Goal: Ask a question: Seek information or help from site administrators or community

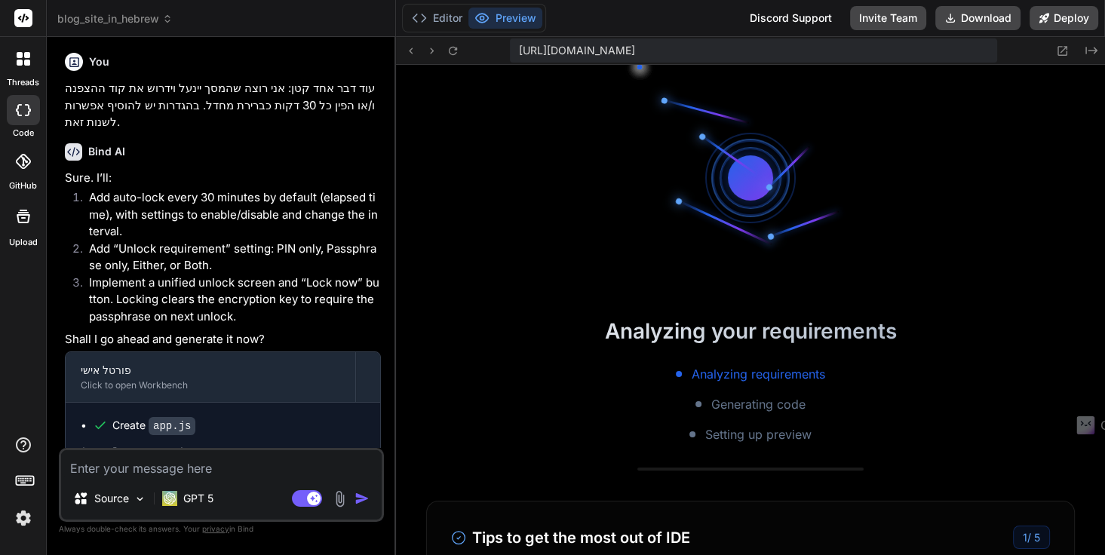
scroll to position [594, 0]
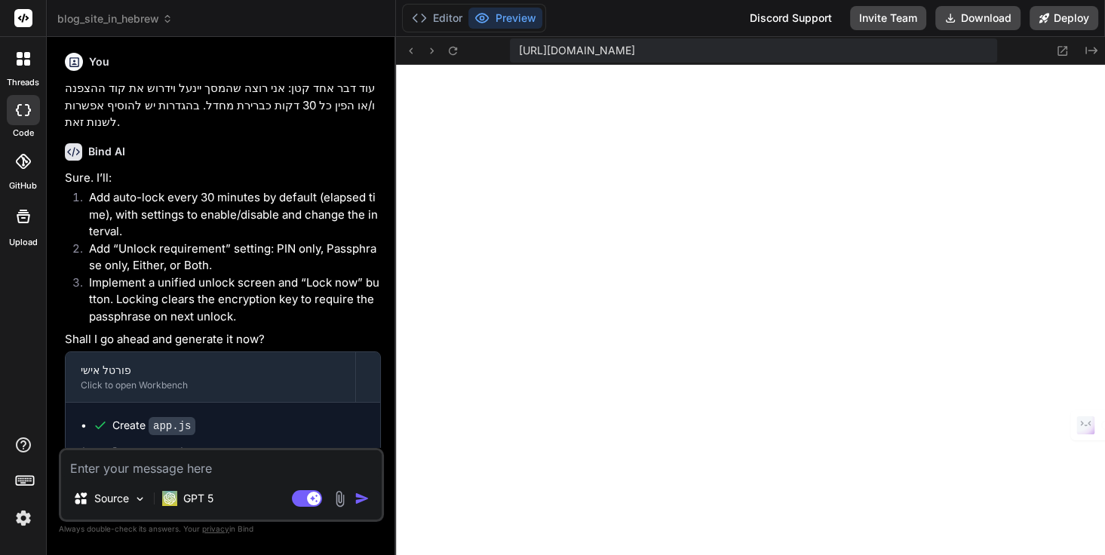
type textarea "x"
click at [1062, 48] on icon at bounding box center [1062, 50] width 13 height 13
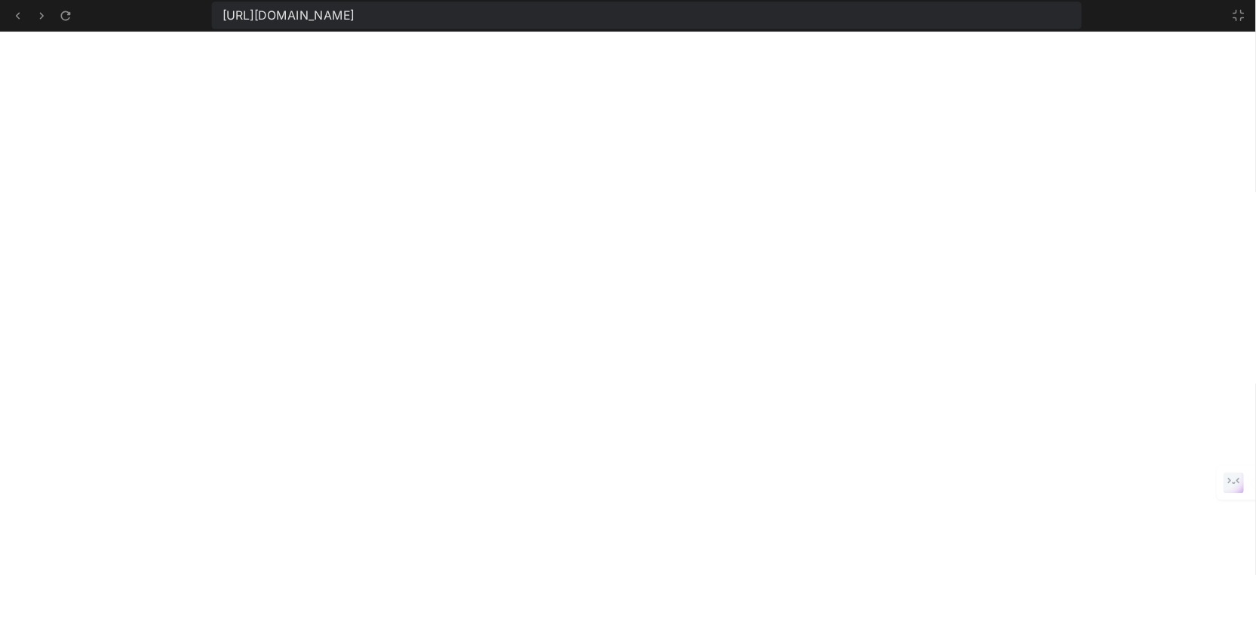
scroll to position [691, 0]
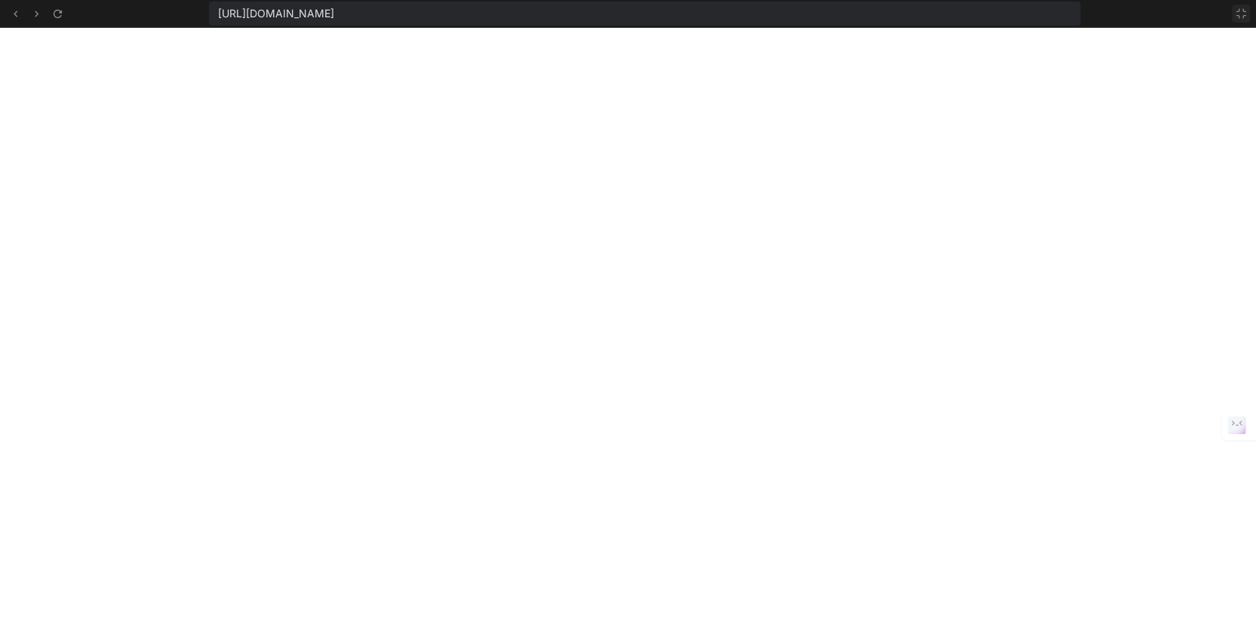
click at [1104, 9] on icon at bounding box center [1241, 14] width 12 height 12
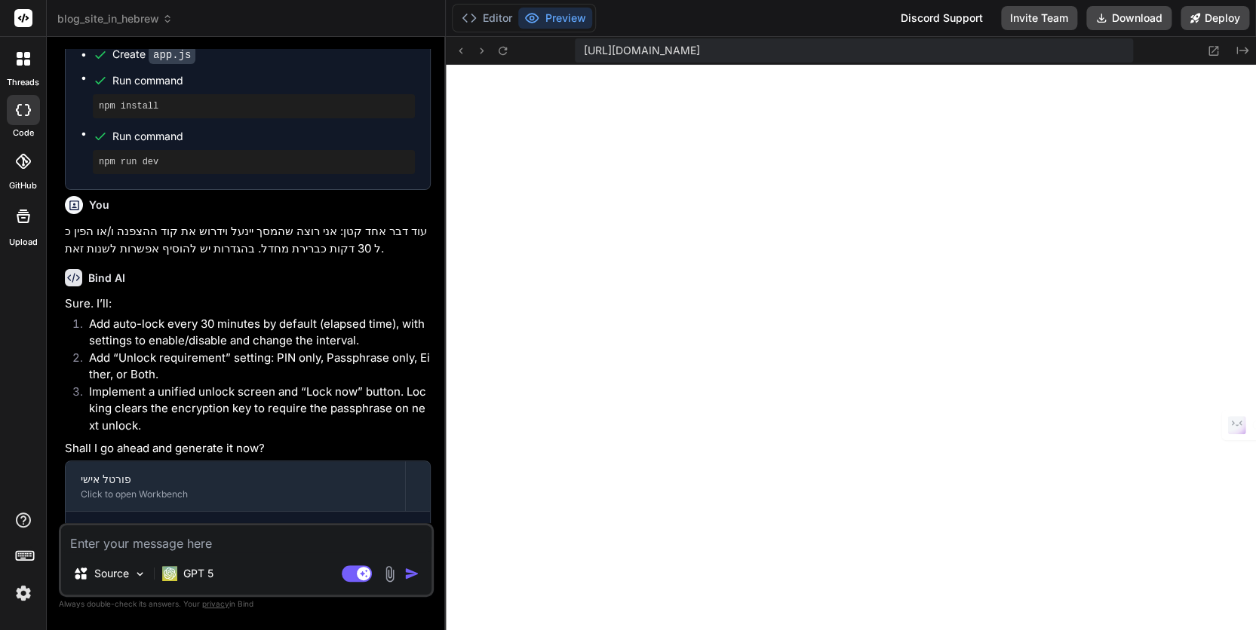
scroll to position [805, 0]
click at [500, 50] on icon at bounding box center [502, 50] width 13 height 13
click at [389, 554] on img at bounding box center [389, 574] width 17 height 17
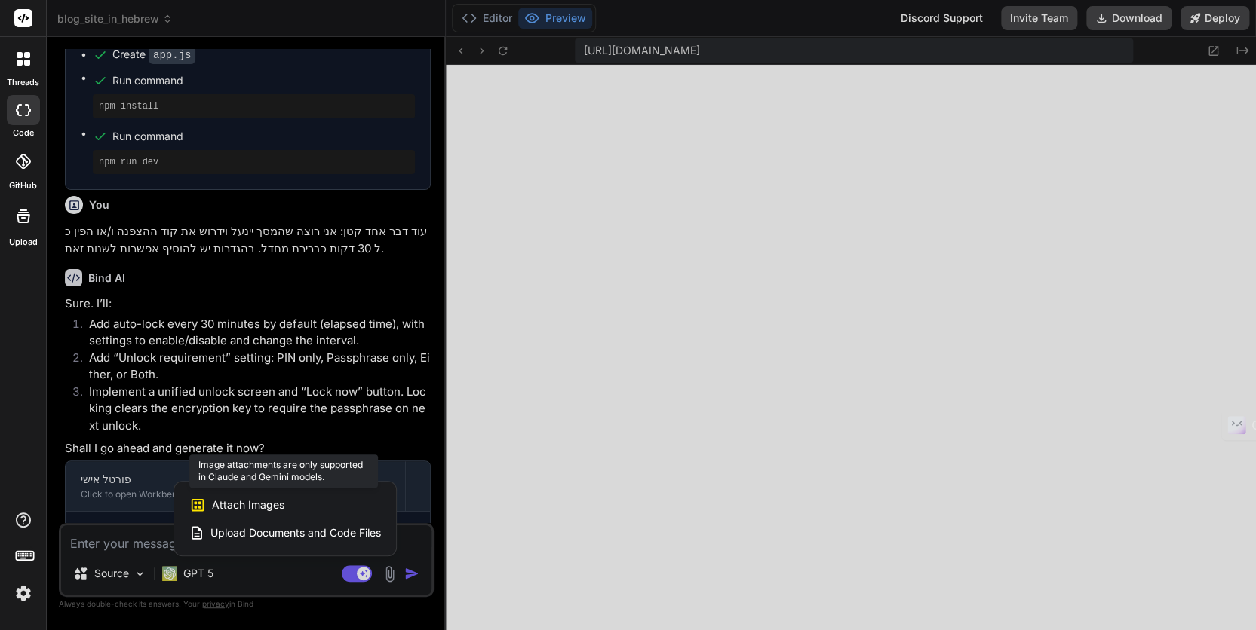
click at [277, 506] on span "Attach Images" at bounding box center [248, 505] width 72 height 15
click at [269, 505] on span "Attach Images" at bounding box center [248, 505] width 72 height 15
click at [228, 502] on span "Attach Images" at bounding box center [248, 505] width 72 height 15
click at [523, 460] on div at bounding box center [628, 315] width 1256 height 630
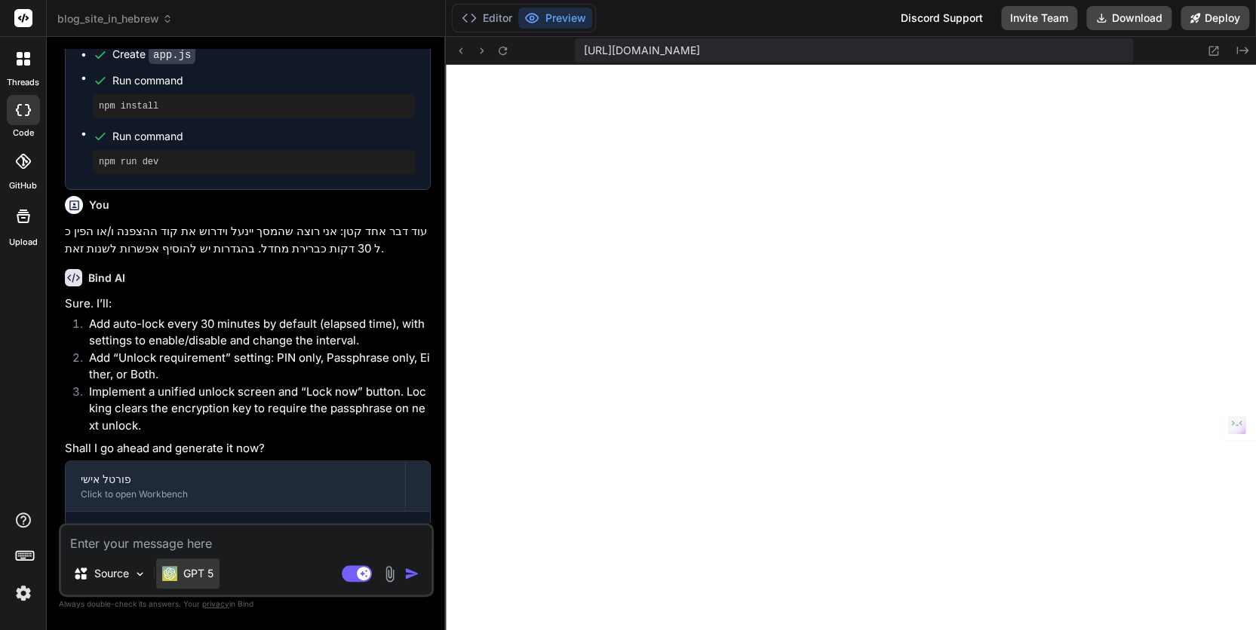
click at [184, 554] on p "GPT 5" at bounding box center [198, 573] width 30 height 15
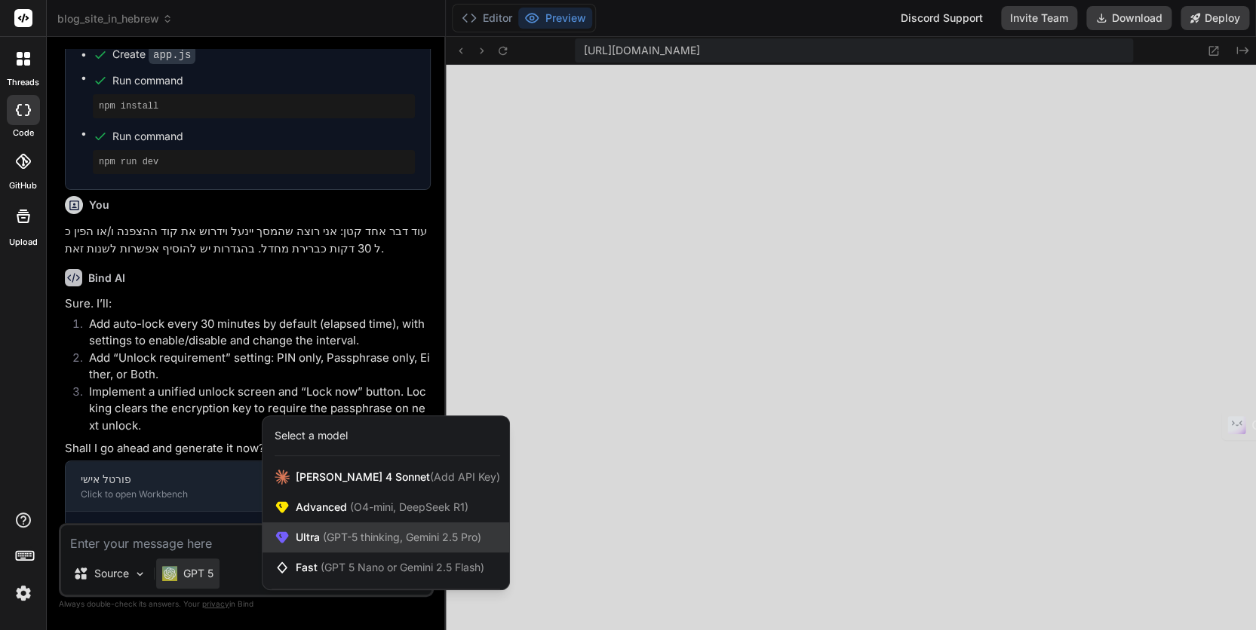
click at [330, 535] on span "(GPT-5 thinking, Gemini 2.5 Pro)" at bounding box center [400, 537] width 161 height 13
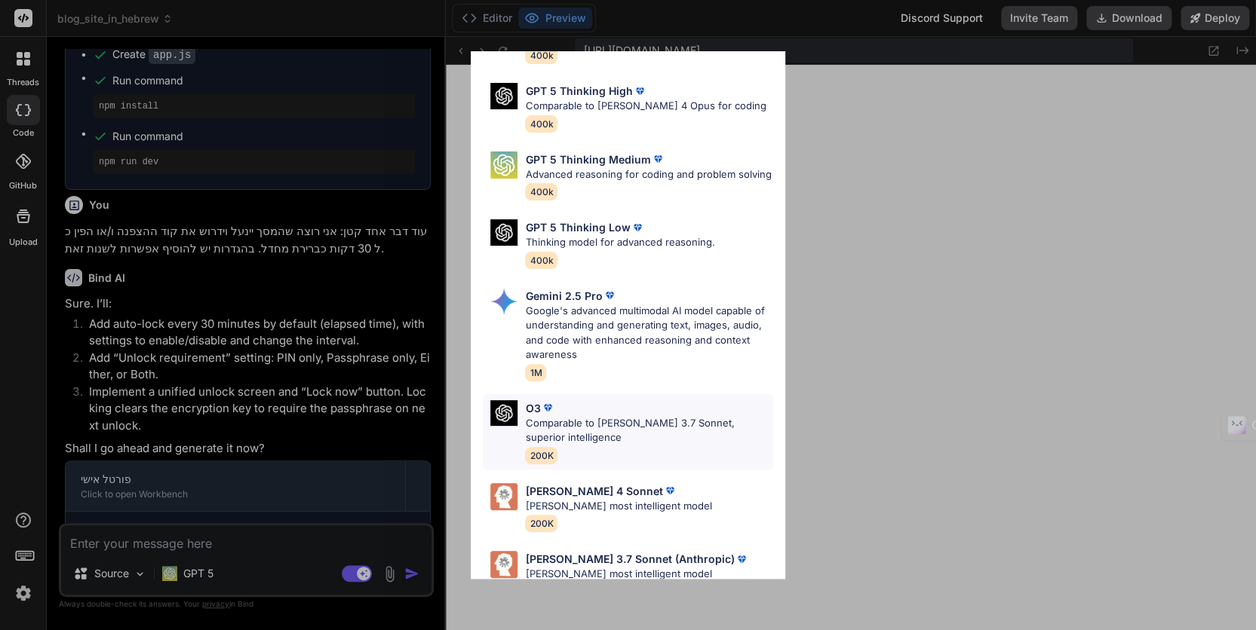
scroll to position [136, 0]
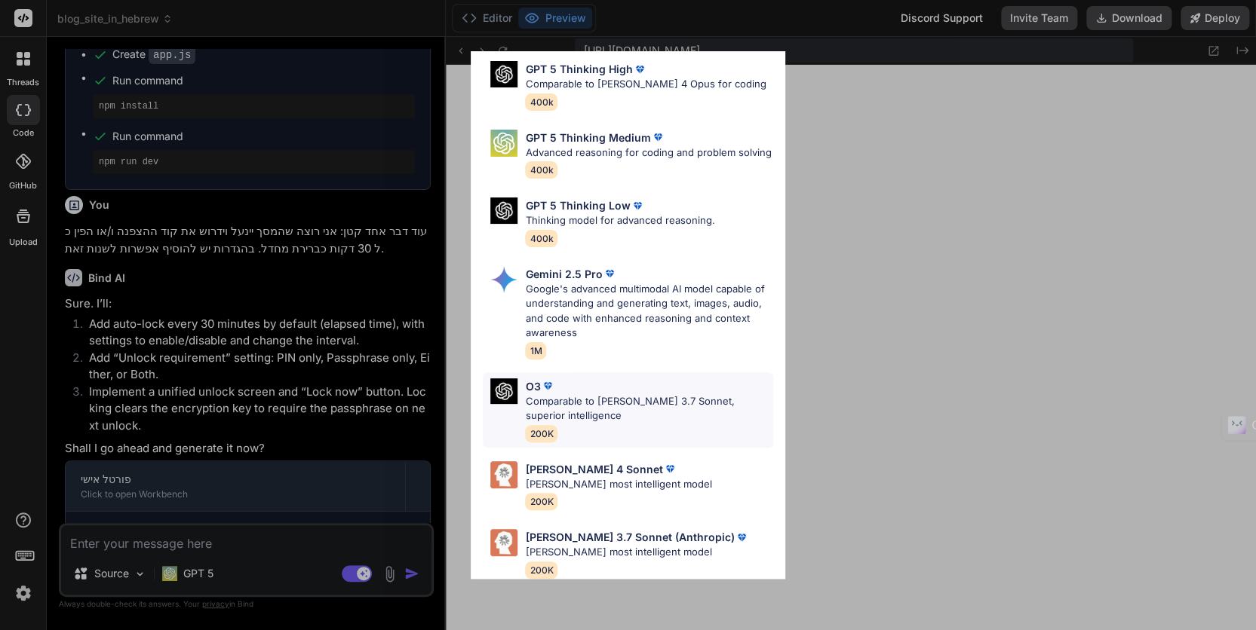
click at [561, 394] on p "Comparable to Claude 3.7 Sonnet, superior intelligence" at bounding box center [648, 408] width 247 height 29
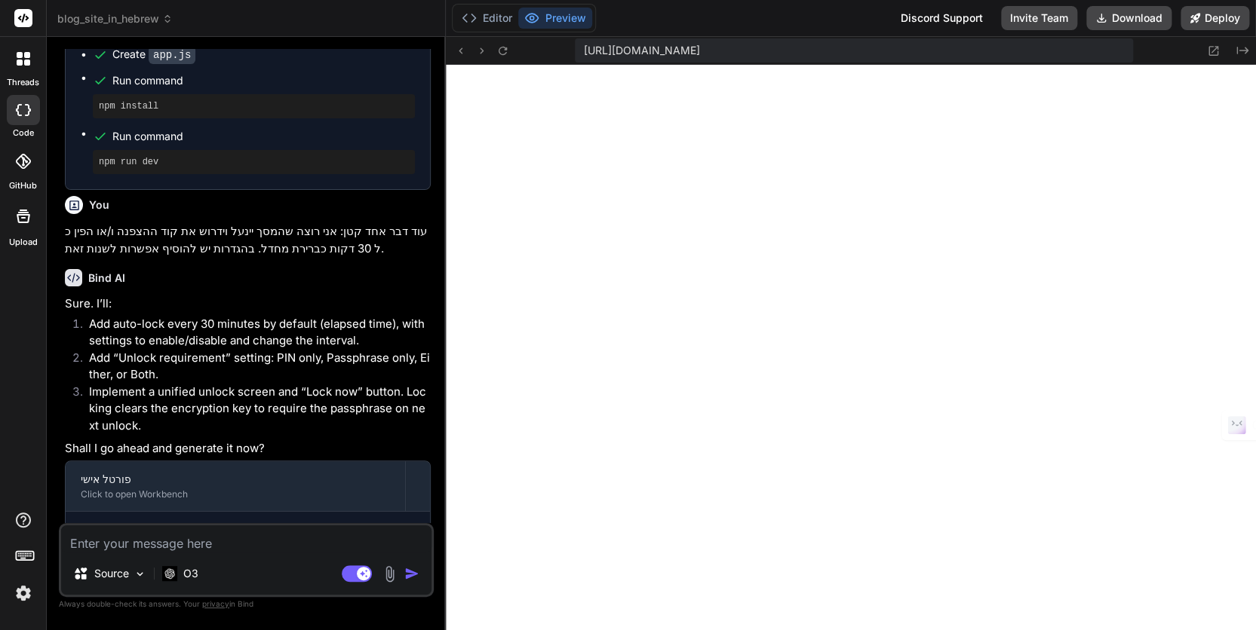
click at [387, 554] on img at bounding box center [389, 574] width 17 height 17
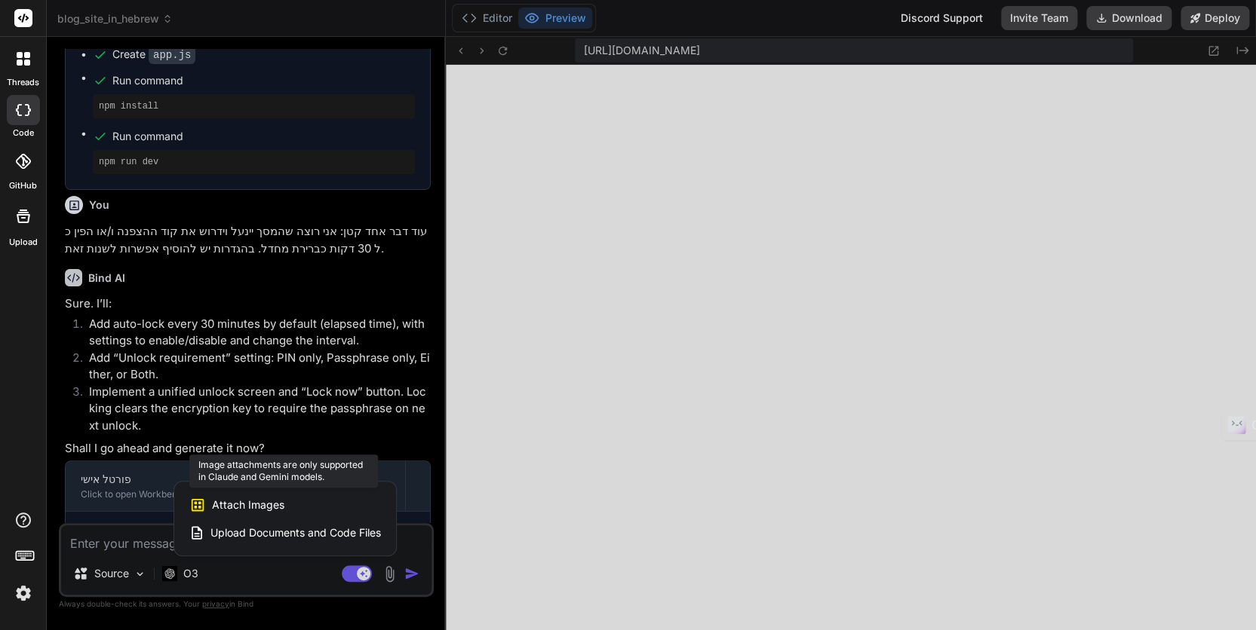
click at [262, 505] on span "Attach Images" at bounding box center [248, 505] width 72 height 15
click at [173, 554] on div at bounding box center [628, 315] width 1256 height 630
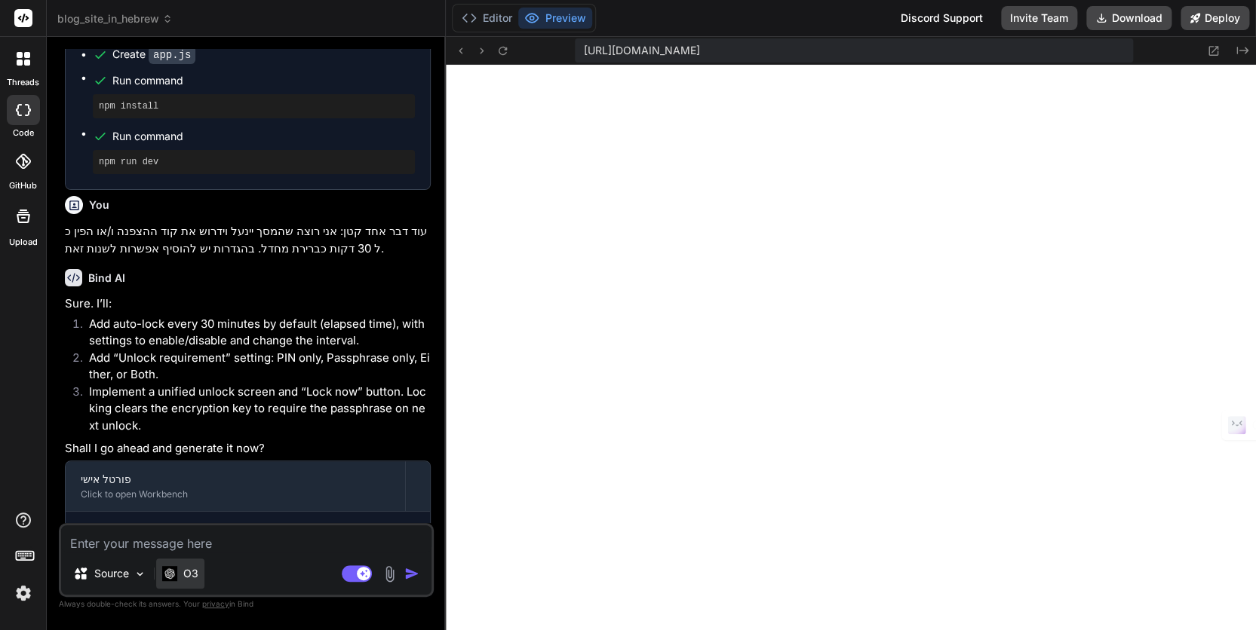
click at [174, 554] on img at bounding box center [169, 573] width 15 height 14
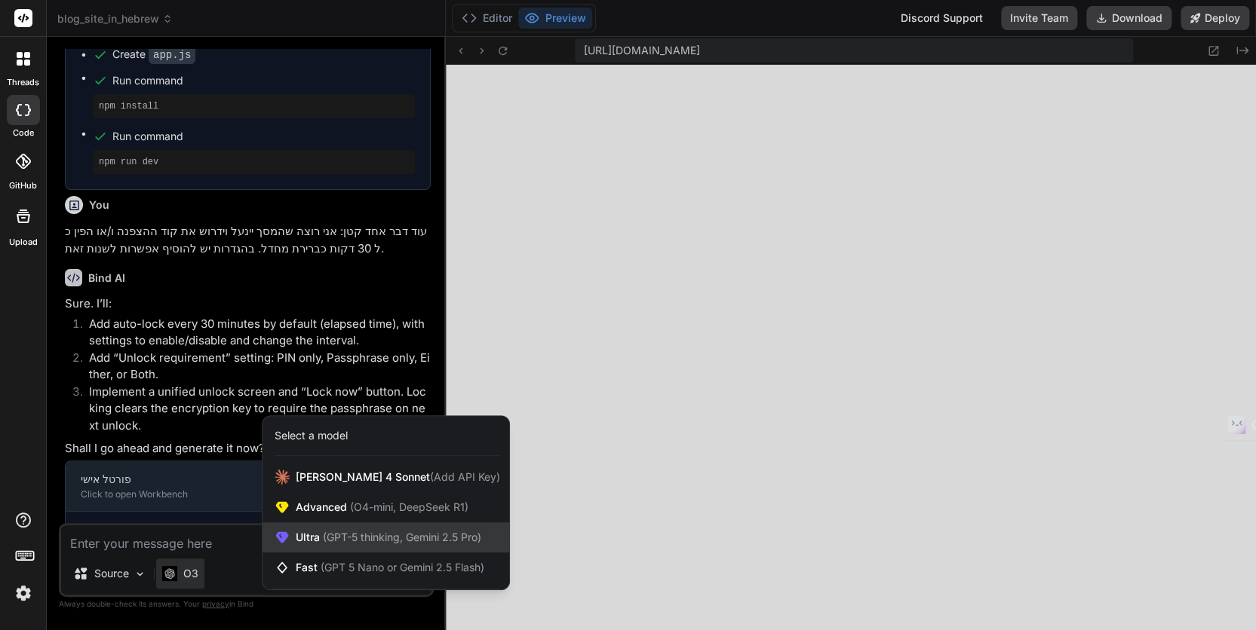
click at [347, 538] on span "(GPT-5 thinking, Gemini 2.5 Pro)" at bounding box center [400, 537] width 161 height 13
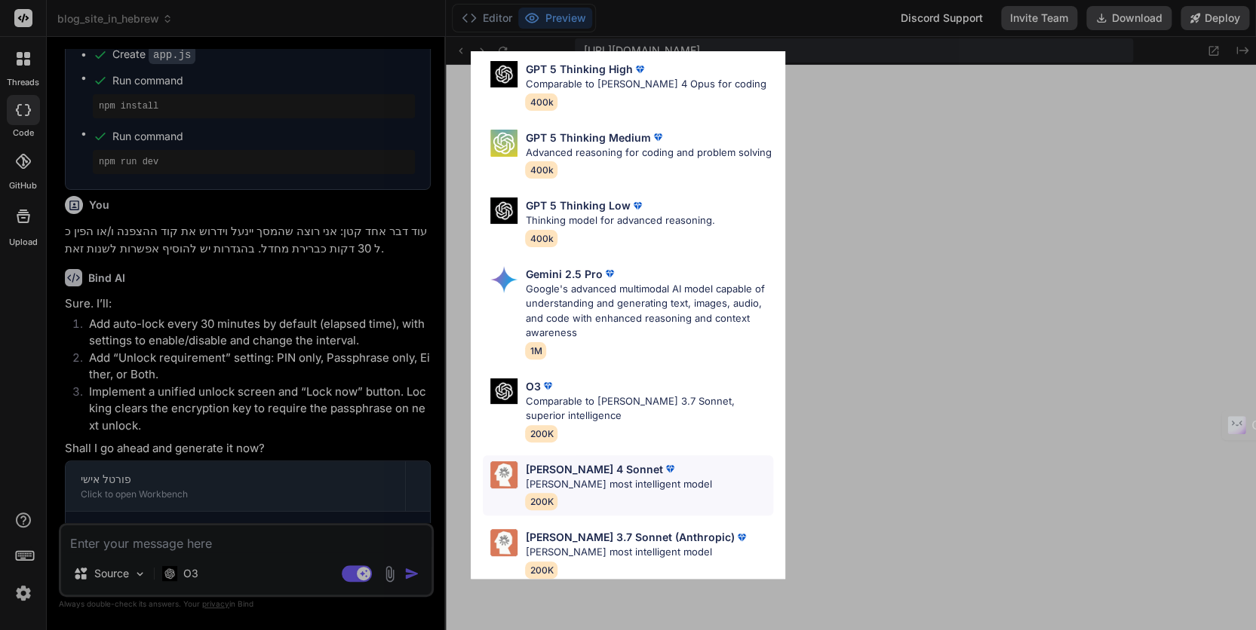
click at [578, 477] on p "Claude's most intelligent model" at bounding box center [618, 484] width 186 height 15
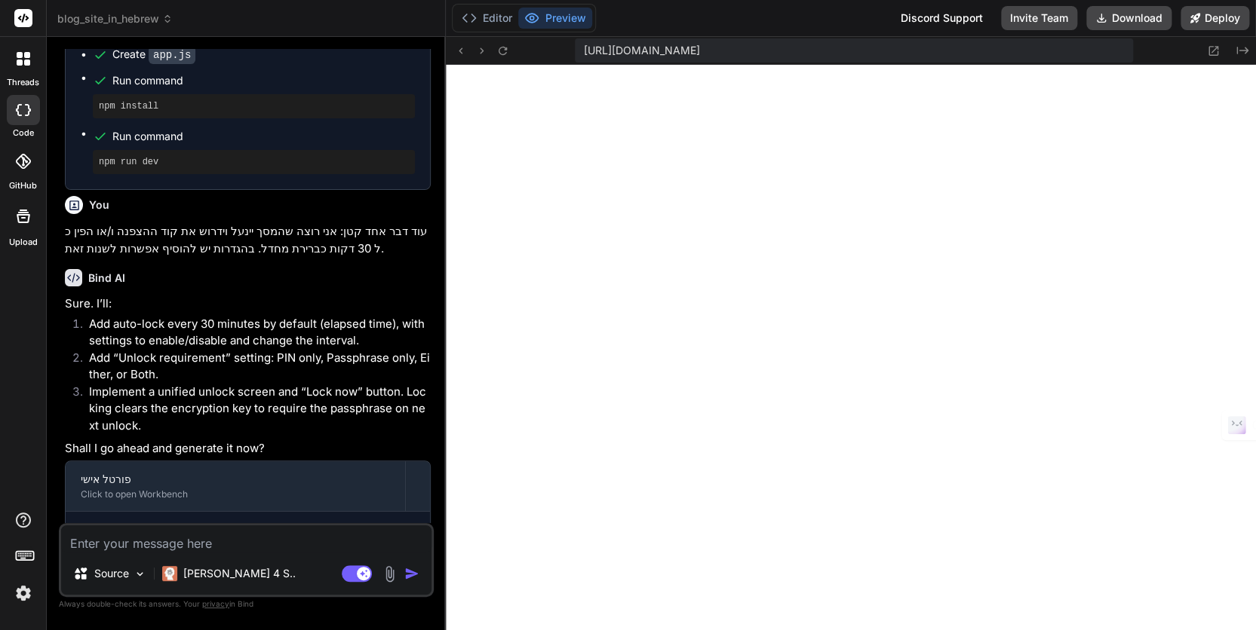
click at [386, 554] on img at bounding box center [389, 574] width 17 height 17
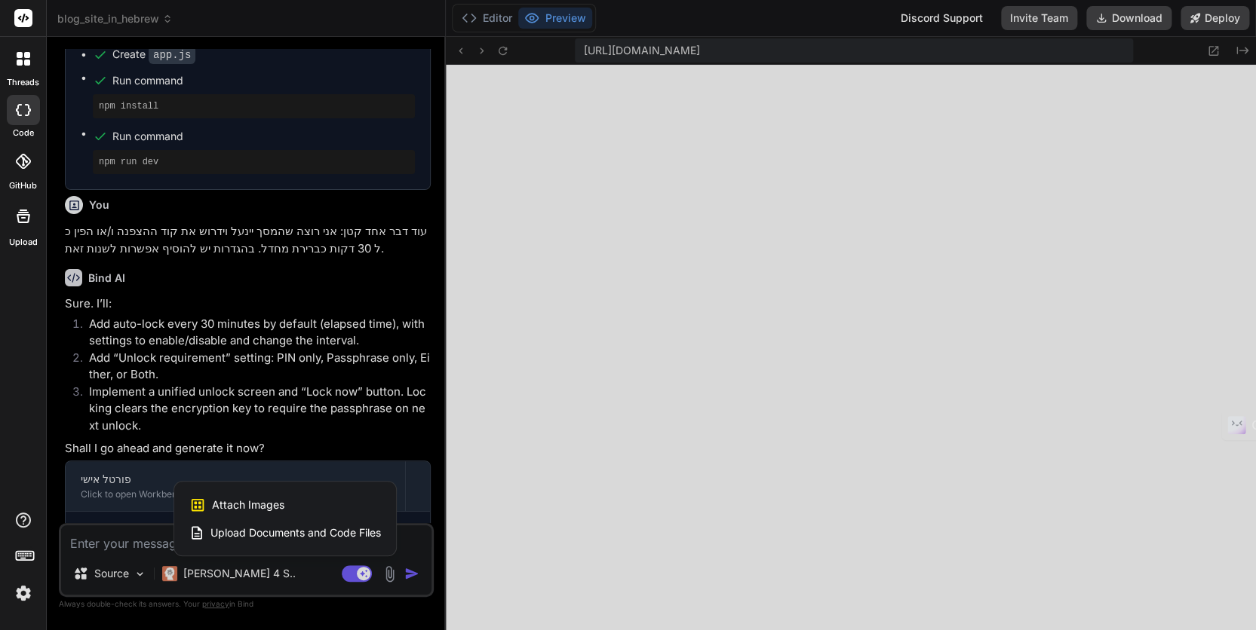
click at [253, 498] on span "Attach Images" at bounding box center [248, 505] width 72 height 15
type textarea "x"
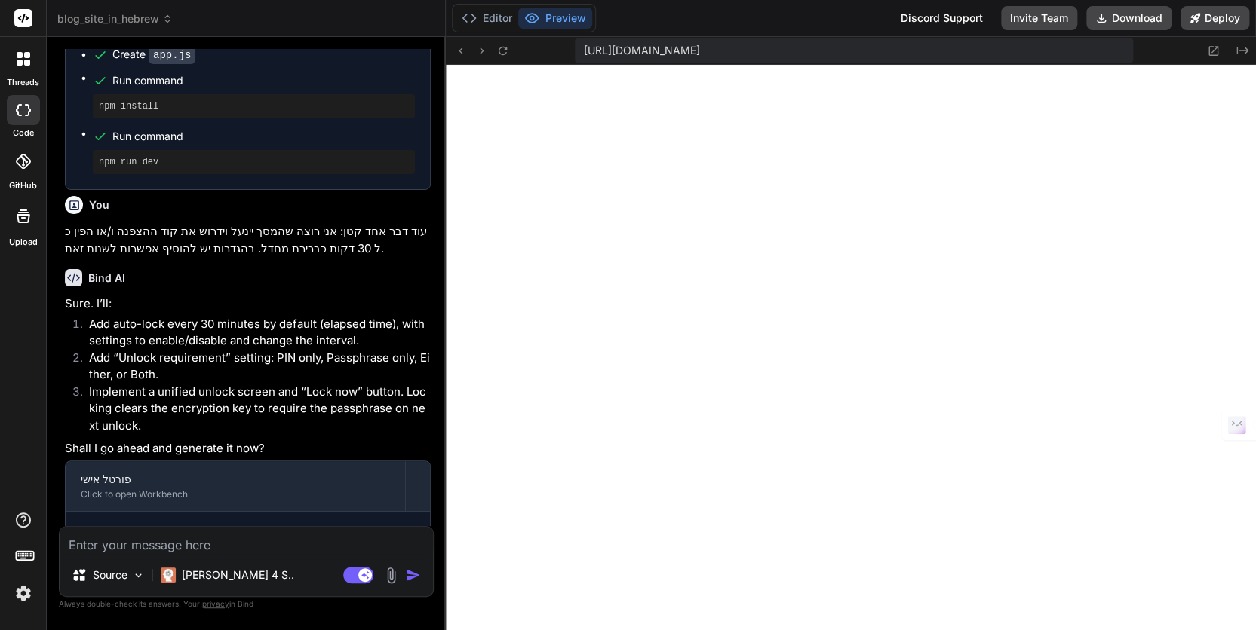
scroll to position [1893, 0]
type input "C:\fakepath\Screenshot 2025-09-16 130337.jpg"
type textarea "x"
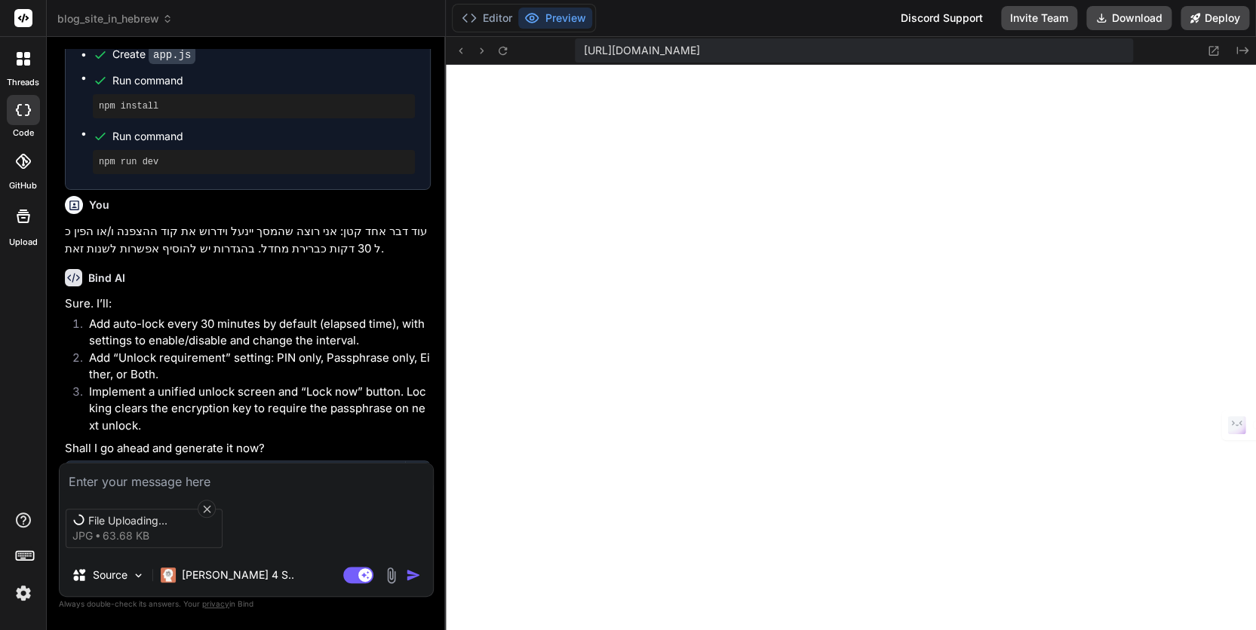
click at [121, 480] on textarea at bounding box center [246, 477] width 373 height 27
type textarea "ל"
type textarea "x"
type textarea "לצ"
type textarea "x"
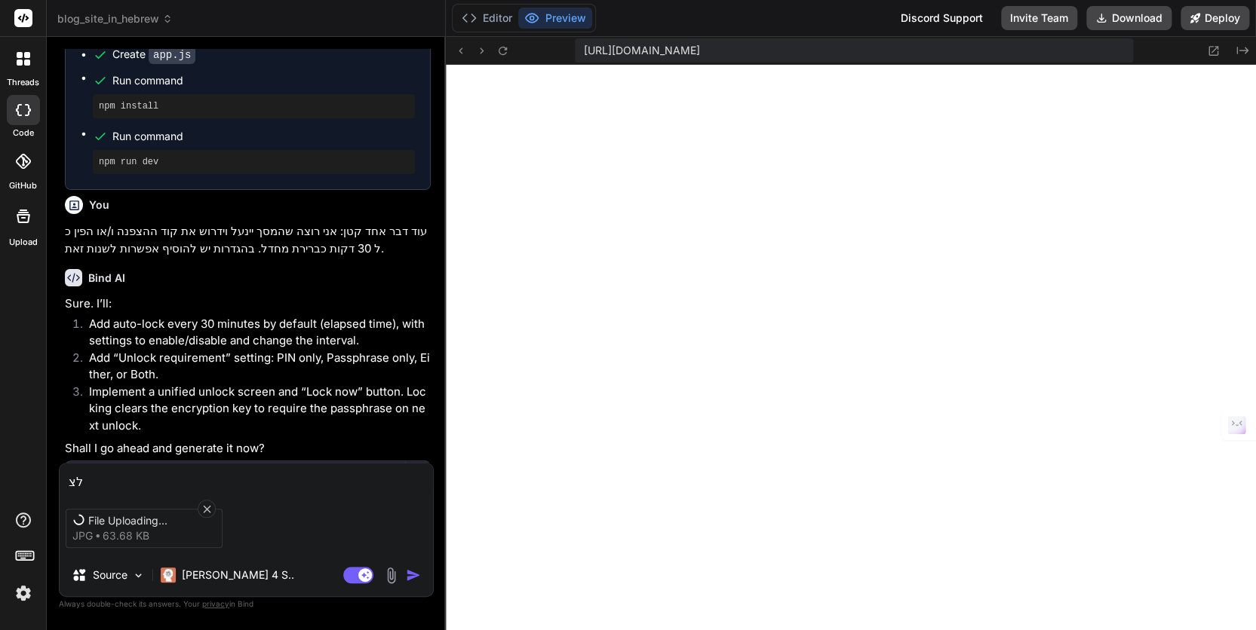
type textarea "לצע"
type textarea "x"
type textarea "לצער"
type textarea "x"
type textarea "לצערי"
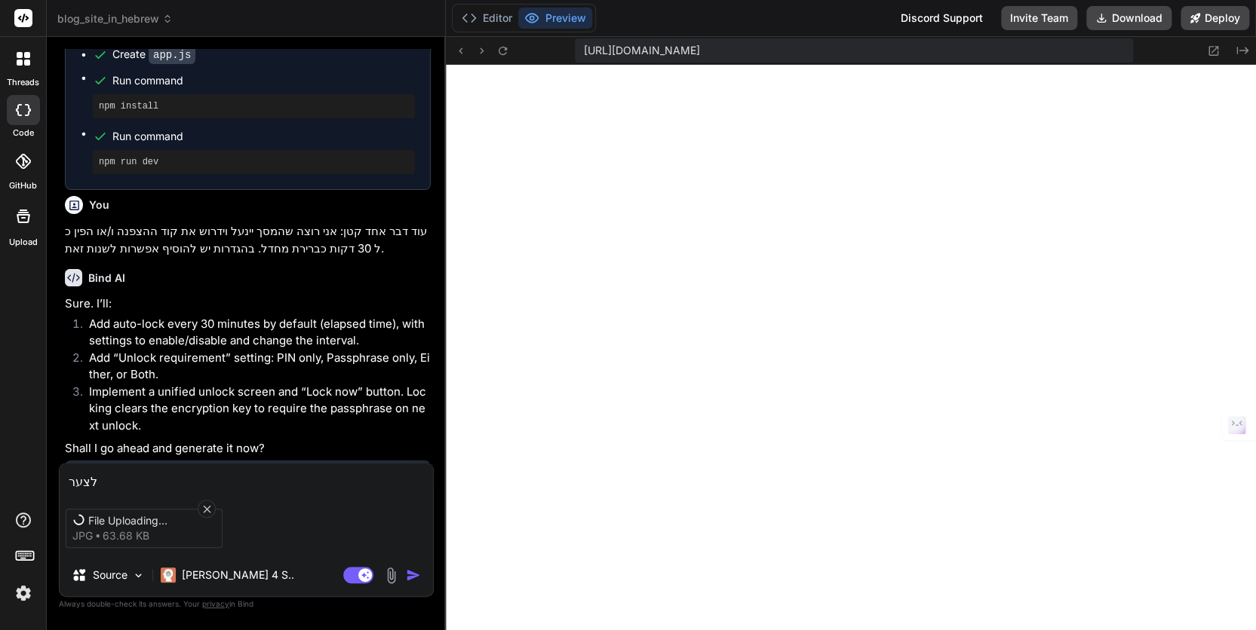
type textarea "x"
type textarea "לצערי"
type textarea "x"
type textarea "לצערי"
type textarea "x"
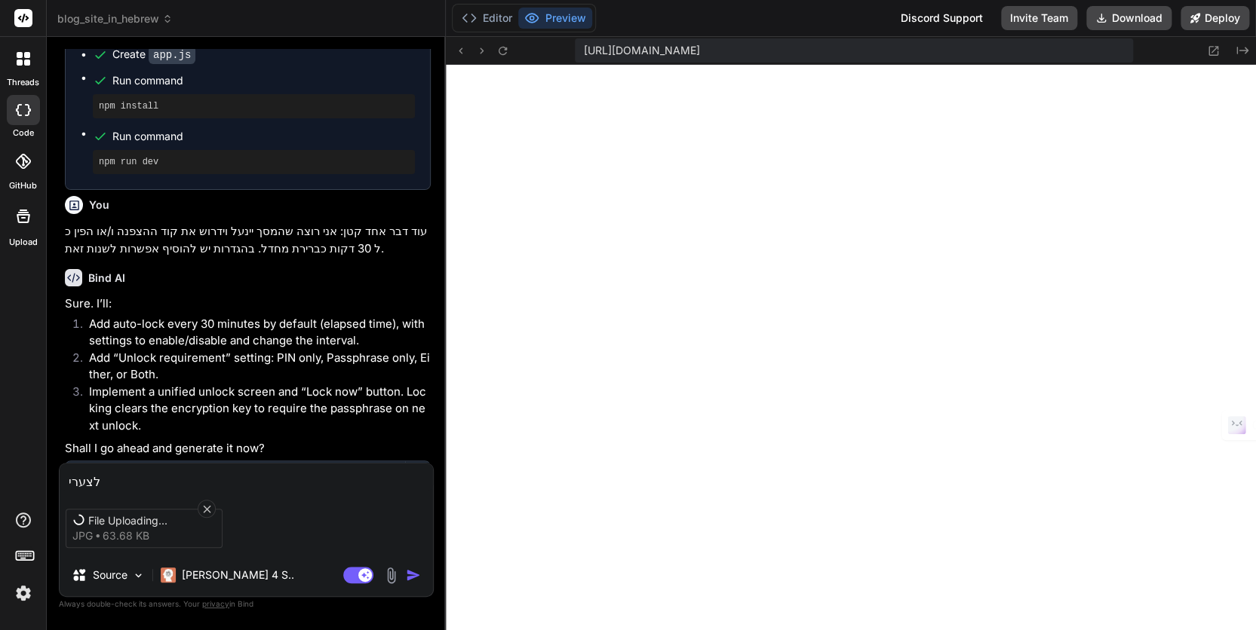
type textarea "לצערי א"
type textarea "x"
type textarea "לצערי אנ"
type textarea "x"
type textarea "לצערי אני"
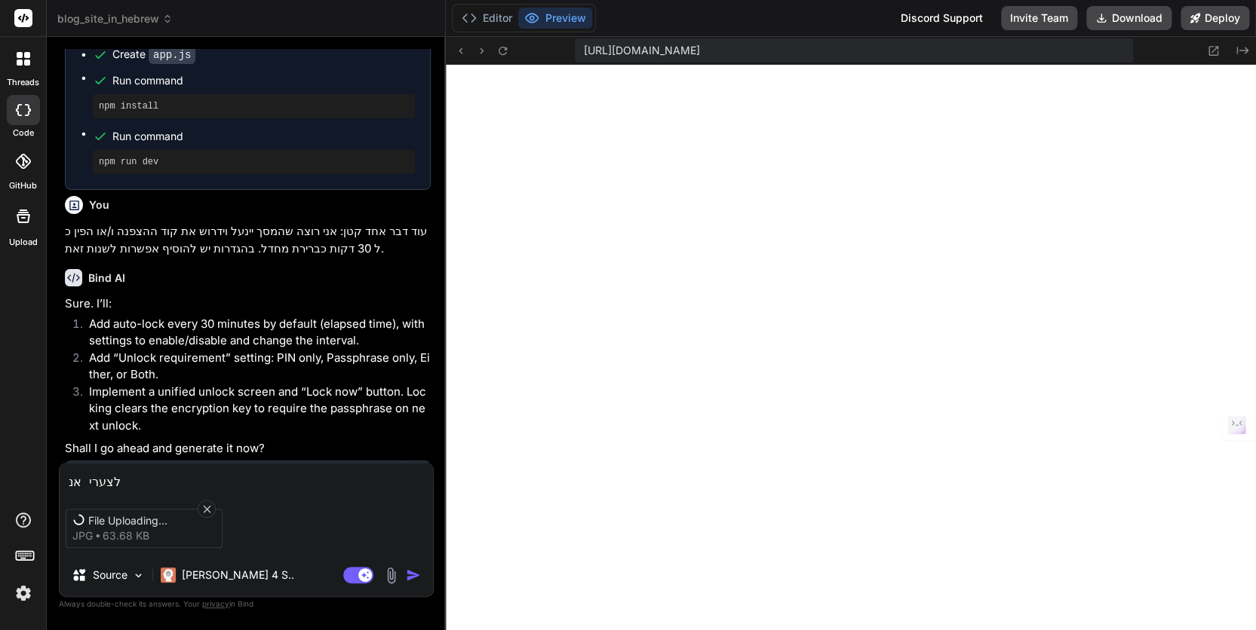
type textarea "x"
type textarea "לצערי אני"
type textarea "x"
type textarea "לצערי אני ל"
type textarea "x"
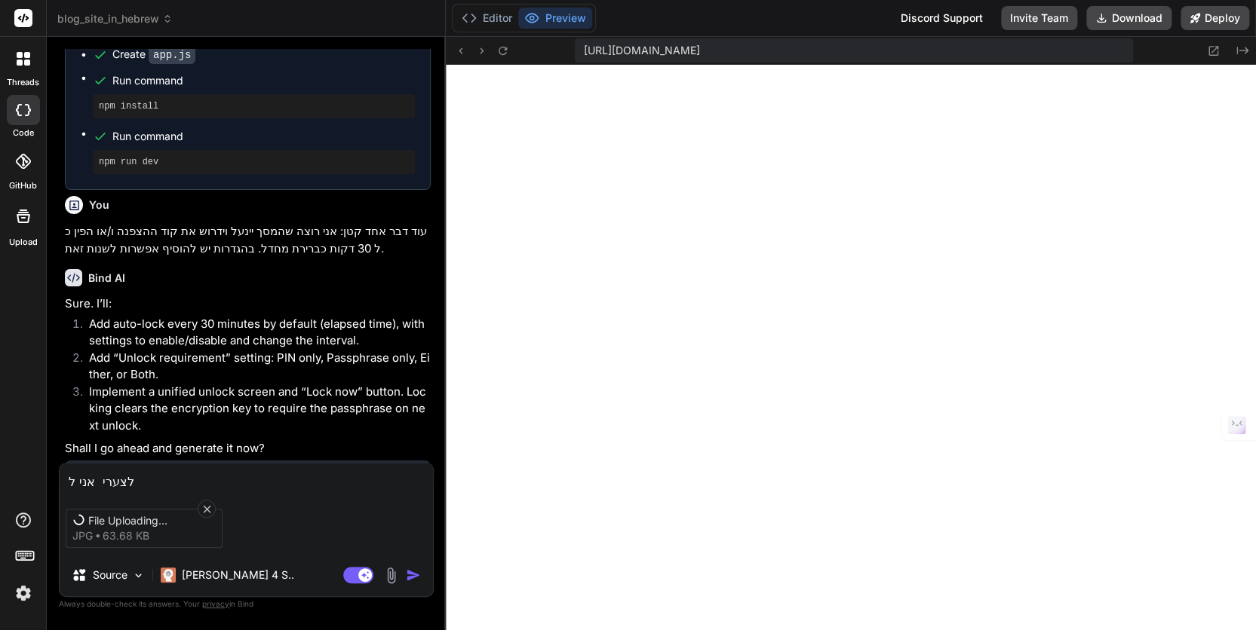
type textarea "לצערי אני לא"
type textarea "x"
type textarea "לצערי אני לא"
type textarea "x"
type textarea "לצערי אני לא ר"
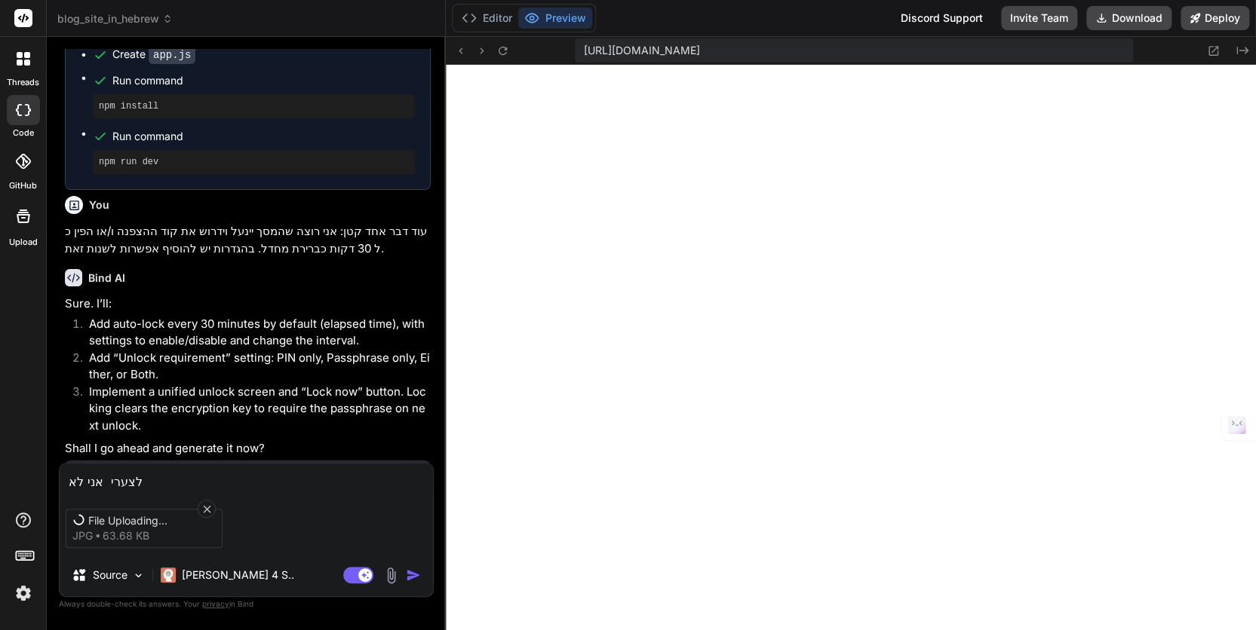
type textarea "x"
type textarea "לצערי אני לא רו"
type textarea "x"
type textarea "לצערי אני לא רוא"
type textarea "x"
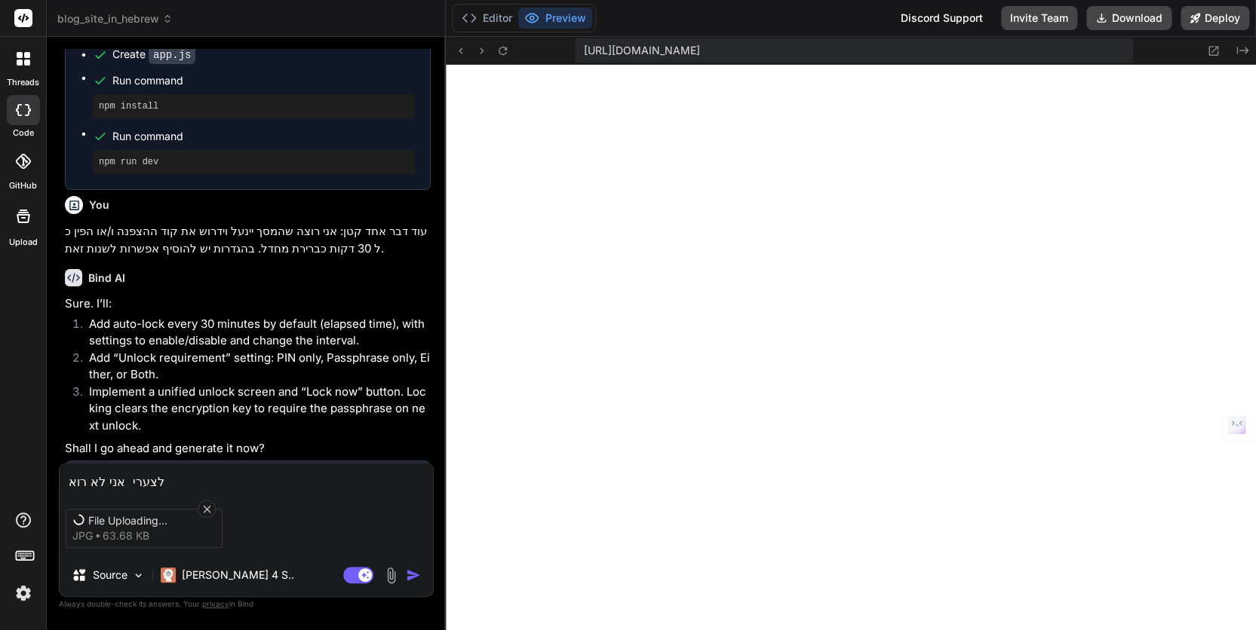
type textarea "לצערי אני לא רואה"
type textarea "x"
type textarea "לצערי אני לא רואה"
type textarea "x"
type textarea "לצערי אני לא רואה א"
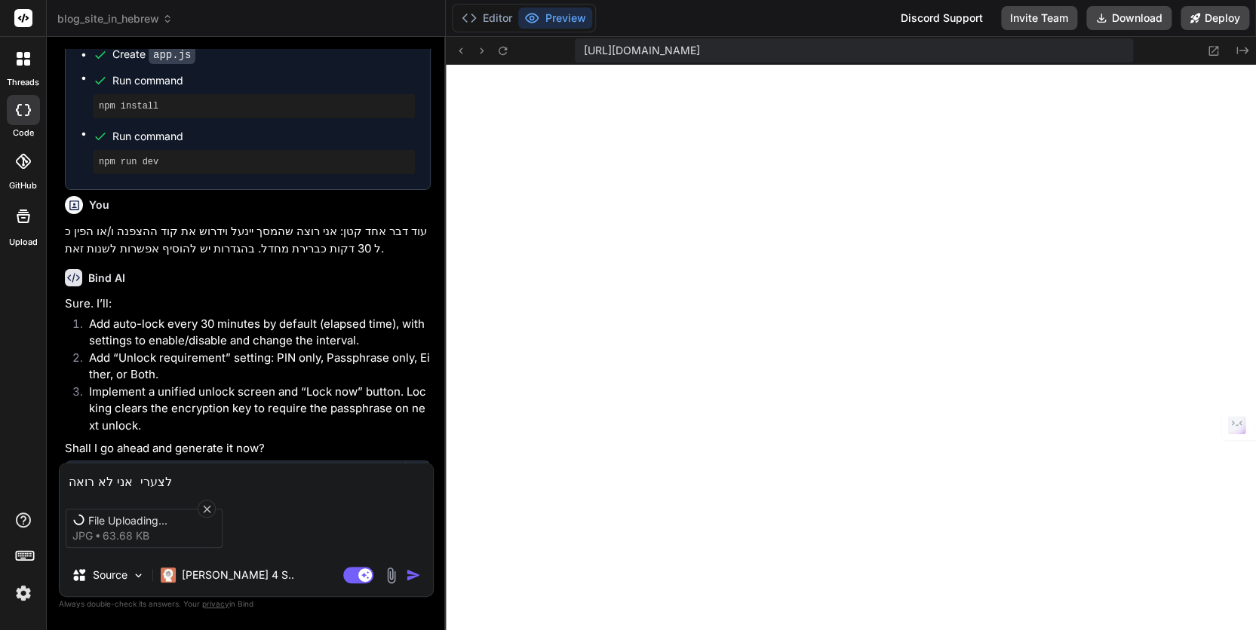
type textarea "x"
type textarea "לצערי אני לא רואה את"
type textarea "x"
type textarea "לצערי אני לא רואה את"
type textarea "x"
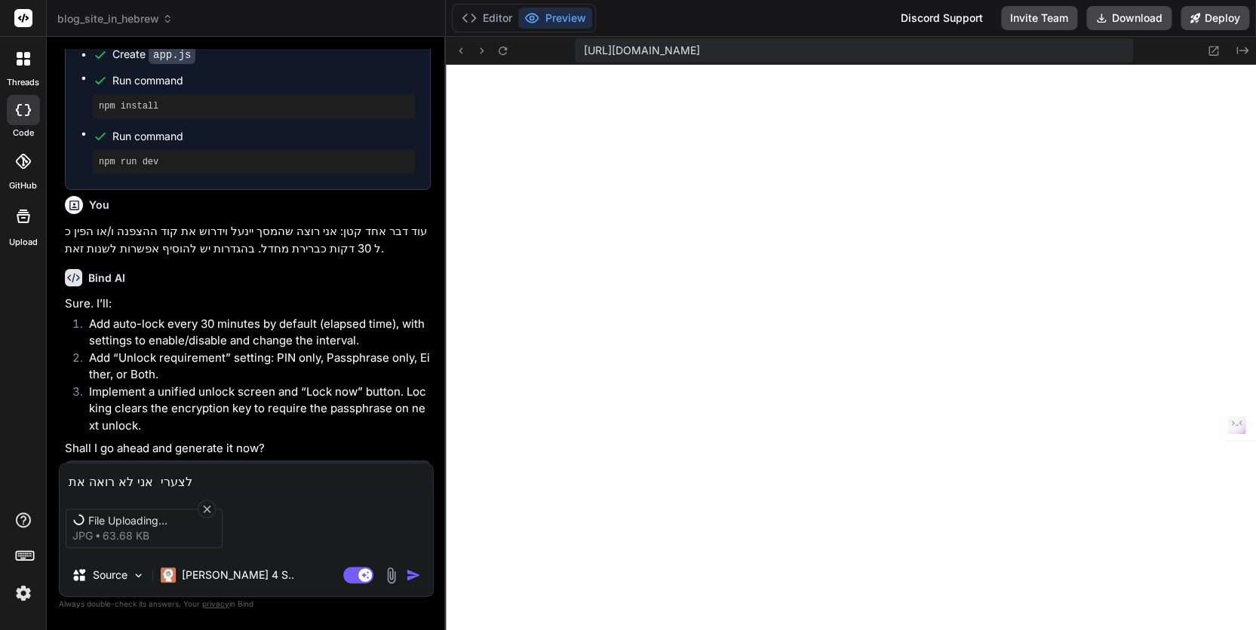
type textarea "לצערי אני לא רואה את ה"
type textarea "x"
type textarea "לצערי אני לא רואה את הא"
type textarea "x"
type textarea "לצערי אני לא רואה את האפ"
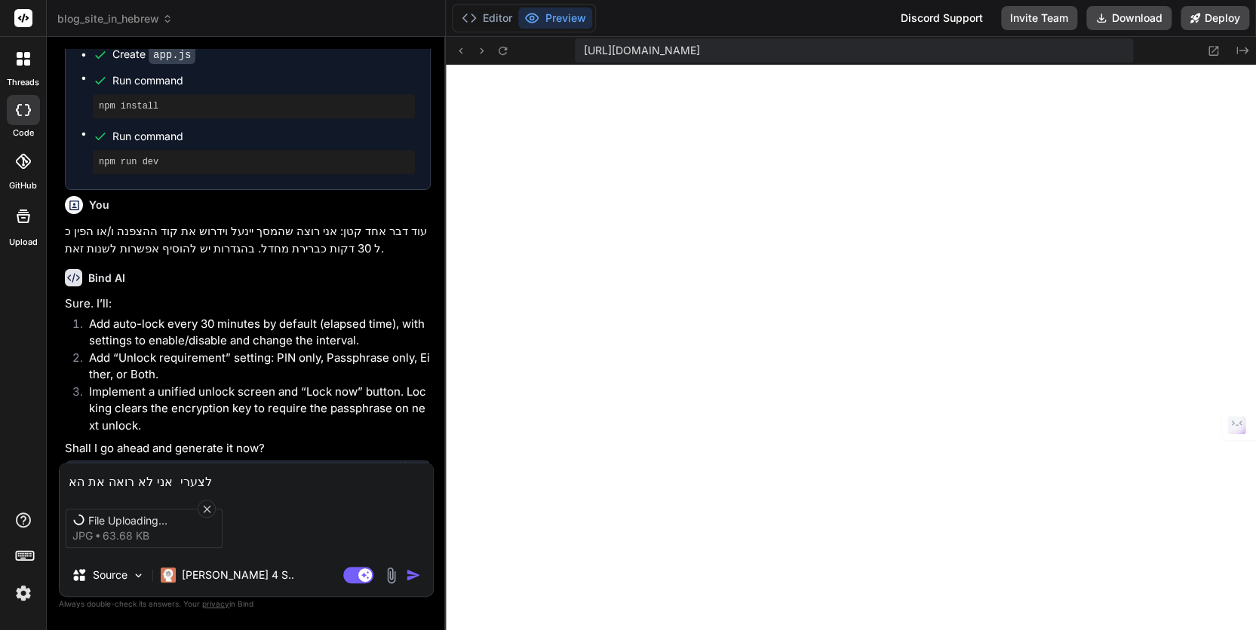
type textarea "x"
type textarea "לצערי אני לא רואה את האפש"
type textarea "x"
type textarea "לצערי אני לא רואה את האפשר"
type textarea "x"
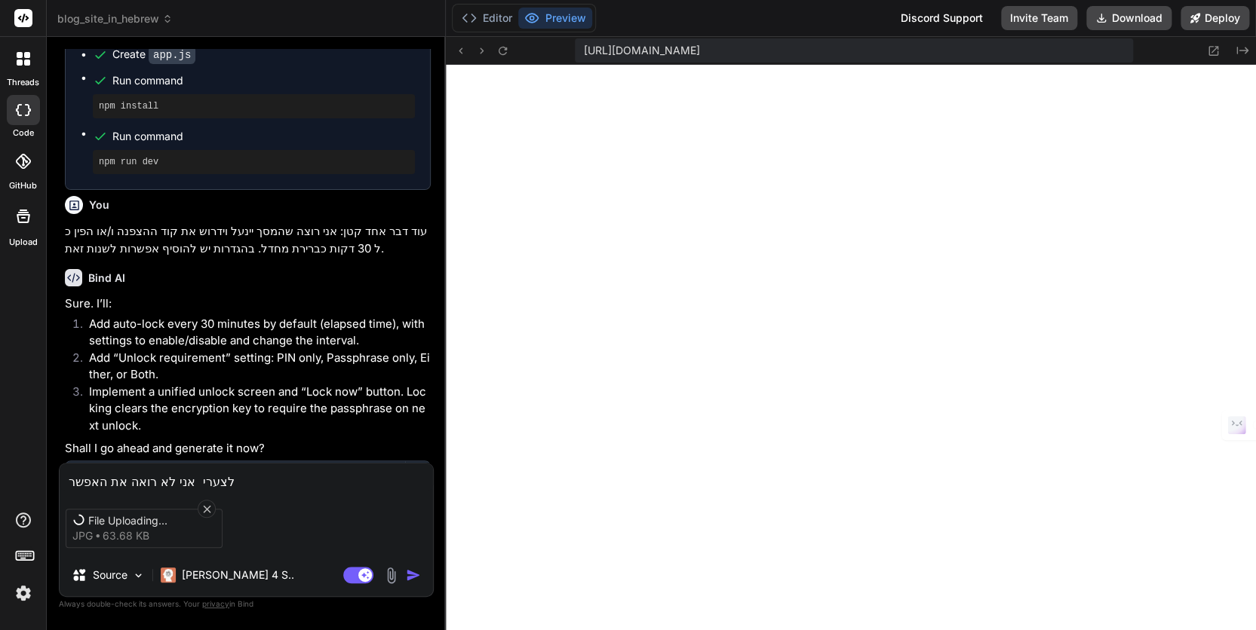
type textarea "לצערי אני לא רואה את האפשרו"
type textarea "x"
type textarea "לצערי אני לא רואה את האפשרות"
type textarea "x"
type textarea "לצערי אני לא רואה את האפשרות"
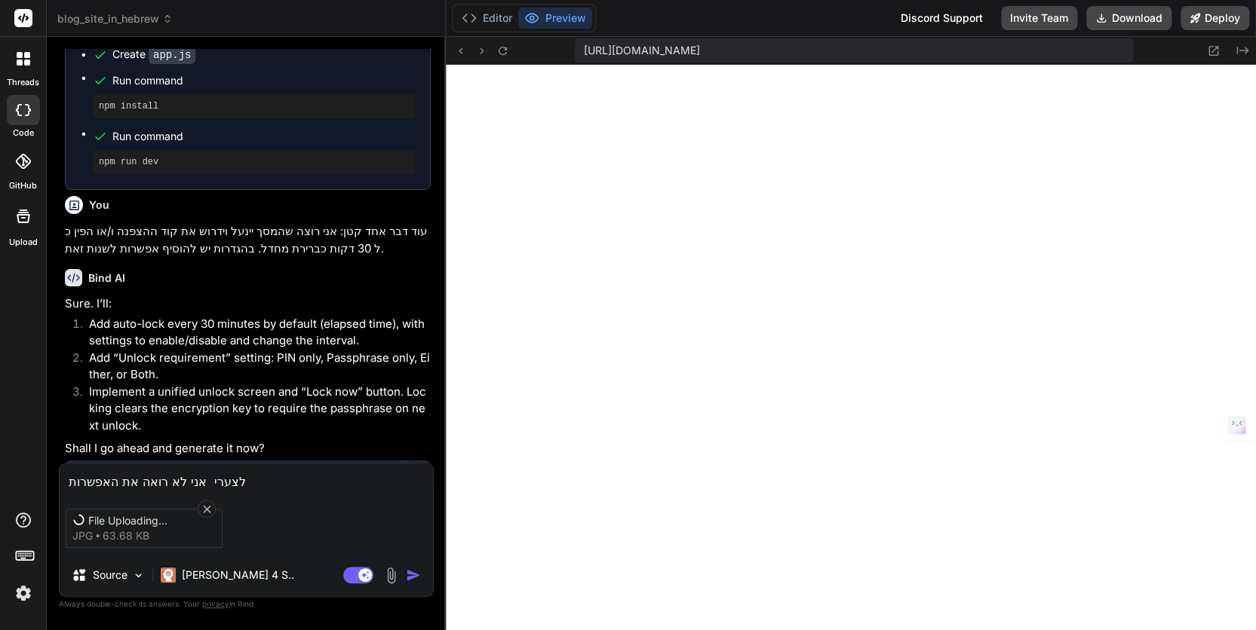
type textarea "x"
type textarea "לצערי אני לא רואה את האפשרות ל"
type textarea "x"
type textarea "לצערי אני לא רואה את האפשרות לנ"
type textarea "x"
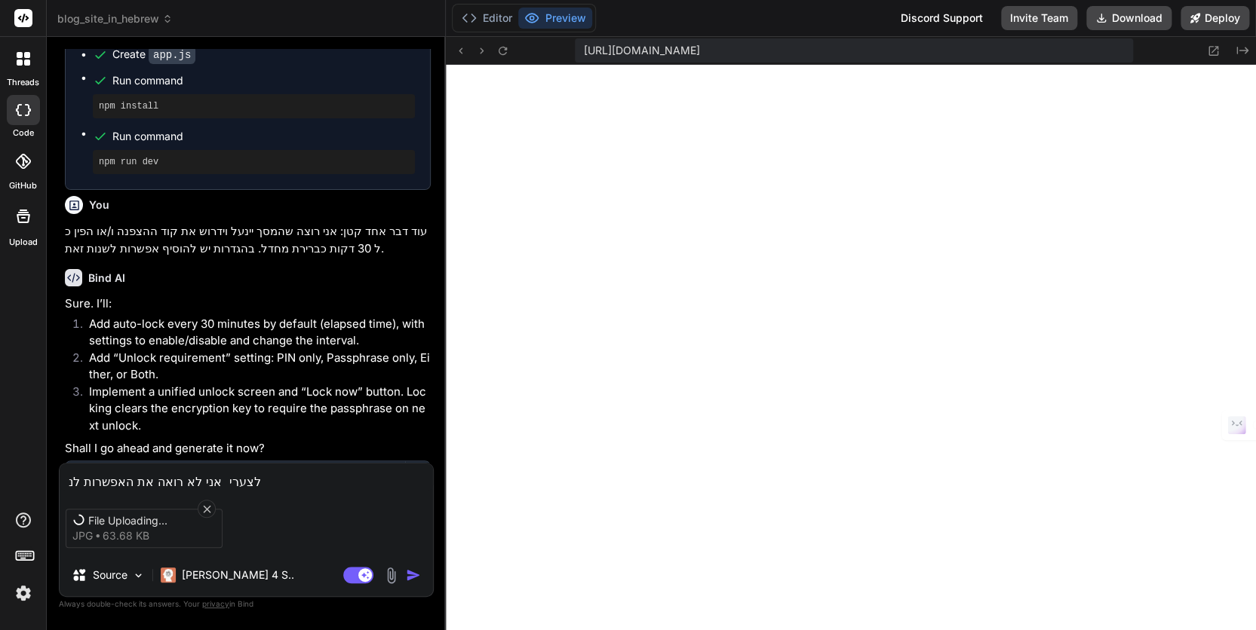
type textarea "לצערי אני לא רואה את האפשרות לנע"
type textarea "x"
type textarea "לצערי אני לא רואה את האפשרות לנעו"
type textarea "x"
type textarea "לצערי אני לא רואה את האפשרות לנעול"
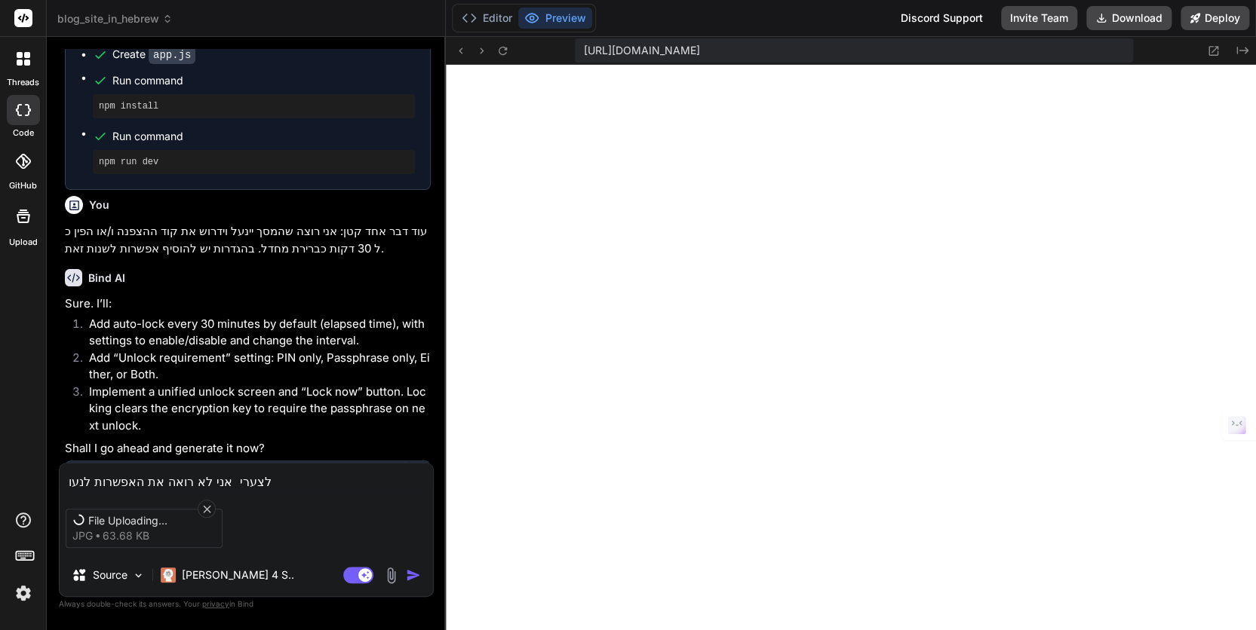
type textarea "x"
type textarea "לצערי אני לא רואה את האפשרות לנעול"
type textarea "x"
type textarea "לצערי אני לא רואה את האפשרות לנעול א"
type textarea "x"
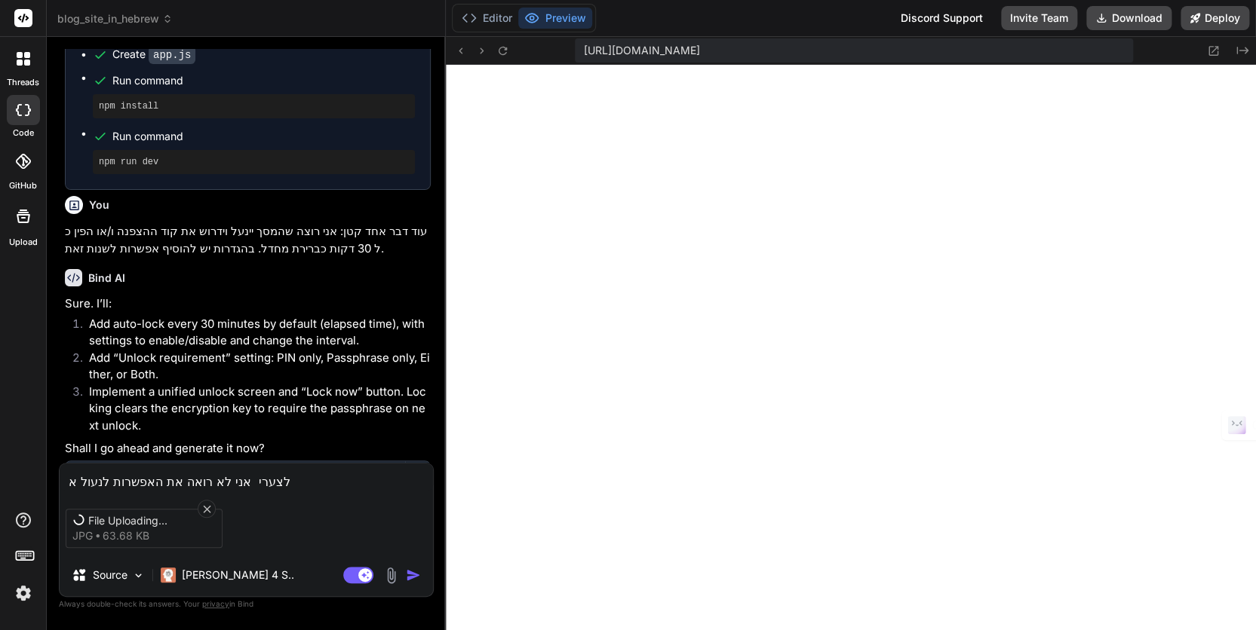
type textarea "לצערי אני לא רואה את האפשרות לנעול את"
type textarea "x"
type textarea "לצערי אני לא רואה את האפשרות לנעול את"
type textarea "x"
type textarea "לצערי אני לא רואה את האפשרות לנעול את ה"
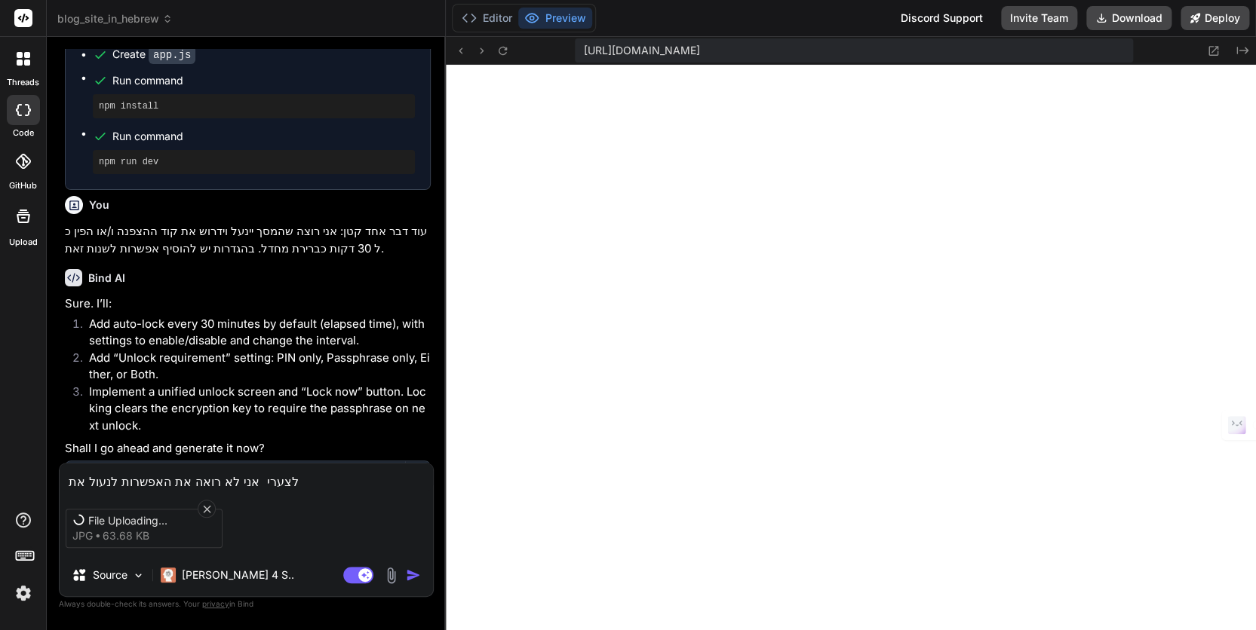
type textarea "x"
type textarea "לצערי אני לא רואה את האפשרות לנעול את הק"
type textarea "x"
type textarea "לצערי אני לא רואה את האפשרות לנעול את הקו"
type textarea "x"
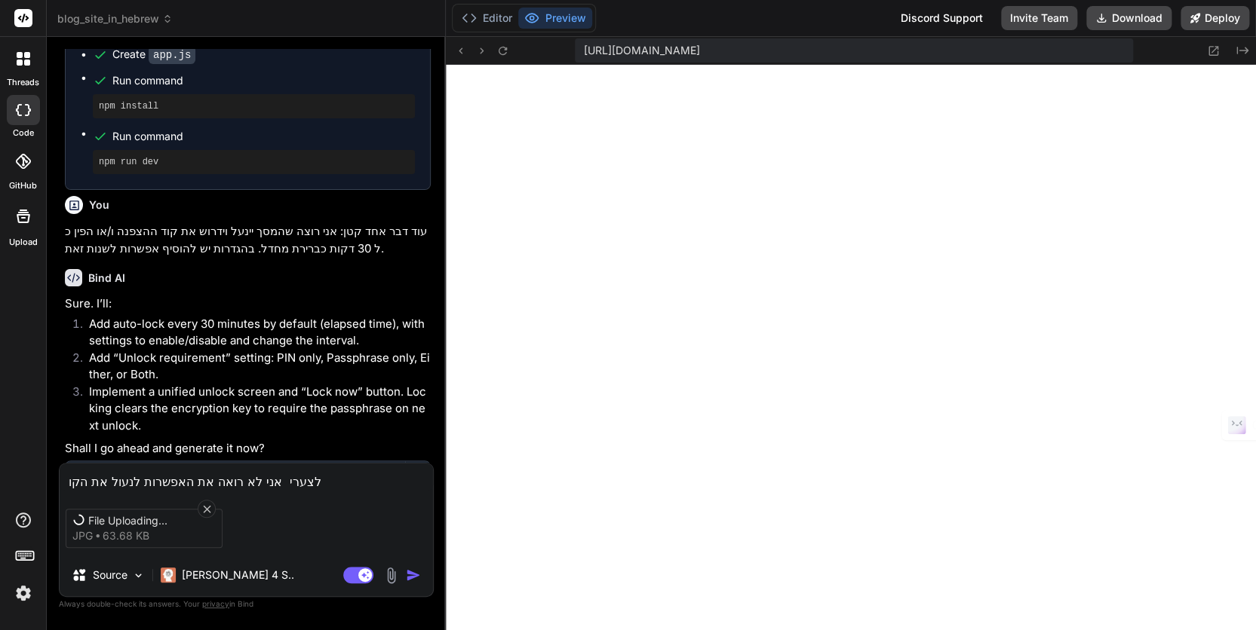
type textarea "לצערי אני לא רואה את האפשרות לנעול את הקוד"
type textarea "x"
type textarea "לצערי אני לא רואה את האפשרות לנעול את הקוד"
type textarea "x"
type textarea "לצערי אני לא רואה את האפשרות לנעול את הקוד כ"
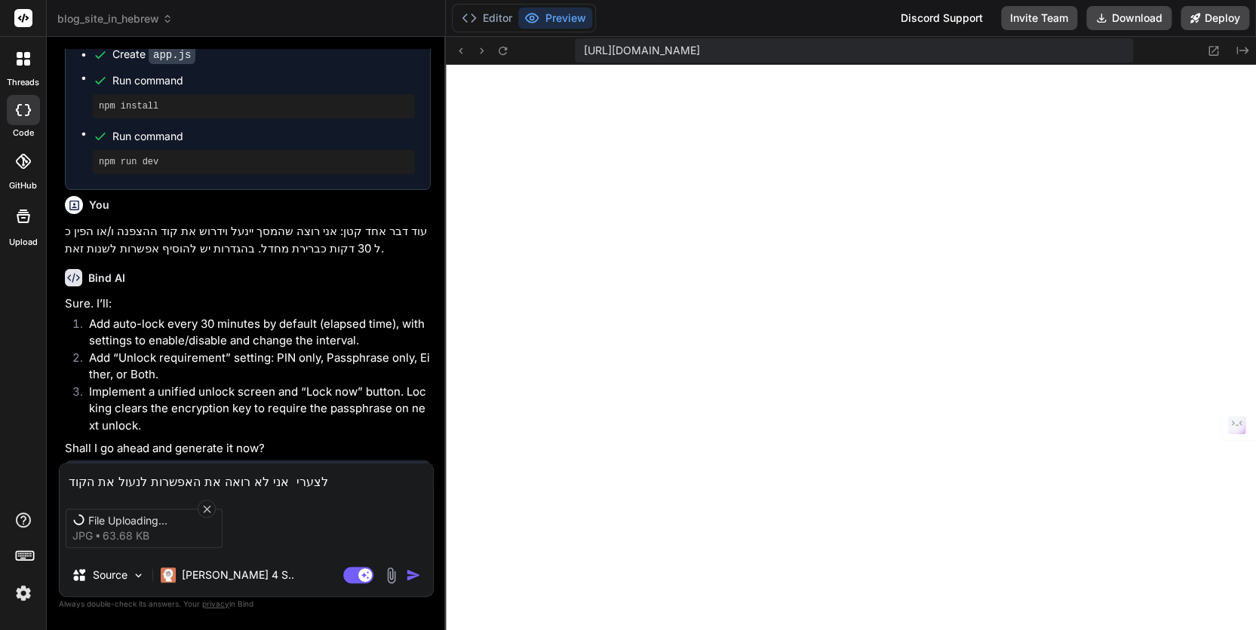
type textarea "x"
type textarea "לצערי אני לא רואה את האפשרות לנעול את הקוד כל"
type textarea "x"
type textarea "לצערי אני לא רואה את האפשרות לנעול את הקוד כל"
type textarea "x"
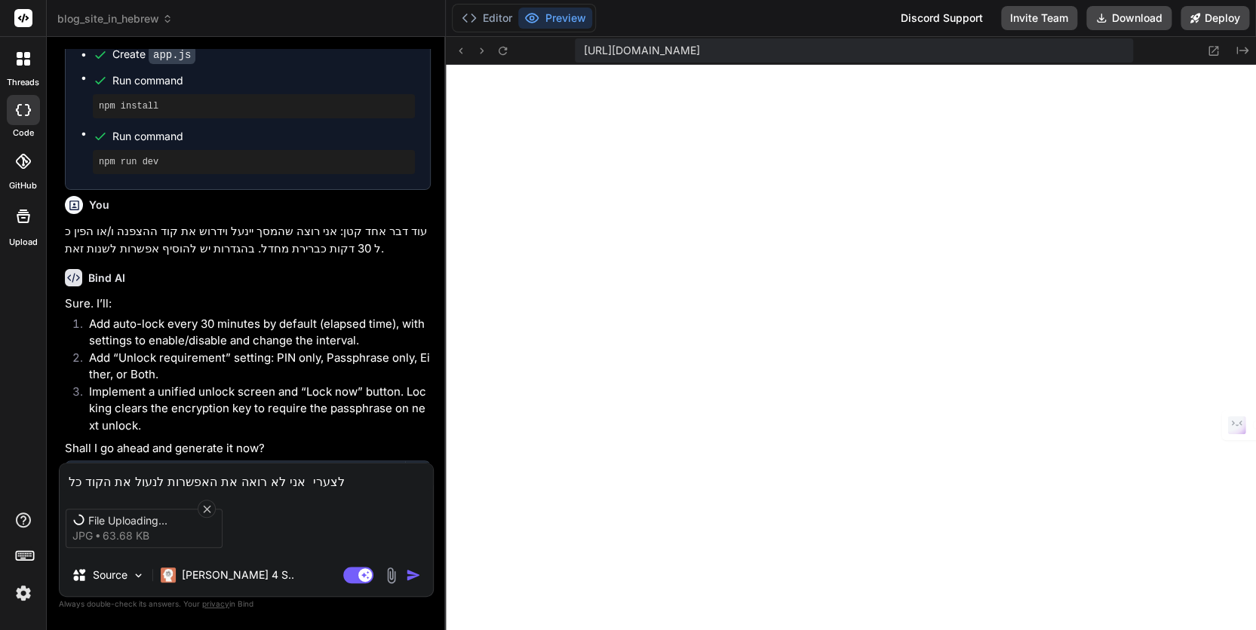
type textarea "לצערי אני לא רואה את האפשרות לנעול את הקוד כל 3"
type textarea "x"
type textarea "לצערי אני לא רואה את האפשרות לנעול את הקוד כל 30"
type textarea "x"
type textarea "לצערי אני לא רואה את האפשרות לנעול את הקוד כל 30"
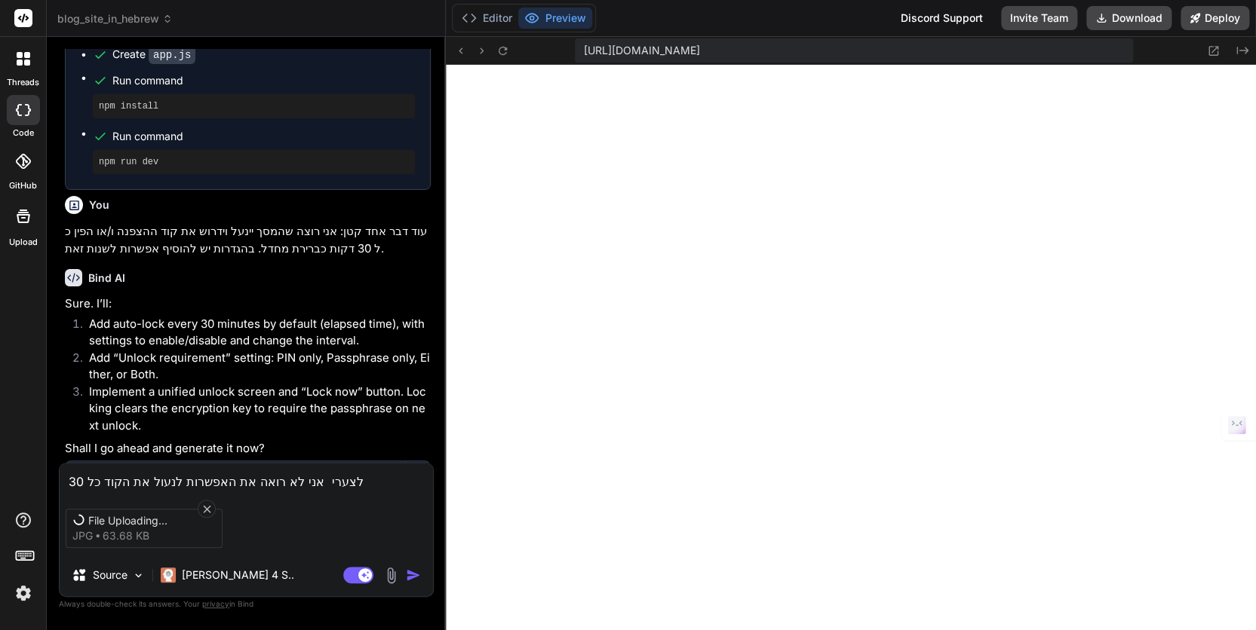
type textarea "x"
type textarea "לצערי אני לא רואה את האפשרות לנעול את הקוד כל 30 ד"
type textarea "x"
type textarea "לצערי אני לא רואה את האפשרות לנעול את הקוד כל 30 דו"
type textarea "x"
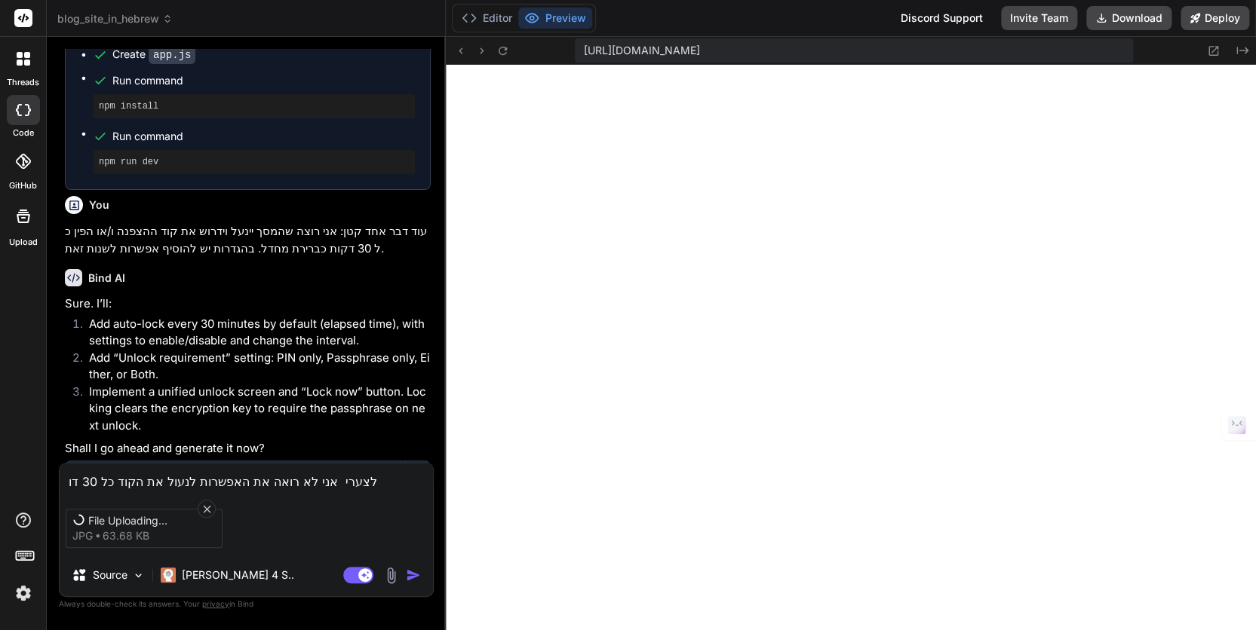
type textarea "לצערי אני לא רואה את האפשרות לנעול את הקוד כל 30 דות"
type textarea "x"
type textarea "לצערי אני לא רואה את האפשרות לנעול את הקוד כל 30 דות"
type textarea "x"
type textarea "לצערי אני לא רואה את האפשרות לנעול את הקוד כל 30 דות"
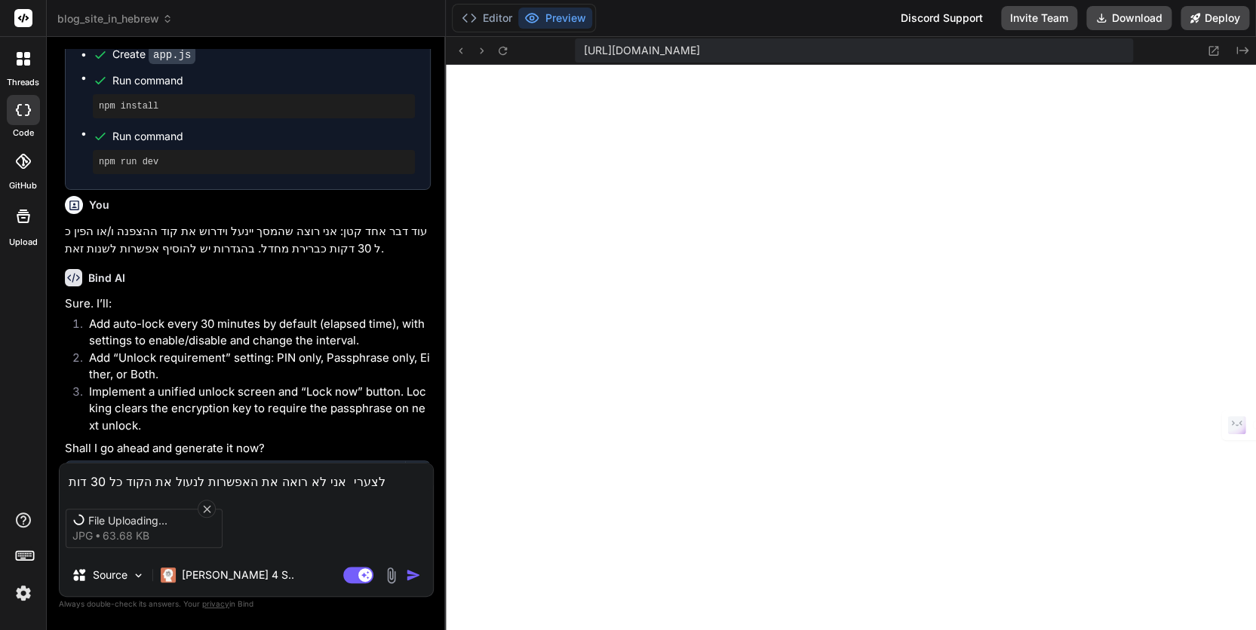
type textarea "x"
type textarea "לצערי אני לא רואה את האפשרות לנעול את הקוד כל 30 דו"
type textarea "x"
type textarea "לצערי אני לא רואה את האפשרות לנעול את הקוד כל 30 ד"
type textarea "x"
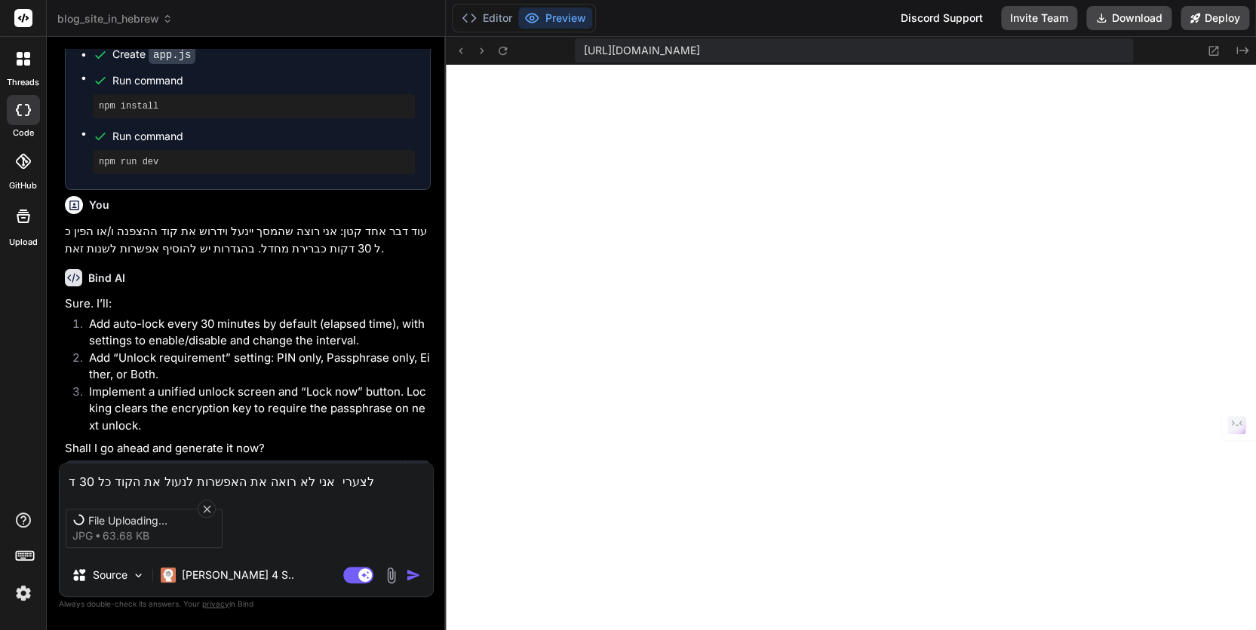
type textarea "לצערי אני לא רואה את האפשרות לנעול את הקוד כל 30"
type textarea "x"
type textarea "לצערי אני לא רואה את האפשרות לנעול את הקוד כל 30 ד"
type textarea "x"
type textarea "לצערי אני לא רואה את האפשרות לנעול את הקוד כל 30 דק"
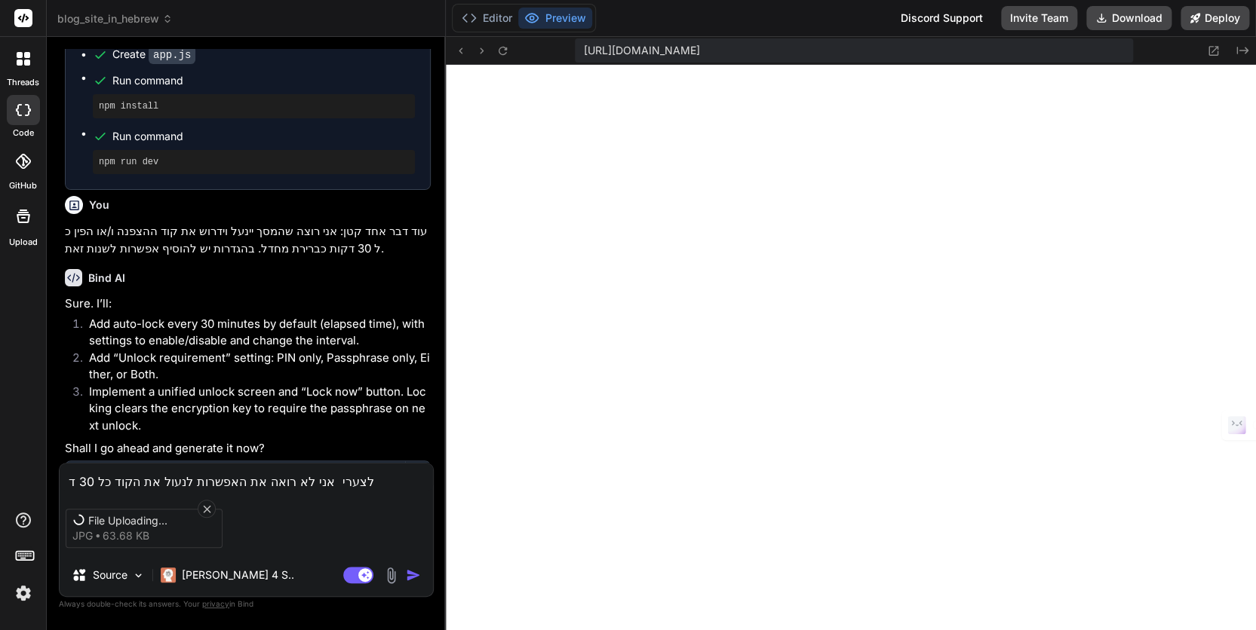
type textarea "x"
type textarea "לצערי אני לא רואה את האפשרות לנעול את הקוד כל 30 דקו"
type textarea "x"
type textarea "לצערי אני לא רואה את האפשרות לנעול את הקוד כל 30 דקות"
type textarea "x"
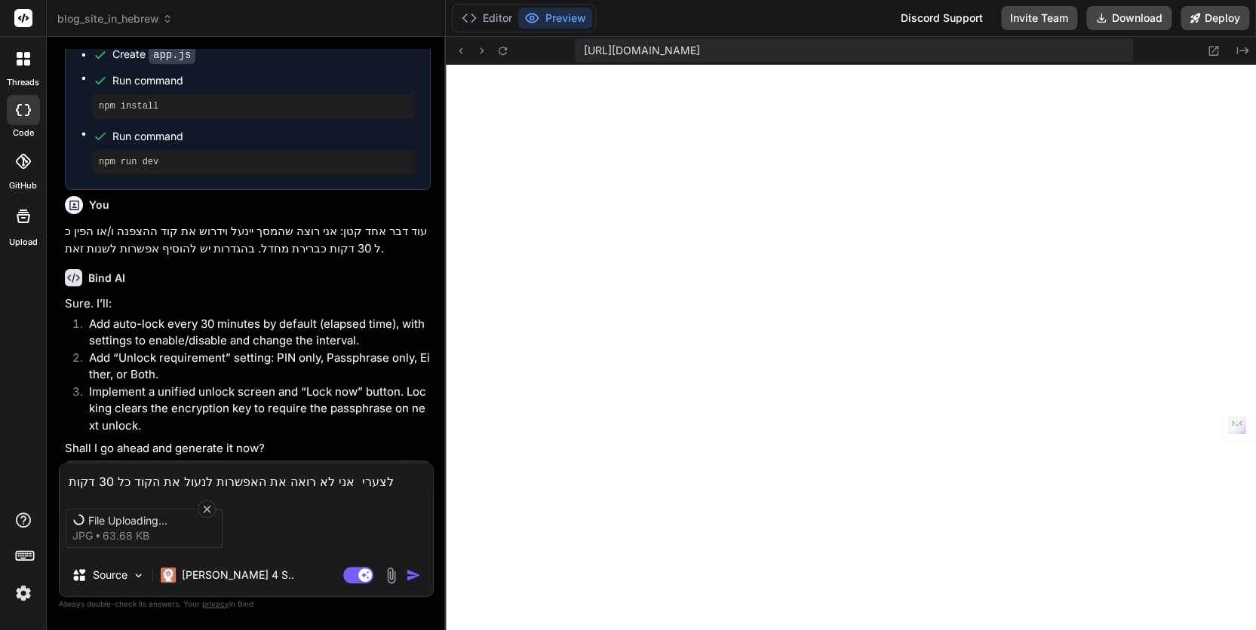
type textarea "לצערי אני לא רואה את האפשרות לנעול את הקוד כל 30 דקות"
type textarea "x"
type textarea "לצערי אני לא רואה את האפשרות לנעול את הקוד כל 30 דקות כ"
type textarea "x"
type textarea "לצערי אני לא רואה את האפשרות לנעול את הקוד כל 30 דקות כב"
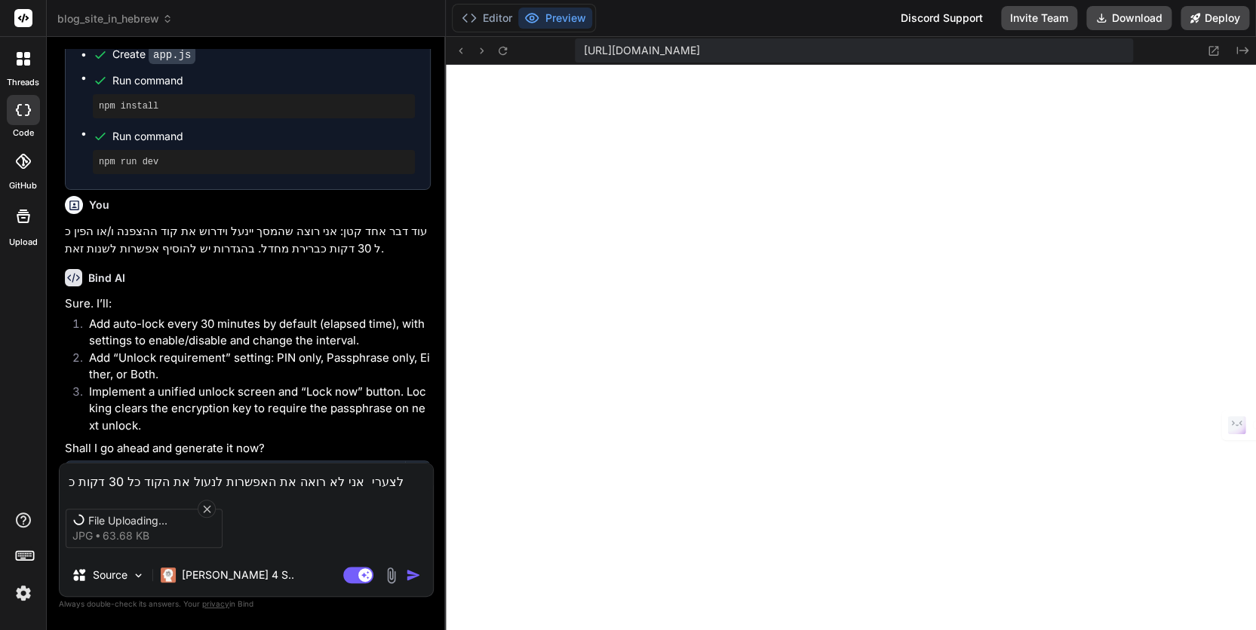
type textarea "x"
type textarea "לצערי אני לא רואה את האפשרות לנעול את הקוד כל 30 דקות כבר"
type textarea "x"
type textarea "לצערי אני לא רואה את האפשרות לנעול את הקוד כל 30 דקות כברי"
type textarea "x"
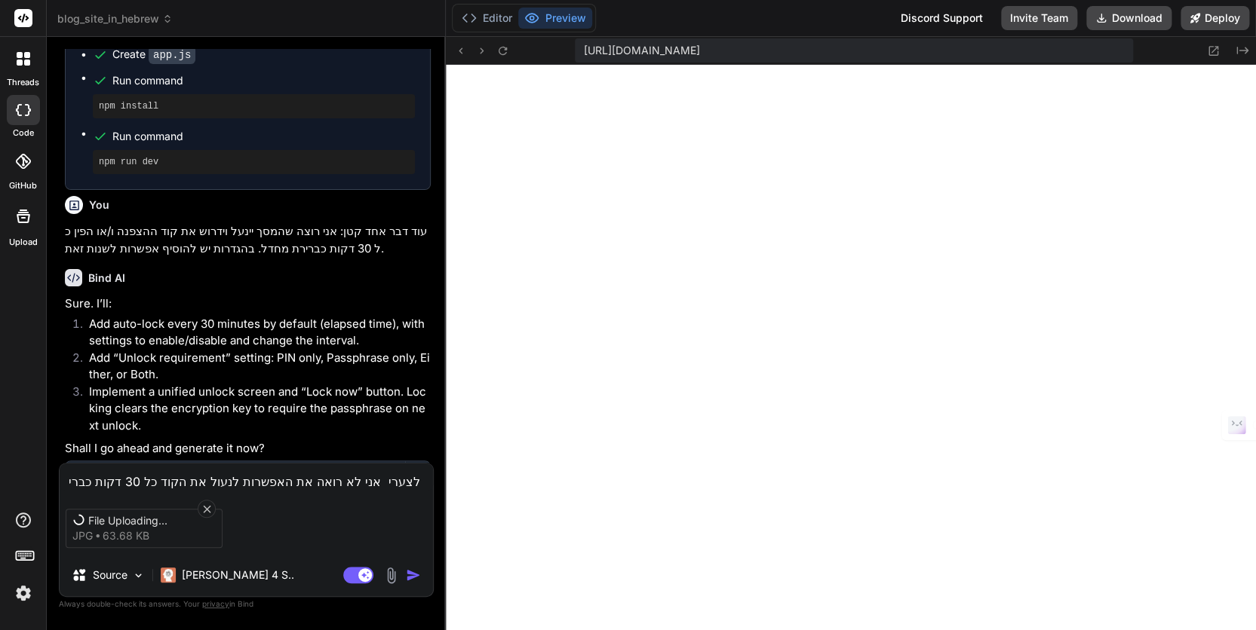
type textarea "לצערי אני לא רואה את האפשרות לנעול את הקוד כל 30 דקות כבריר"
type textarea "x"
type textarea "לצערי אני לא רואה את האפשרות לנעול את הקוד כל 30 דקות כברירת"
type textarea "x"
type textarea "לצערי אני לא רואה את האפשרות לנעול את הקוד כל 30 דקות כברירת"
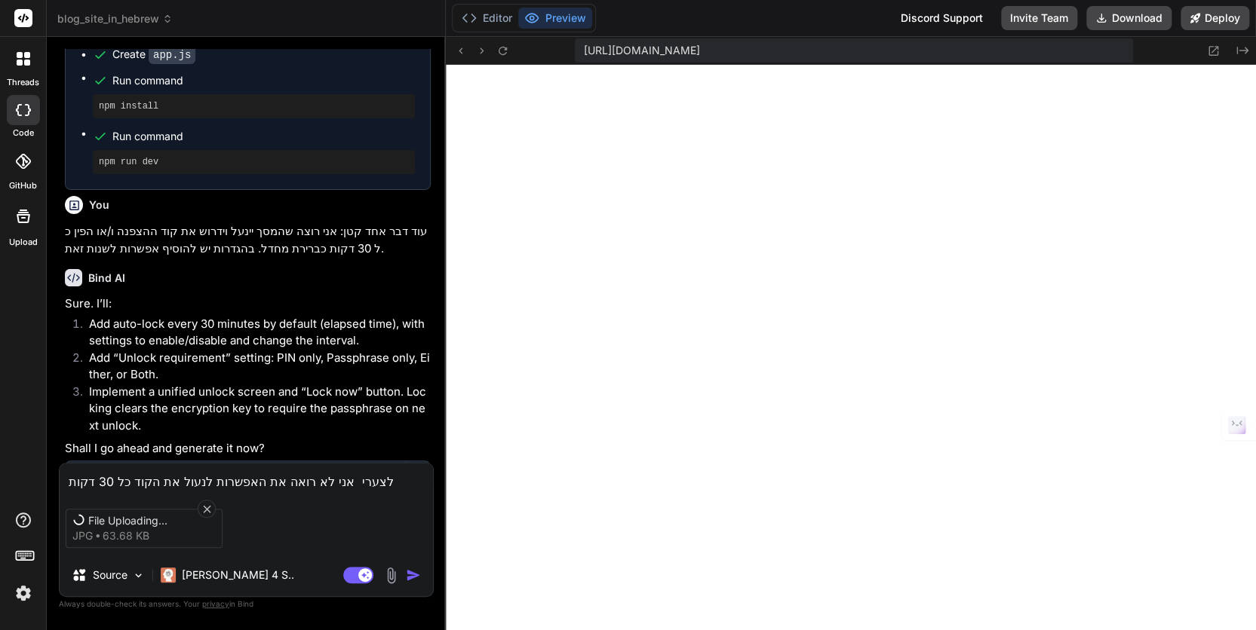
type textarea "x"
type textarea "לצערי אני לא רואה את האפשרות לנעול את הקוד כל 30 דקות כברירת מ"
type textarea "x"
type textarea "לצערי אני לא רואה את האפשרות לנעול את הקוד כל 30 דקות כברירת מח"
type textarea "x"
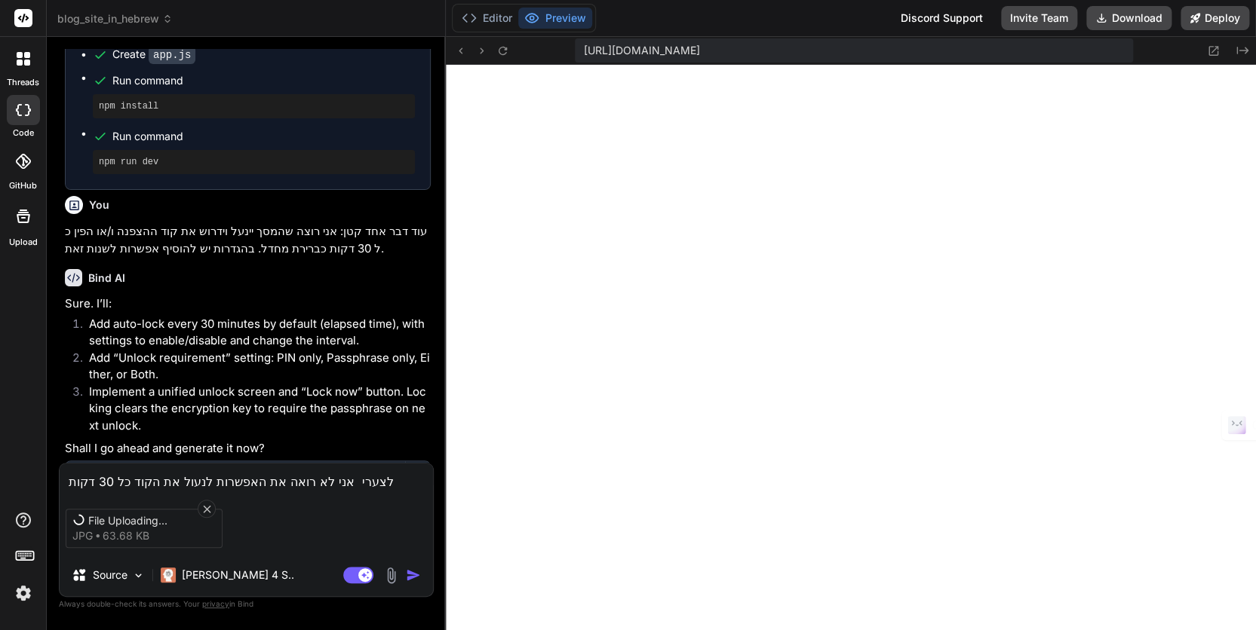
type textarea "לצערי אני לא רואה את האפשרות לנעול את הקוד כל 30 דקות כברירת מחד"
type textarea "x"
type textarea "לצערי אני לא רואה את האפשרות לנעול את הקוד כל 30 דקות כברירת מחדל"
type textarea "x"
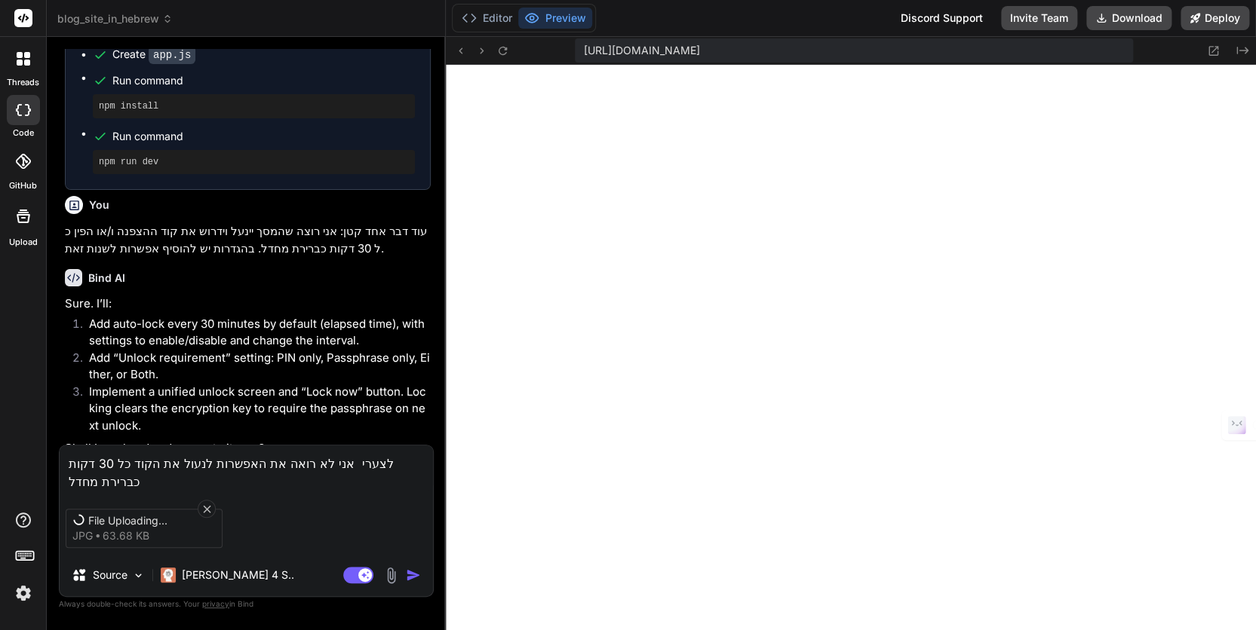
type textarea "לצערי אני לא רואה את האפשרות לנעול את הקוד כל 30 דקות כברירת מחדל"
type textarea "x"
type textarea "לצערי אני לא רואה את האפשרות לנעול את הקוד כל 30 דקות כברירת מחדל א"
type textarea "x"
type textarea "לצערי אני לא רואה את האפשרות לנעול את הקוד כל 30 דקות כברירת מחדל או"
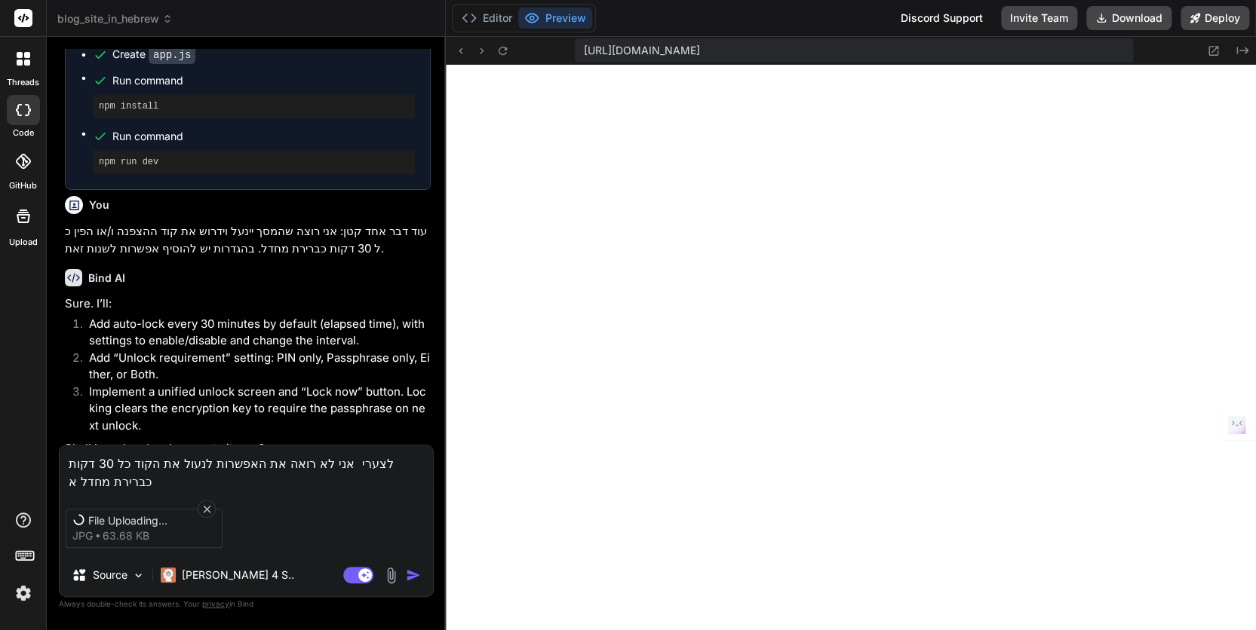
type textarea "x"
type textarea "לצערי אני לא רואה את האפשרות לנעול את הקוד כל 30 דקות כברירת מחדל או"
type textarea "x"
type textarea "לצערי אני לא רואה את האפשרות לנעול את הקוד כל 30 דקות כברירת מחדל או א"
type textarea "x"
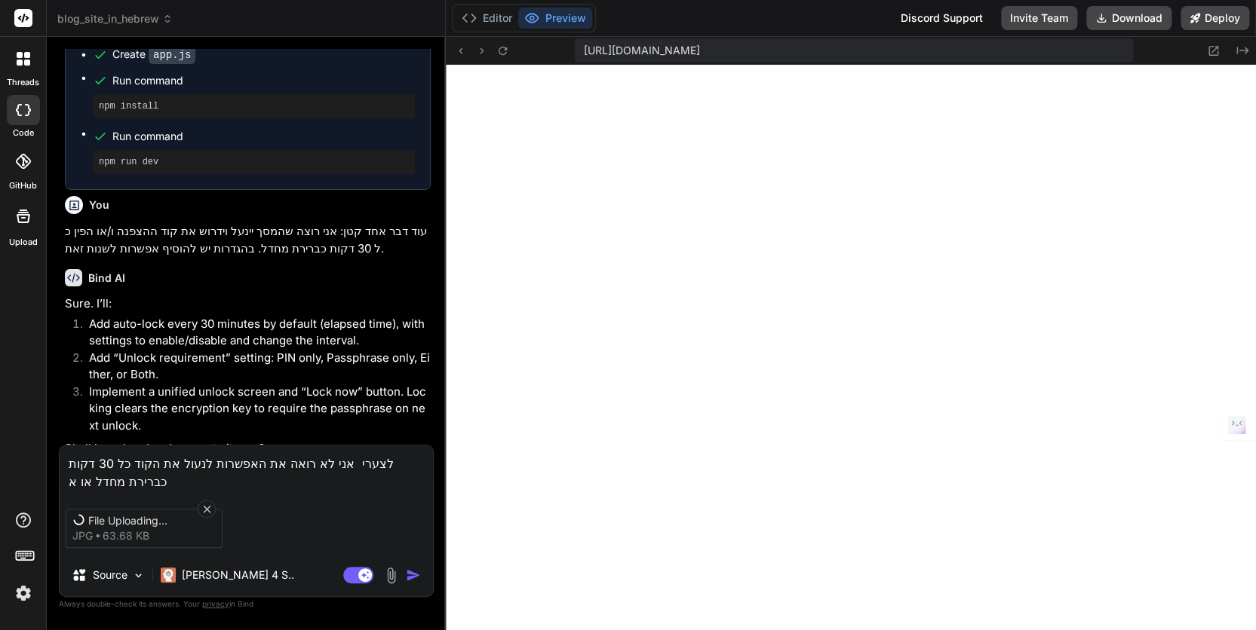
type textarea "לצערי אני לא רואה את האפשרות לנעול את הקוד כל 30 דקות כברירת מחדל או אפ"
type textarea "x"
type textarea "לצערי אני לא רואה את האפשרות לנעול את הקוד כל 30 דקות כברירת מחדל או אפש"
type textarea "x"
type textarea "לצערי אני לא רואה את האפשרות לנעול את הקוד כל 30 דקות כברירת מחדל או אפשר"
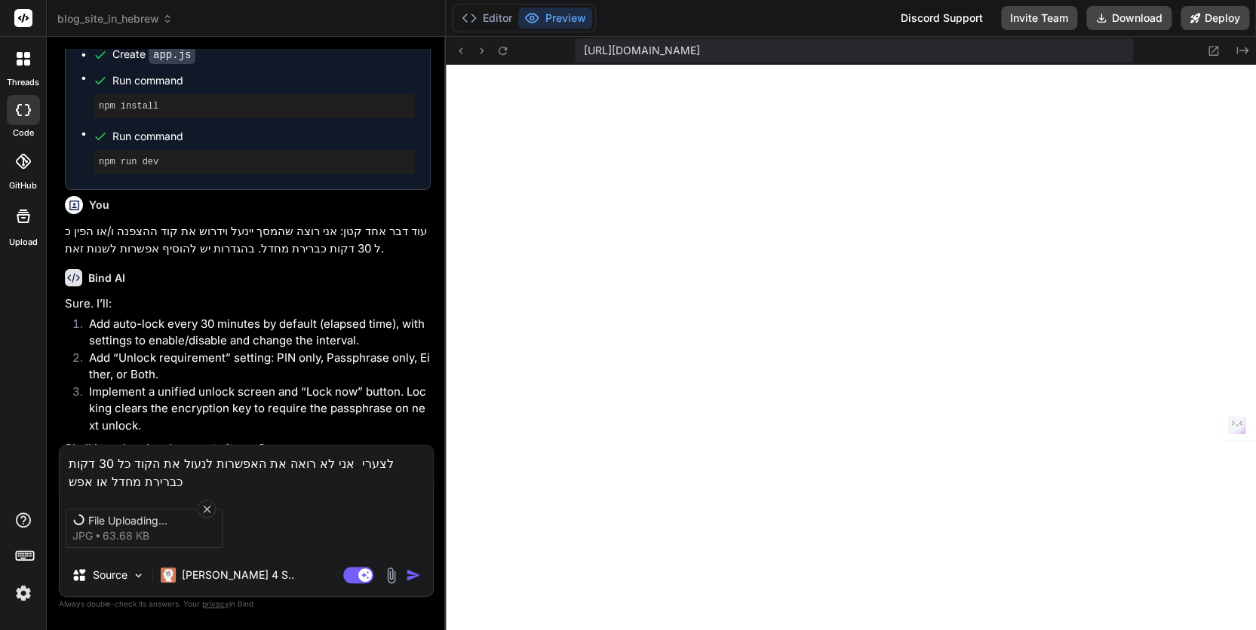
type textarea "x"
type textarea "לצערי אני לא רואה את האפשרות לנעול את הקוד כל 30 דקות כברירת מחדל או אפשרו"
type textarea "x"
type textarea "לצערי אני לא רואה את האפשרות לנעול את הקוד כל 30 דקות כברירת מחדל או אפשרות"
type textarea "x"
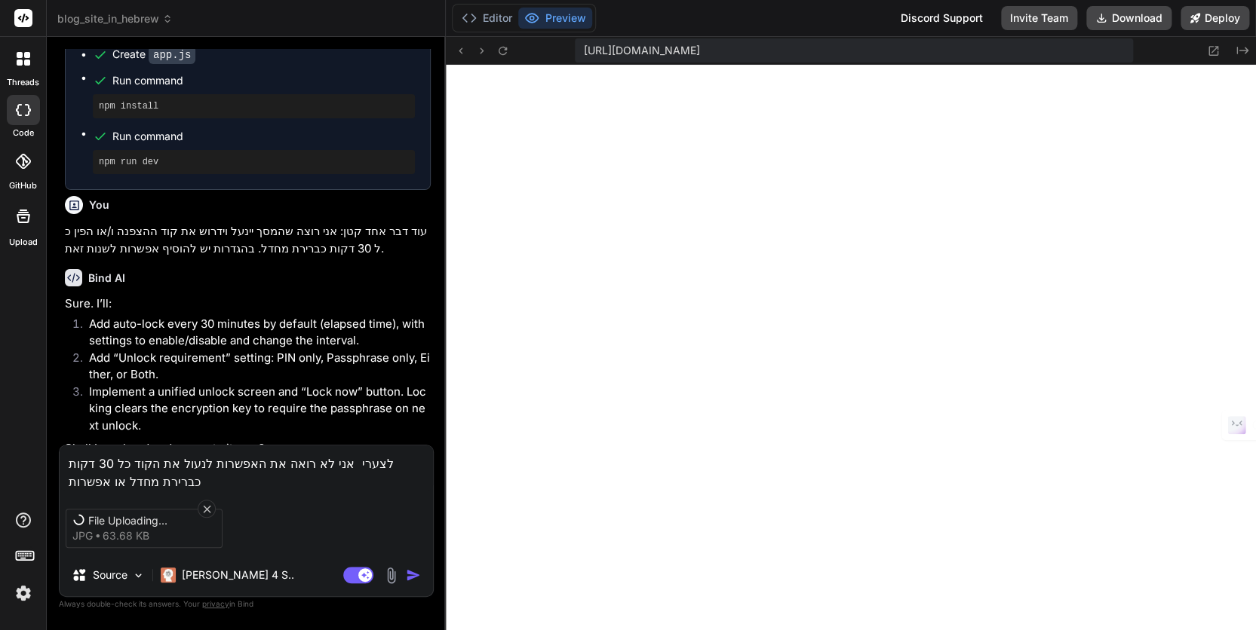
type textarea "לצערי אני לא רואה את האפשרות לנעול את הקוד כל 30 דקות כברירת מחדל או אפשרות"
type textarea "x"
type textarea "לצערי אני לא רואה את האפשרות לנעול את הקוד כל 30 דקות כברירת מחדל או אפשרות ל"
type textarea "x"
type textarea "לצערי אני לא רואה את האפשרות לנעול את הקוד כל 30 דקות כברירת מחדל או אפשרות לש"
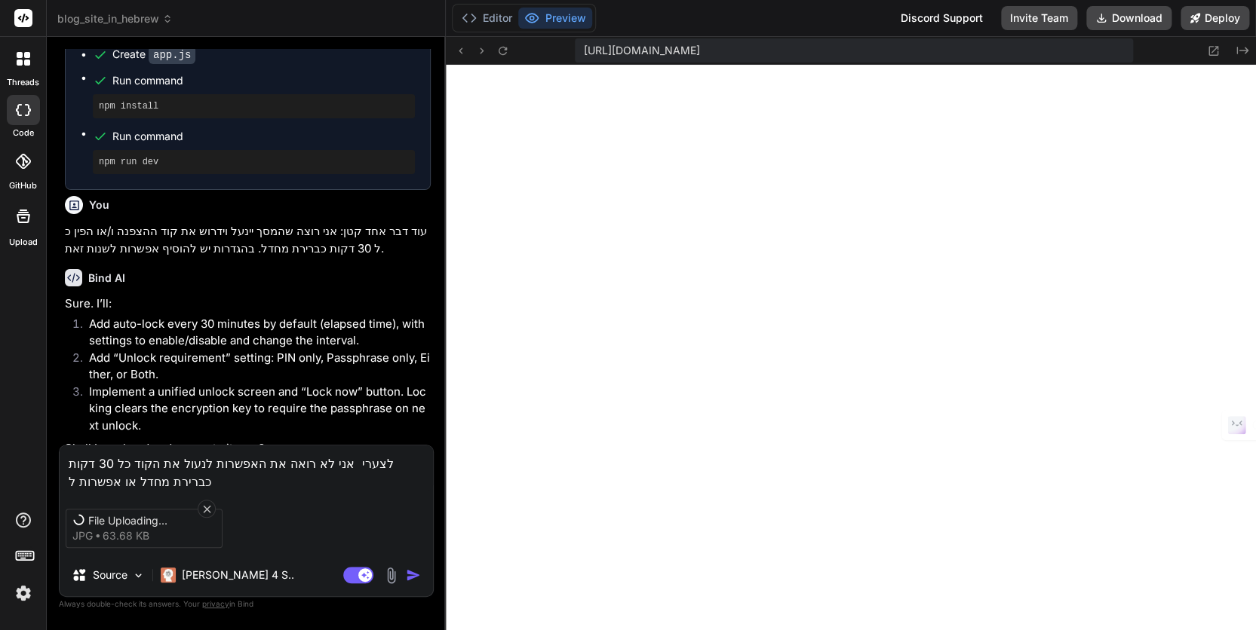
type textarea "x"
type textarea "לצערי אני לא רואה את האפשרות לנעול את הקוד כל 30 דקות כברירת מחדל או אפשרות לשנ"
type textarea "x"
type textarea "לצערי אני לא רואה את האפשרות לנעול את הקוד כל 30 דקות כברירת מחדל או אפשרות לשנו"
type textarea "x"
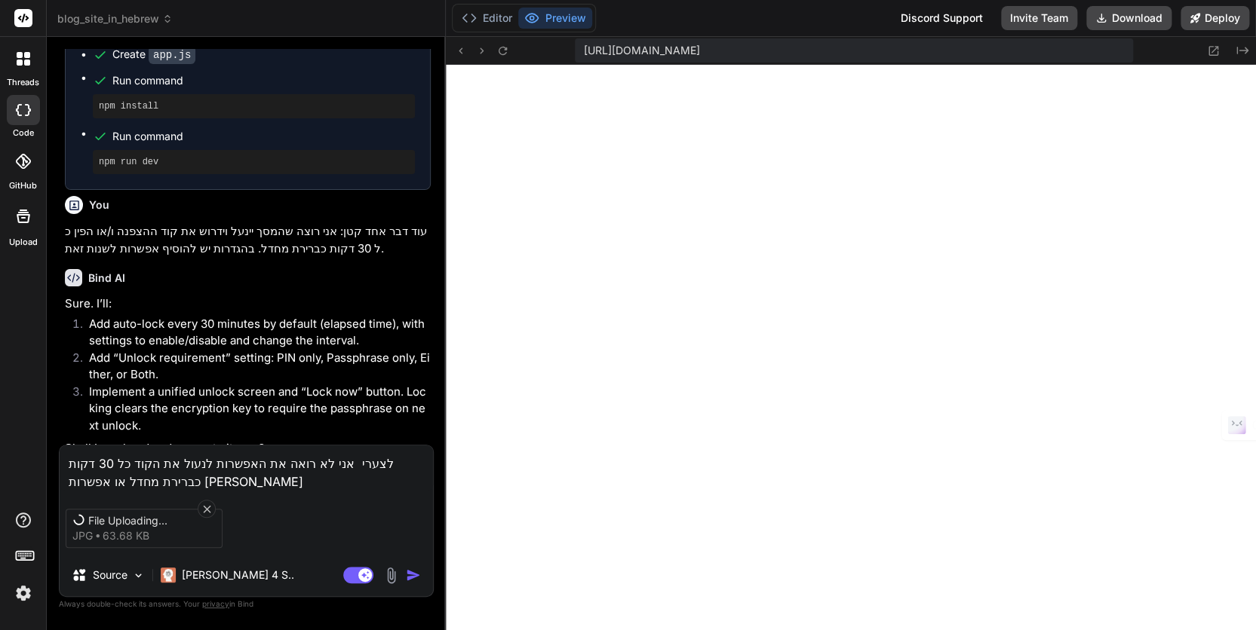
type textarea "לצערי אני לא רואה את האפשרות לנעול את הקוד כל 30 דקות כברירת מחדל או אפשרות לשנ…"
type textarea "x"
type textarea "לצערי אני לא רואה את האפשרות לנעול את הקוד כל 30 דקות כברירת מחדל או אפשרות לשנ…"
type textarea "x"
type textarea "לצערי אני לא רואה את האפשרות לנעול את הקוד כל 30 דקות כברירת מחדל או אפשרות לשנ…"
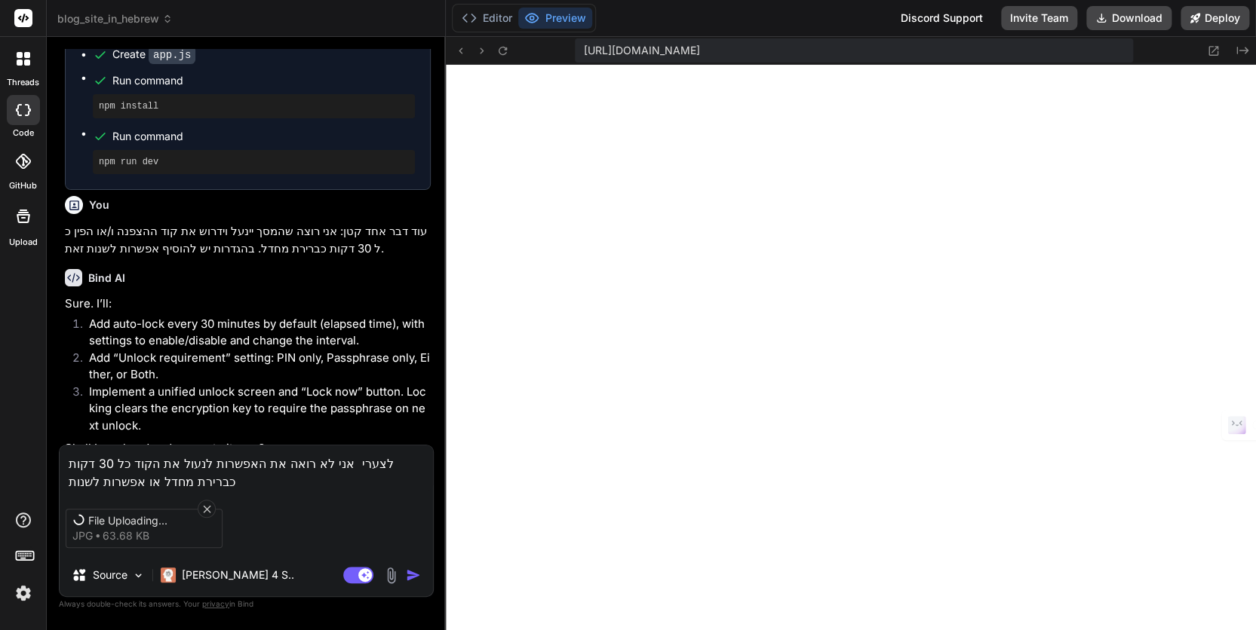
type textarea "x"
type textarea "לצערי אני לא רואה את האפשרות לנעול את הקוד כל 30 דקות כברירת מחדל או אפשרות לשנ…"
type textarea "x"
type textarea "לצערי אני לא רואה את האפשרות לנעול את הקוד כל 30 דקות כברירת מחדל או אפשרות לשנ…"
type textarea "x"
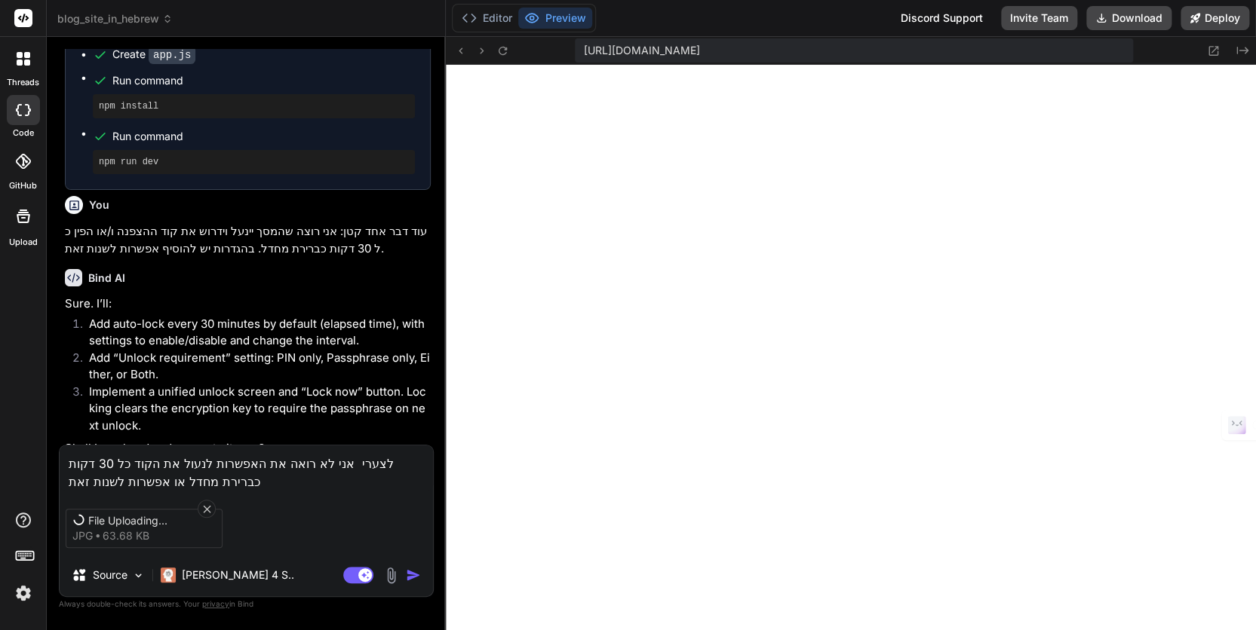
type textarea "לצערי אני לא רואה את האפשרות לנעול את הקוד כל 30 דקות כברירת מחדל או אפשרות לשנ…"
type textarea "x"
type textarea "לצערי אני לא רואה את האפשרות לנעול את הקוד כל 30 דקות כברירת מחדל או אפשרות לשנ…"
type textarea "x"
type textarea "לצערי אני לא רואה את האפשרות לנעול את הקוד כל 30 דקות כברירת מחדל או אפשרות לשנ…"
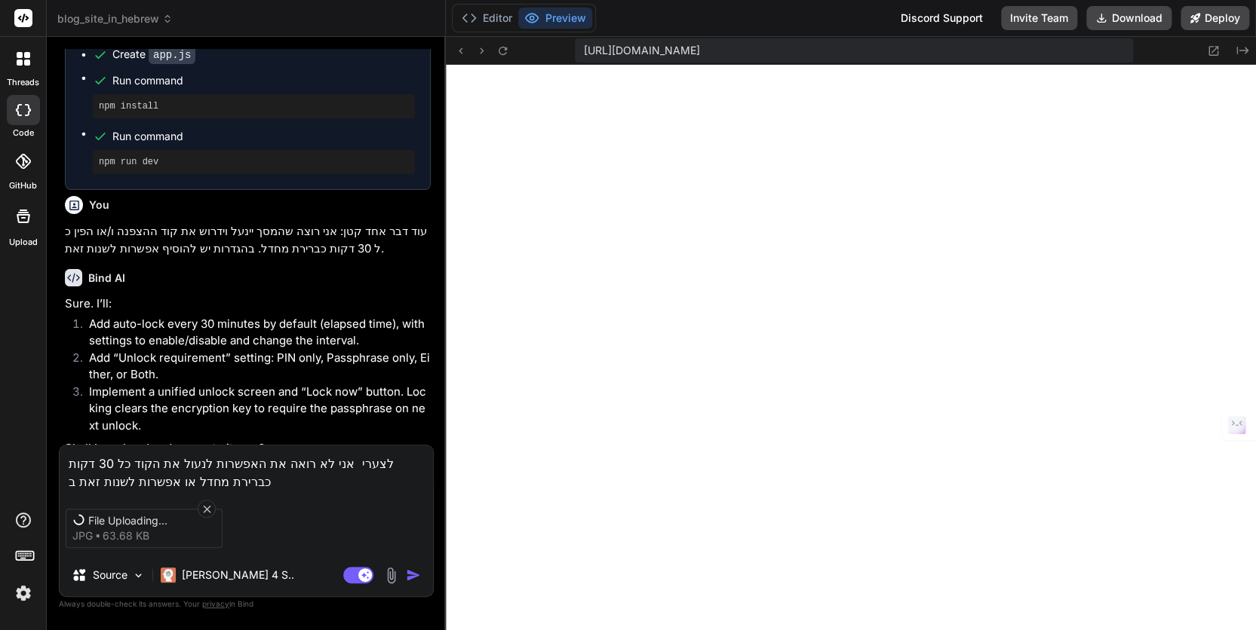
type textarea "x"
type textarea "לצערי אני לא רואה את האפשרות לנעול את הקוד כל 30 דקות כברירת מחדל או אפשרות לשנ…"
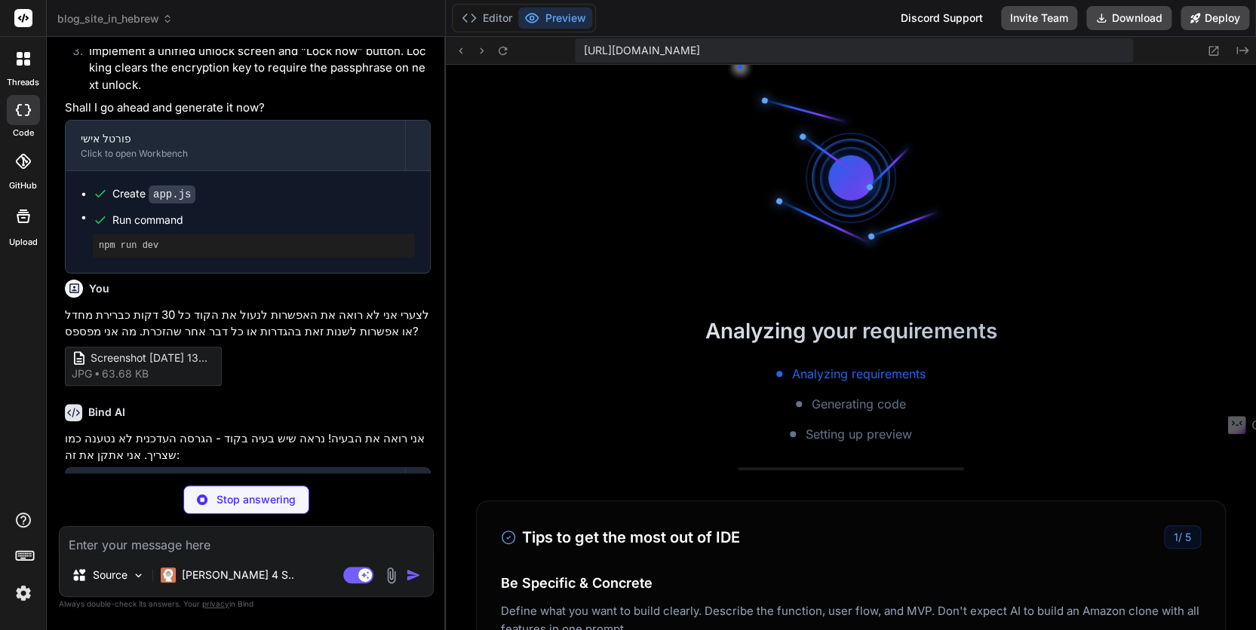
scroll to position [1655, 0]
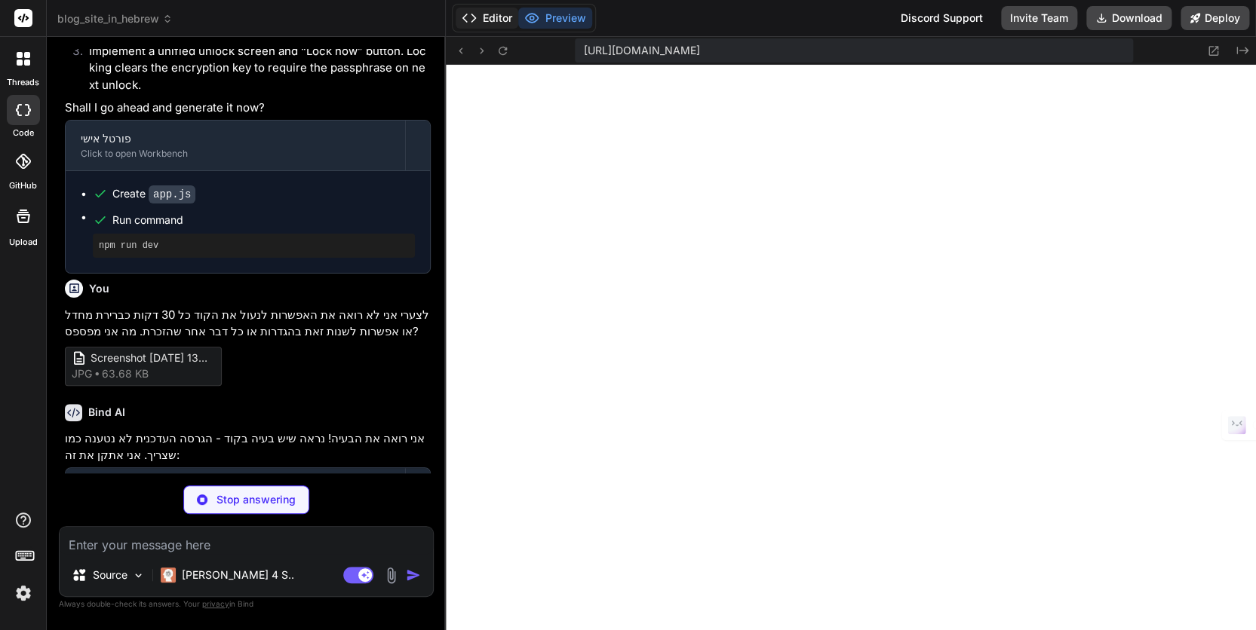
click at [495, 20] on button "Editor" at bounding box center [487, 18] width 63 height 21
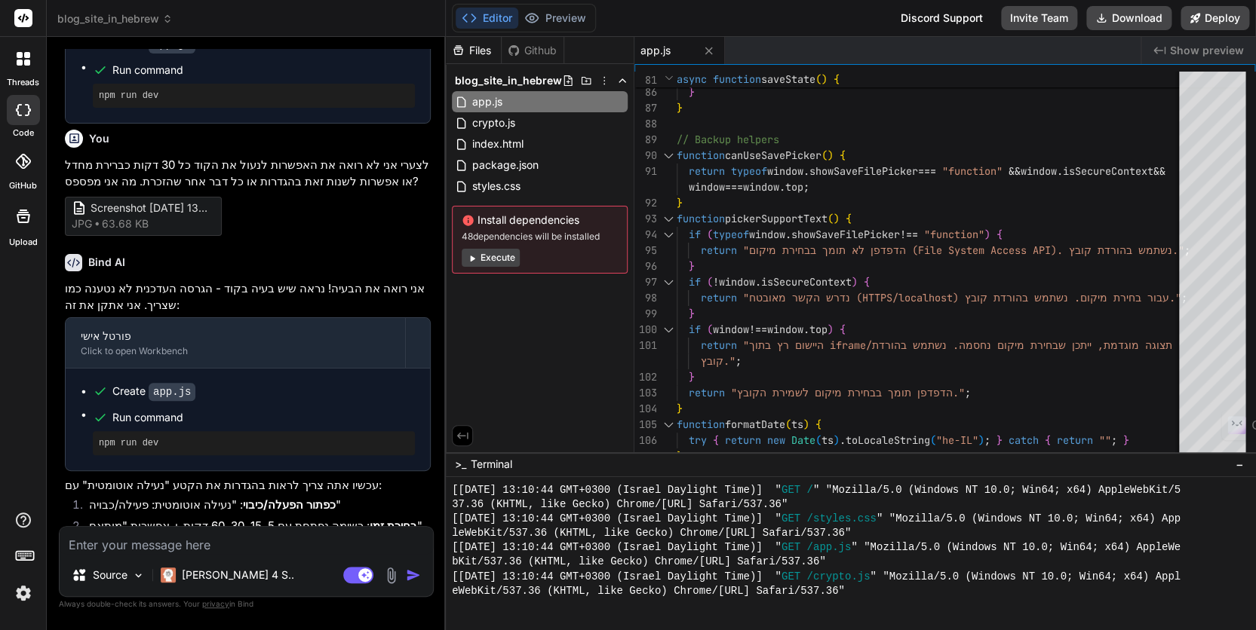
scroll to position [2427, 0]
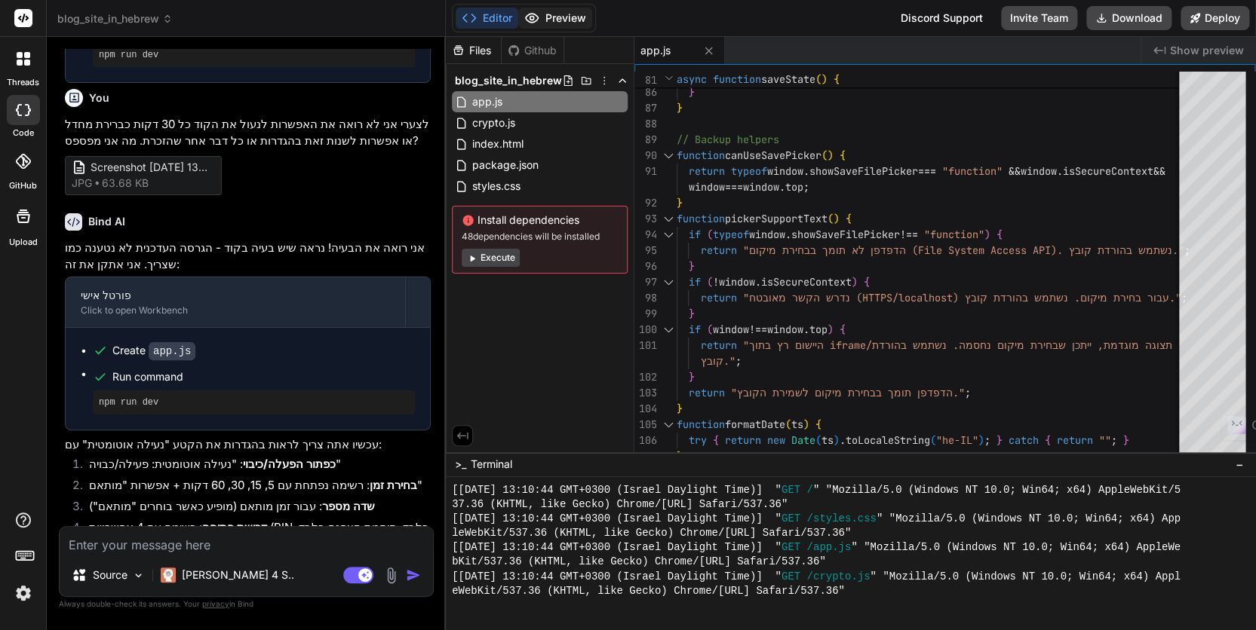
click at [554, 18] on button "Preview" at bounding box center [555, 18] width 74 height 21
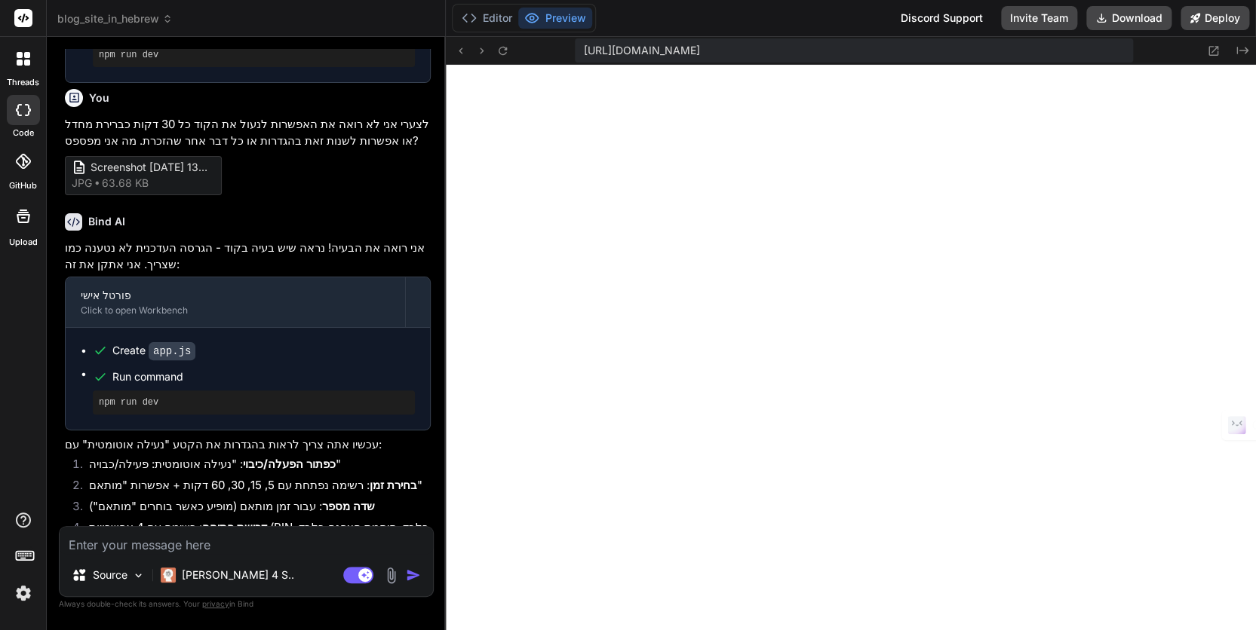
click at [148, 544] on textarea at bounding box center [246, 540] width 373 height 27
click at [498, 50] on icon at bounding box center [502, 50] width 13 height 13
click at [719, 21] on div "Editor Preview Discord Support Invite Team Download Deploy" at bounding box center [851, 18] width 810 height 37
click at [122, 542] on textarea "מעולה" at bounding box center [246, 540] width 373 height 27
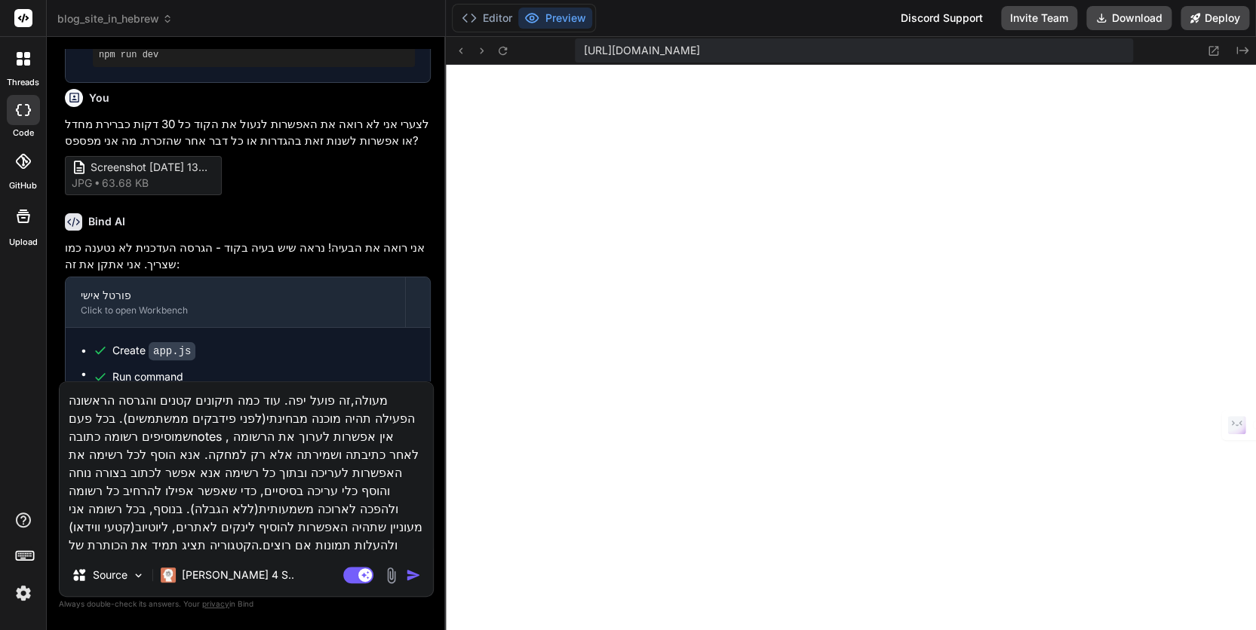
click at [413, 554] on img "button" at bounding box center [413, 575] width 15 height 15
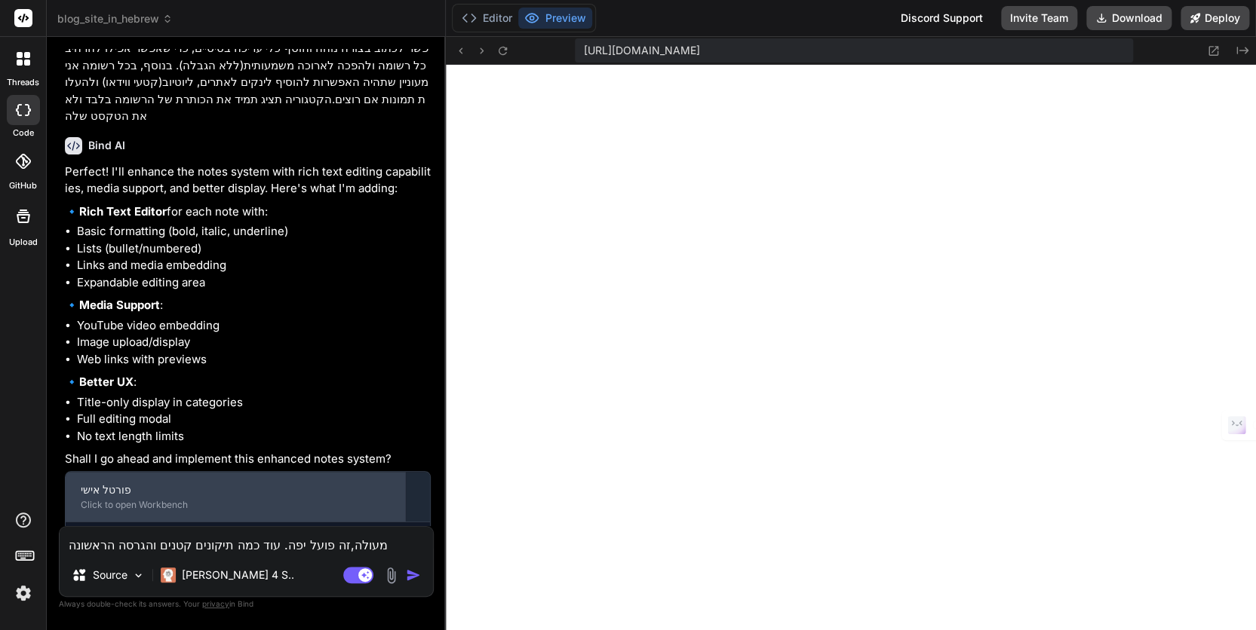
scroll to position [3118, 0]
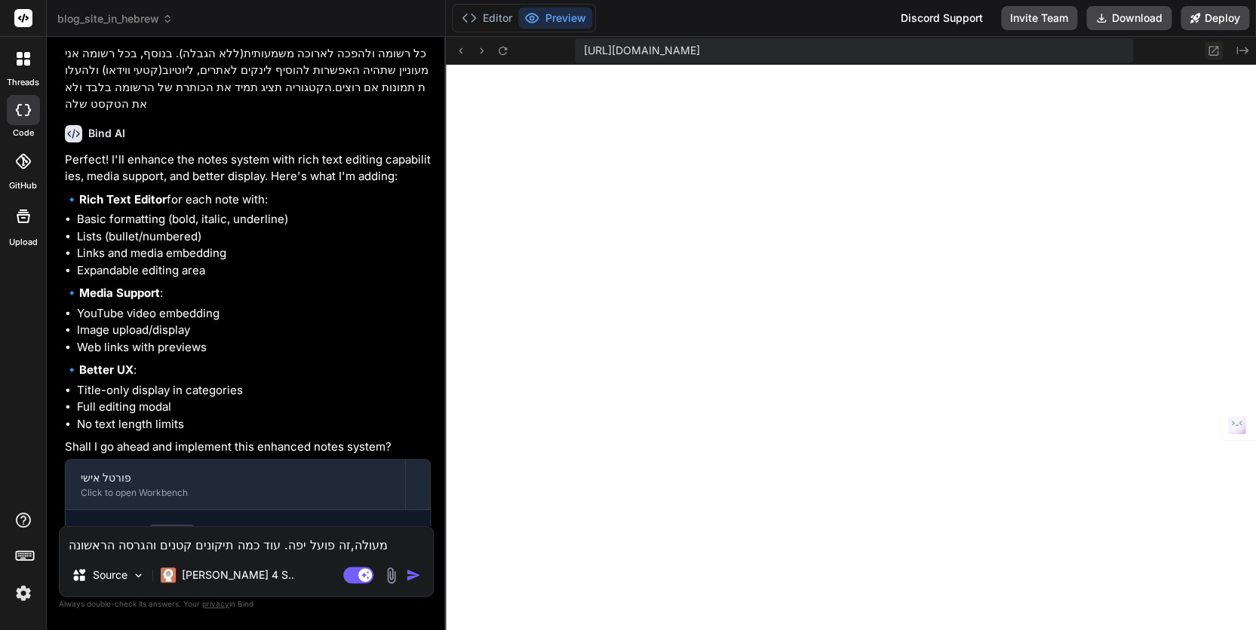
click at [1104, 51] on icon at bounding box center [1214, 51] width 10 height 10
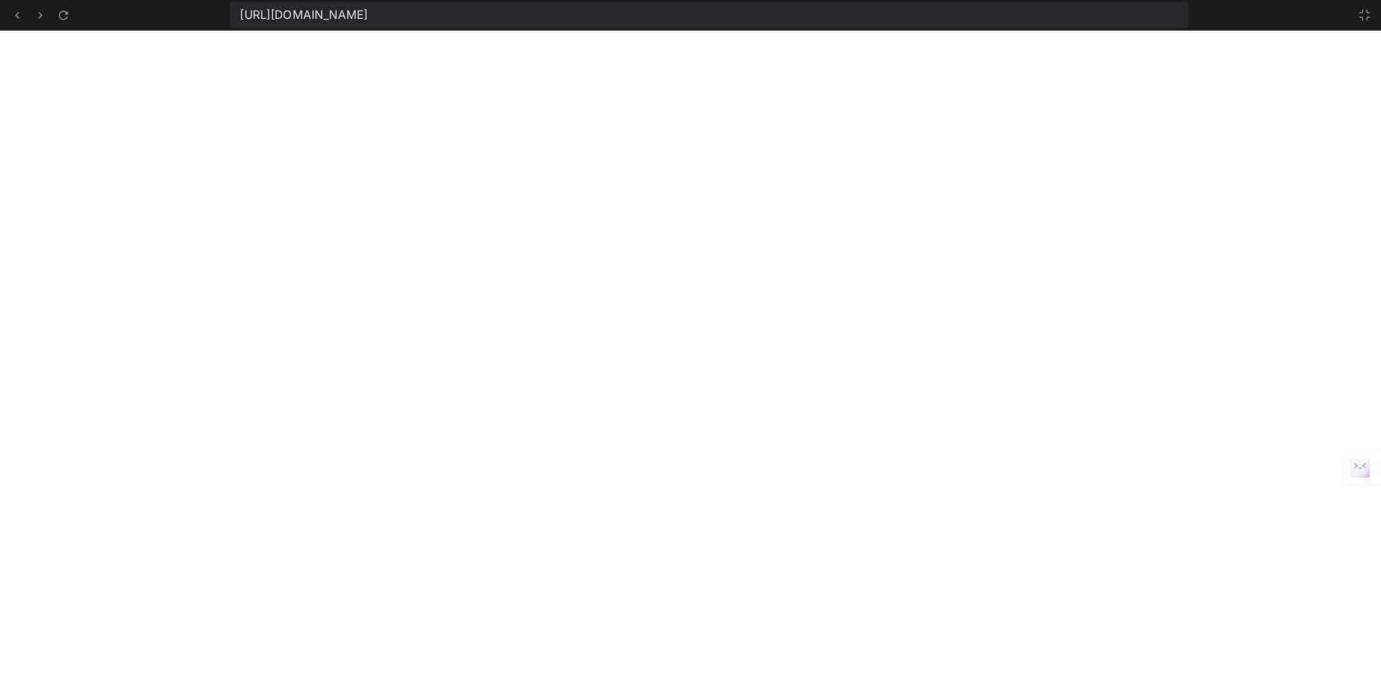
scroll to position [2565, 0]
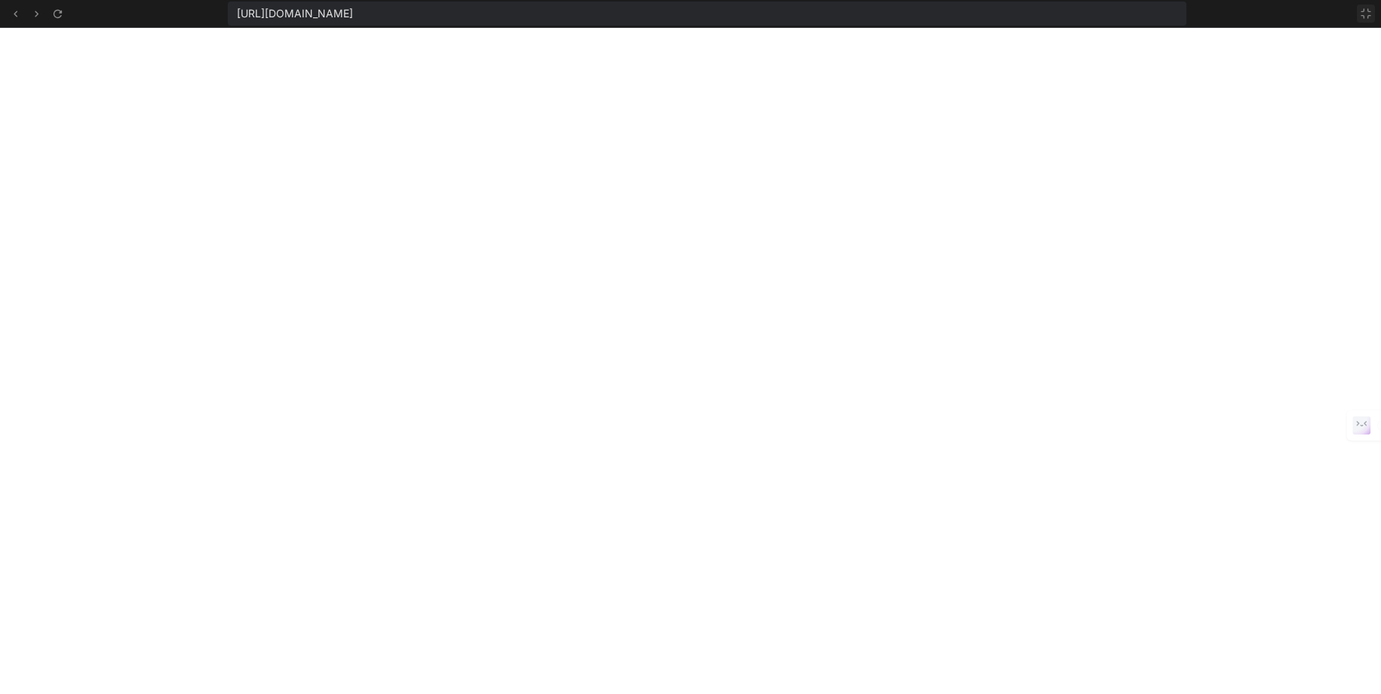
click at [1104, 10] on icon at bounding box center [1366, 14] width 12 height 12
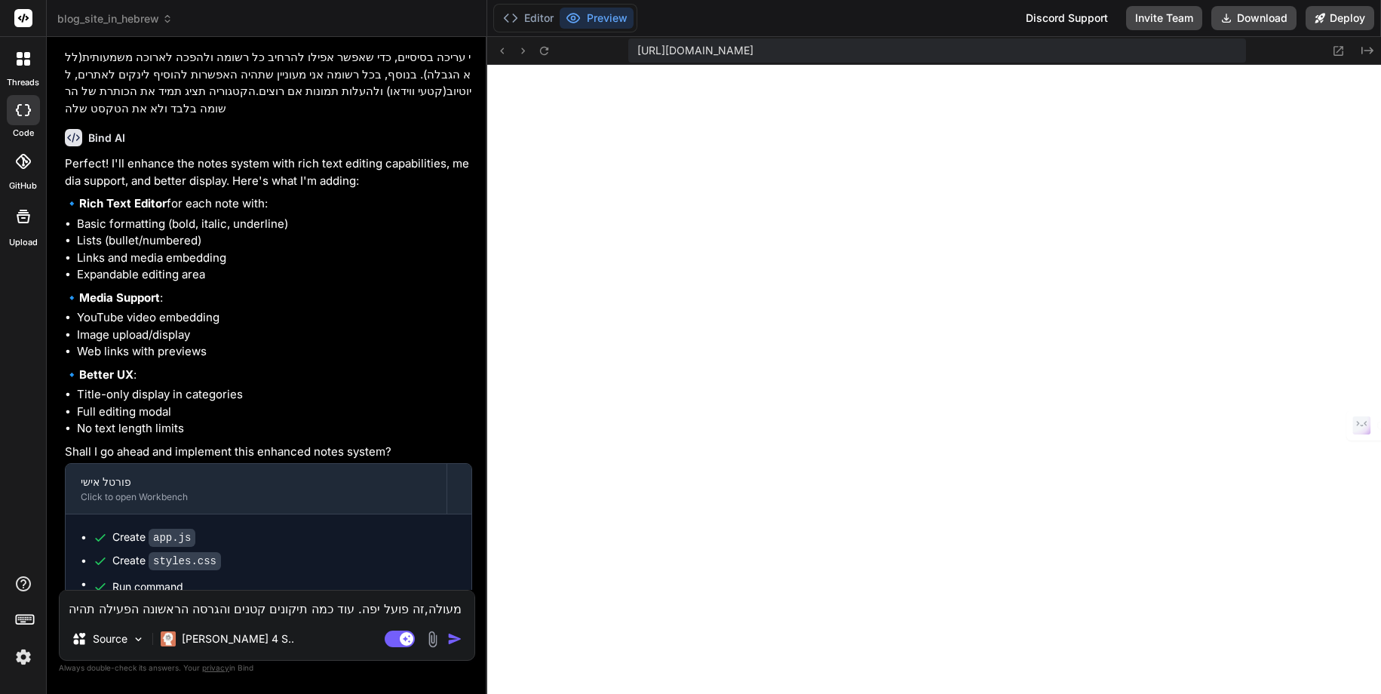
click at [151, 554] on textarea "מעולה,זה פועל יפה. עוד כמה תיקונים קטנים והגרסה הראשונה הפעילה תהיה מוכנה מבחינ…" at bounding box center [267, 603] width 415 height 27
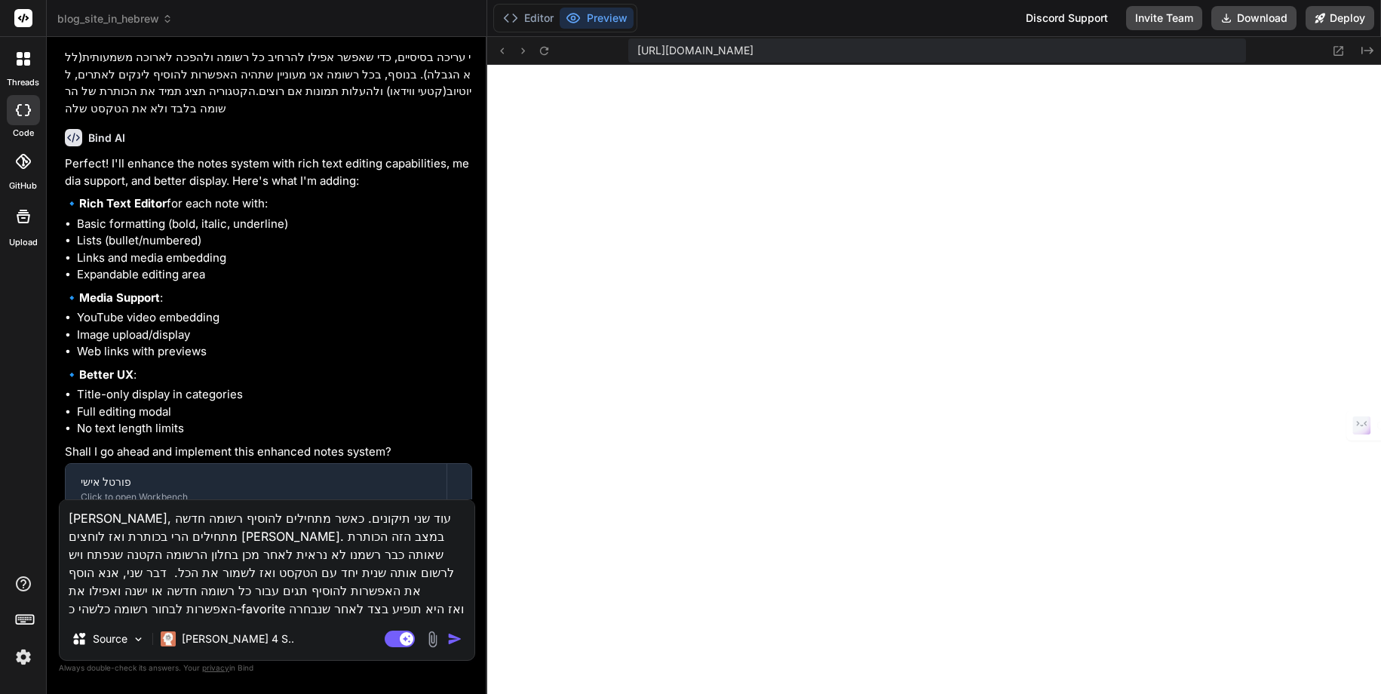
click at [452, 554] on img "button" at bounding box center [454, 638] width 15 height 15
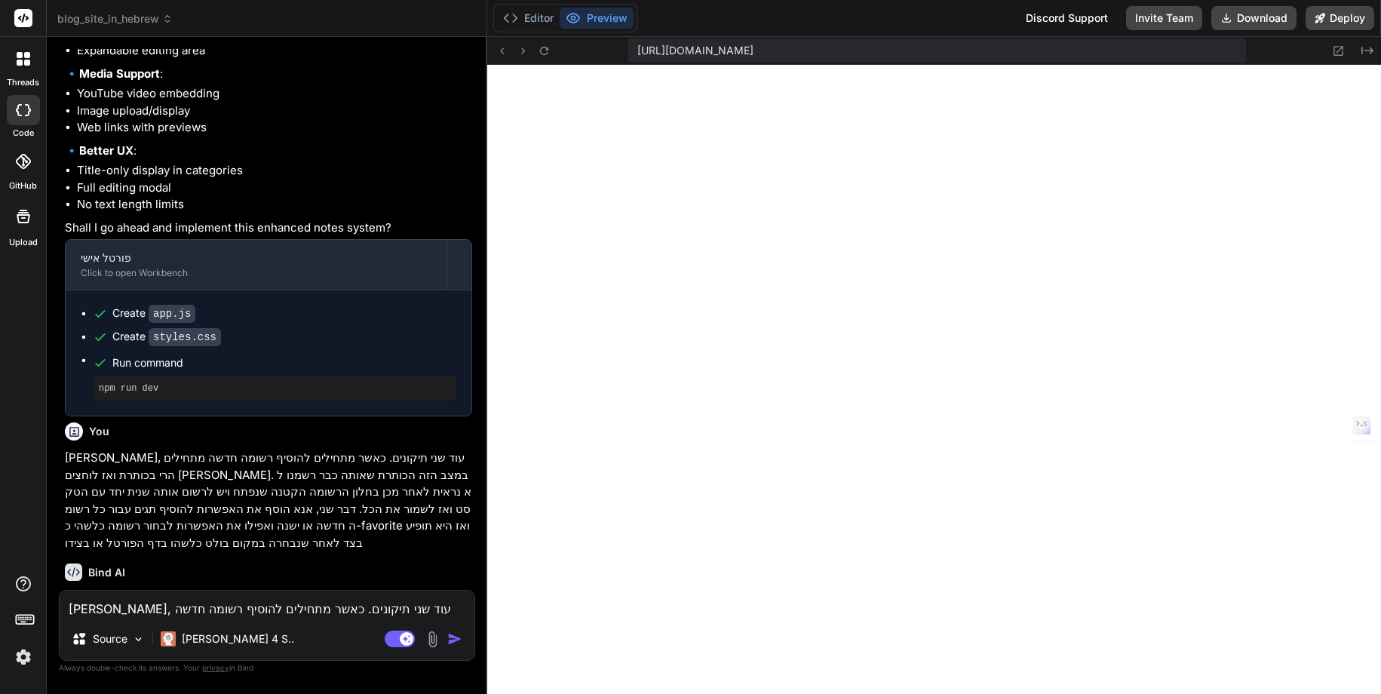
scroll to position [3165, 0]
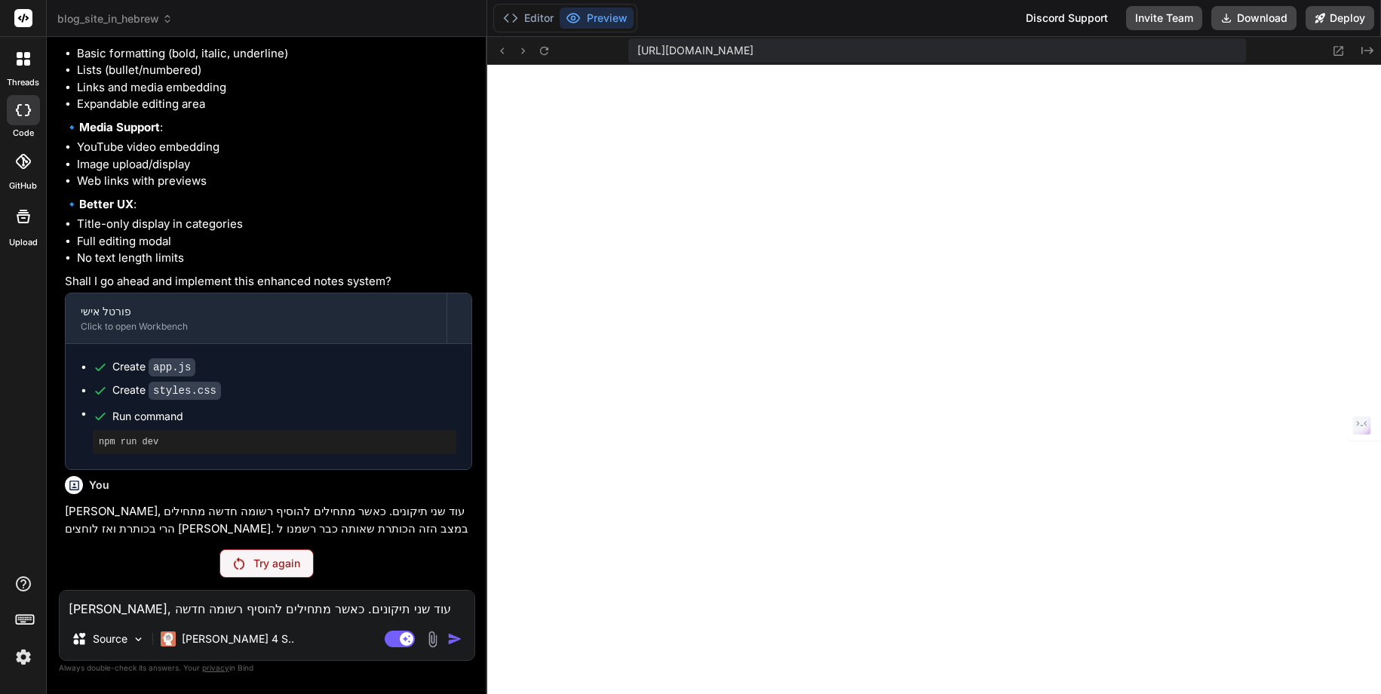
click at [264, 554] on p "Try again" at bounding box center [276, 563] width 47 height 15
click at [538, 20] on button "Editor" at bounding box center [528, 18] width 63 height 21
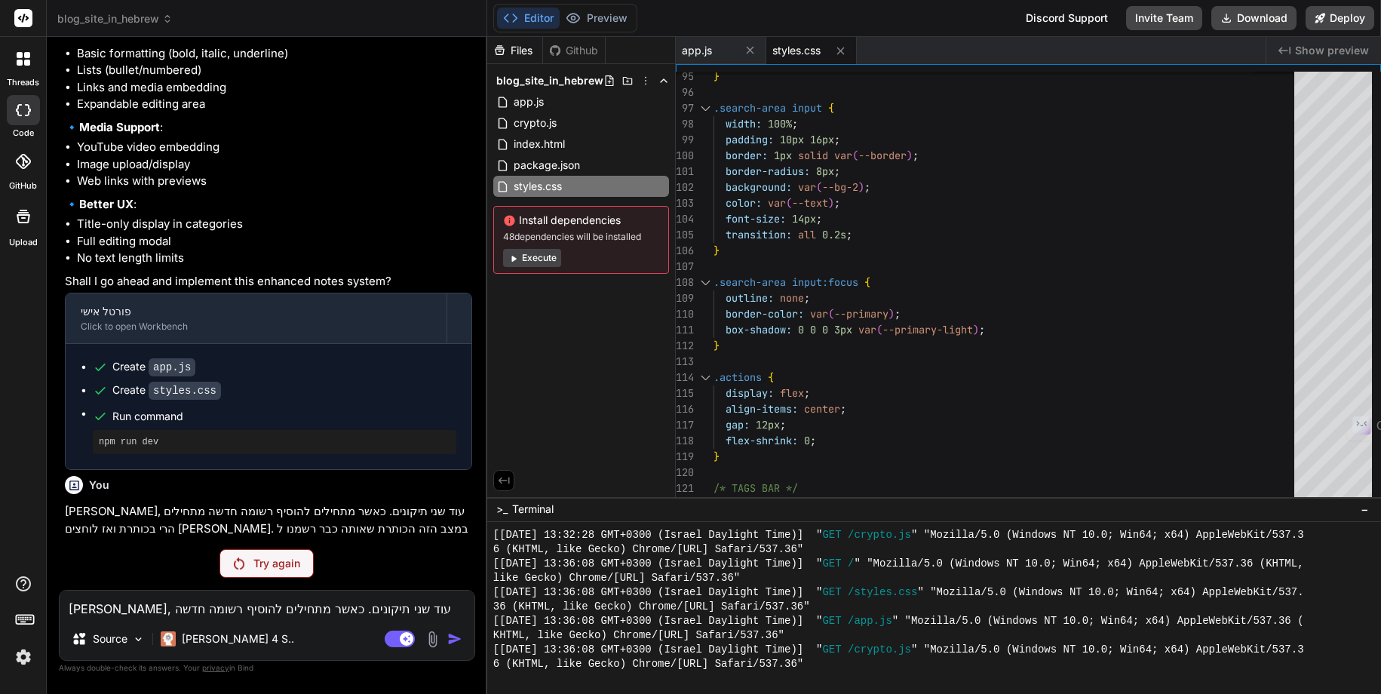
click at [263, 554] on p "Try again" at bounding box center [276, 563] width 47 height 15
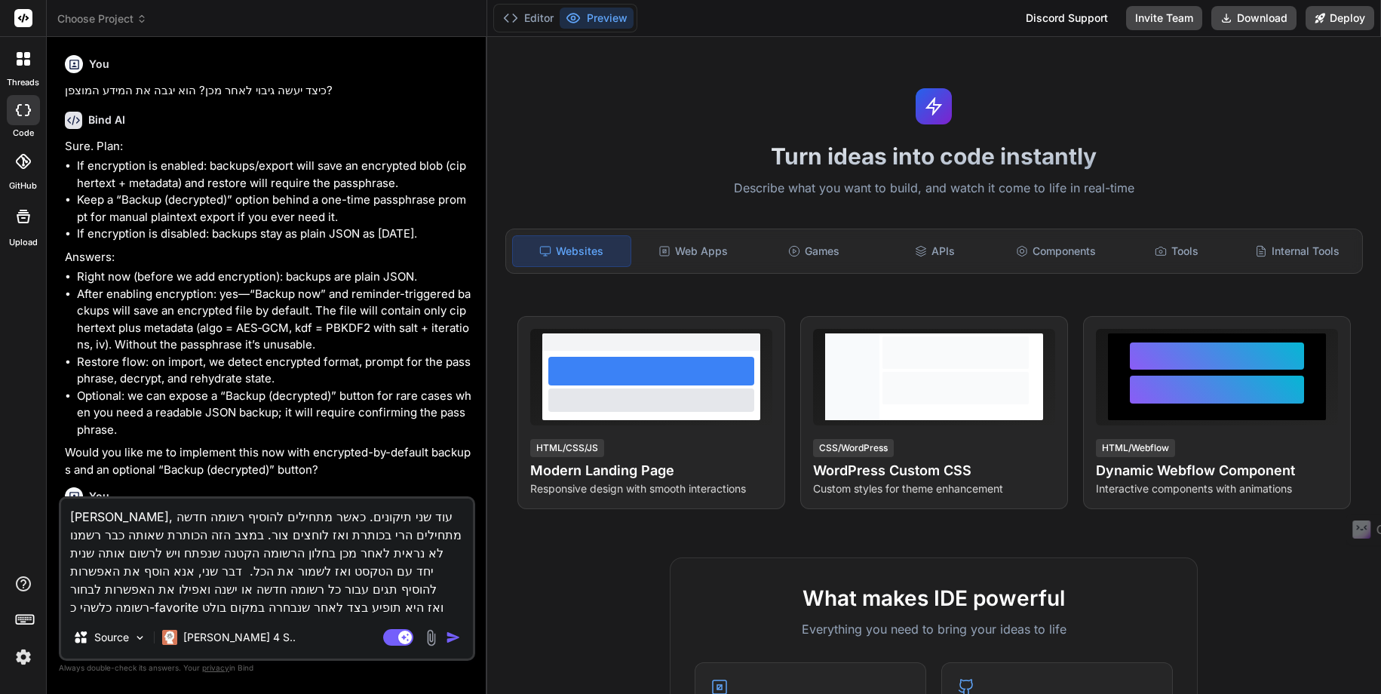
click at [248, 557] on textarea "[PERSON_NAME], עוד שני תיקונים. כאשר מתחילים להוסיף רשומה חדשה מתחילים הרי בכות…" at bounding box center [267, 557] width 412 height 118
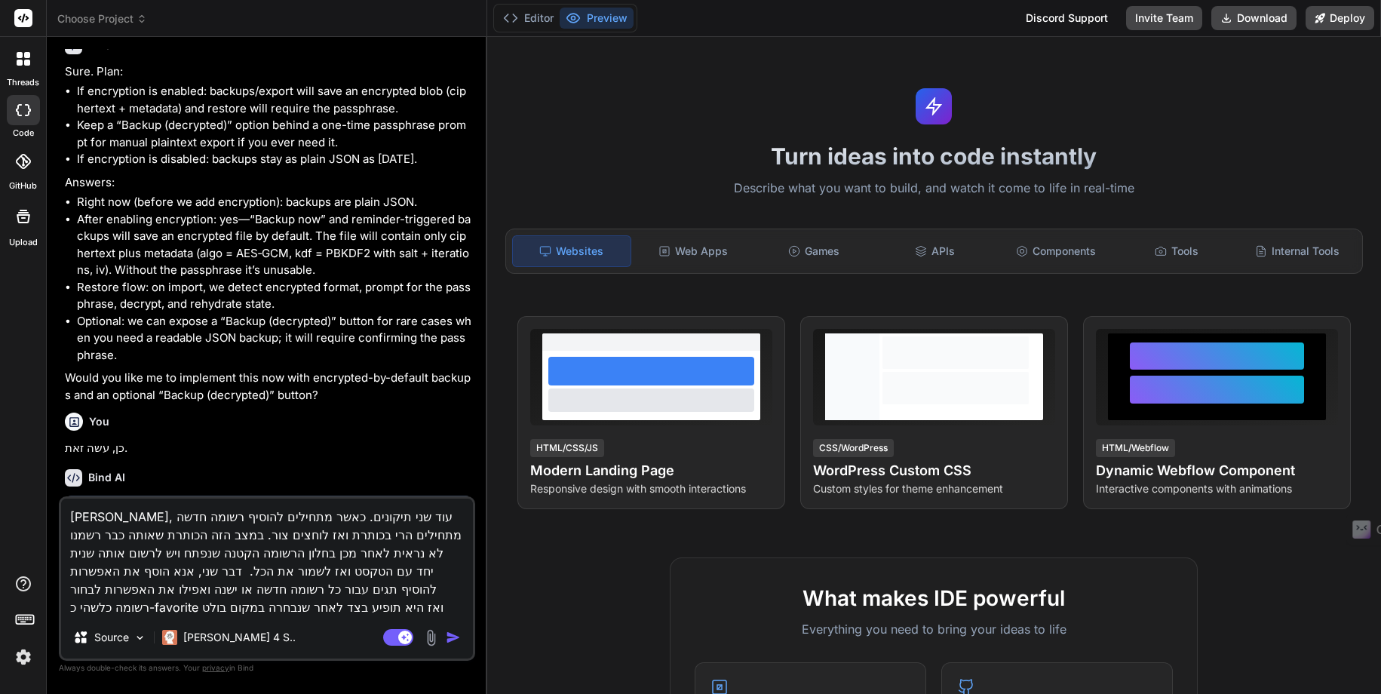
click at [248, 557] on textarea "[PERSON_NAME], עוד שני תיקונים. כאשר מתחילים להוסיף רשומה חדשה מתחילים הרי בכות…" at bounding box center [267, 557] width 412 height 118
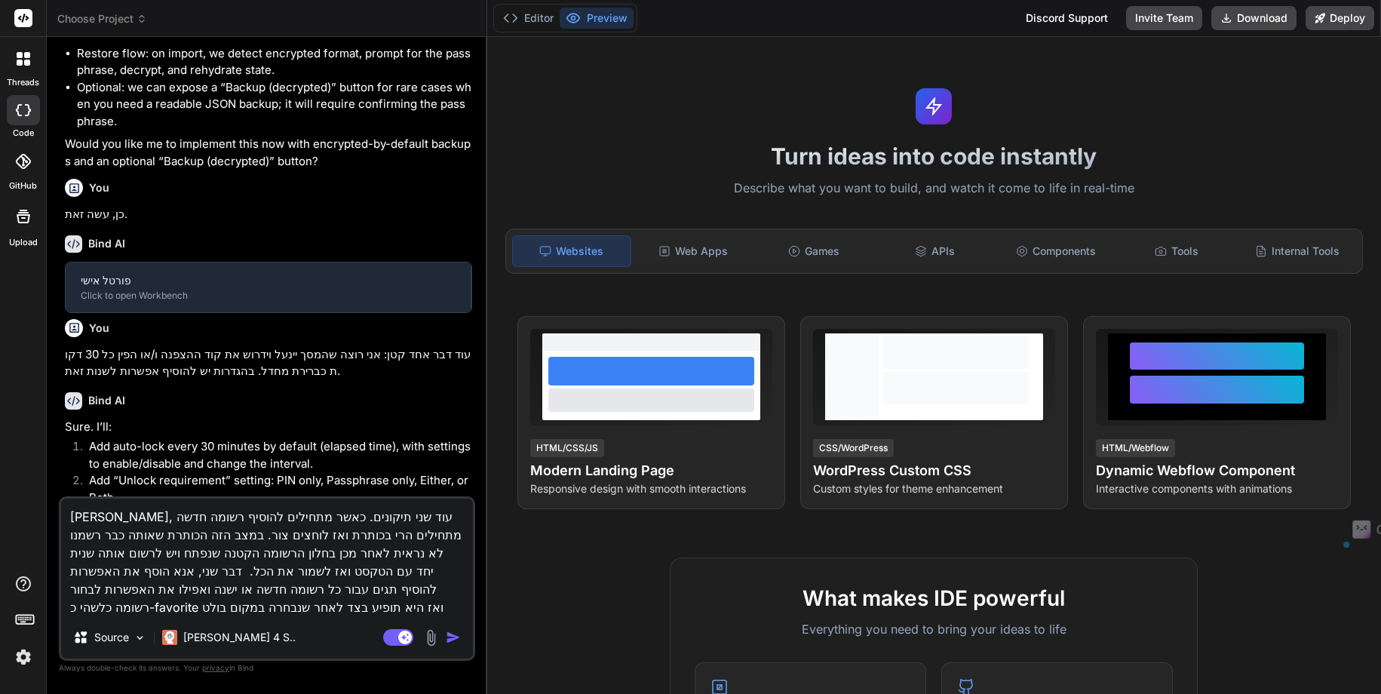
click at [247, 557] on textarea "[PERSON_NAME], עוד שני תיקונים. כאשר מתחילים להוסיף רשומה חדשה מתחילים הרי בכות…" at bounding box center [267, 557] width 412 height 118
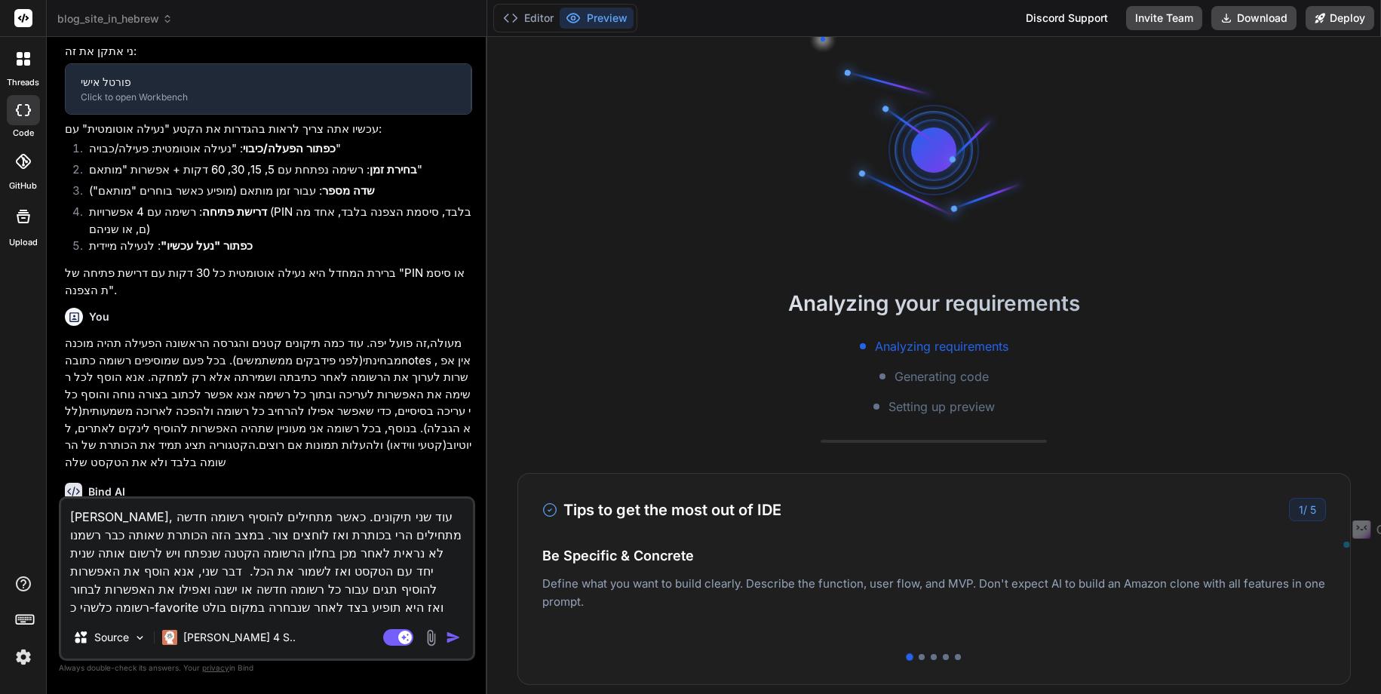
click at [247, 557] on textarea "[PERSON_NAME], עוד שני תיקונים. כאשר מתחילים להוסיף רשומה חדשה מתחילים הרי בכות…" at bounding box center [267, 557] width 412 height 118
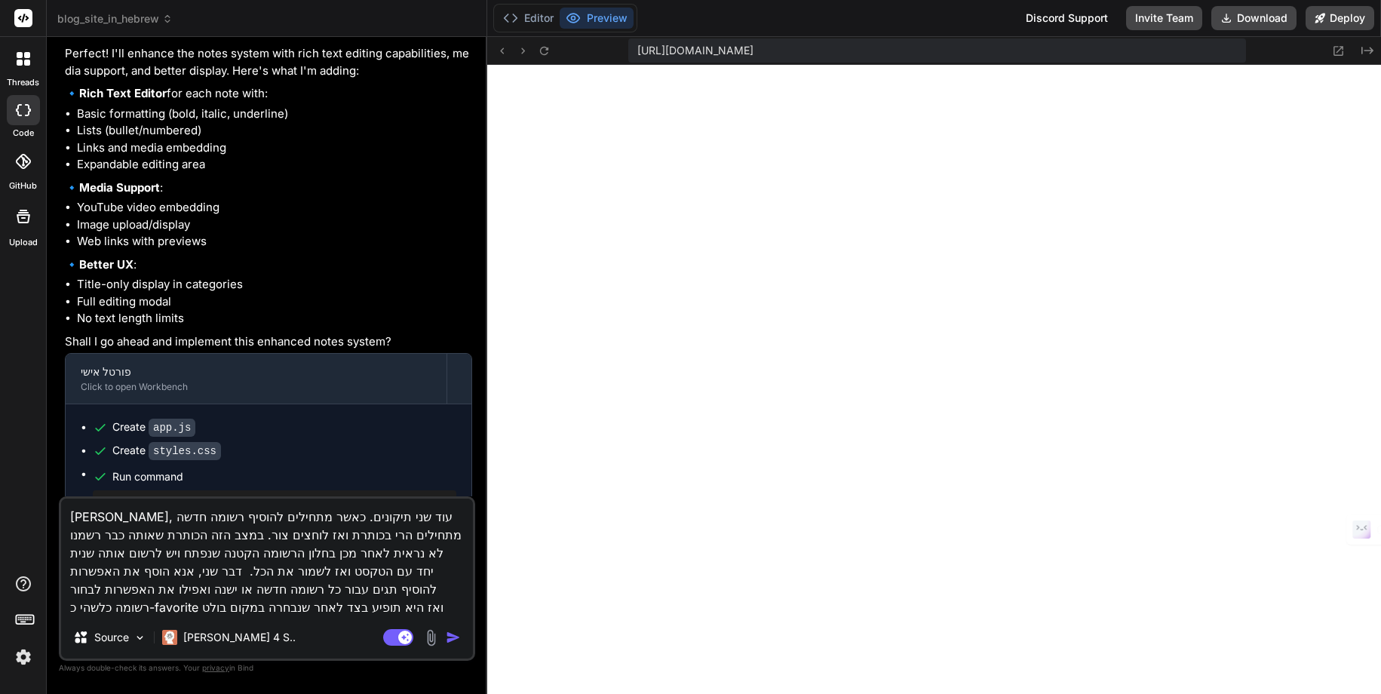
scroll to position [544, 0]
click at [532, 12] on button "Editor" at bounding box center [528, 18] width 63 height 21
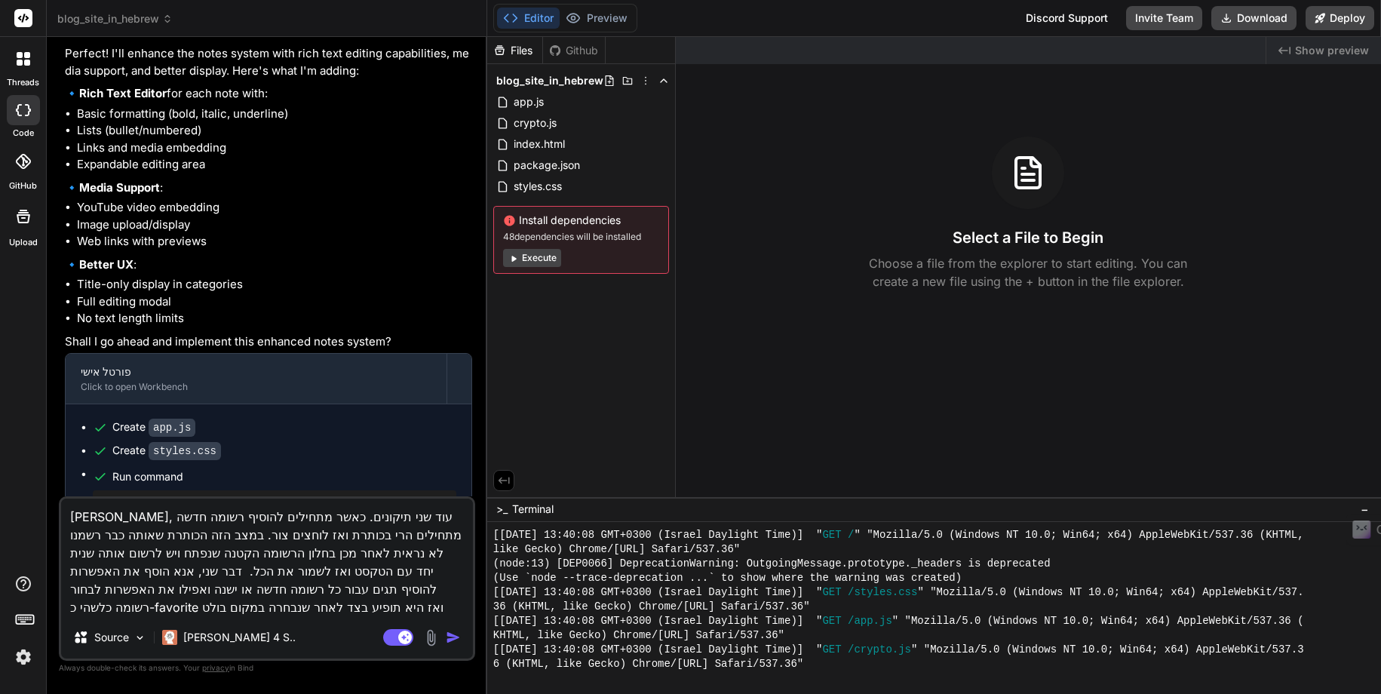
click at [23, 656] on img at bounding box center [24, 657] width 26 height 26
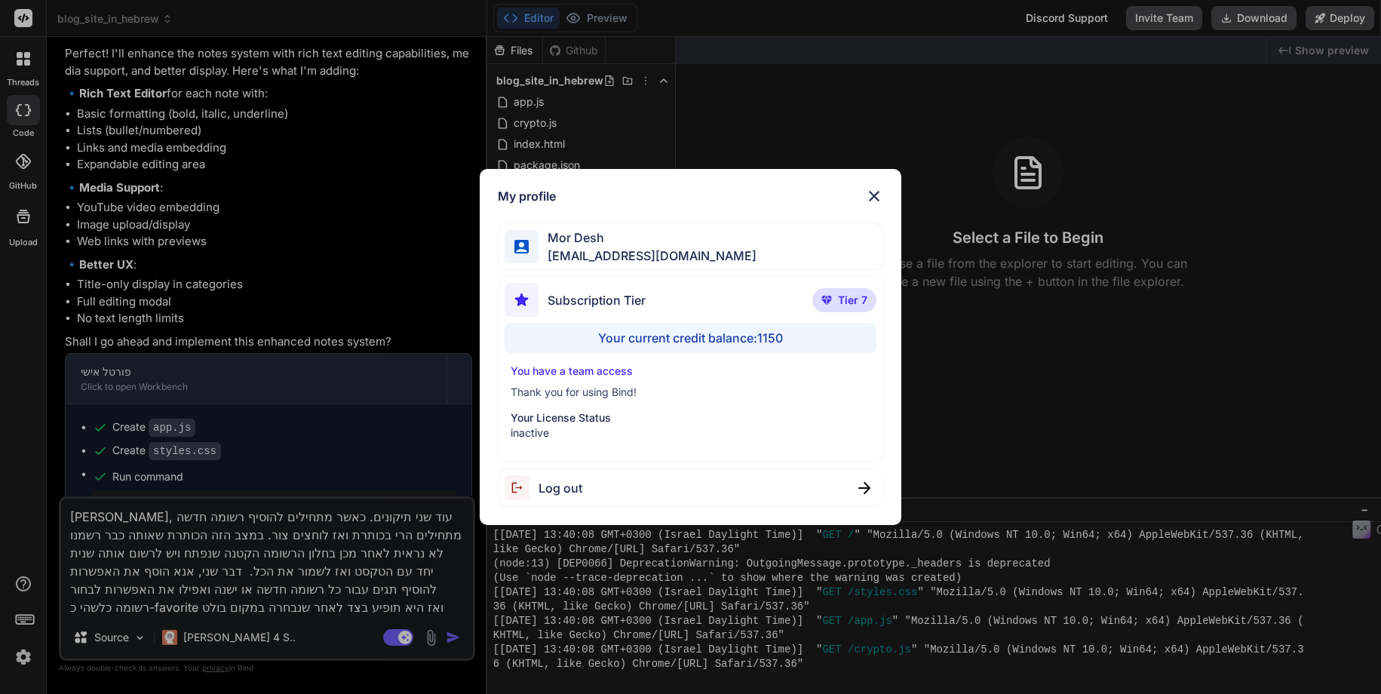
click at [23, 661] on div "My profile Mor Desh moshtov@proton.me Subscription Tier Tier 7 Your current cre…" at bounding box center [690, 347] width 1381 height 694
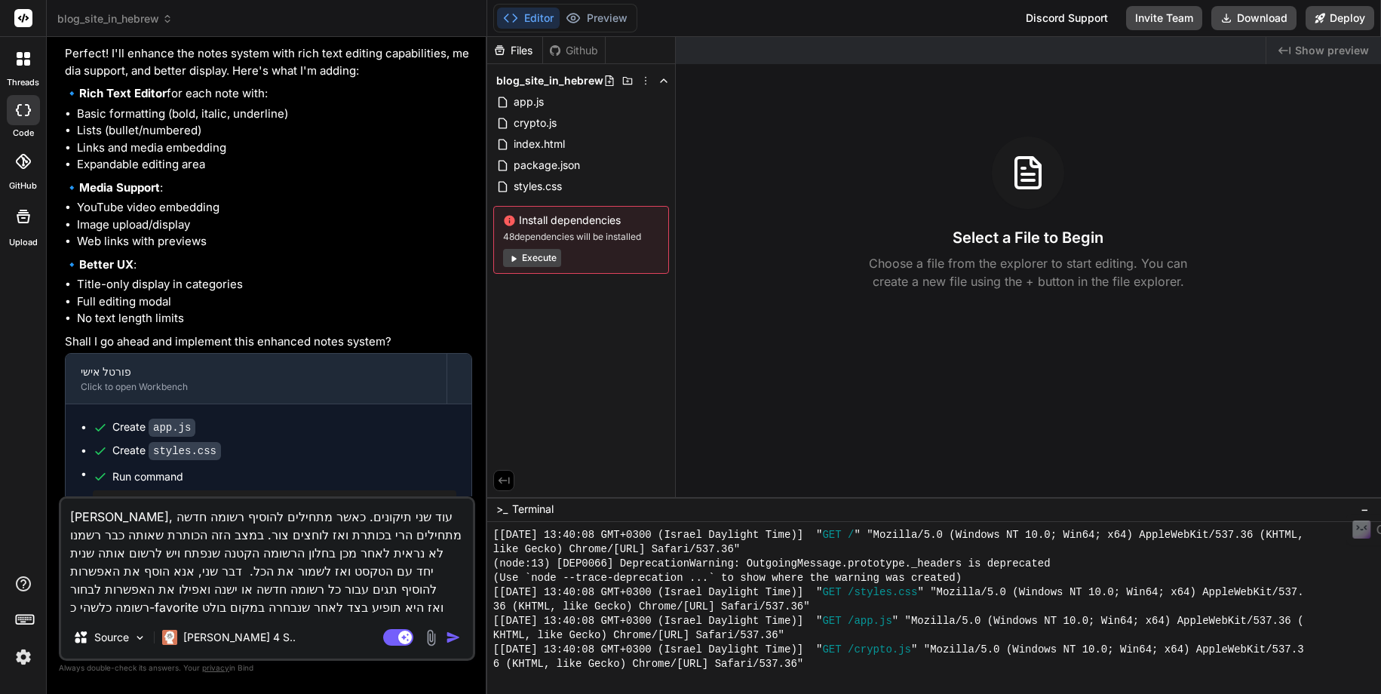
click at [452, 637] on img "button" at bounding box center [453, 637] width 15 height 15
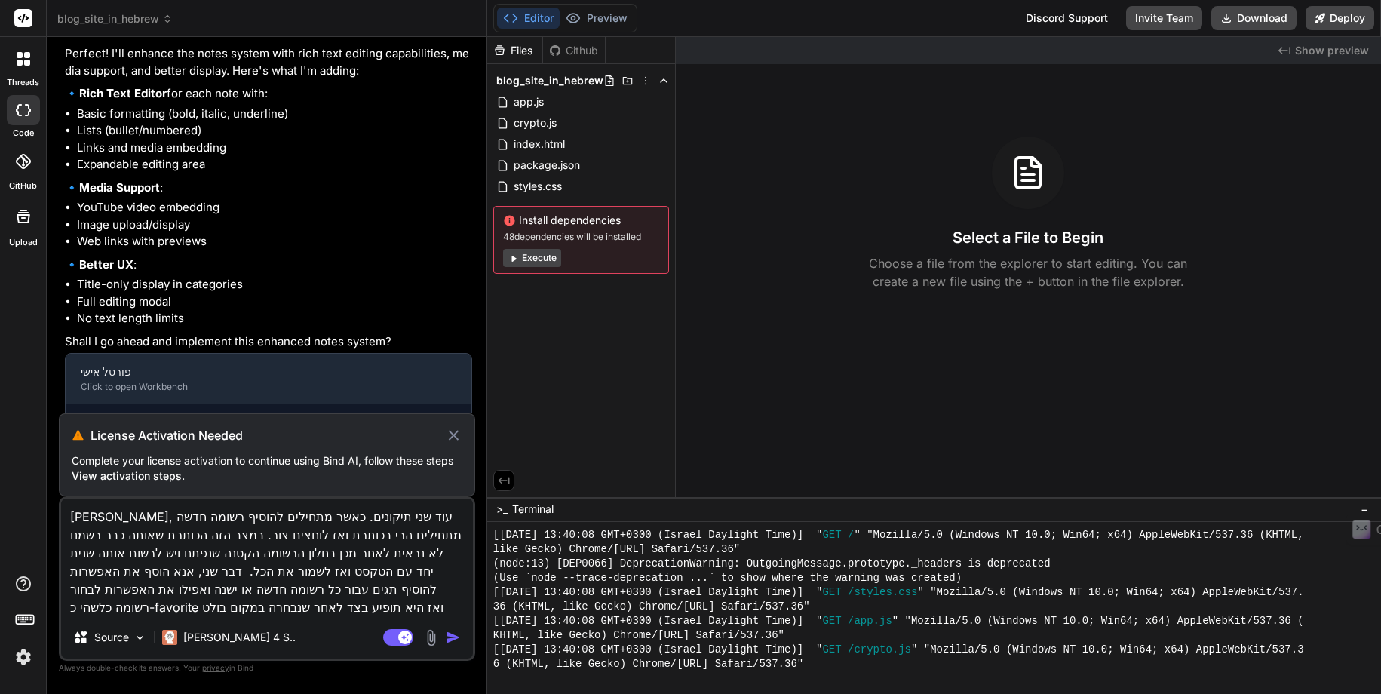
click at [185, 469] on span "View activation steps." at bounding box center [128, 475] width 113 height 13
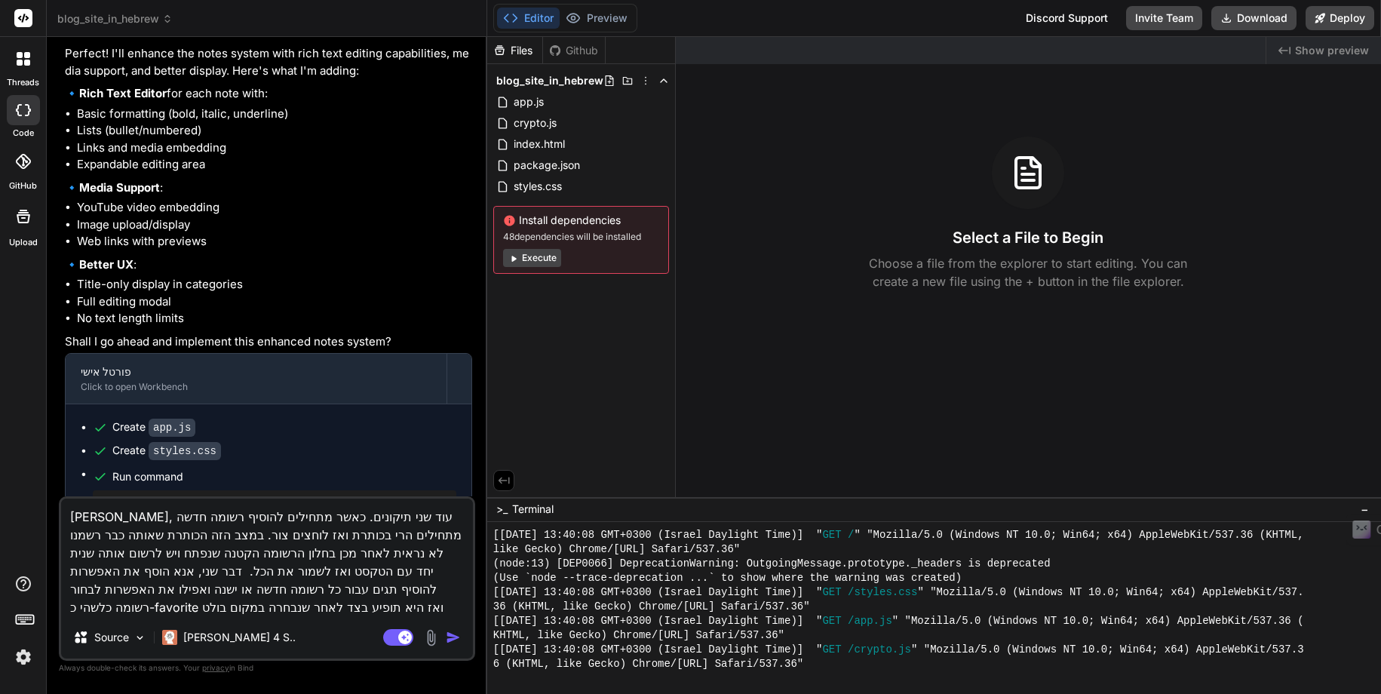
type textarea "x"
click at [18, 665] on img at bounding box center [24, 657] width 26 height 26
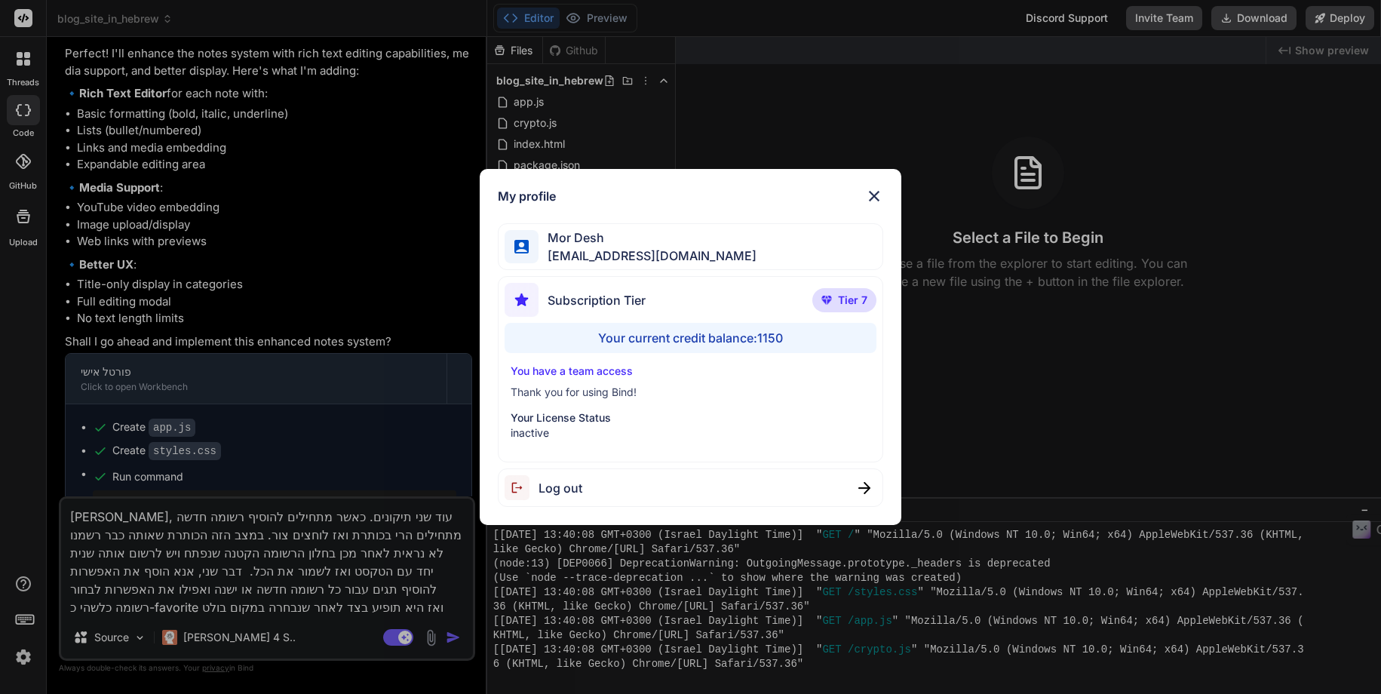
click at [18, 665] on div "My profile Mor Desh moshtov@proton.me Subscription Tier Tier 7 Your current cre…" at bounding box center [690, 347] width 1381 height 694
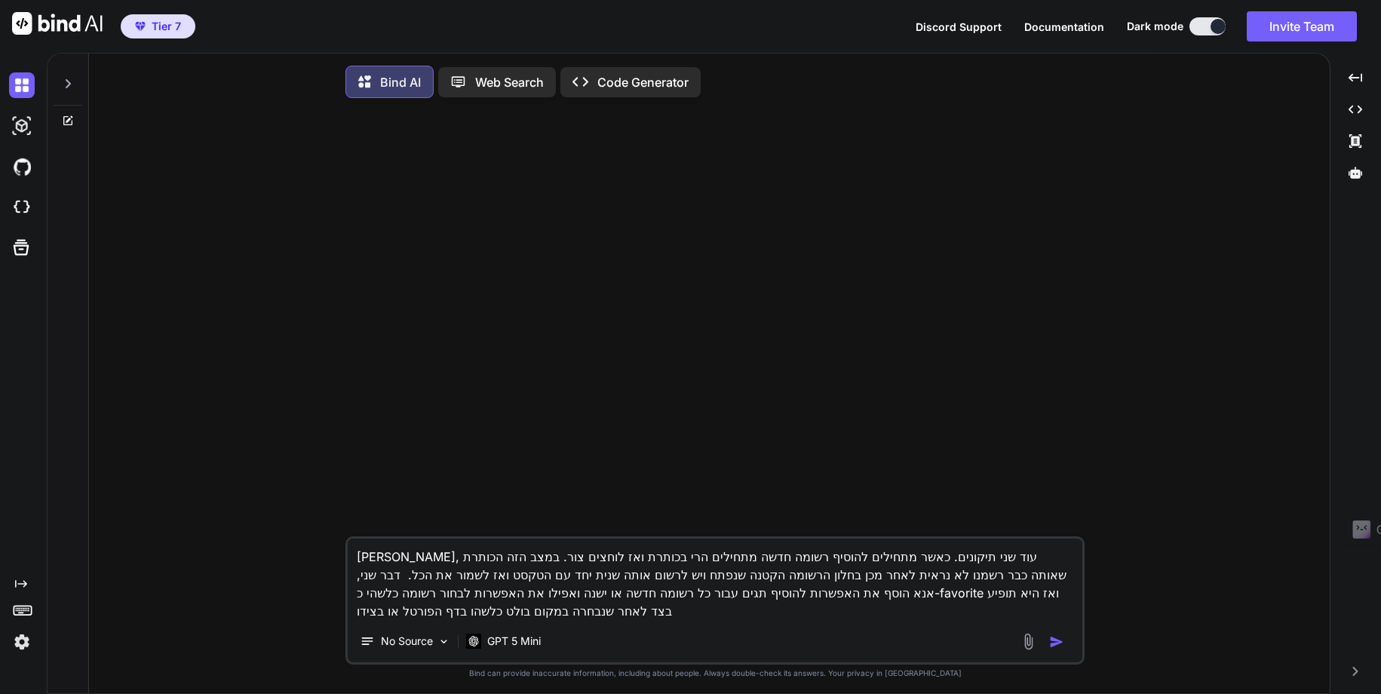
click at [23, 643] on img at bounding box center [22, 642] width 26 height 26
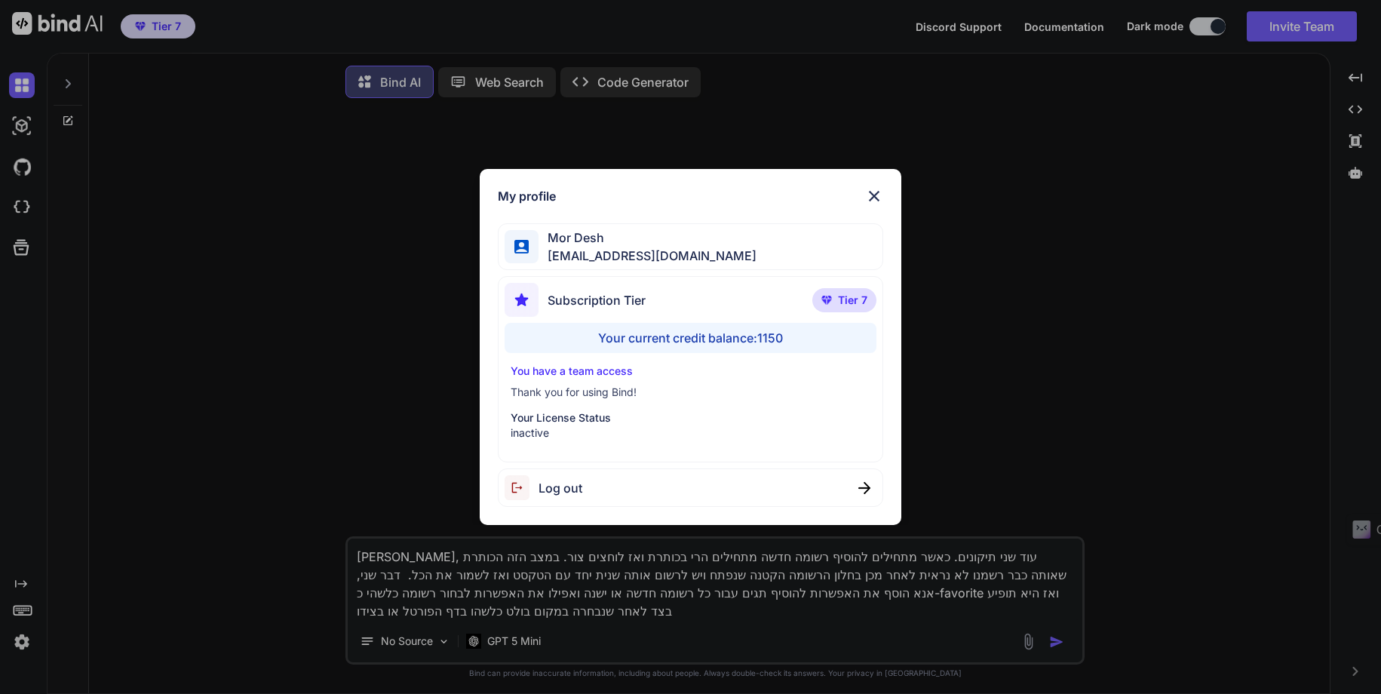
click at [879, 195] on img at bounding box center [874, 196] width 18 height 18
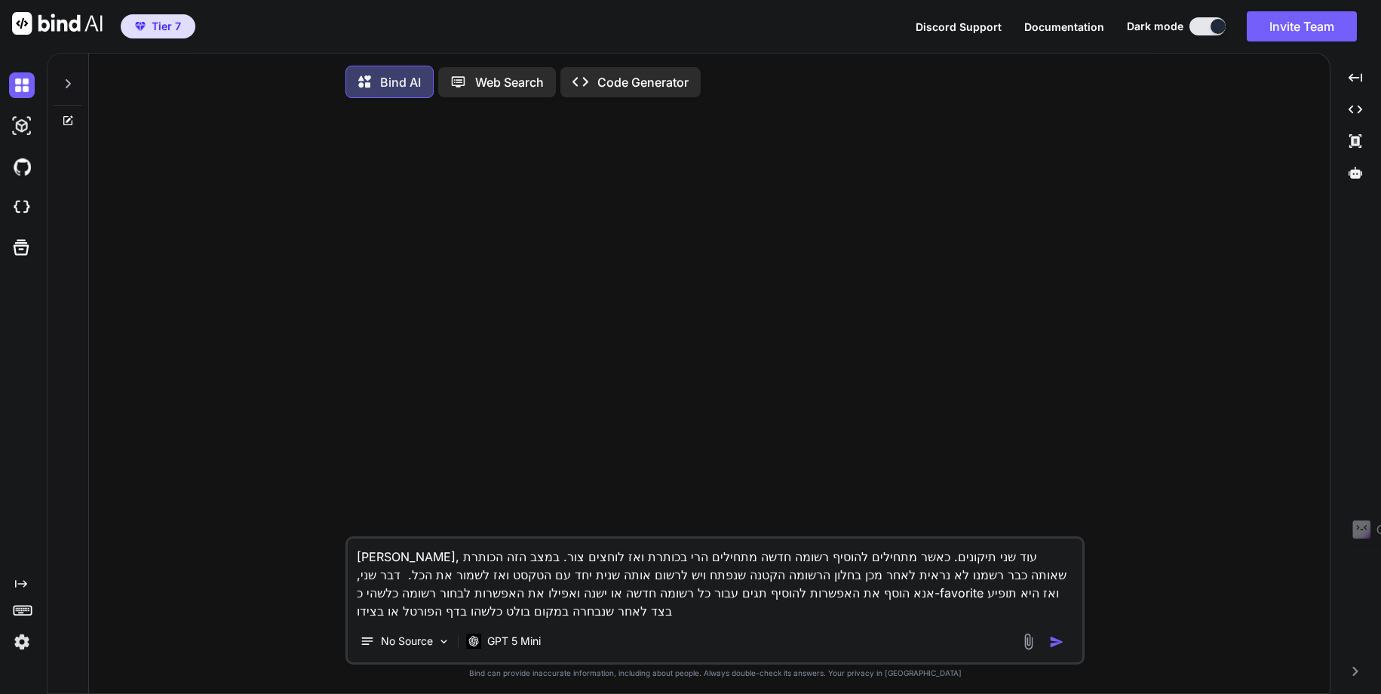
type textarea "x"
click at [18, 643] on img at bounding box center [22, 642] width 26 height 26
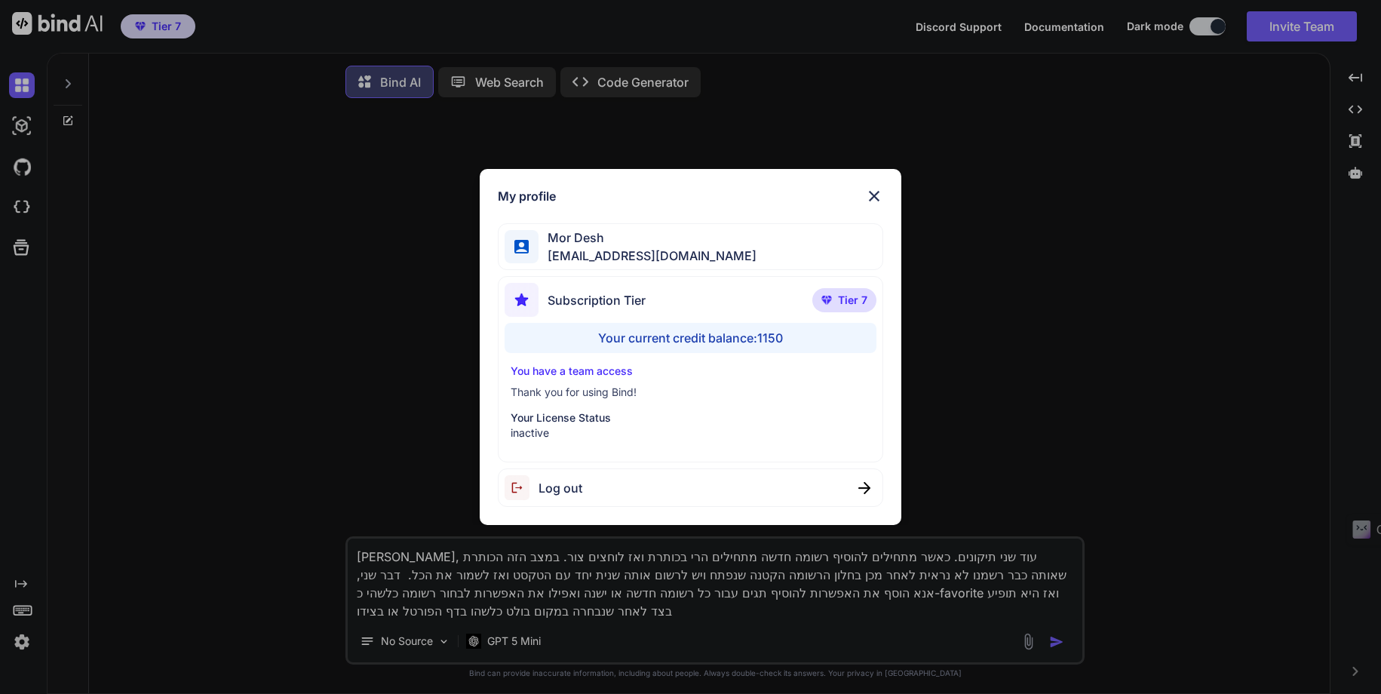
click at [19, 643] on div "My profile Mor Desh moshtov@proton.me Subscription Tier Tier 7 Your current cre…" at bounding box center [690, 347] width 1381 height 694
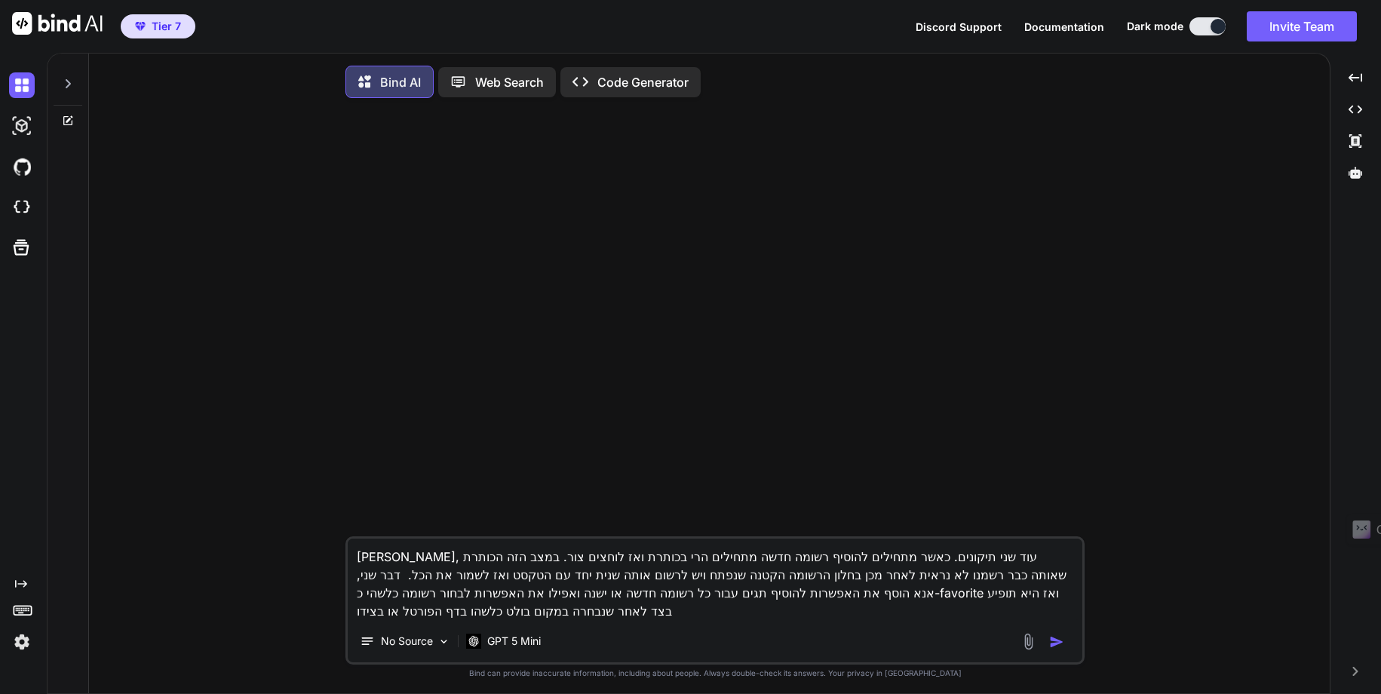
click at [20, 643] on img at bounding box center [22, 642] width 26 height 26
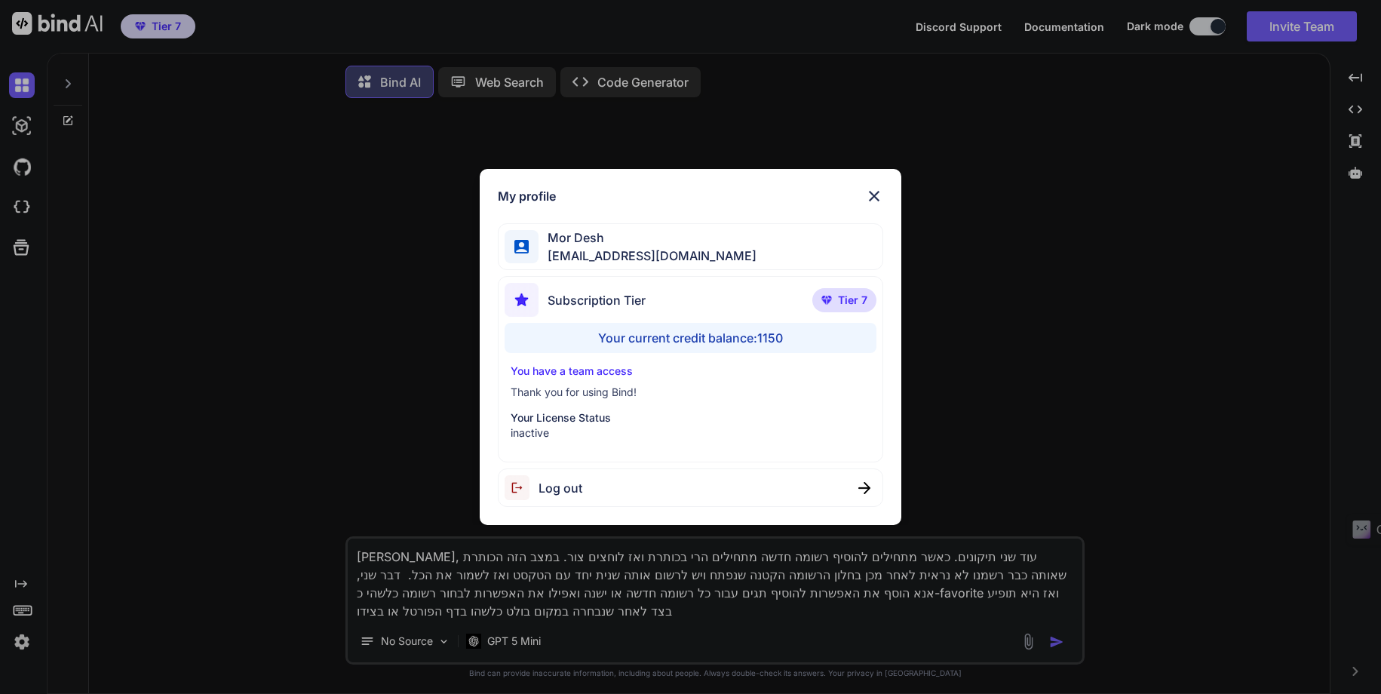
click at [20, 643] on div "My profile Mor Desh moshtov@proton.me Subscription Tier Tier 7 Your current cre…" at bounding box center [690, 347] width 1381 height 694
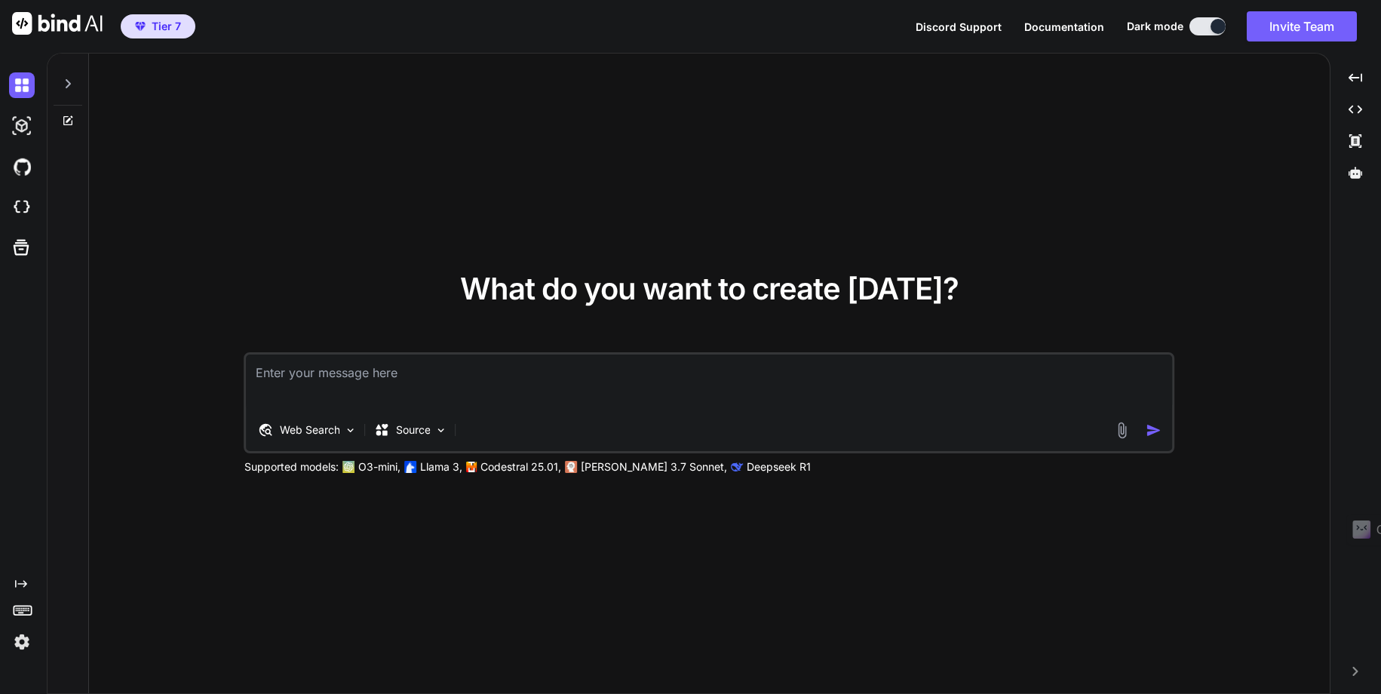
type textarea "x"
click at [20, 642] on img at bounding box center [22, 642] width 26 height 26
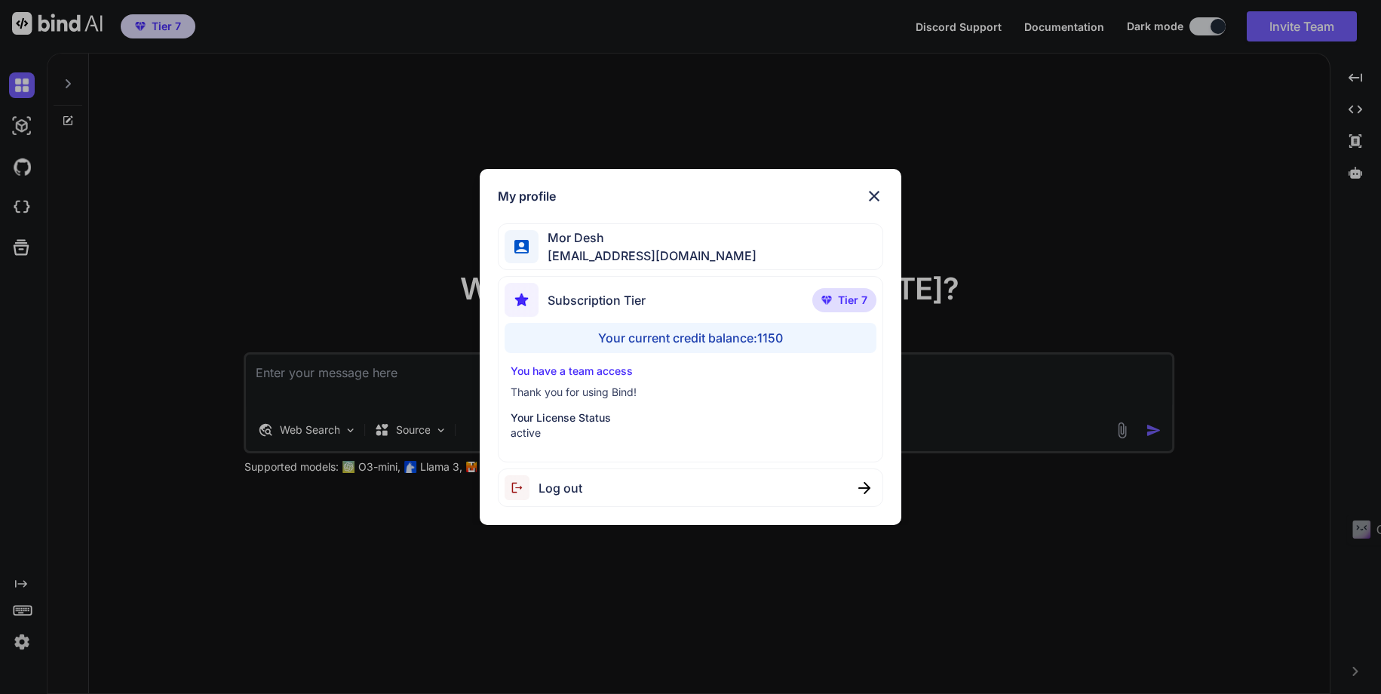
click at [874, 190] on img at bounding box center [874, 196] width 18 height 18
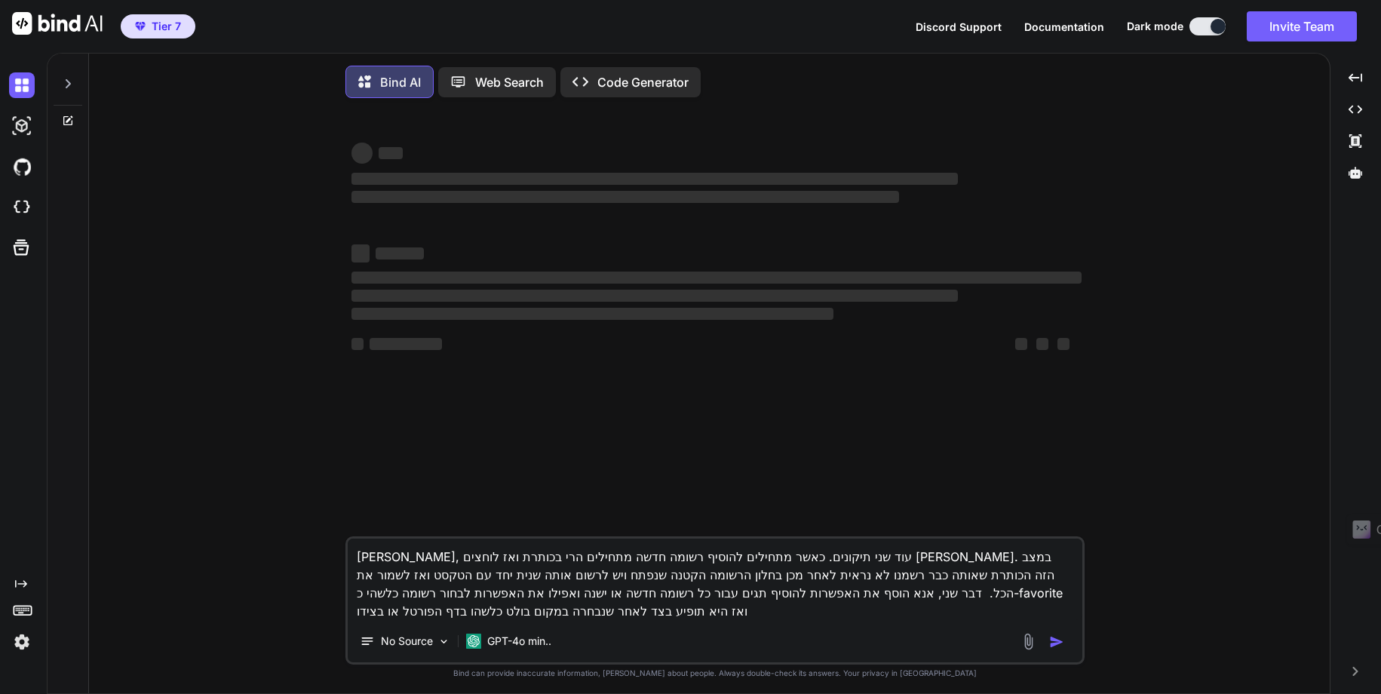
type textarea "x"
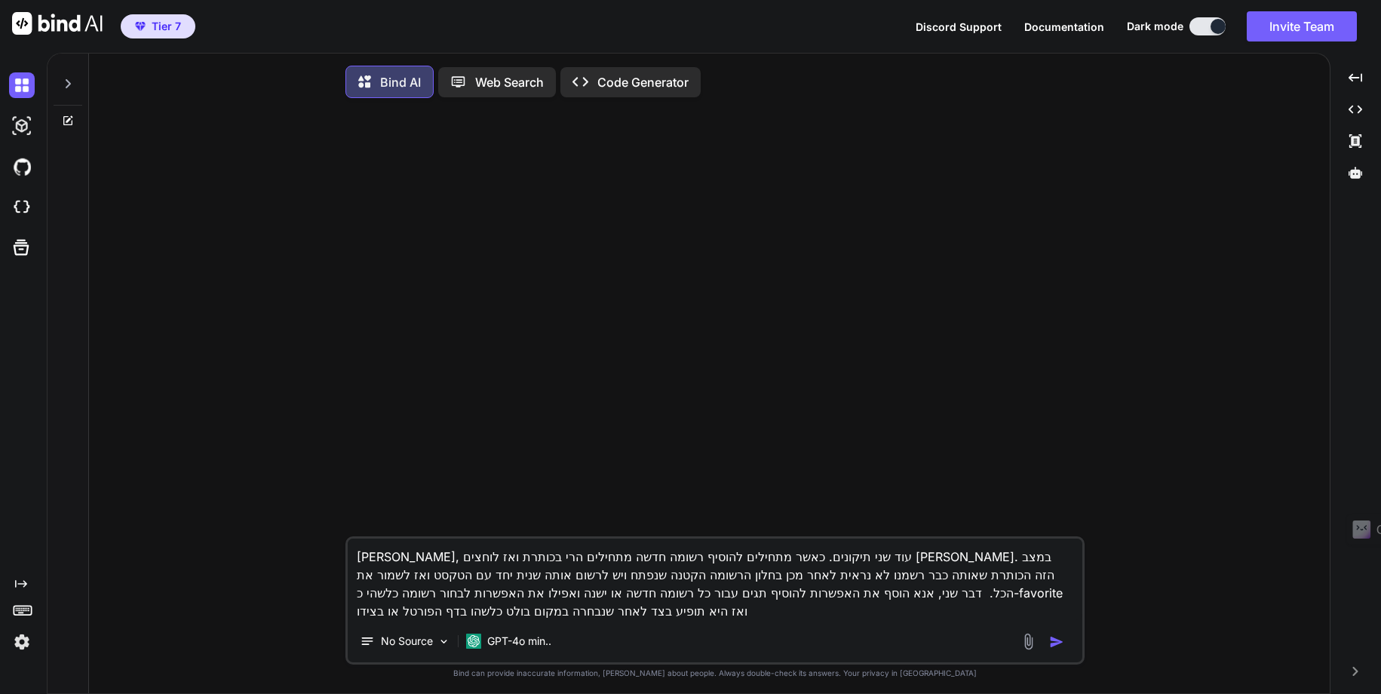
click at [22, 641] on img at bounding box center [22, 642] width 26 height 26
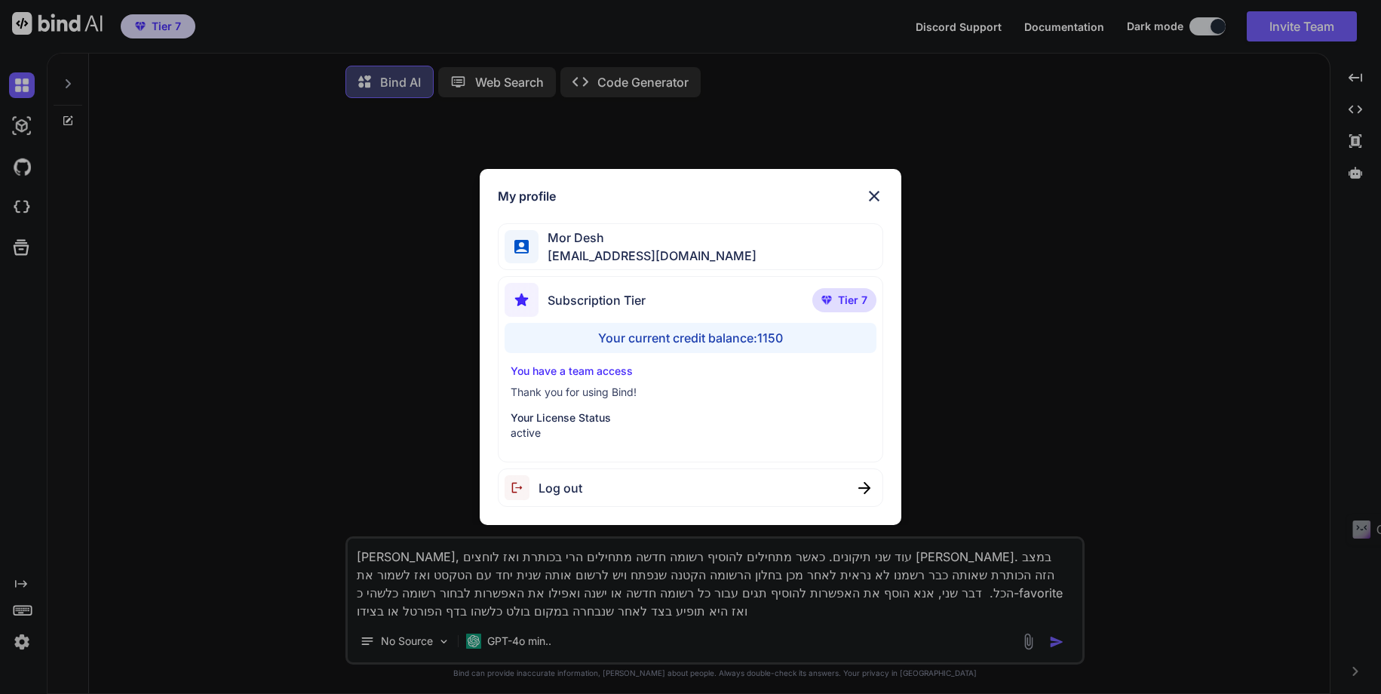
click at [22, 641] on div "My profile Mor Desh moshtov@proton.me Subscription Tier Tier 7 Your current cre…" at bounding box center [690, 347] width 1381 height 694
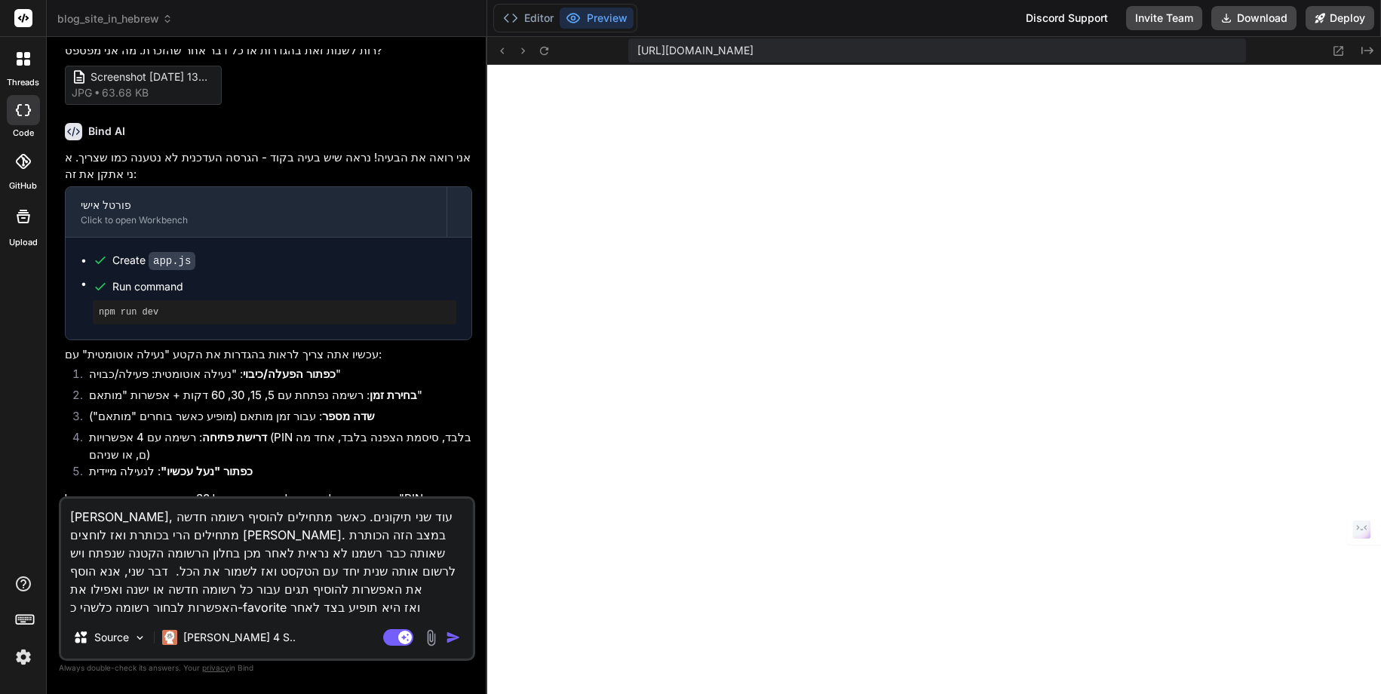
scroll to position [544, 0]
click at [450, 636] on img "button" at bounding box center [453, 637] width 15 height 15
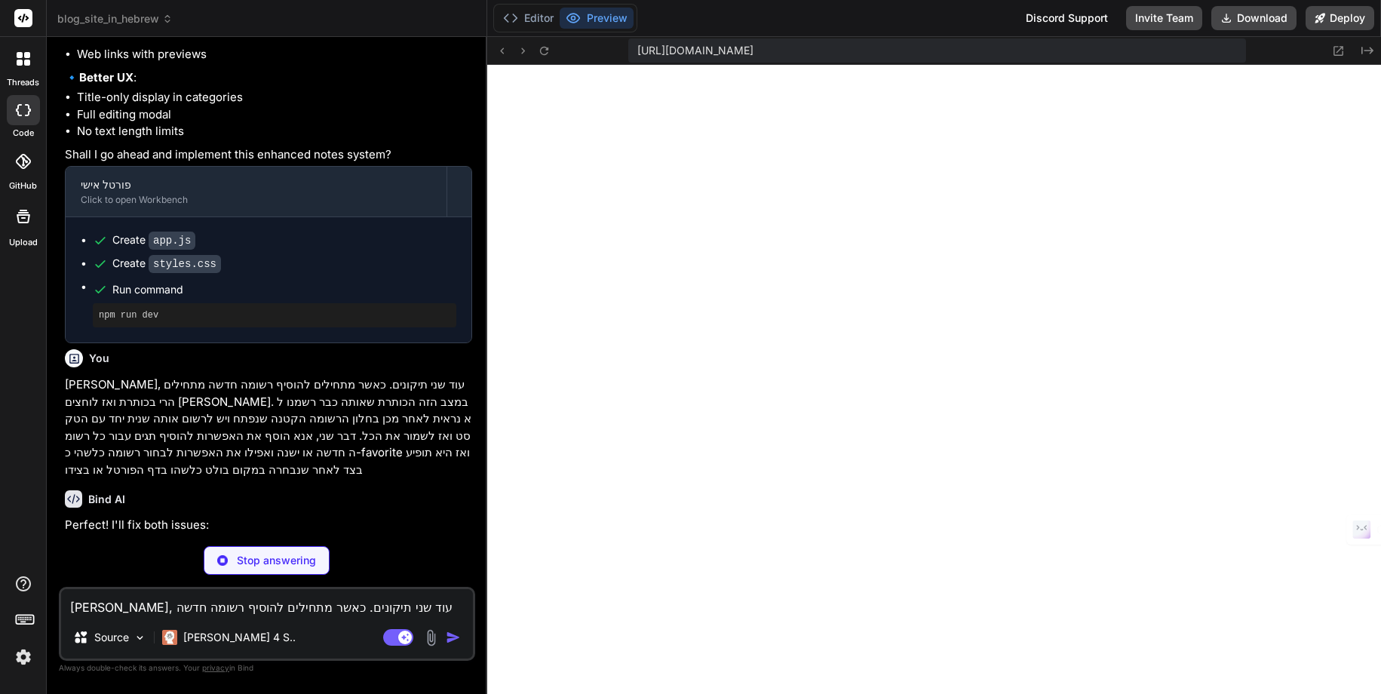
scroll to position [2247, 0]
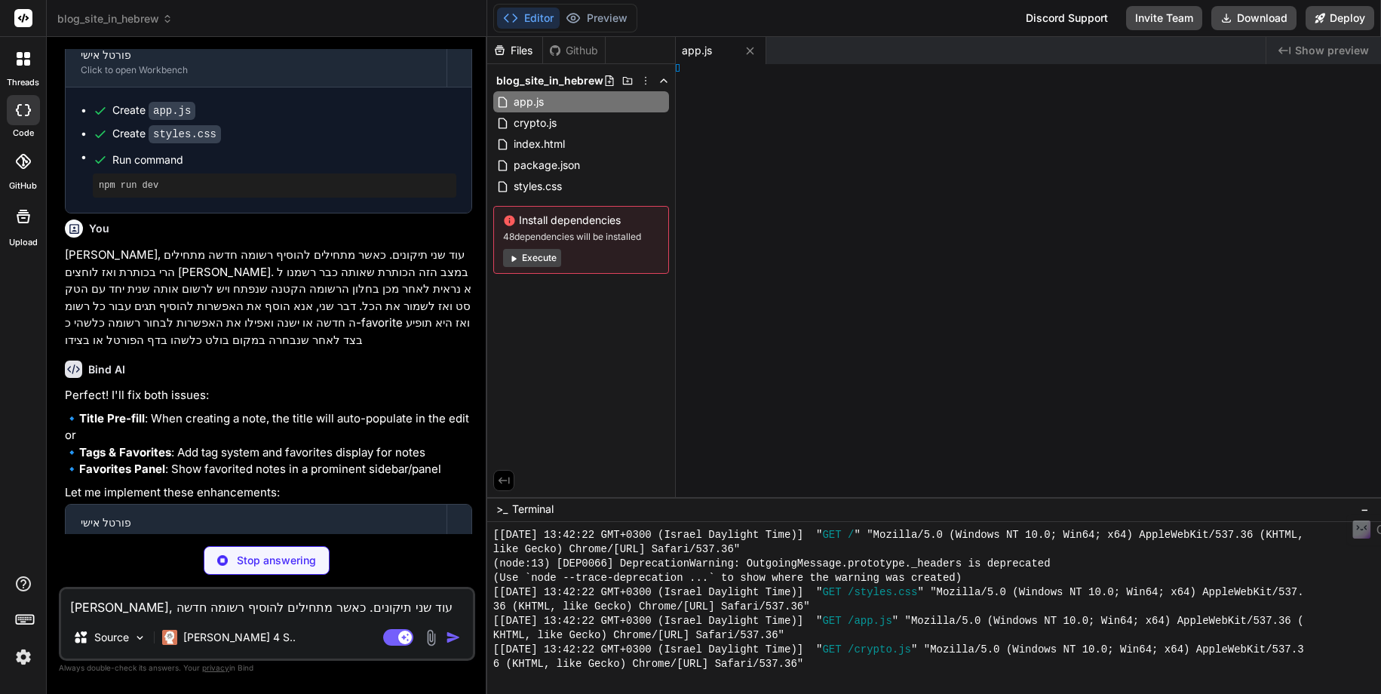
type textarea "x"
type textarea "ml>"
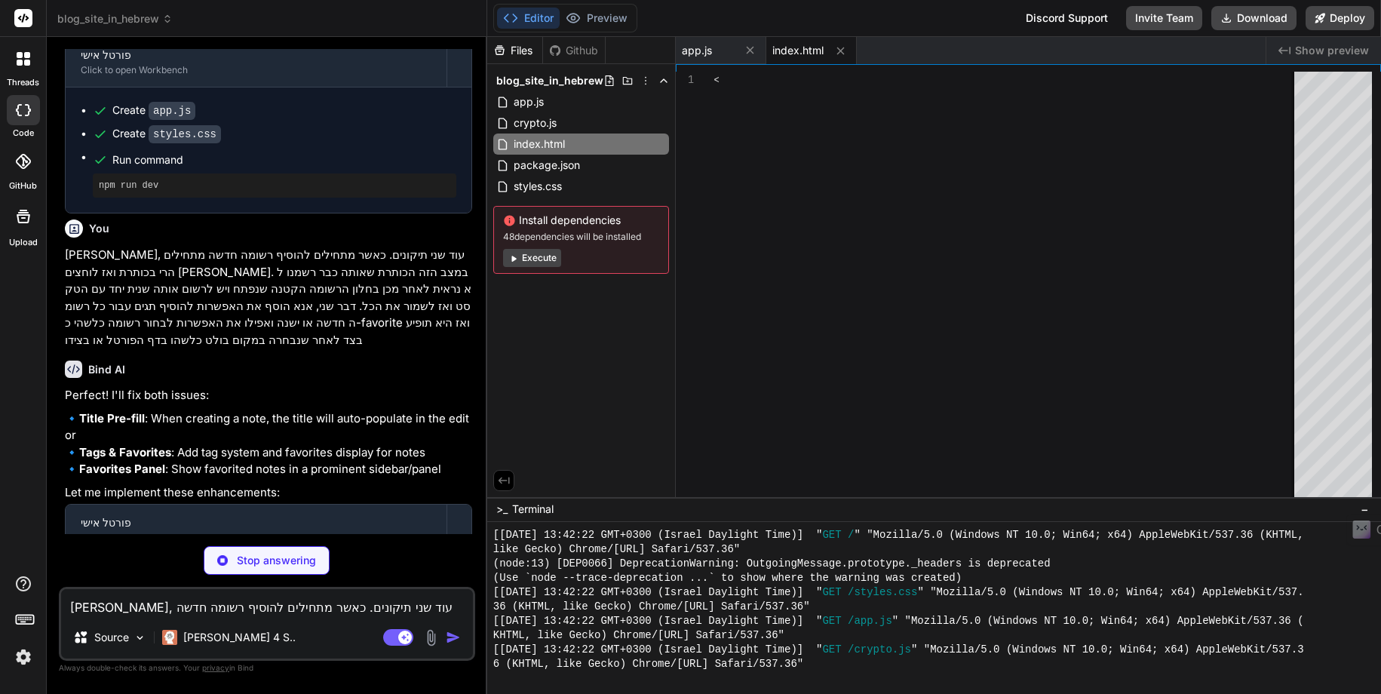
type textarea "x"
type textarea "</div> <!-- Hidden file input for import --> <input id="importFileInput" type="…"
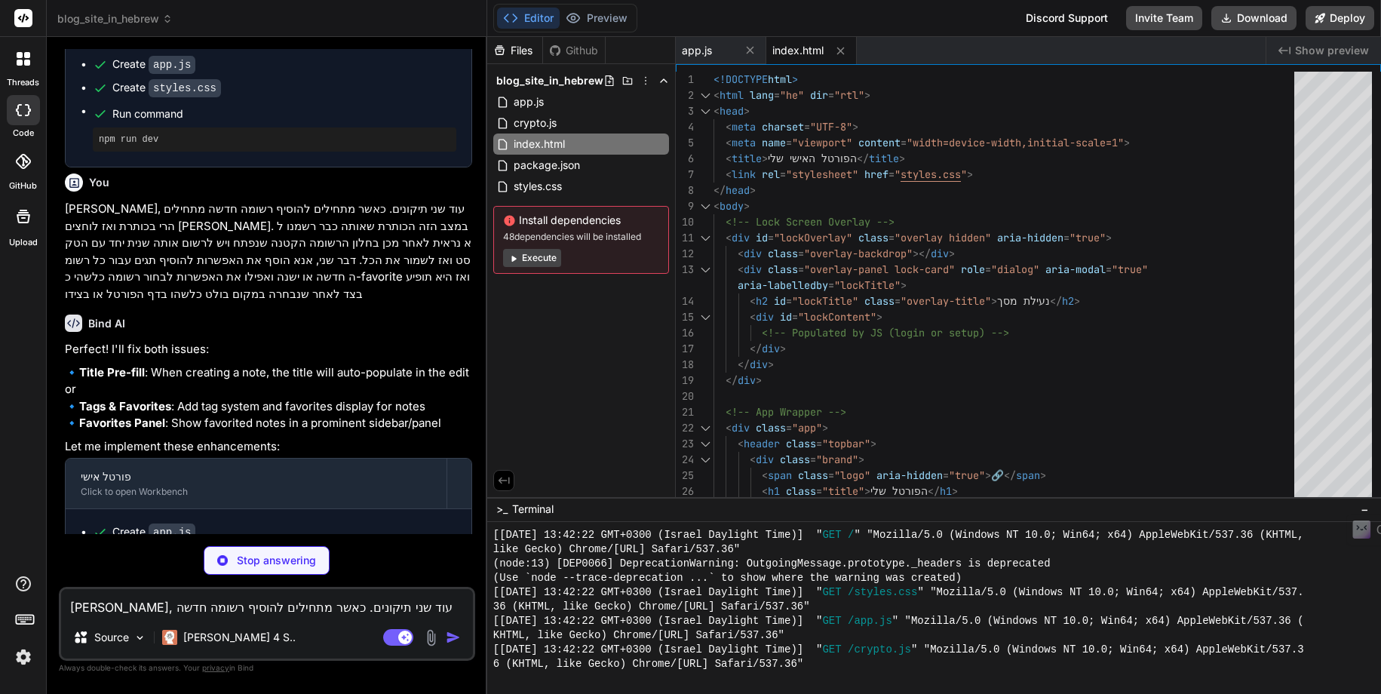
scroll to position [2294, 0]
type textarea "x"
type textarea "} }"
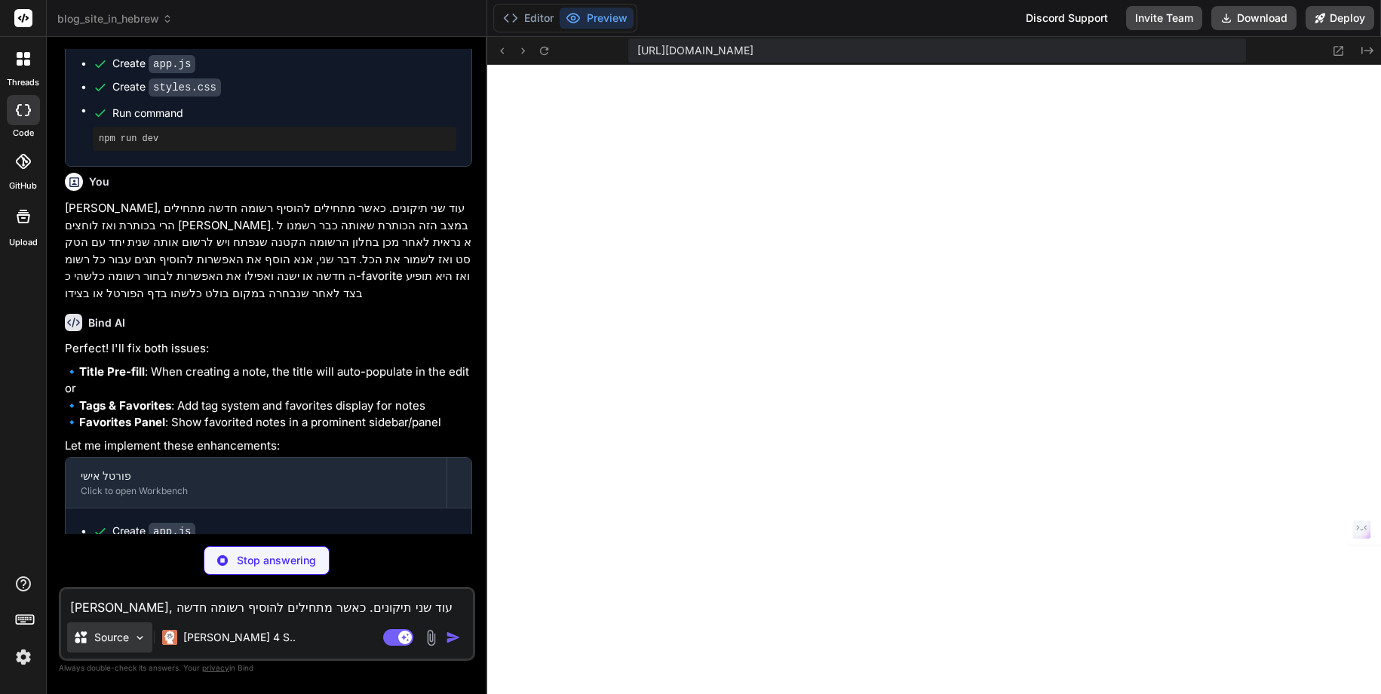
scroll to position [1247, 0]
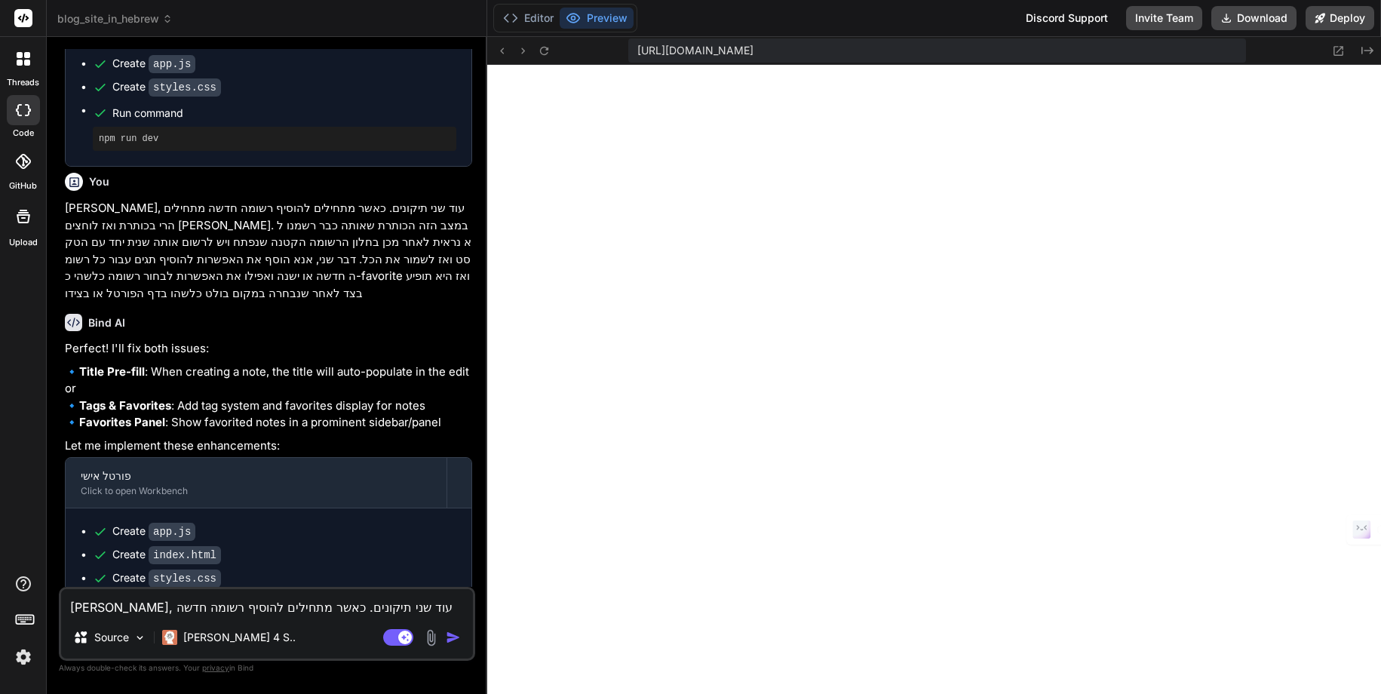
type textarea "x"
click at [1336, 50] on icon at bounding box center [1338, 50] width 13 height 13
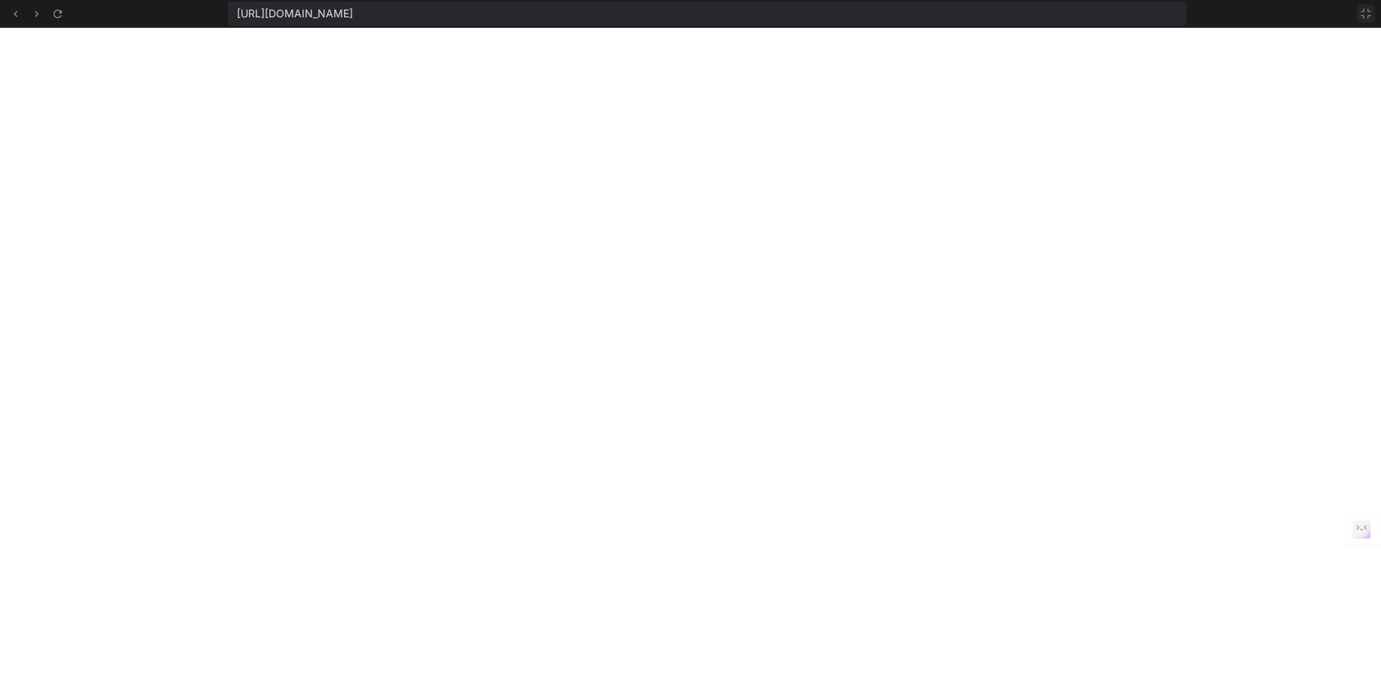
click at [1363, 16] on icon at bounding box center [1365, 13] width 9 height 9
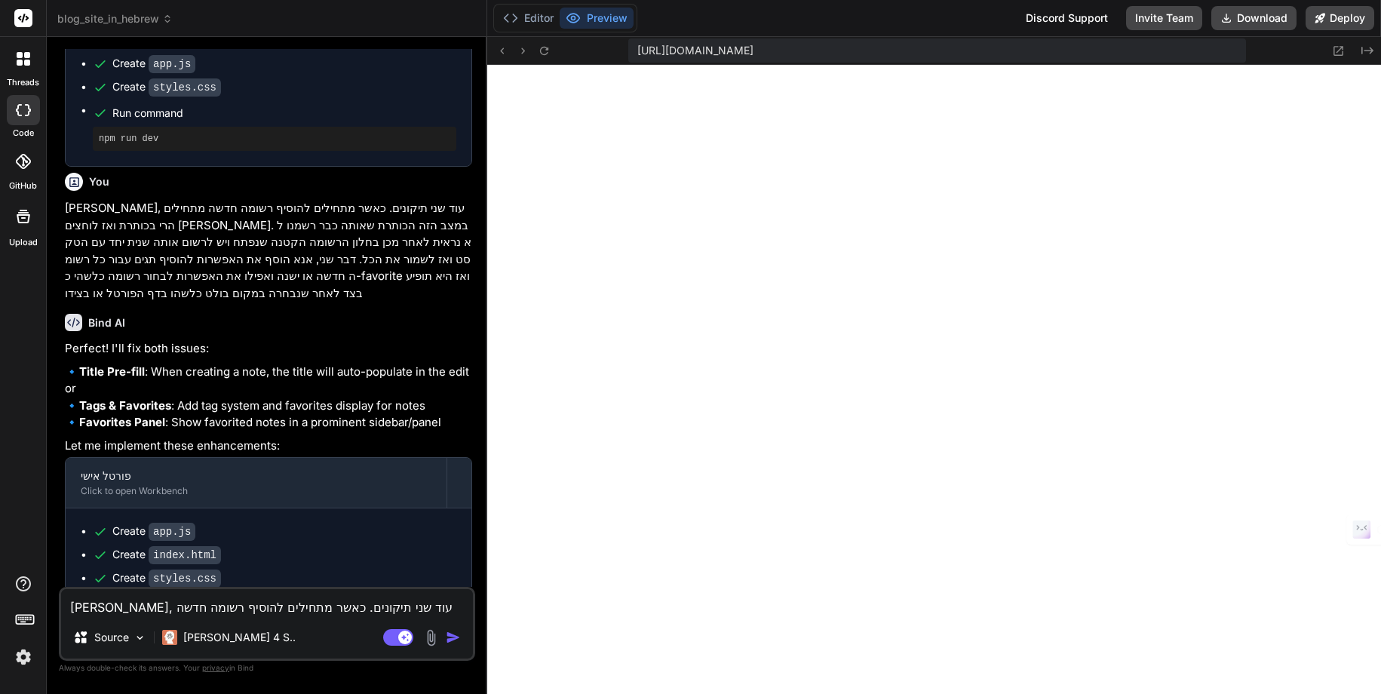
scroll to position [1476, 0]
click at [1339, 48] on icon at bounding box center [1338, 50] width 13 height 13
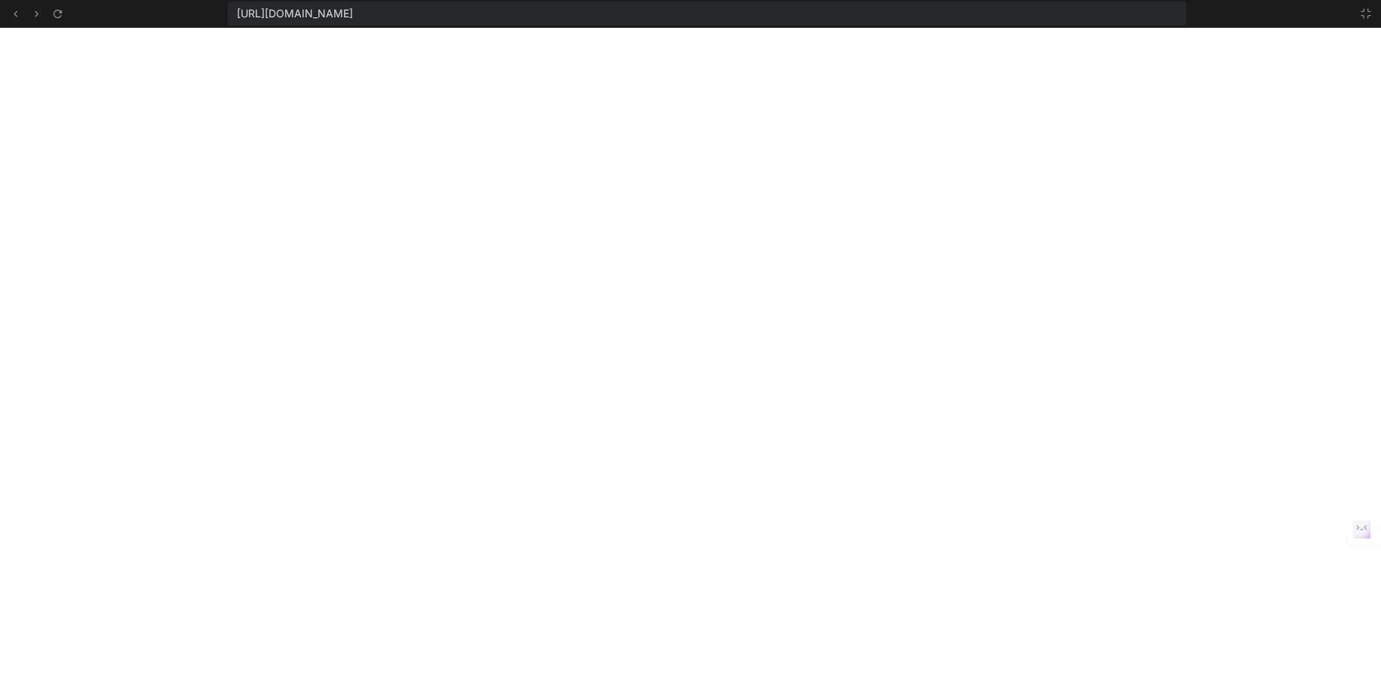
click at [1366, 10] on icon at bounding box center [1366, 14] width 12 height 12
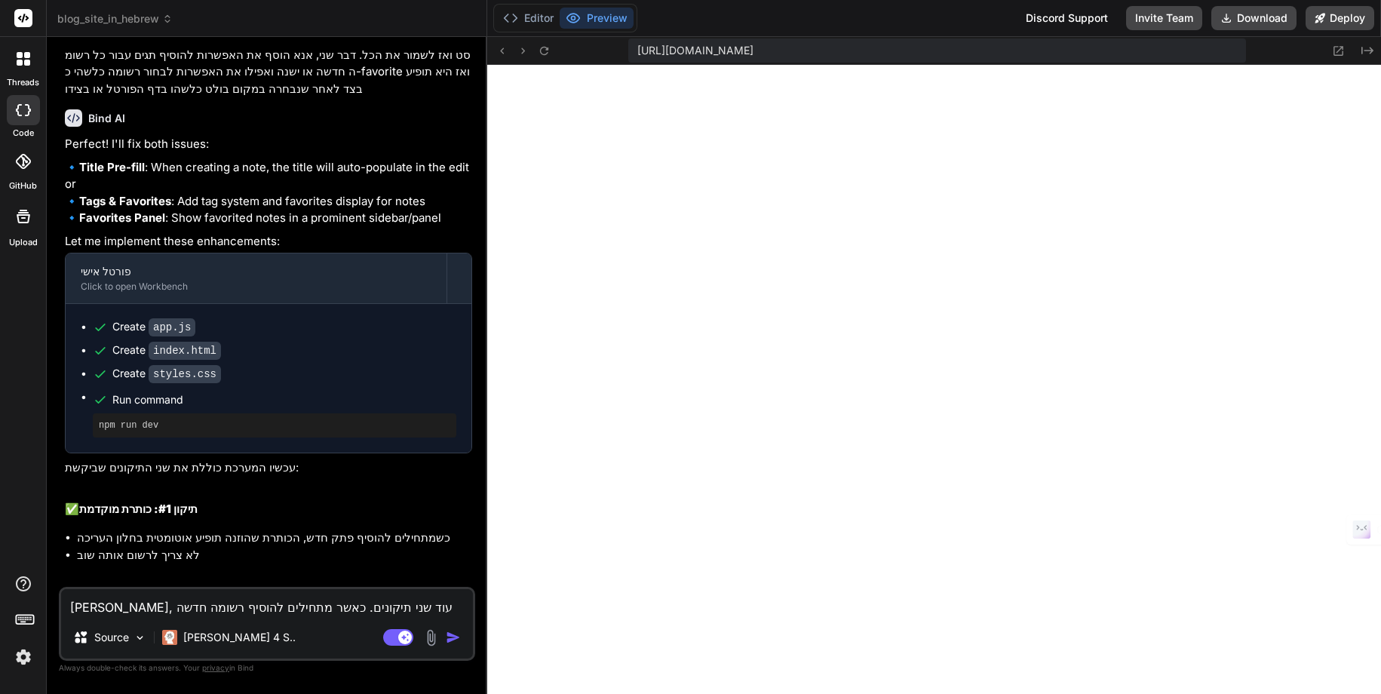
scroll to position [2520, 0]
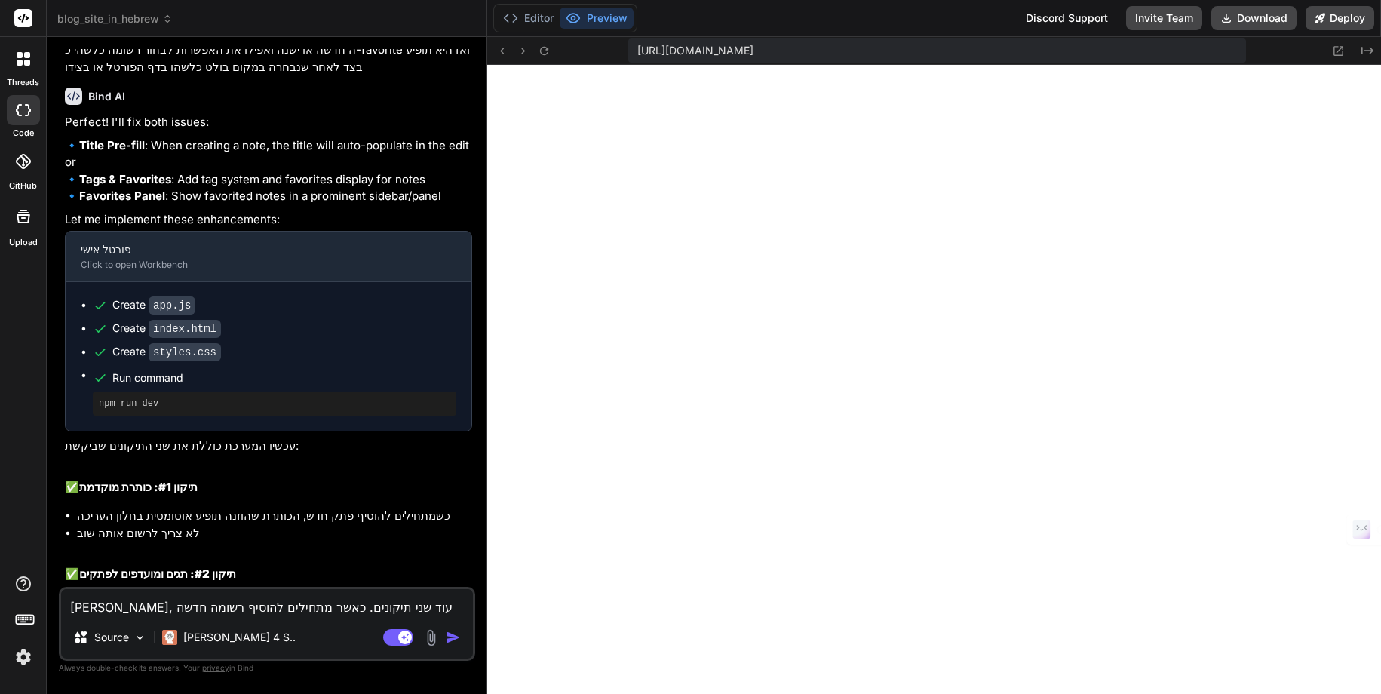
click at [105, 593] on textarea "אוקיי, עוד שני תיקונים. כאשר מתחילים להוסיף רשומה חדשה מתחילים הרי בכותרת ואז ל…" at bounding box center [267, 602] width 412 height 27
type textarea "x"
type textarea "ל"
type textarea "x"
type textarea "לא"
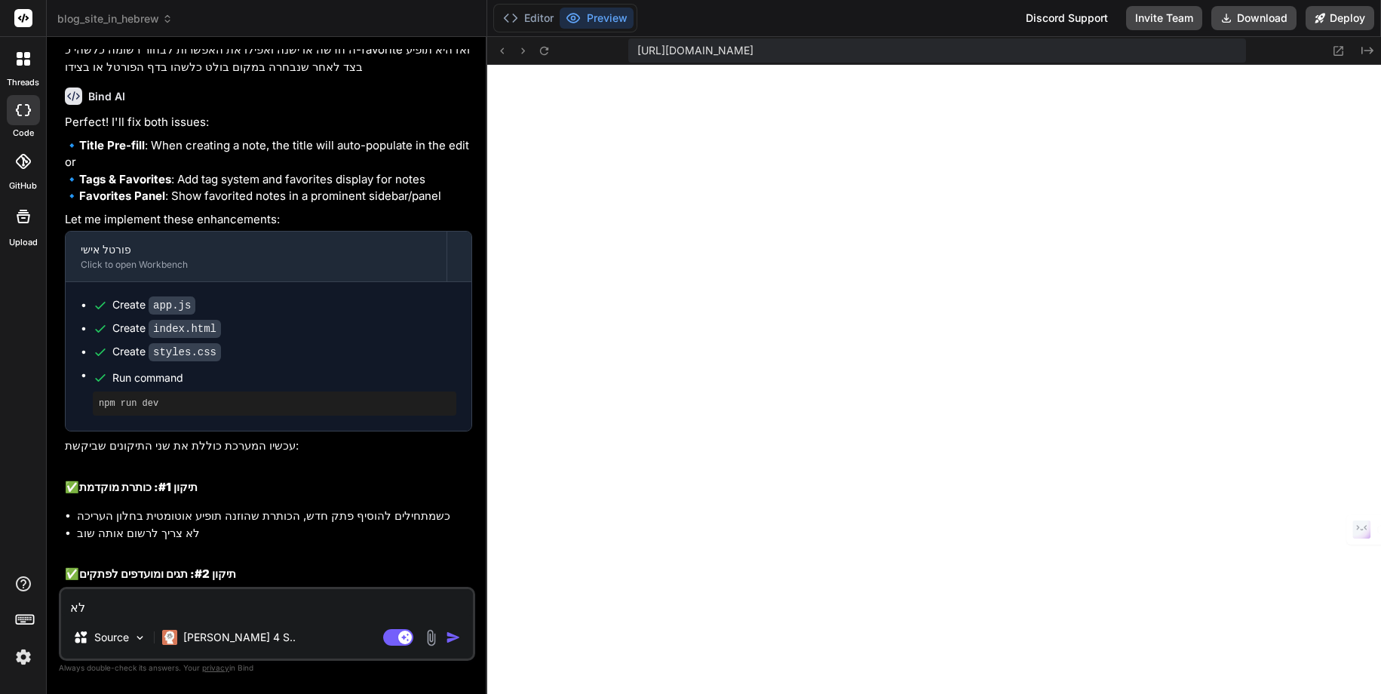
type textarea "x"
type textarea "לאח"
type textarea "x"
type textarea "לאחר"
type textarea "x"
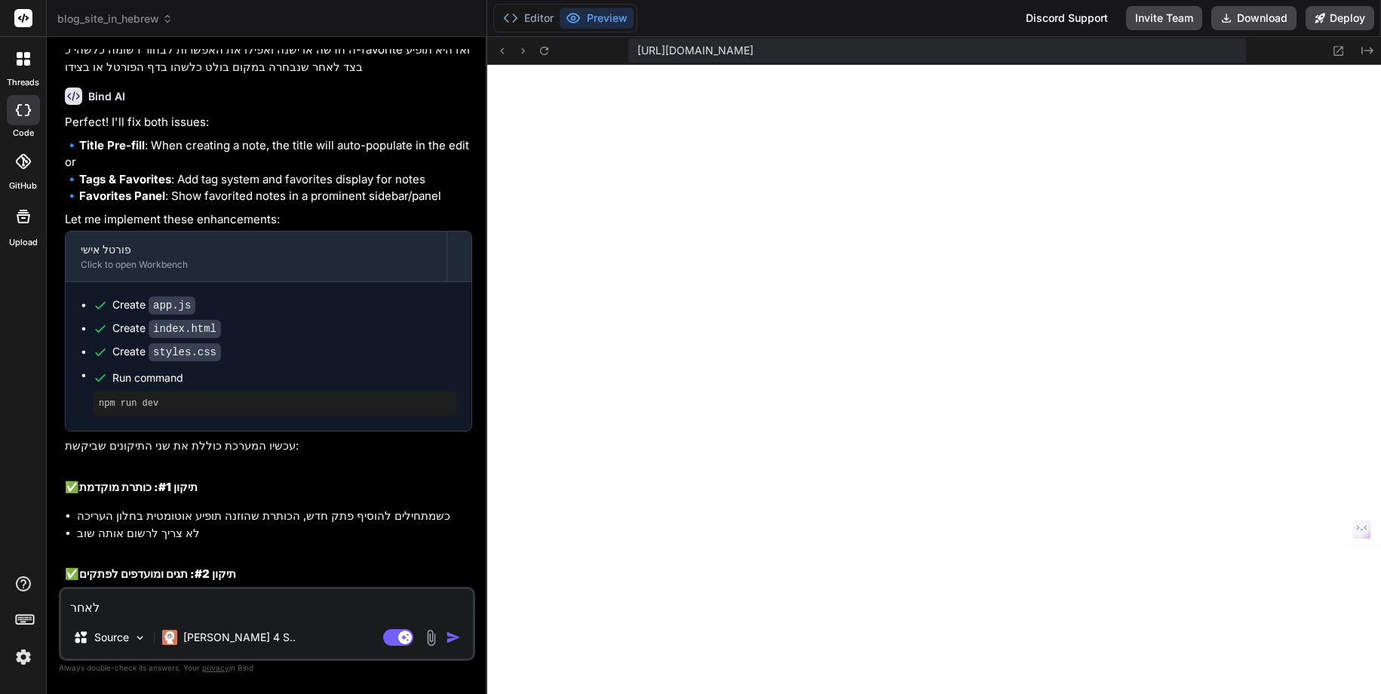
type textarea "לאחר"
type textarea "x"
type textarea "לאחר ה"
type textarea "x"
type textarea "לאחר הכ"
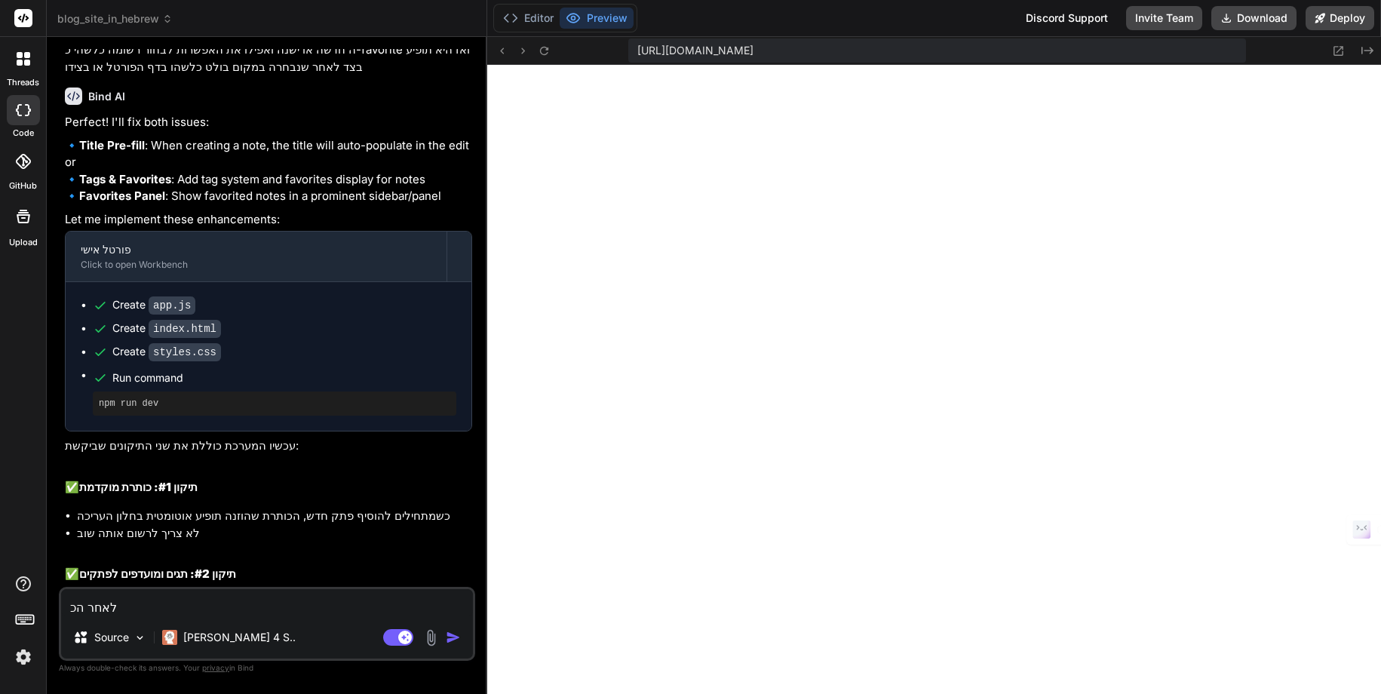
type textarea "x"
type textarea "לאחר הכנ"
type textarea "x"
type textarea "לאחר הכנס"
type textarea "x"
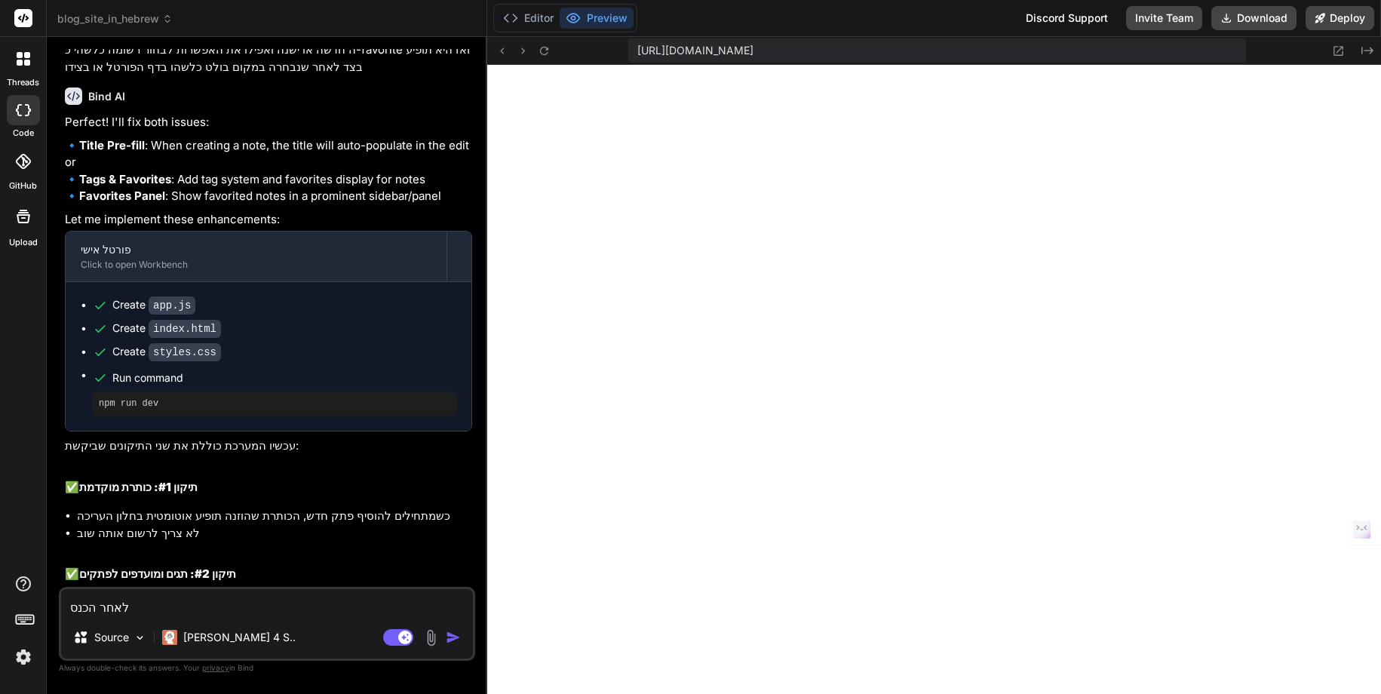
type textarea "לאחר הכנסת"
type textarea "x"
type textarea "לאחר הכנסת"
type textarea "x"
type textarea "לאחר הכנסת ס"
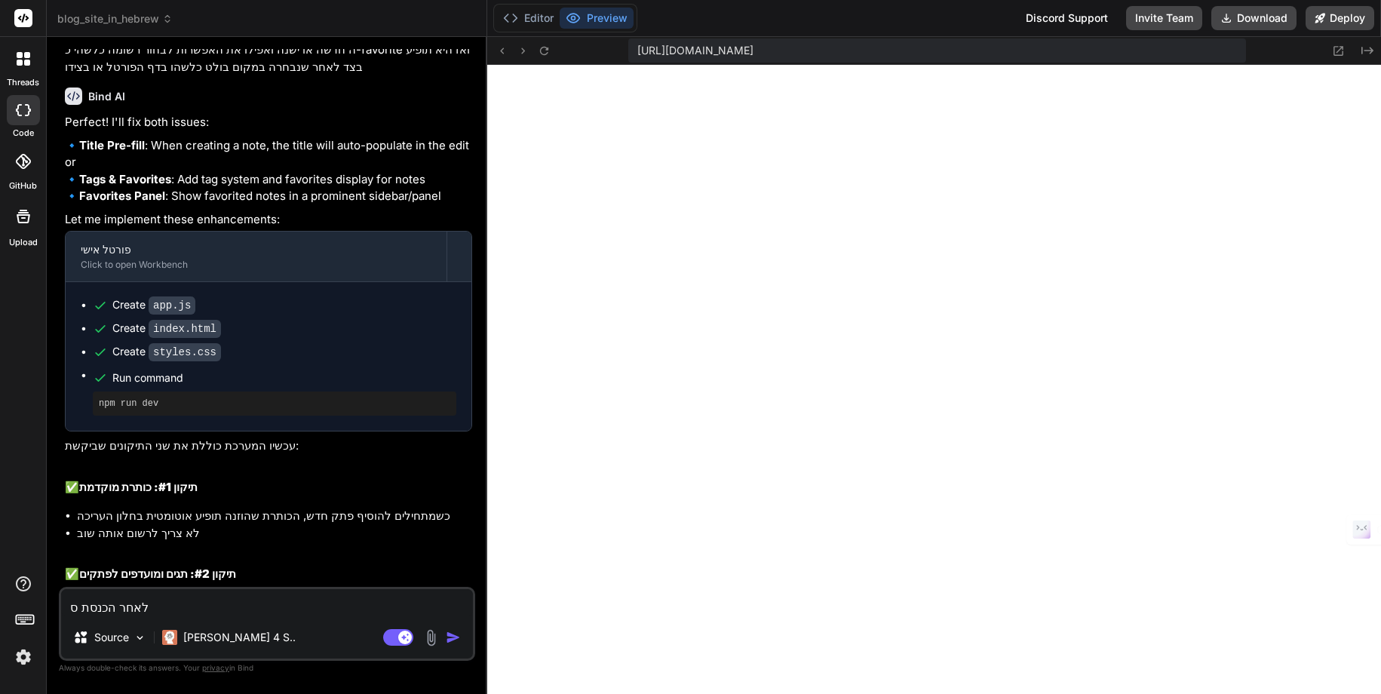
type textarea "x"
type textarea "לאחר הכנסת סי"
type textarea "x"
type textarea "לאחר הכנסת סיס"
type textarea "x"
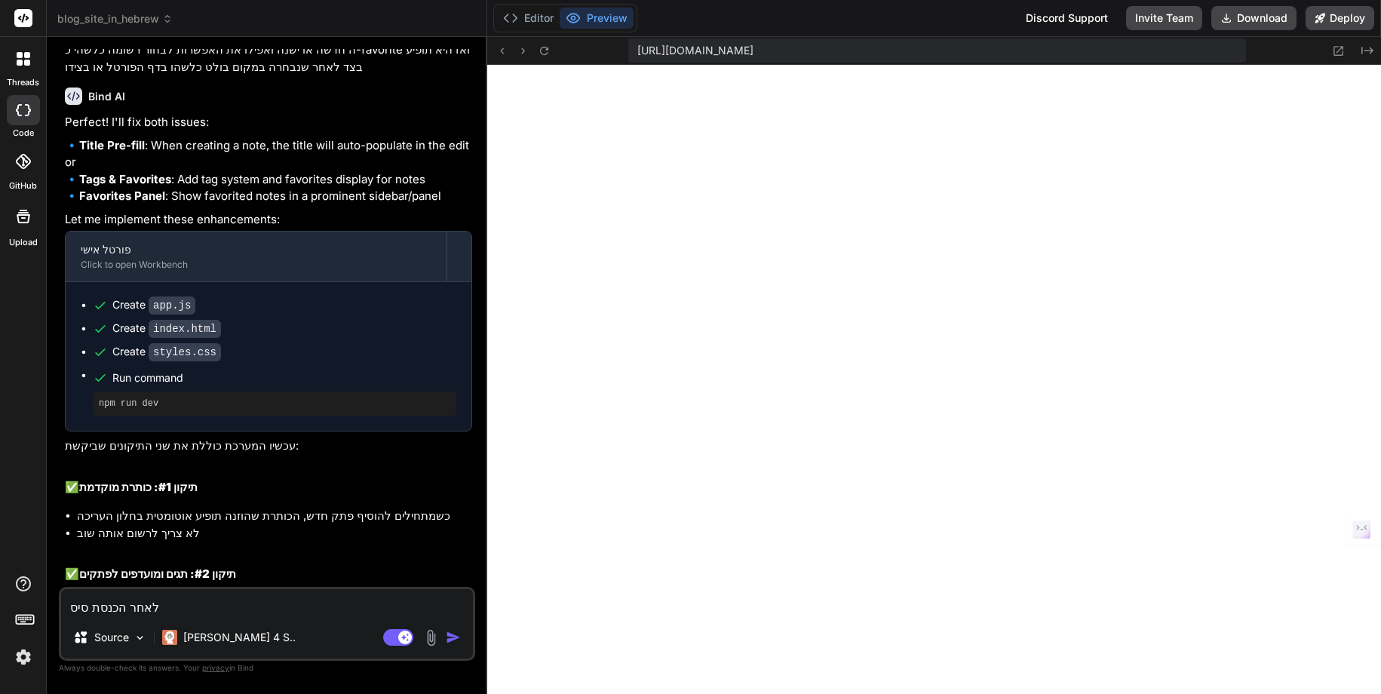
type textarea "לאחר הכנסת סיסמ"
type textarea "x"
type textarea "לאחר הכנסת סיסמת"
type textarea "x"
type textarea "לאחר הכנסת סיסמת"
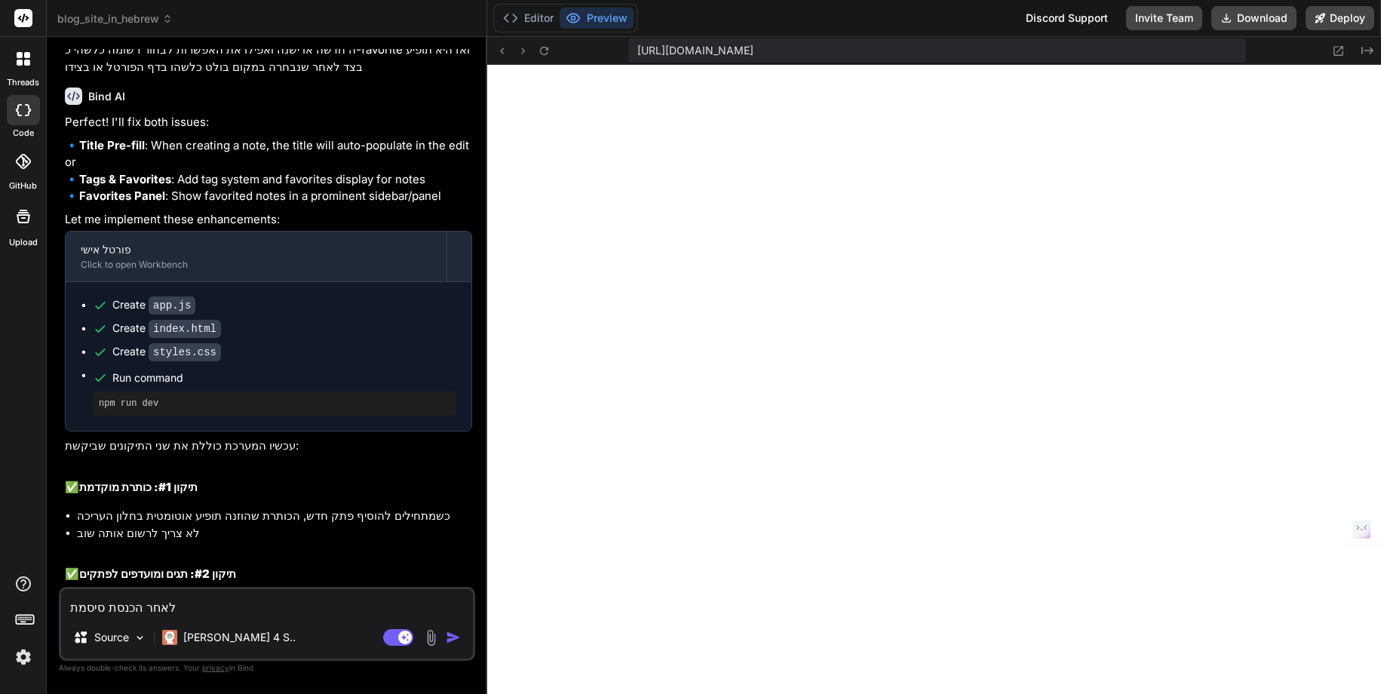
type textarea "x"
type textarea "לאחר הכנסת סיסמת ה"
type textarea "x"
type textarea "לאחר הכנסת סיסמת הצ"
type textarea "x"
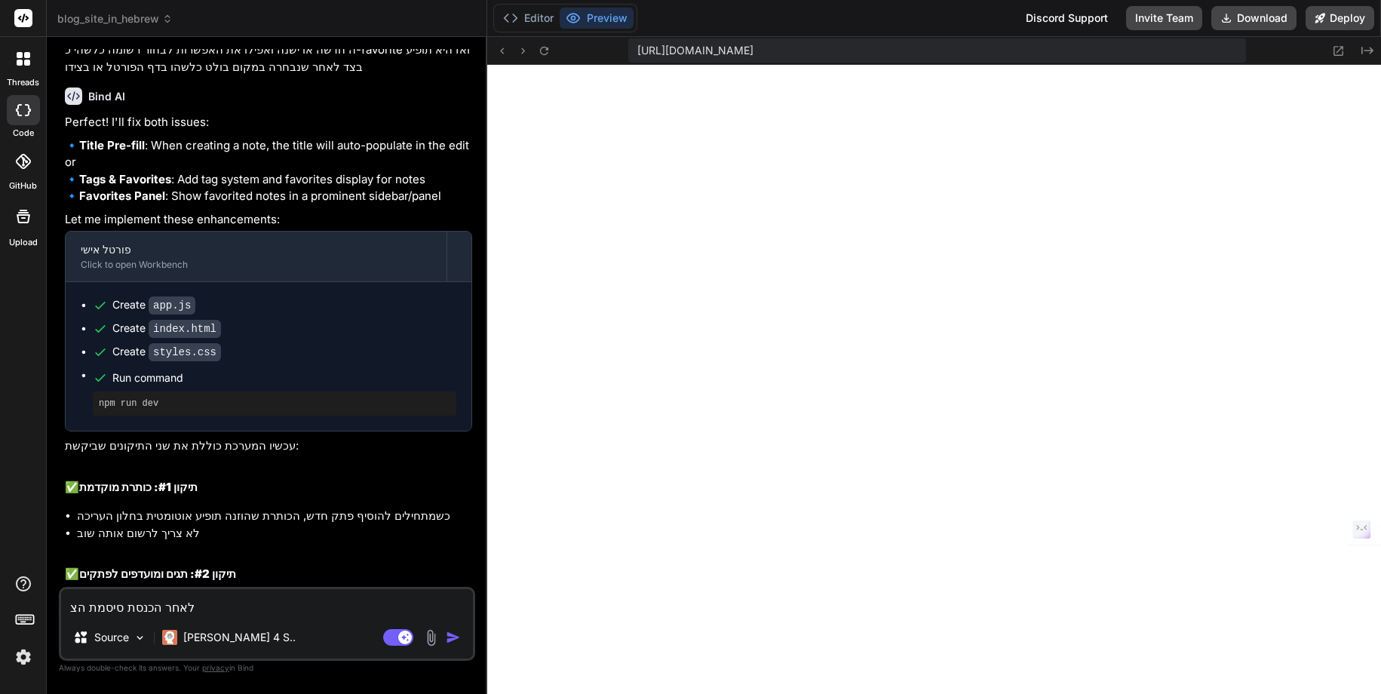
type textarea "לאחר הכנסת סיסמת הצפ"
type textarea "x"
type textarea "לאחר הכנסת סיסמת הצפנ"
type textarea "x"
type textarea "לאחר הכנסת סיסמת הצפנה"
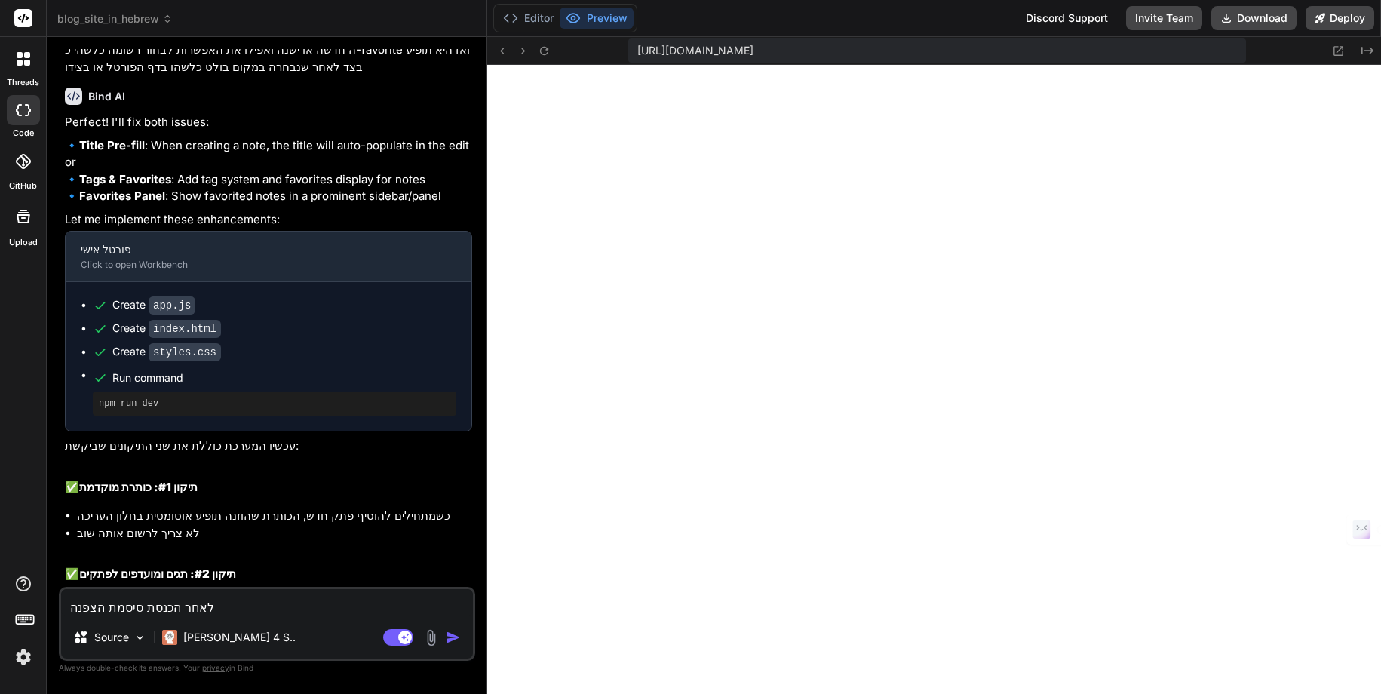
type textarea "x"
type textarea "לאחר הכנסת סיסמת הצפנה"
type textarea "x"
type textarea "לאחר הכנסת סיסמת הצפנה ע"
type textarea "x"
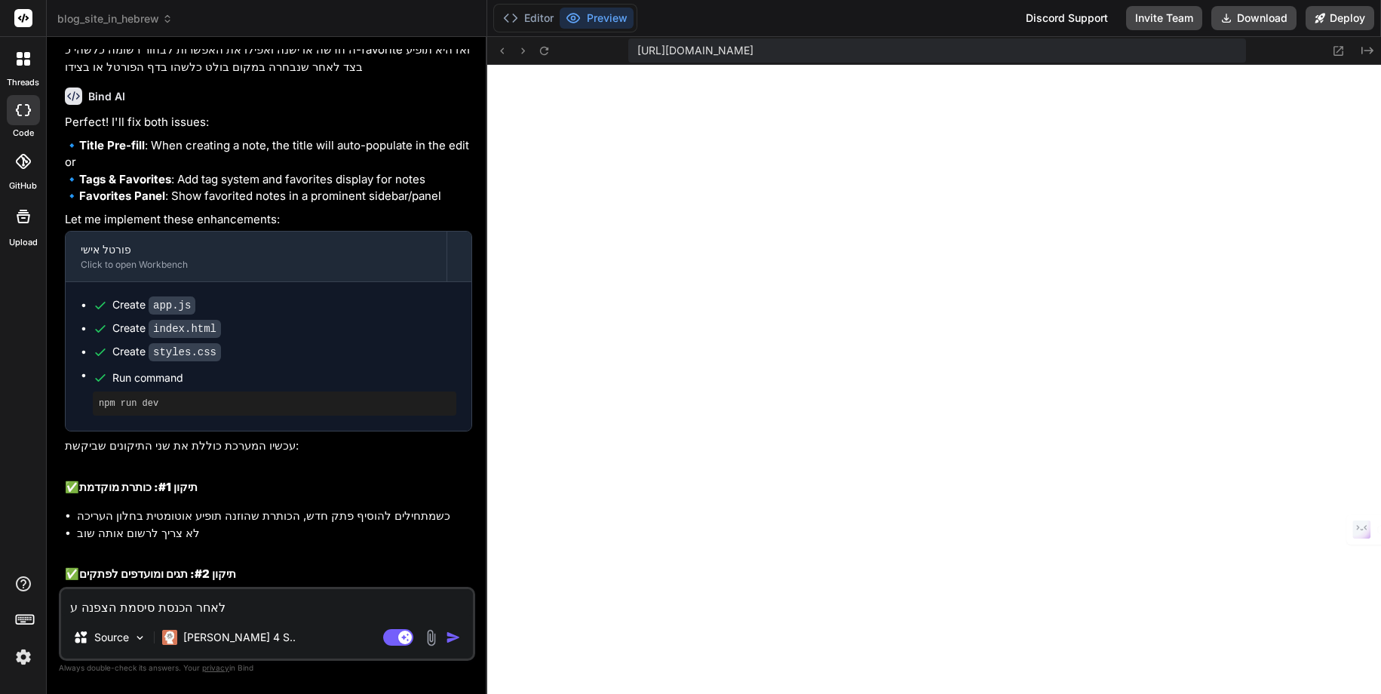
type textarea "לאחר הכנסת סיסמת הצפנה עו"
type textarea "x"
type textarea "לאחר הכנסת סיסמת הצפנה עול"
type textarea "x"
type textarea "לאחר הכנסת סיסמת הצפנה עולה"
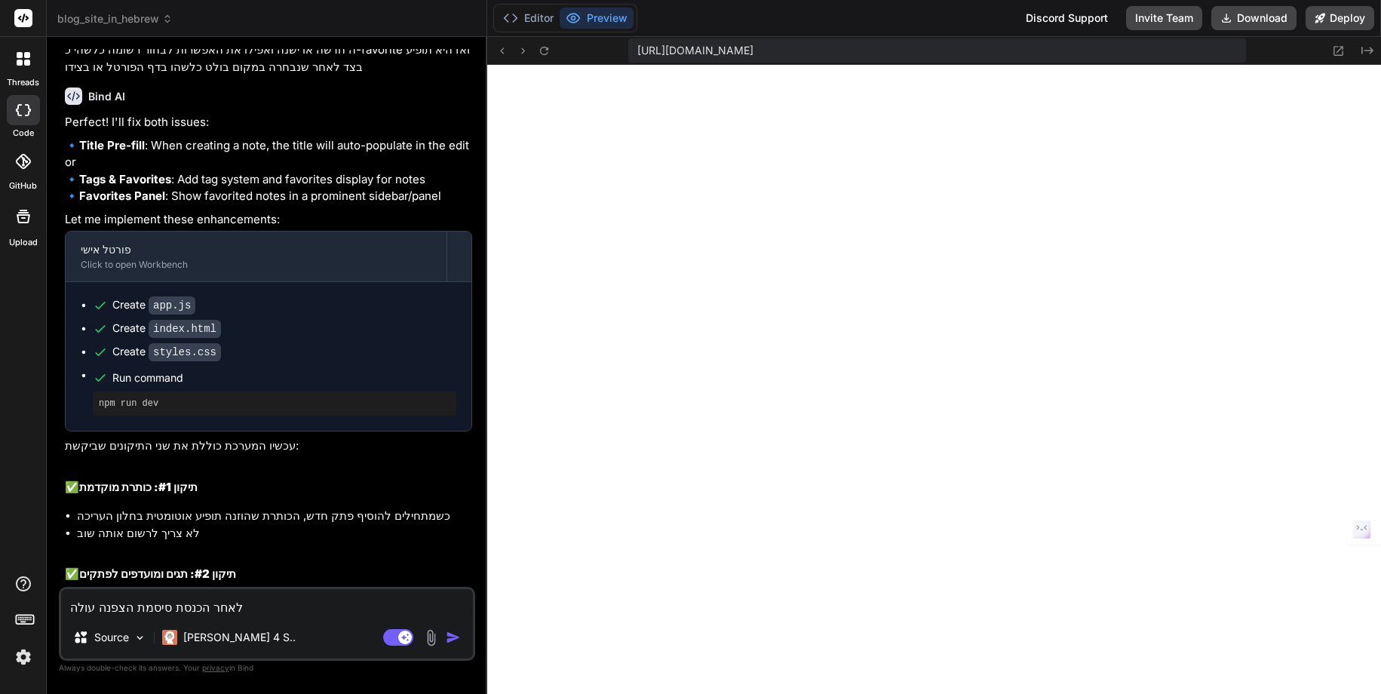
type textarea "x"
type textarea "לאחר הכנסת סיסמת הצפנה עולה"
type textarea "x"
type textarea "לאחר הכנסת סיסמת הצפנה עולה מ"
type textarea "x"
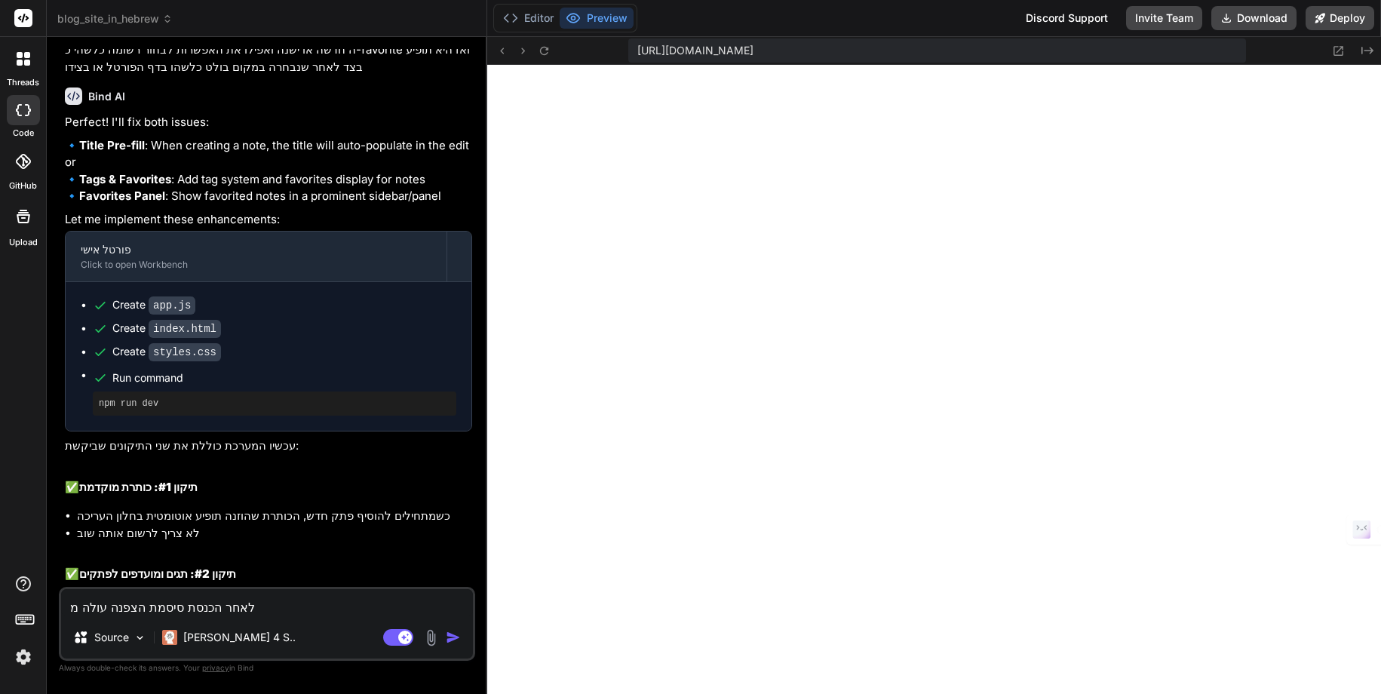
type textarea "לאחר הכנסת סיסמת הצפנה עולה מש"
type textarea "x"
type textarea "לאחר הכנסת סיסמת הצפנה עולה משו"
type textarea "x"
type textarea "לאחר הכנסת סיסמת הצפנה עולה משום"
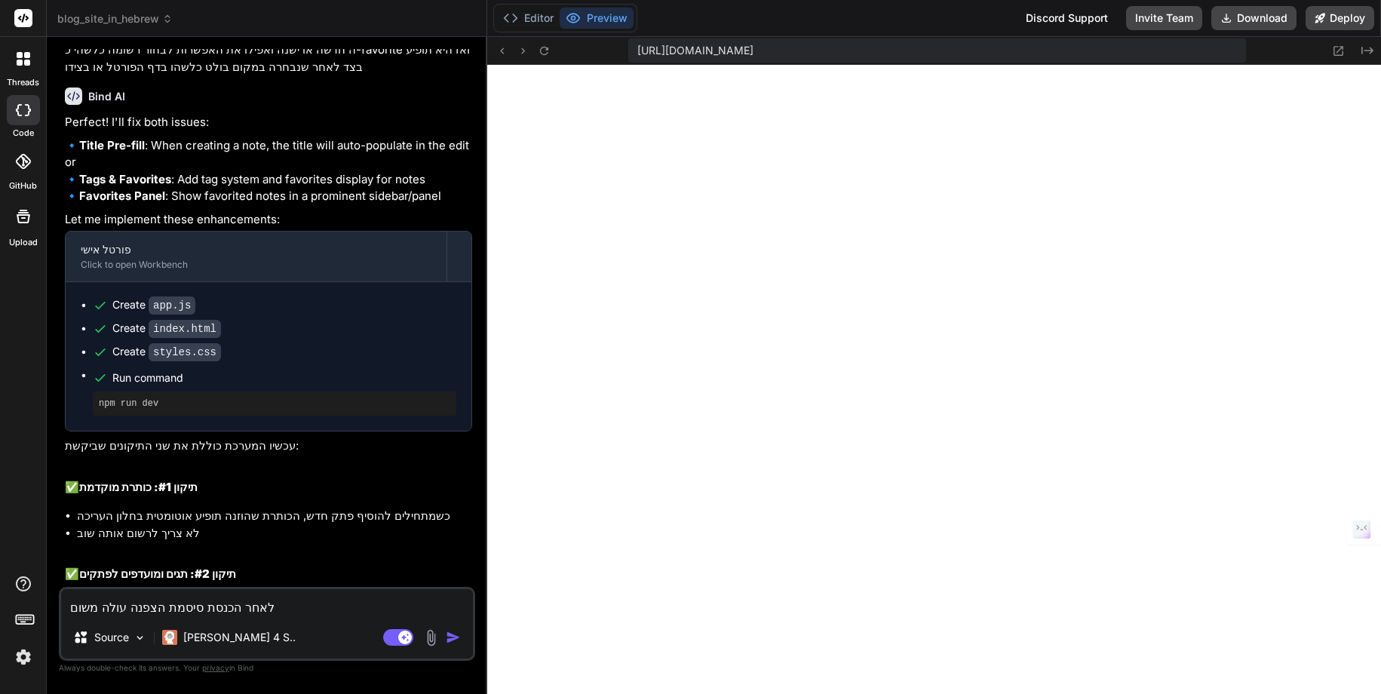
type textarea "x"
type textarea "לאחר הכנסת סיסמת הצפנה עולה משום"
type textarea "x"
type textarea "לאחר הכנסת סיסמת הצפנה עולה משום מ"
type textarea "x"
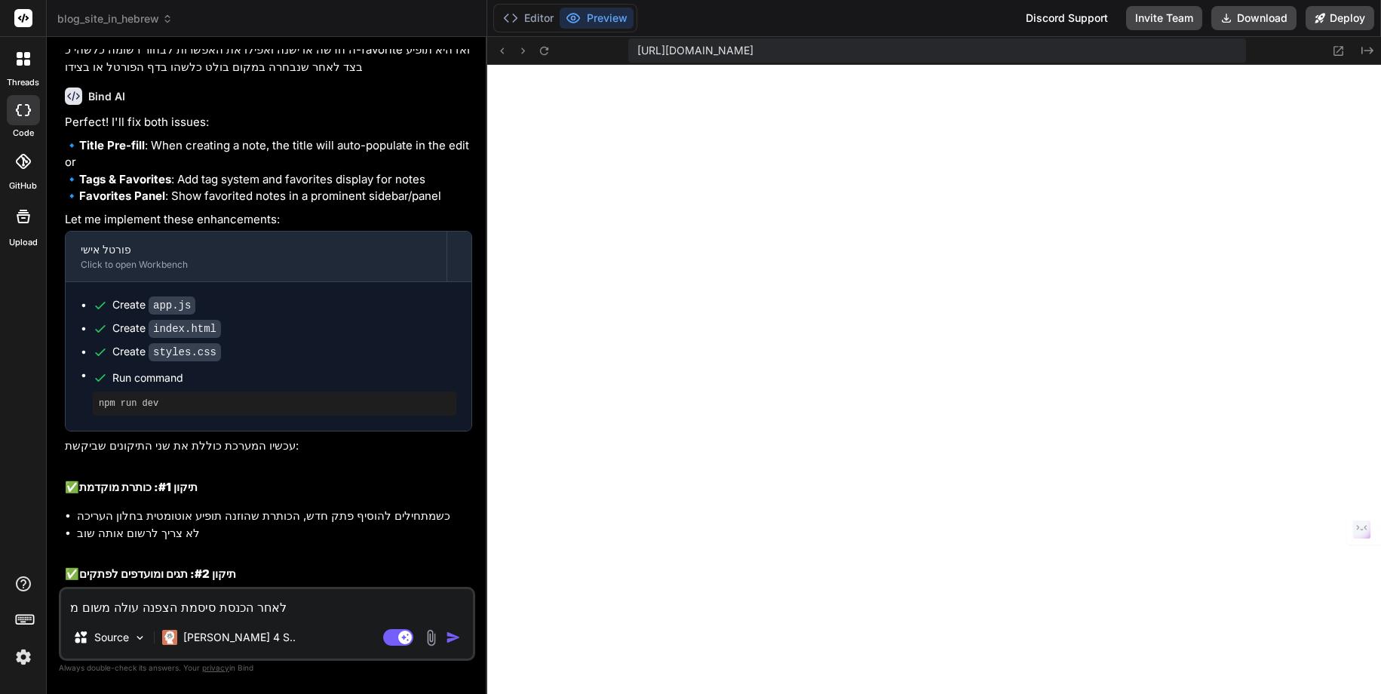
type textarea "לאחר הכנסת סיסמת הצפנה עולה משום מה"
type textarea "x"
type textarea "לאחר הכנסת סיסמת הצפנה עולה משום מה"
type textarea "x"
type textarea "לאחר הכנסת סיסמת הצפנה עולה משום מה ה"
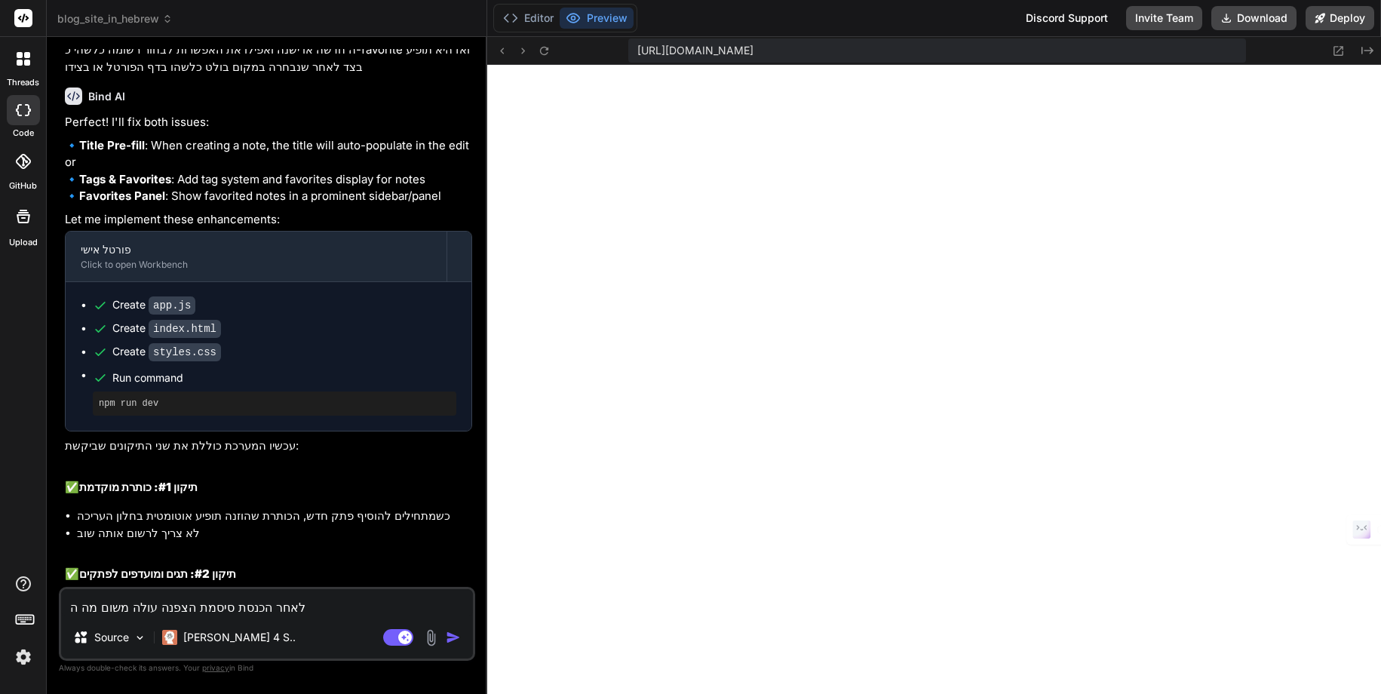
type textarea "x"
type textarea "לאחר הכנסת סיסמת הצפנה עולה משום מה הח"
type textarea "x"
type textarea "לאחר הכנסת סיסמת הצפנה עולה משום מה החל"
type textarea "x"
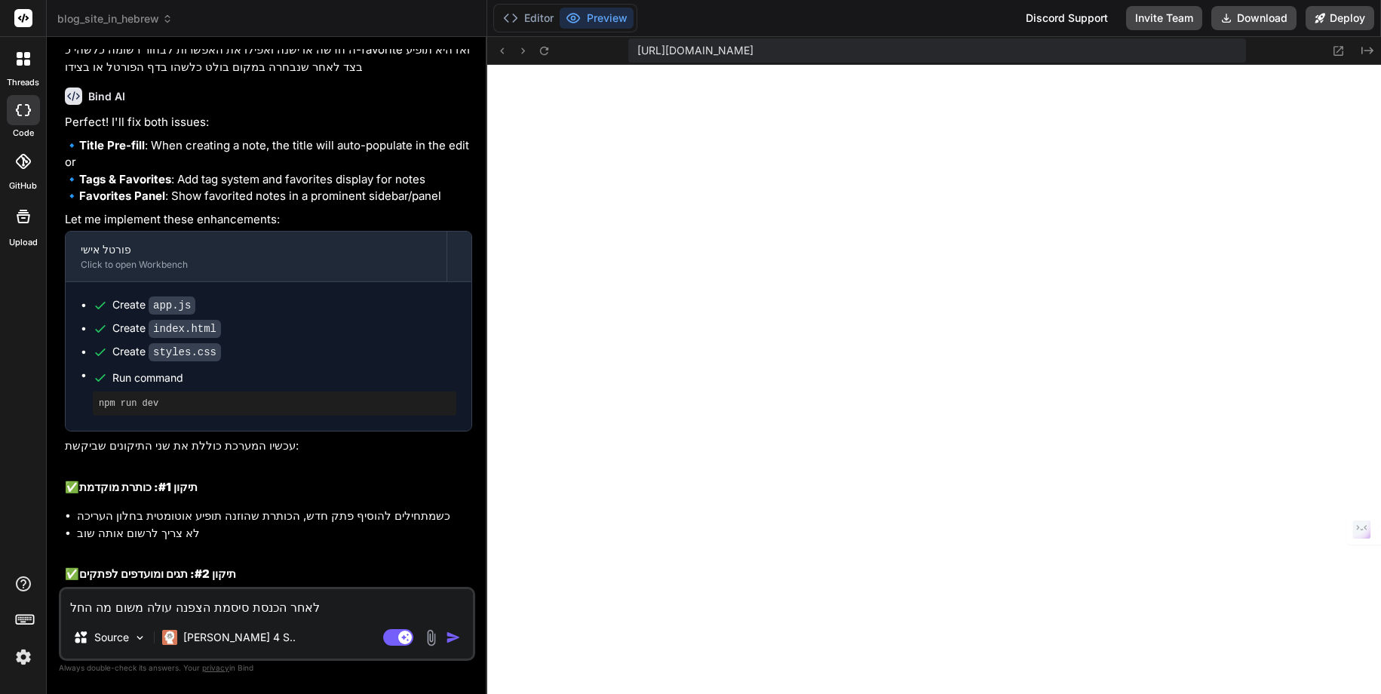
type textarea "לאחר הכנסת סיסמת הצפנה עולה משום מה החלו"
type textarea "x"
type textarea "לאחר הכנסת סיסמת הצפנה עולה משום מה החלון"
type textarea "x"
type textarea "לאחר הכנסת סיסמת הצפנה עולה משום מה החלון"
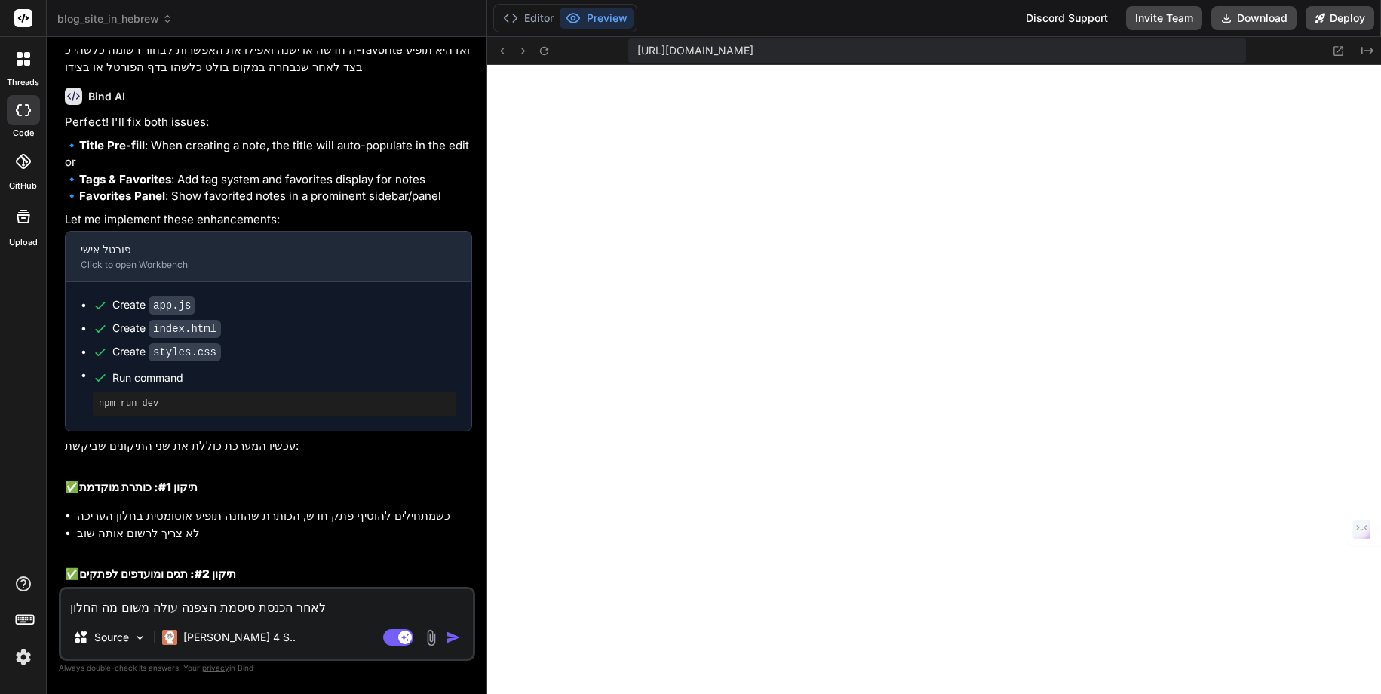
type textarea "x"
type textarea "לאחר הכנסת סיסמת הצפנה עולה משום מה החלון ש"
type textarea "x"
type textarea "לאחר הכנסת סיסמת הצפנה עולה משום מה החלון של"
type textarea "x"
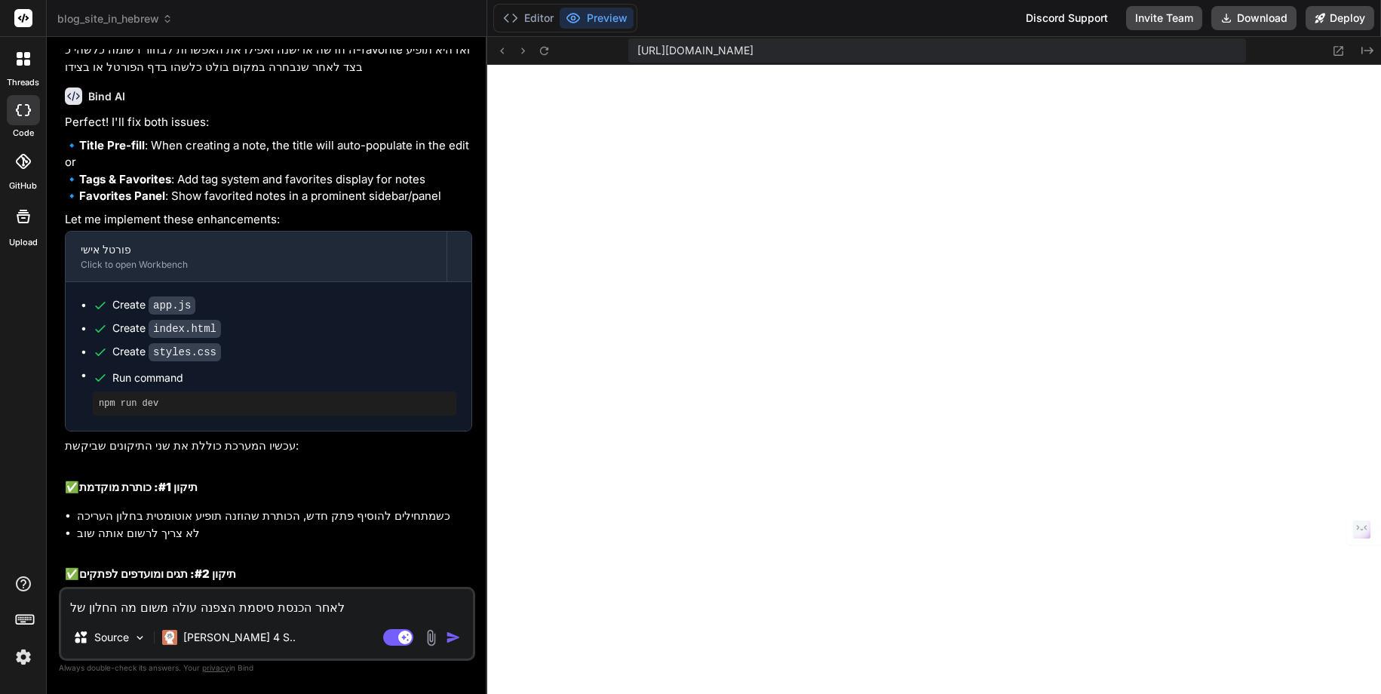
type textarea "לאחר הכנסת סיסמת הצפנה עולה משום מה החלון של"
type textarea "x"
type textarea "לאחר הכנסת סיסמת הצפנה עולה משום מה החלון של י"
type textarea "x"
type textarea "לאחר הכנסת סיסמת הצפנה עולה משום מה החלון של יצ"
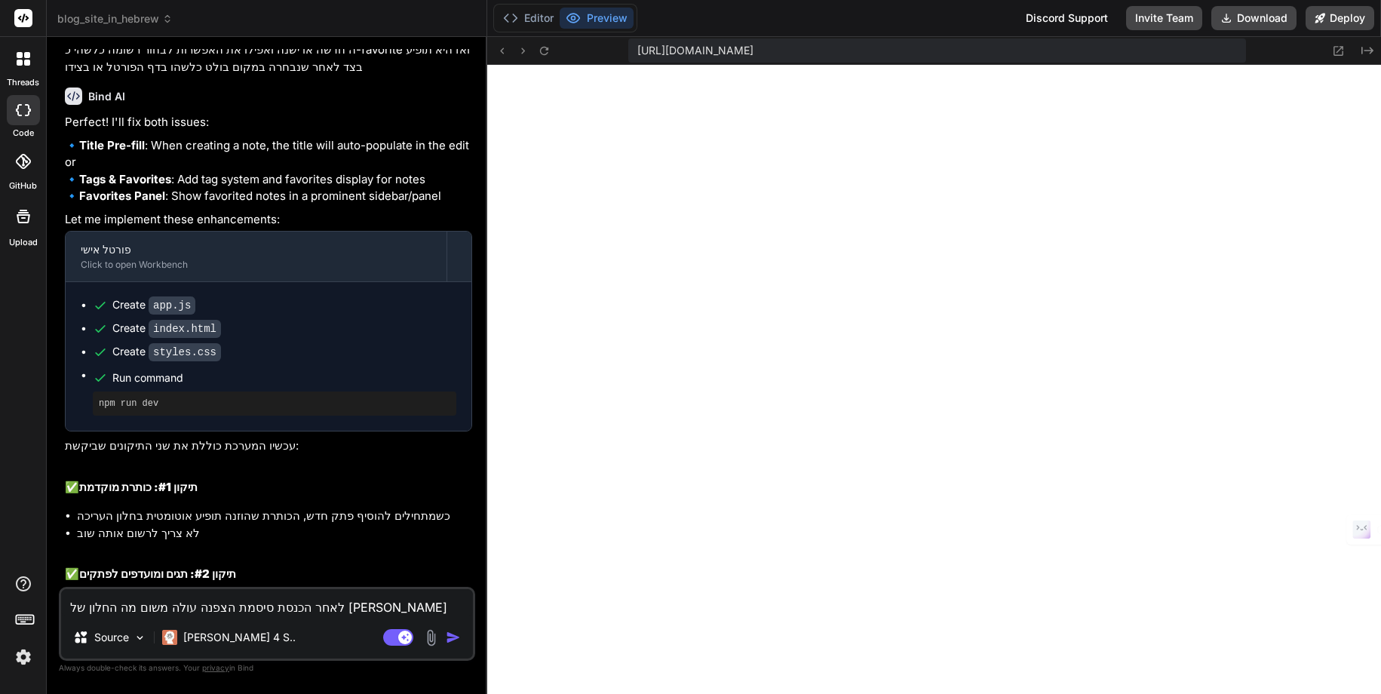
type textarea "x"
type textarea "לאחר הכנסת סיסמת הצפנה עולה משום מה החלון של יצי"
type textarea "x"
type textarea "לאחר הכנסת סיסמת הצפנה עולה משום מה החלון של יציר"
type textarea "x"
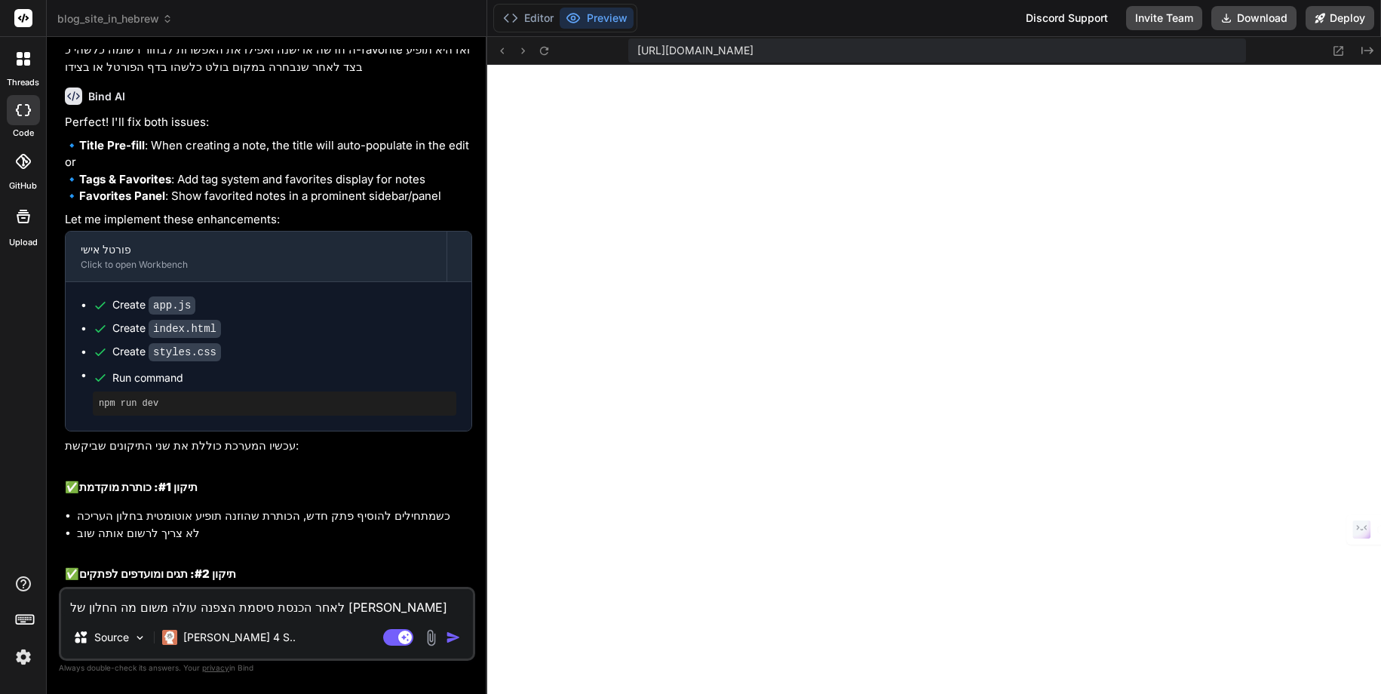
type textarea "לאחר הכנסת סיסמת הצפנה עולה משום מה החלון של יצירת"
type textarea "x"
type textarea "לאחר הכנסת סיסמת הצפנה עולה משום מה החלון של יצירת"
type textarea "x"
type textarea "לאחר הכנסת סיסמת הצפנה עולה משום מה החלון של יצירת קט"
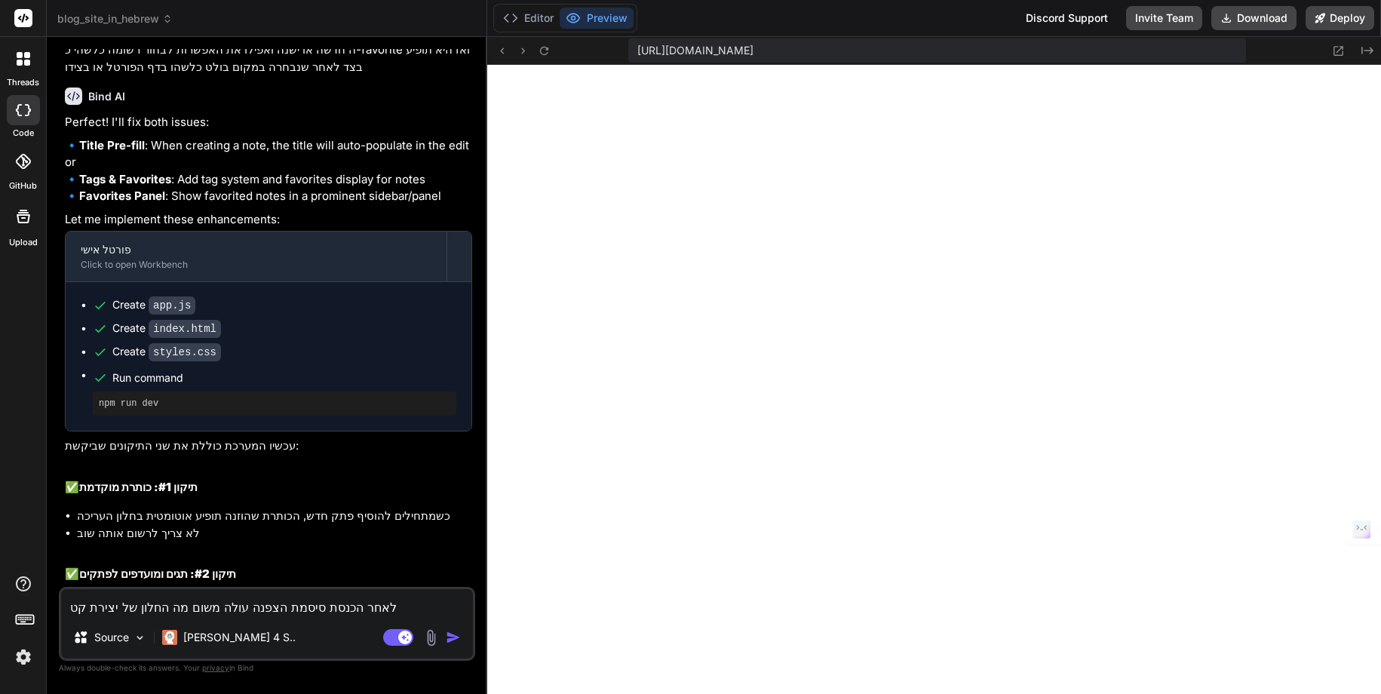
type textarea "x"
type textarea "לאחר הכנסת סיסמת הצפנה עולה משום מה החלון של יצירת קטג"
type textarea "x"
type textarea "לאחר הכנסת סיסמת הצפנה עולה משום מה החלון של יצירת קטגו"
type textarea "x"
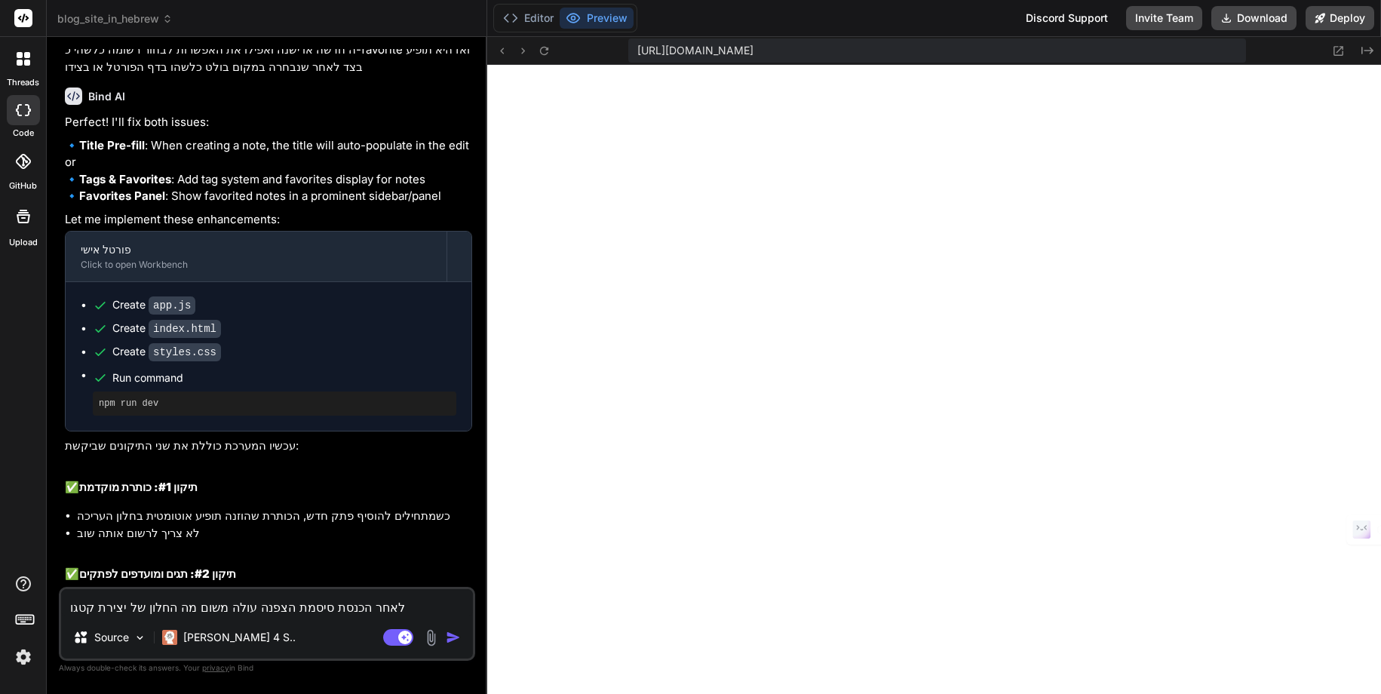
type textarea "לאחר הכנסת סיסמת הצפנה עולה משום מה החלון של יצירת קטגור"
type textarea "x"
type textarea "לאחר הכנסת סיסמת הצפנה עולה משום מה החלון של יצירת קטגורי"
type textarea "x"
type textarea "לאחר הכנסת סיסמת הצפנה עולה משום מה החלון של יצירת קטגוריה"
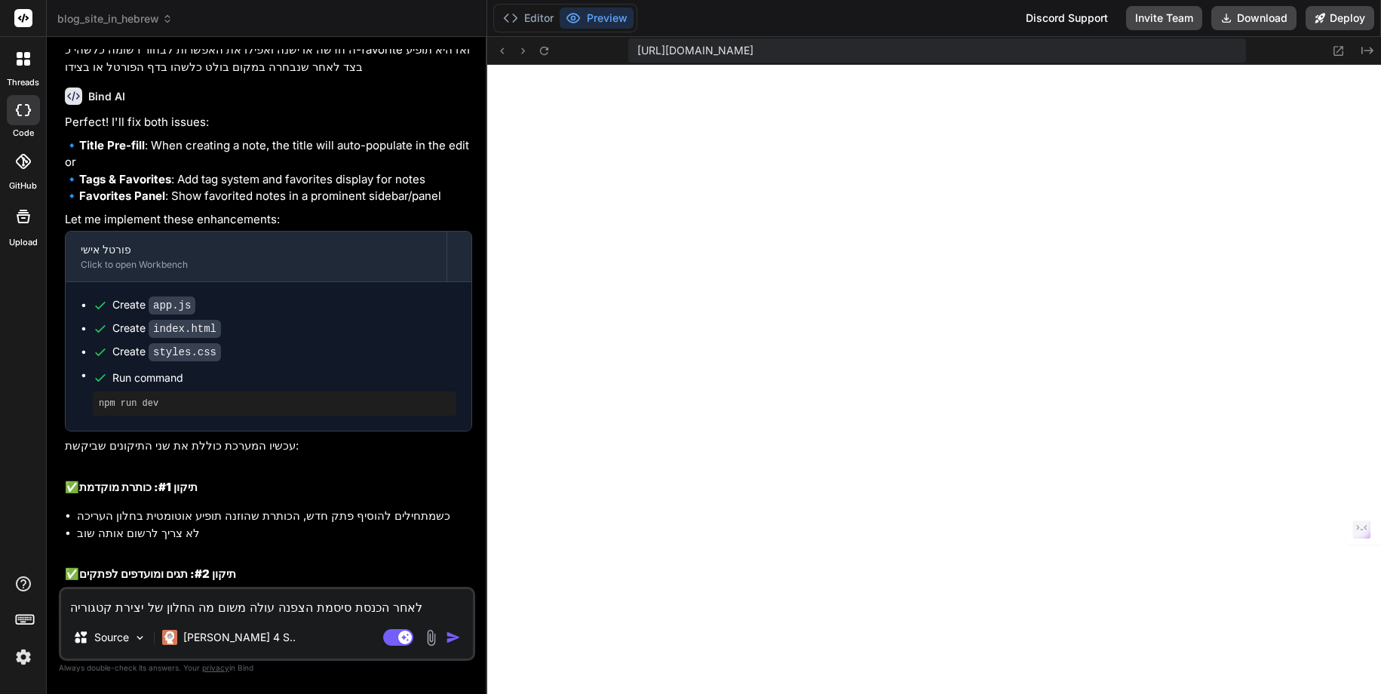
type textarea "x"
type textarea "לאחר הכנסת סיסמת הצפנה עולה משום מה החלון של יצירת קטגוריה"
type textarea "x"
type textarea "לאחר הכנסת סיסמת הצפנה עולה משום מה החלון של יצירת קטגוריה ח"
type textarea "x"
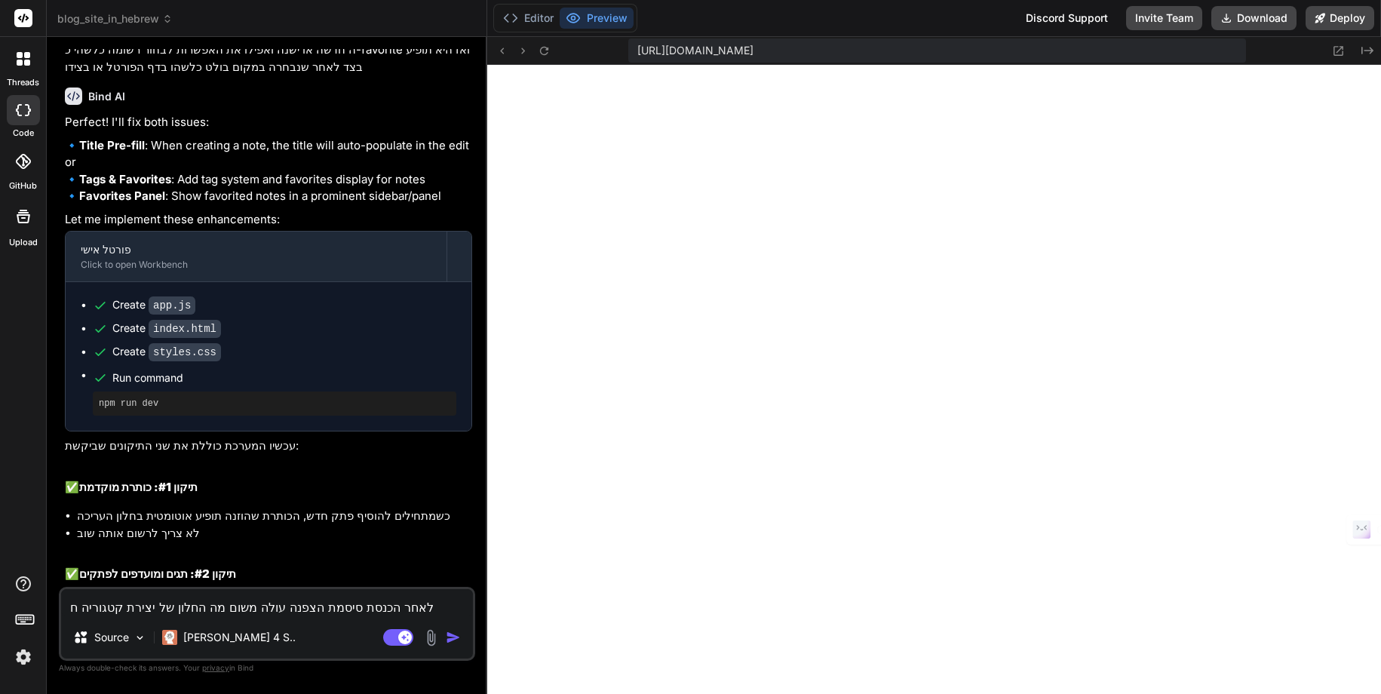
type textarea "לאחר הכנסת סיסמת הצפנה עולה משום מה החלון של יצירת קטגוריה חד"
type textarea "x"
type textarea "לאחר הכנסת סיסמת הצפנה עולה משום מה החלון של יצירת קטגוריה חדש"
type textarea "x"
type textarea "לאחר הכנסת סיסמת הצפנה עולה משום מה החלון של יצירת קטגוריה חדשה"
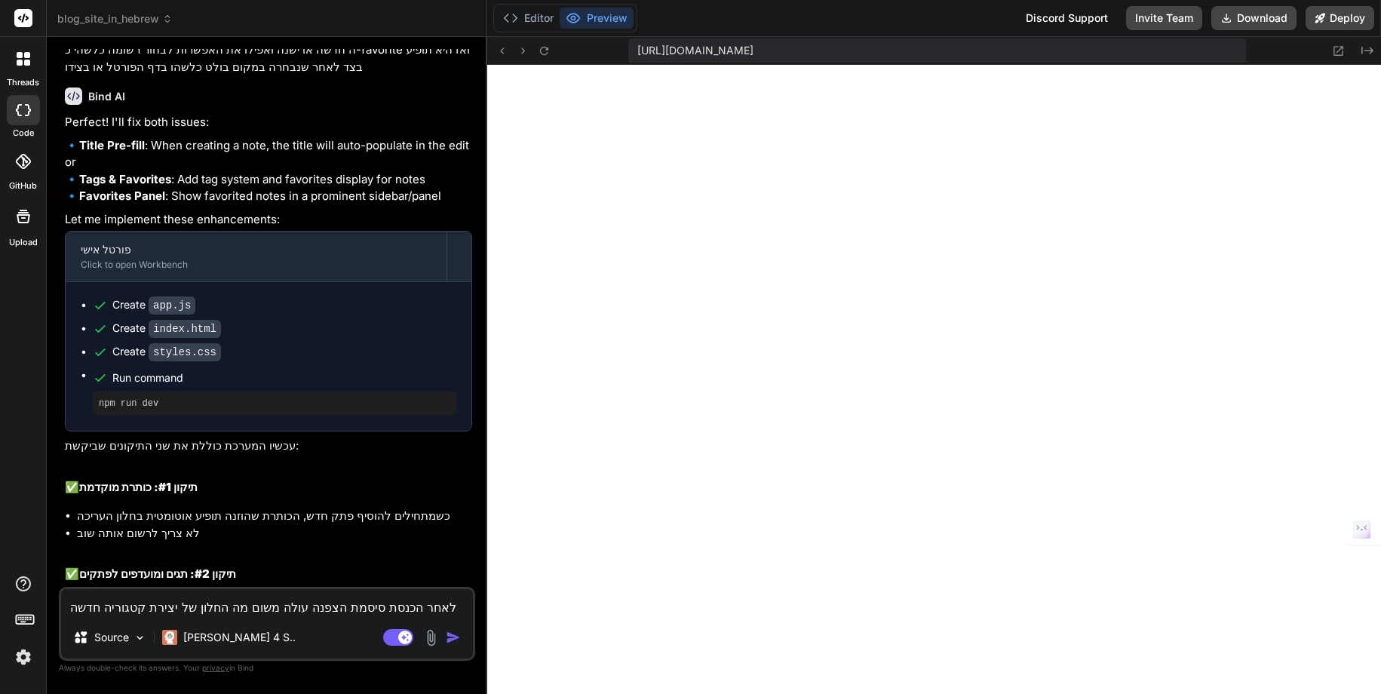
type textarea "x"
type textarea "לאחר הכנסת סיסמת הצפנה עולה משום מה החלון של יצירת קטגוריה חדשה"
type textarea "x"
type textarea "לאחר הכנסת סיסמת הצפנה עולה משום מה החלון של יצירת קטגוריה חדשה ל"
type textarea "x"
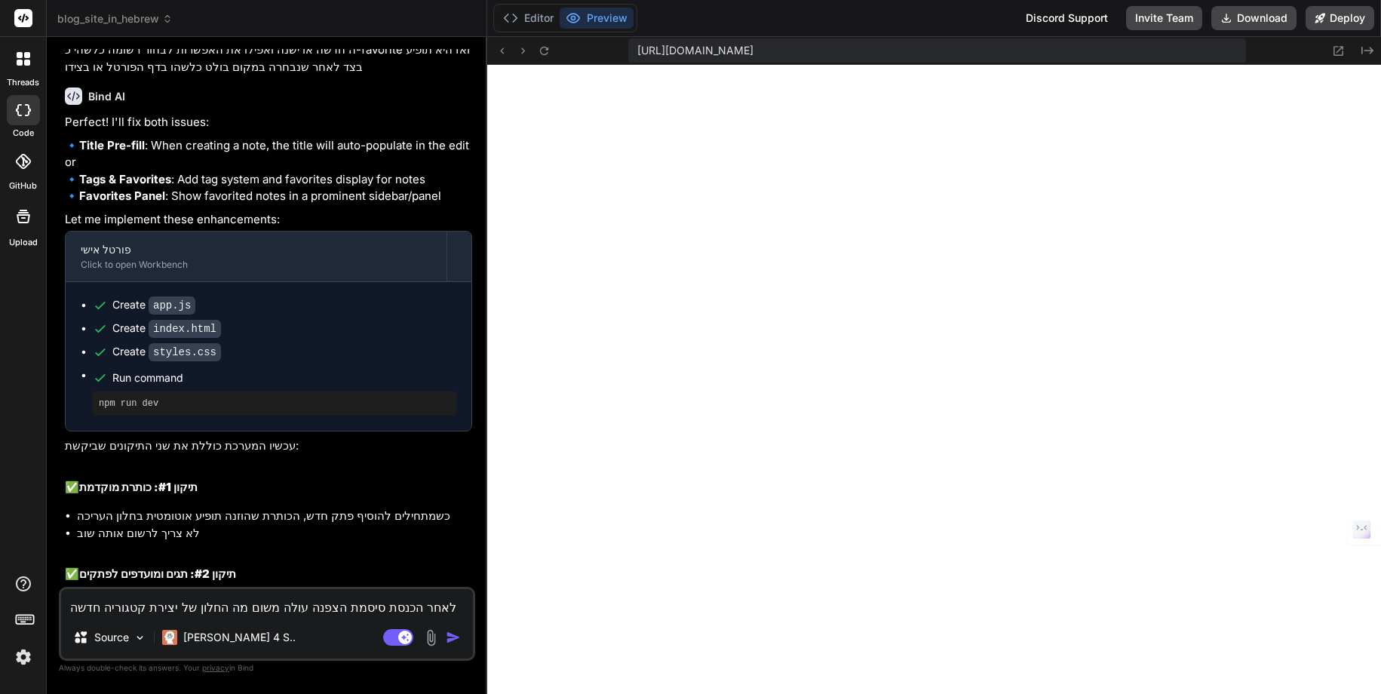
type textarea "לאחר הכנסת סיסמת הצפנה עולה משום מה החלון של יצירת קטגוריה חדשה לל"
type textarea "x"
type textarea "לאחר הכנסת סיסמת הצפנה עולה משום מה החלון של יצירת קטגוריה חדשה ללא"
type textarea "x"
type textarea "לאחר הכנסת סיסמת הצפנה עולה משום מה החלון של יצירת קטגוריה חדשה ללא"
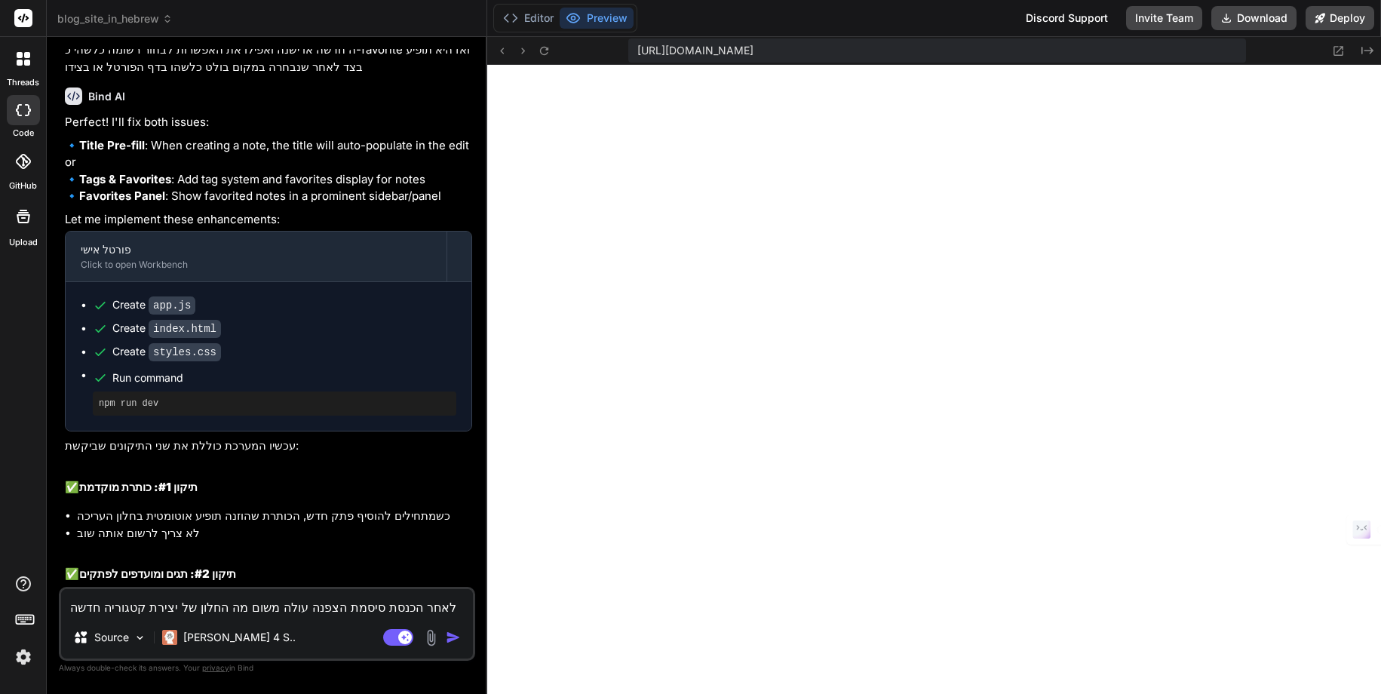
type textarea "x"
type textarea "לאחר הכנסת סיסמת הצפנה עולה משום מה החלון של יצירת קטגוריה חדשה ללא ש"
type textarea "x"
type textarea "לאחר הכנסת סיסמת הצפנה עולה משום מה החלון של יצירת קטגוריה חדשה ללא שו"
type textarea "x"
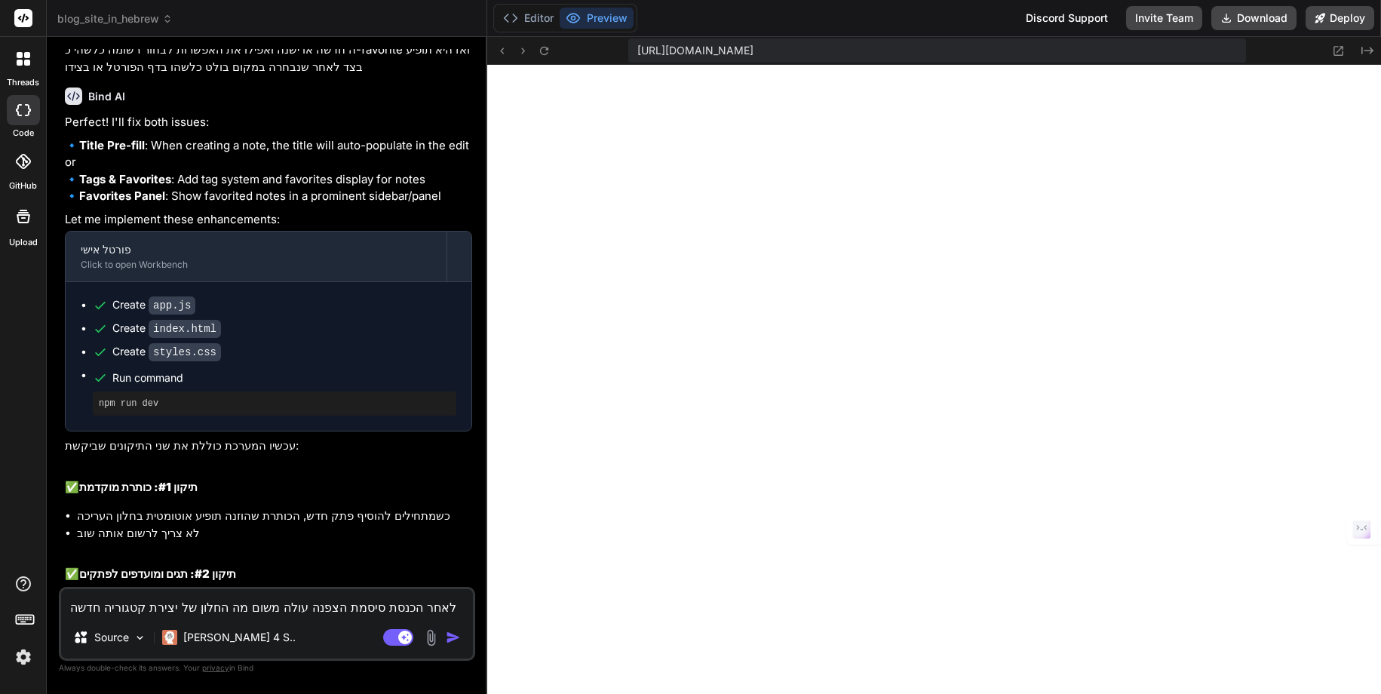
type textarea "לאחר הכנסת סיסמת הצפנה עולה משום מה החלון של יצירת קטגוריה חדשה ללא שום"
type textarea "x"
type textarea "לאחר הכנסת סיסמת הצפנה עולה משום מה החלון של יצירת קטגוריה חדשה ללא שום"
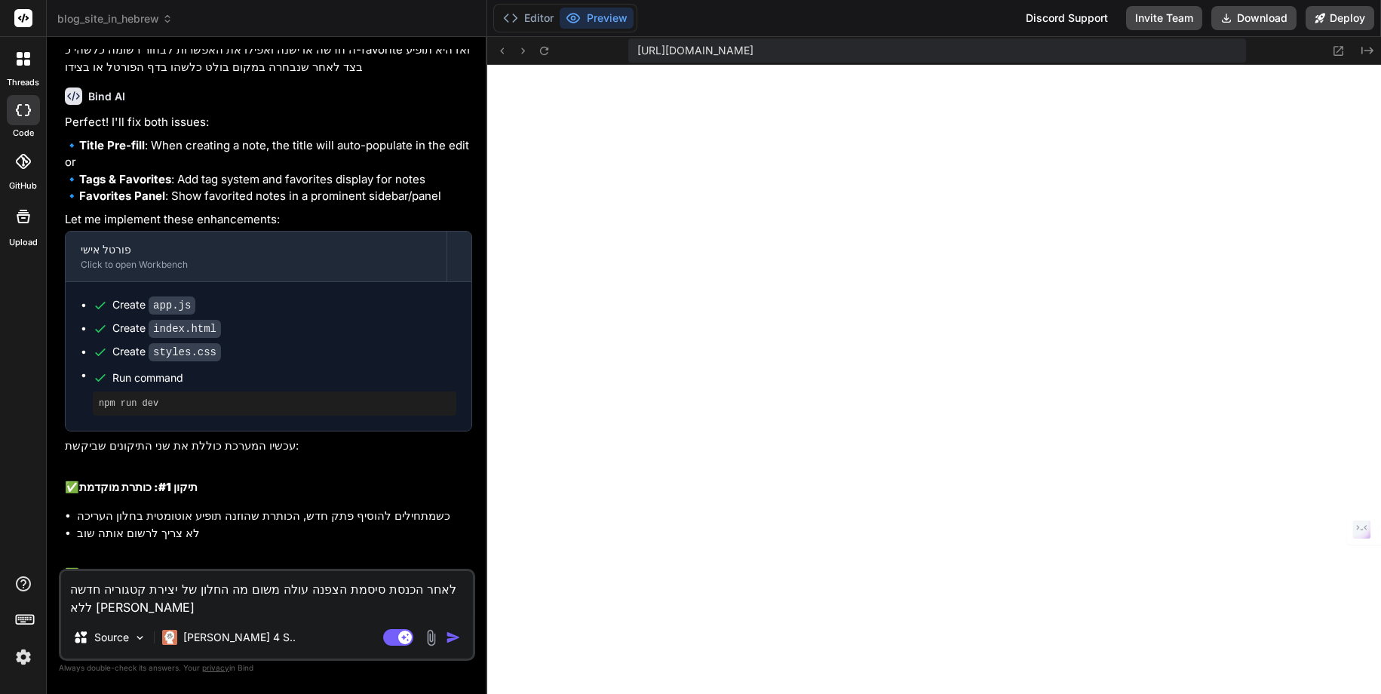
type textarea "x"
type textarea "לאחר הכנסת סיסמת הצפנה עולה משום מה החלון של יצירת קטגוריה חדשה ללא שום ה"
type textarea "x"
type textarea "לאחר הכנסת סיסמת הצפנה עולה משום מה החלון של יצירת קטגוריה חדשה ללא שום הצ"
type textarea "x"
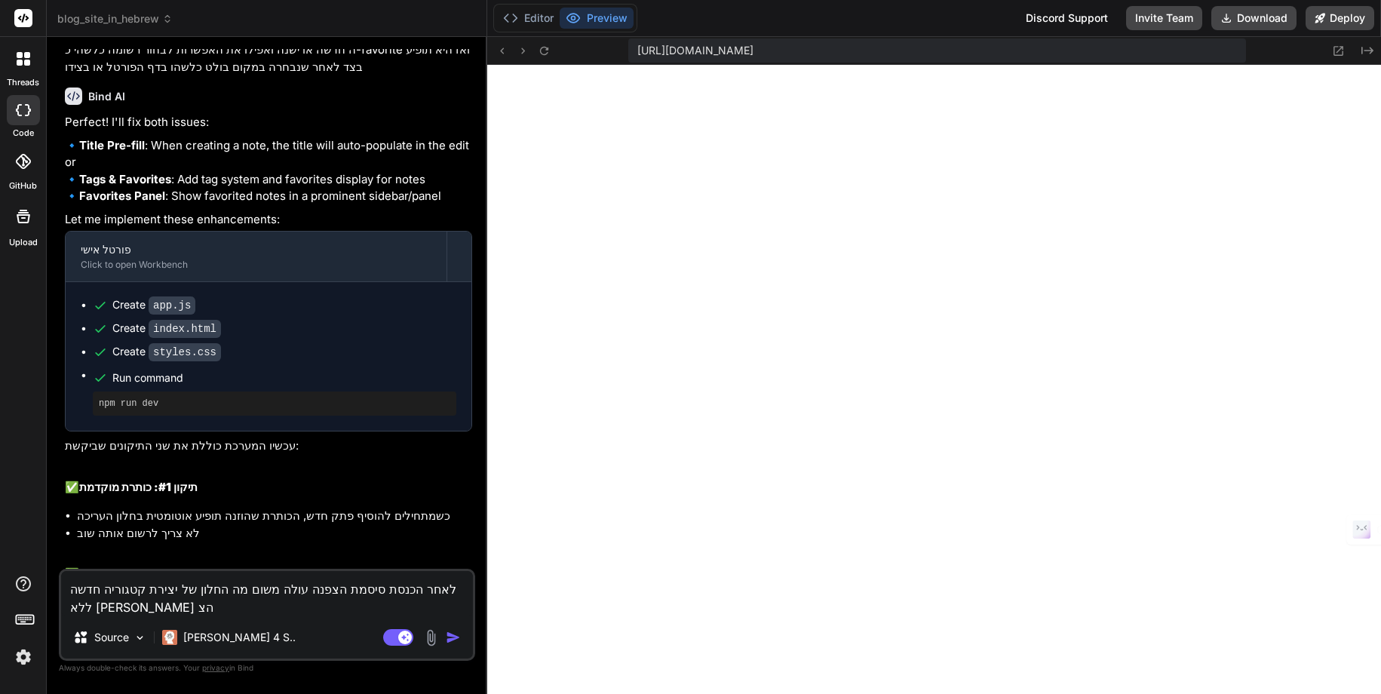
type textarea "לאחר הכנסת סיסמת הצפנה עולה משום מה החלון של יצירת קטגוריה חדשה ללא שום הצד"
type textarea "x"
type textarea "לאחר הכנסת סיסמת הצפנה עולה משום מה החלון של יצירת קטגוריה חדשה ללא שום הצדק"
type textarea "x"
type textarea "לאחר הכנסת סיסמת הצפנה עולה משום מה החלון של יצירת קטגוריה חדשה ללא שום הצדקה"
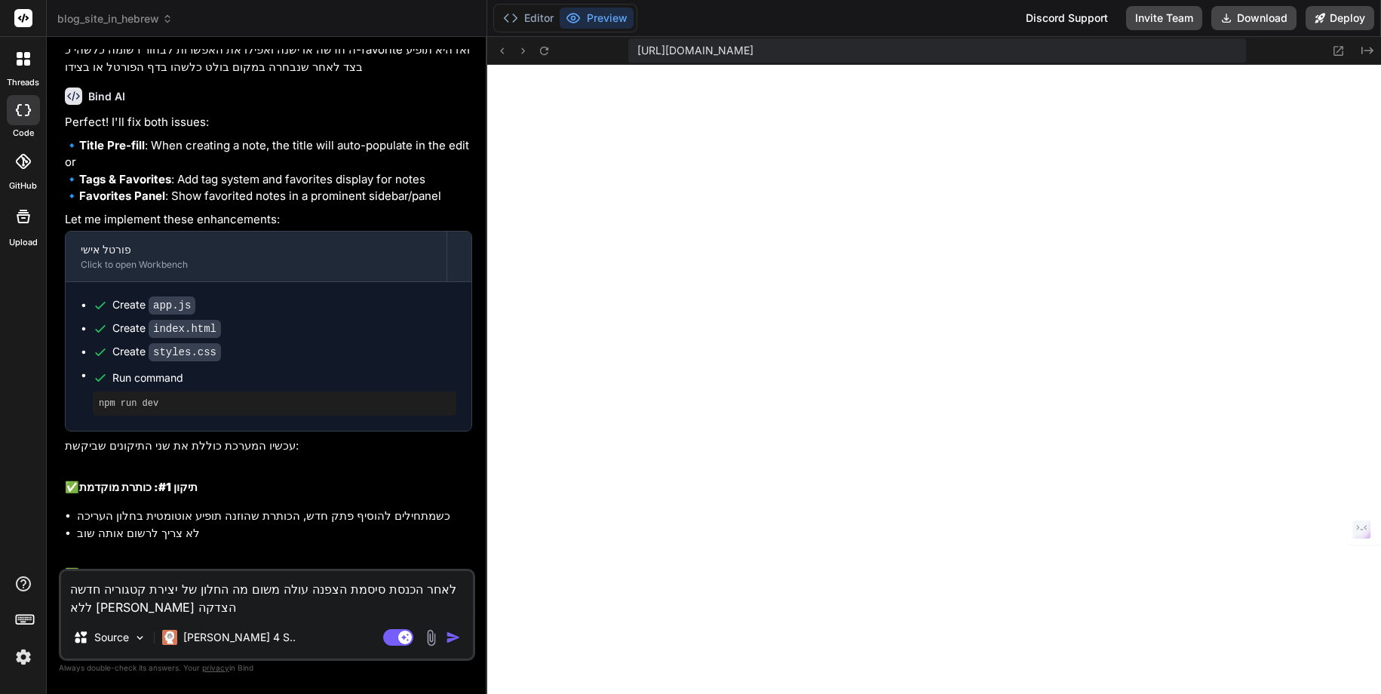
type textarea "x"
type textarea "לאחר הכנסת סיסמת הצפנה עולה משום מה החלון של יצירת קטגוריה חדשה ללא שום הצדקה"
type textarea "x"
type textarea "לאחר הכנסת סיסמת הצפנה עולה משום מה החלון של יצירת קטגוריה חדשה ללא שום הצדקה ו"
type textarea "x"
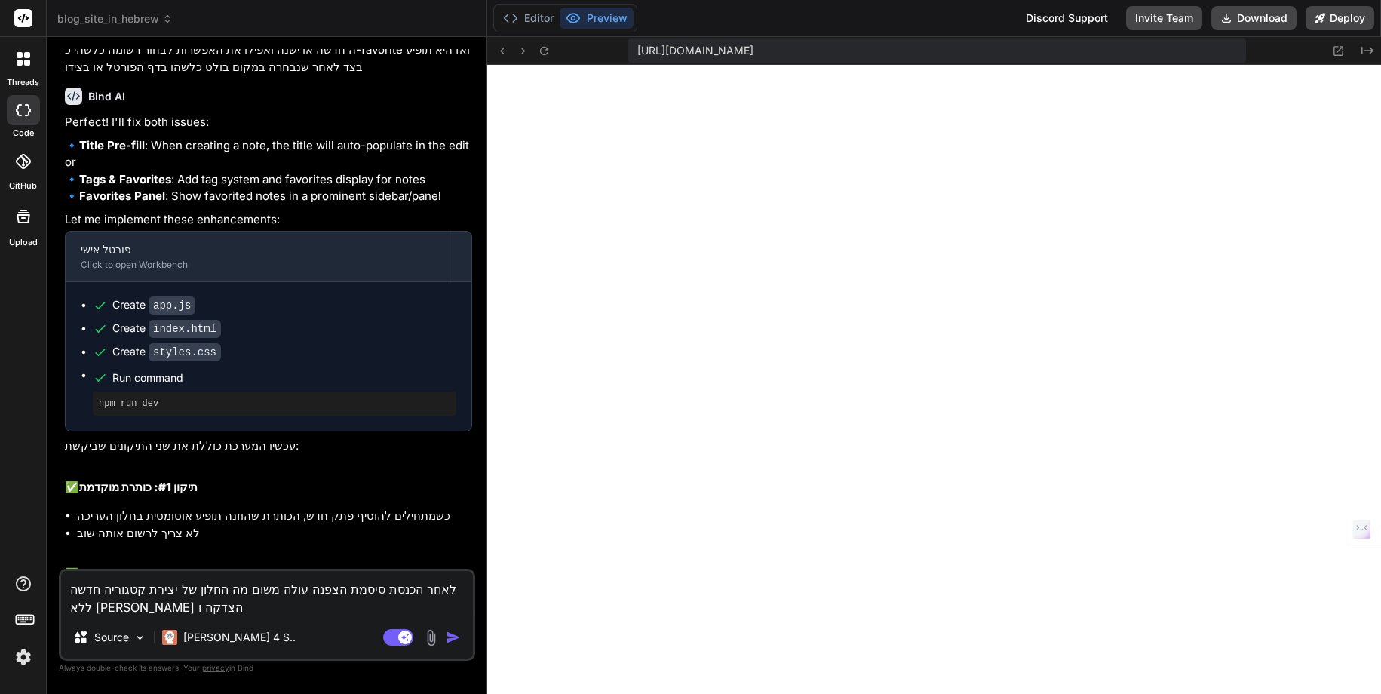
type textarea "לאחר הכנסת סיסמת הצפנה עולה משום מה החלון של יצירת קטגוריה חדשה ללא שום הצדקה וי"
type textarea "x"
type textarea "לאחר הכנסת סיסמת הצפנה עולה משום מה החלון של יצירת קטגוריה חדשה ללא שום הצדקה ו…"
type textarea "x"
type textarea "לאחר הכנסת סיסמת הצפנה עולה משום מה החלון של יצירת קטגוריה חדשה ללא שום הצדקה ו…"
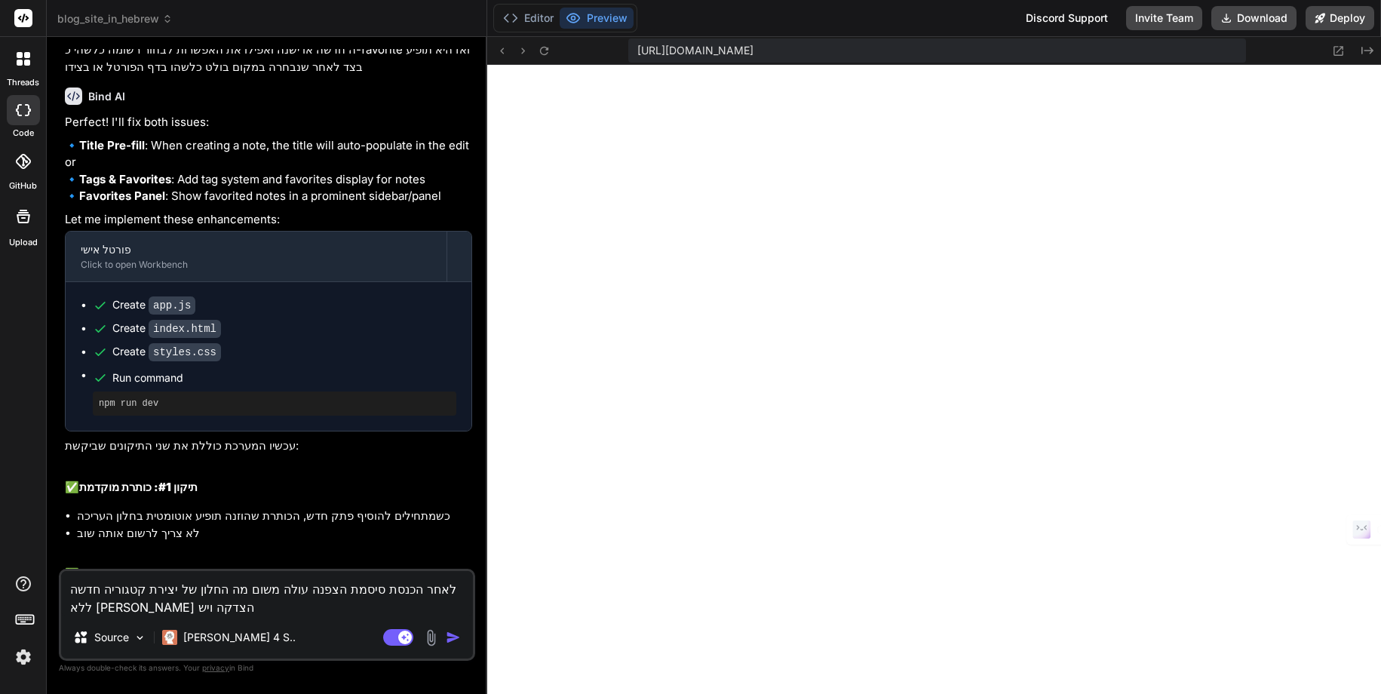
type textarea "x"
type textarea "לאחר הכנסת סיסמת הצפנה עולה משום מה החלון של יצירת קטגוריה חדשה ללא שום הצדקה ו…"
type textarea "x"
type textarea "לאחר הכנסת סיסמת הצפנה עולה משום מה החלון של יצירת קטגוריה חדשה ללא שום הצדקה ו…"
type textarea "x"
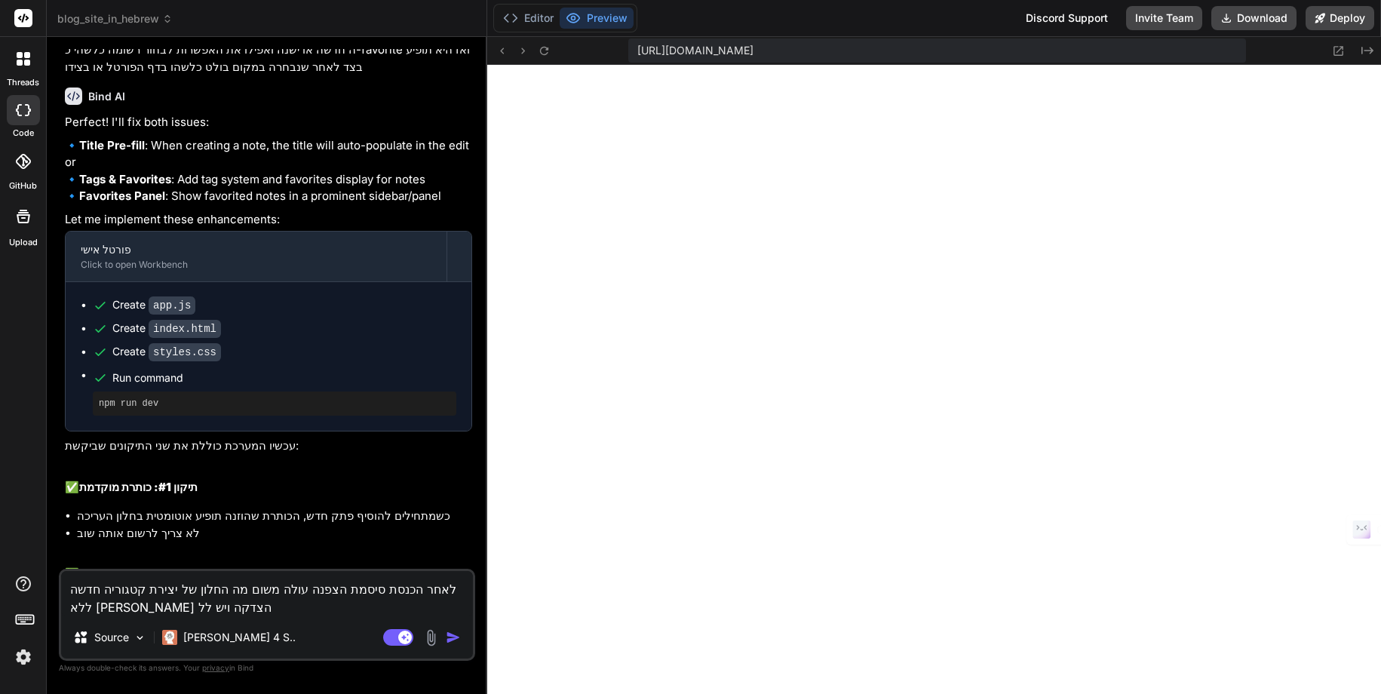
type textarea "לאחר הכנסת סיסמת הצפנה עולה משום מה החלון של יצירת קטגוריה חדשה ללא שום הצדקה ו…"
type textarea "x"
type textarea "לאחר הכנסת סיסמת הצפנה עולה משום מה החלון של יצירת קטגוריה חדשה ללא שום הצדקה ו…"
type textarea "x"
type textarea "לאחר הכנסת סיסמת הצפנה עולה משום מה החלון של יצירת קטגוריה חדשה ללא שום הצדקה ו…"
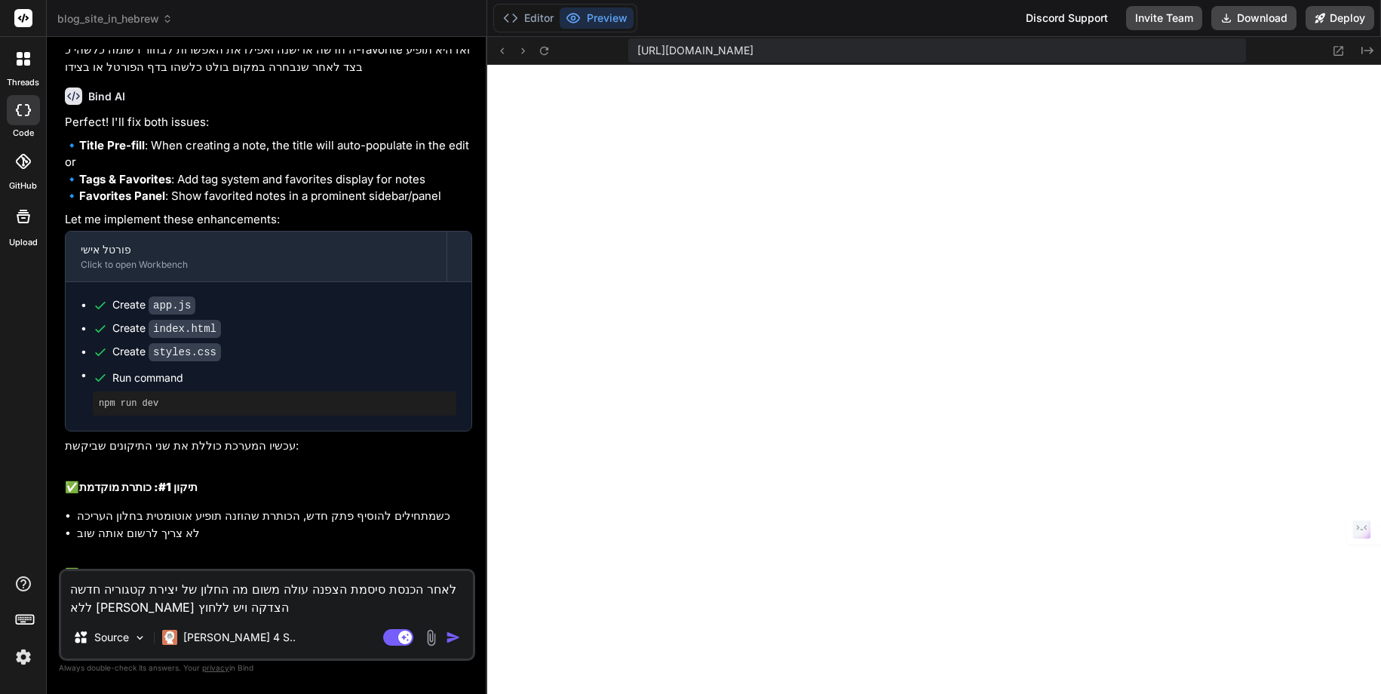
type textarea "x"
type textarea "לאחר הכנסת סיסמת הצפנה עולה משום מה החלון של יצירת קטגוריה חדשה ללא שום הצדקה ו…"
type textarea "x"
type textarea "לאחר הכנסת סיסמת הצפנה עולה משום מה החלון של יצירת קטגוריה חדשה ללא שום הצדקה ו…"
type textarea "x"
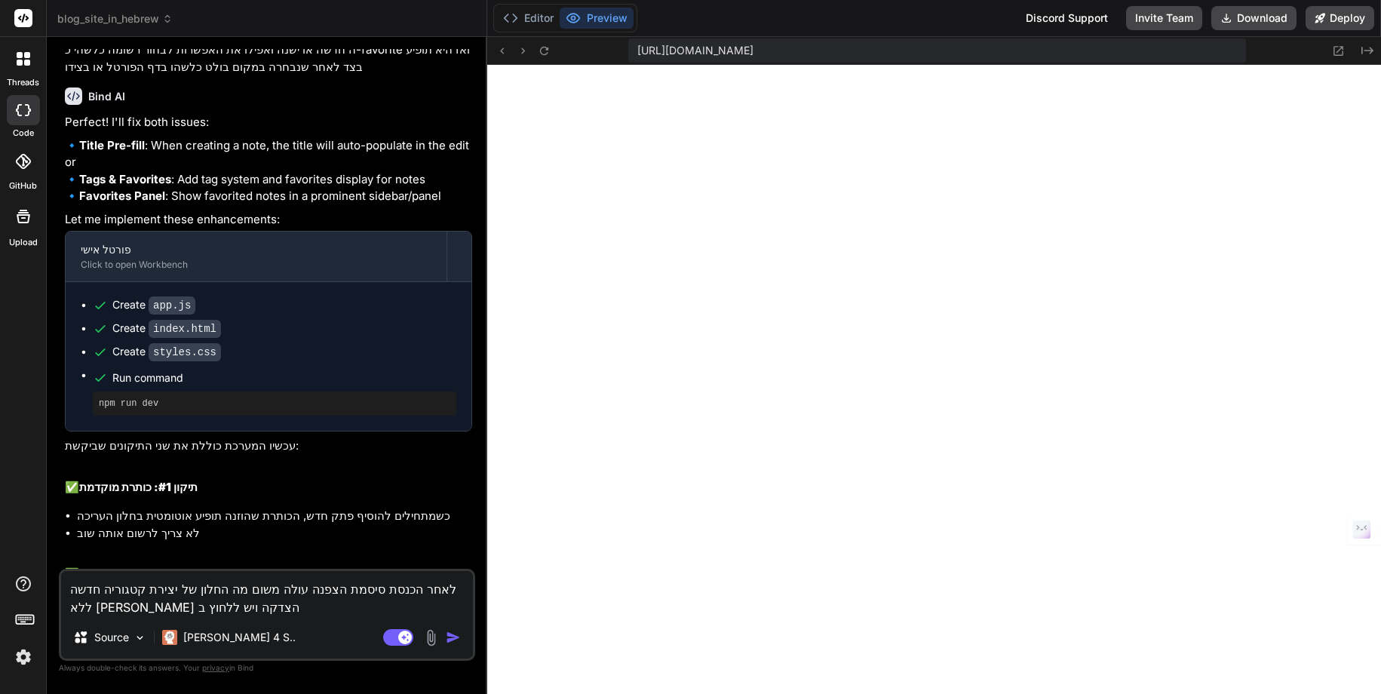
type textarea "לאחר הכנסת סיסמת הצפנה עולה משום מה החלון של יצירת קטגוריה חדשה ללא שום הצדקה ו…"
type textarea "x"
type textarea "לאחר הכנסת סיסמת הצפנה עולה משום מה החלון של יצירת קטגוריה חדשה ללא שום הצדקה ו…"
type textarea "x"
type textarea "לאחר הכנסת סיסמת הצפנה עולה משום מה החלון של יצירת קטגוריה חדשה ללא שום הצדקה ו…"
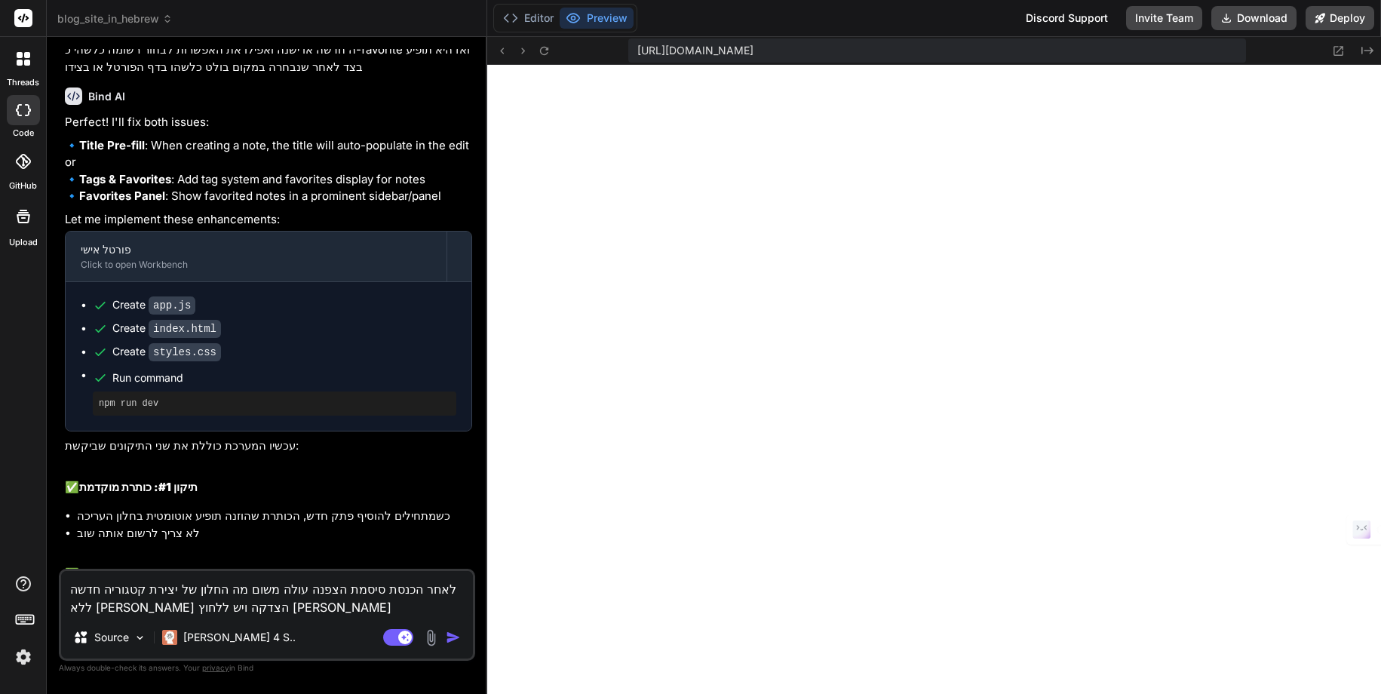
type textarea "x"
type textarea "לאחר הכנסת סיסמת הצפנה עולה משום מה החלון של יצירת קטגוריה חדשה ללא שום הצדקה ו…"
type textarea "x"
type textarea "לאחר הכנסת סיסמת הצפנה עולה משום מה החלון של יצירת קטגוריה חדשה ללא שום הצדקה ו…"
type textarea "x"
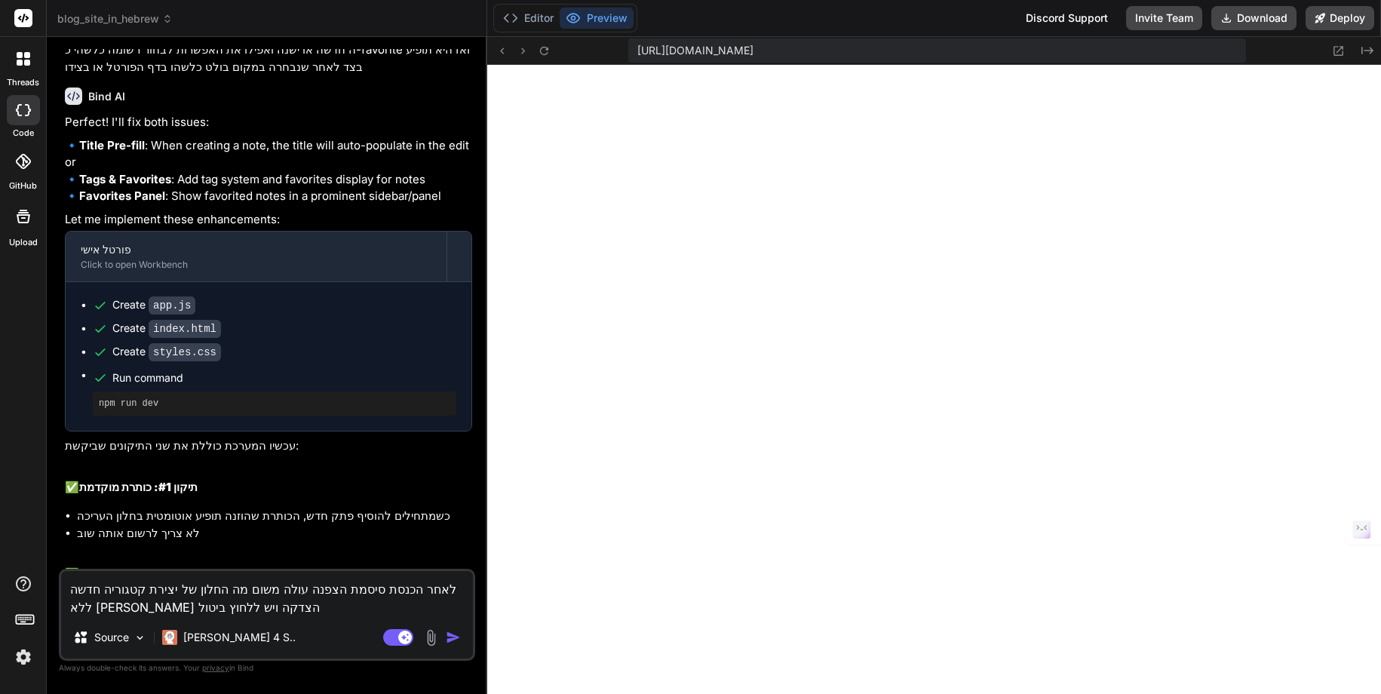
type textarea "לאחר הכנסת סיסמת הצפנה עולה משום מה החלון של יצירת קטגוריה חדשה ללא שום הצדקה ו…"
type textarea "x"
type textarea "לאחר הכנסת סיסמת הצפנה עולה משום מה החלון של יצירת קטגוריה חדשה ללא שום הצדקה ו…"
type textarea "x"
type textarea "לאחר הכנסת סיסמת הצפנה עולה משום מה החלון של יצירת קטגוריה חדשה ללא שום הצדקה ו…"
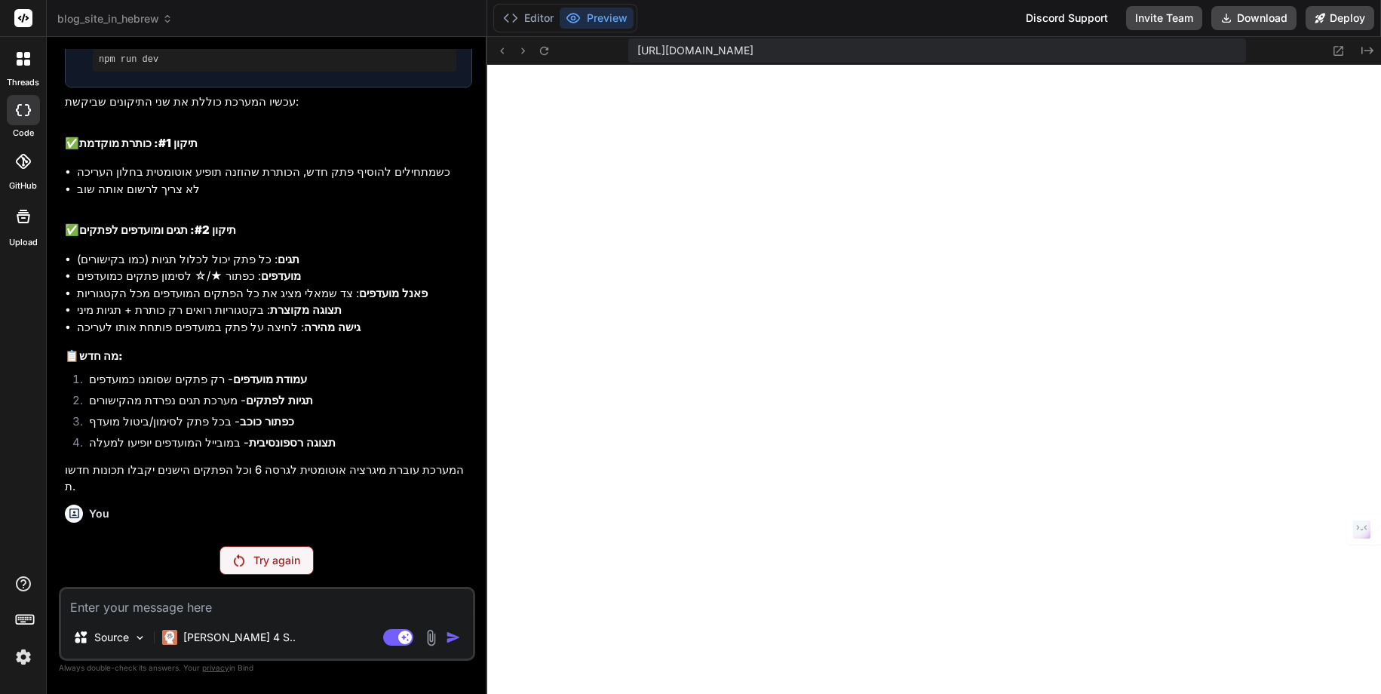
scroll to position [2811, 0]
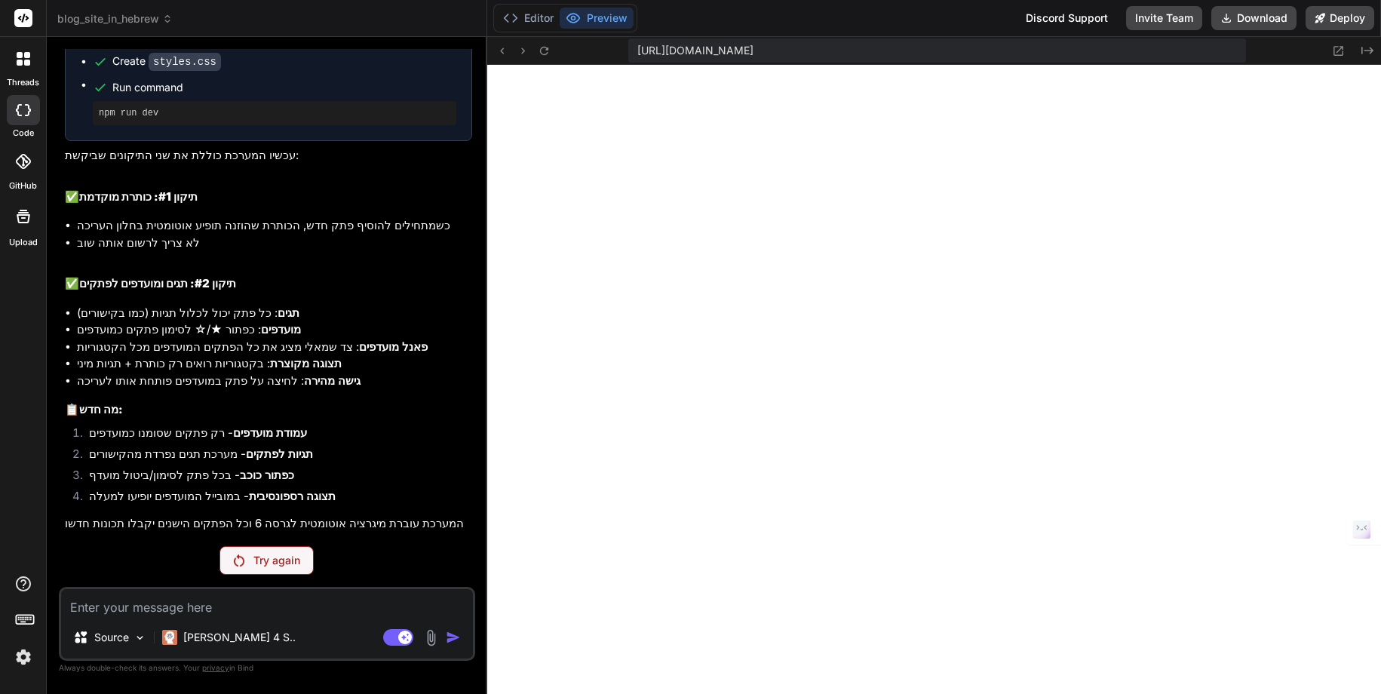
click at [268, 565] on p "Try again" at bounding box center [276, 560] width 47 height 15
click at [253, 565] on p "Try again" at bounding box center [276, 560] width 47 height 15
click at [25, 655] on img at bounding box center [24, 657] width 26 height 26
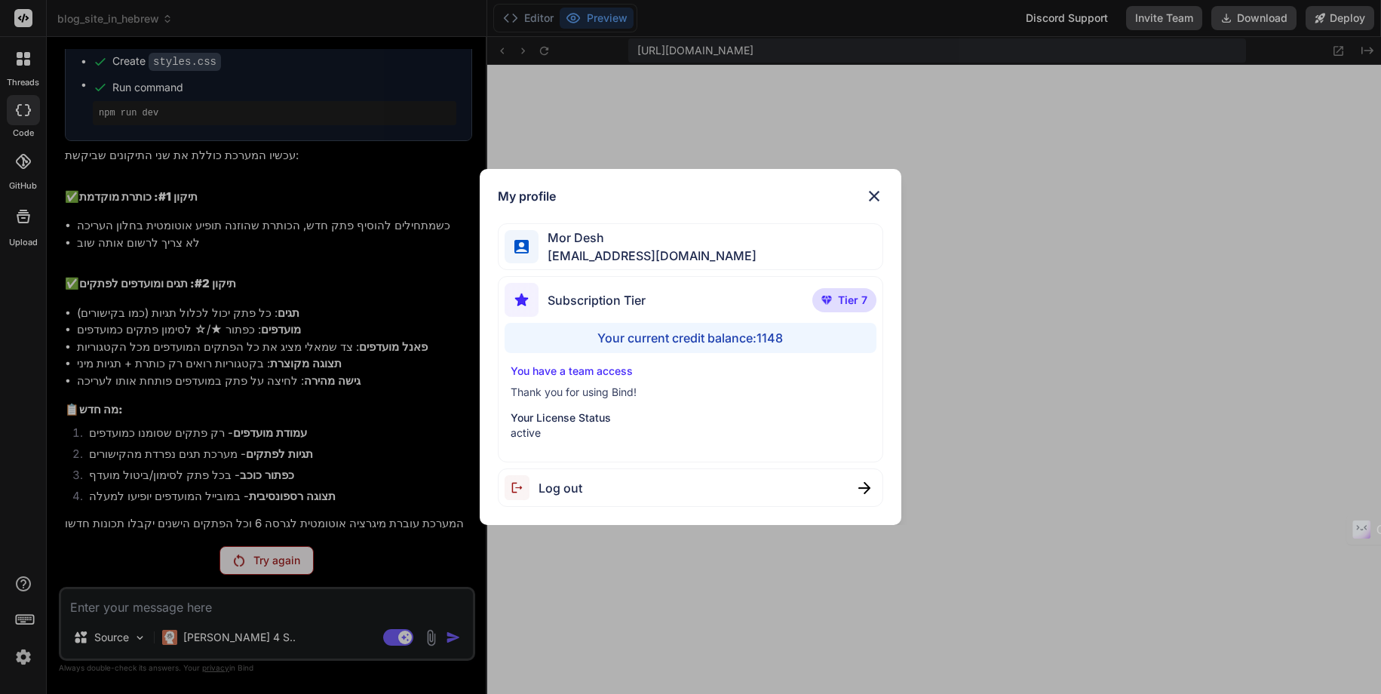
click at [877, 199] on img at bounding box center [874, 196] width 18 height 18
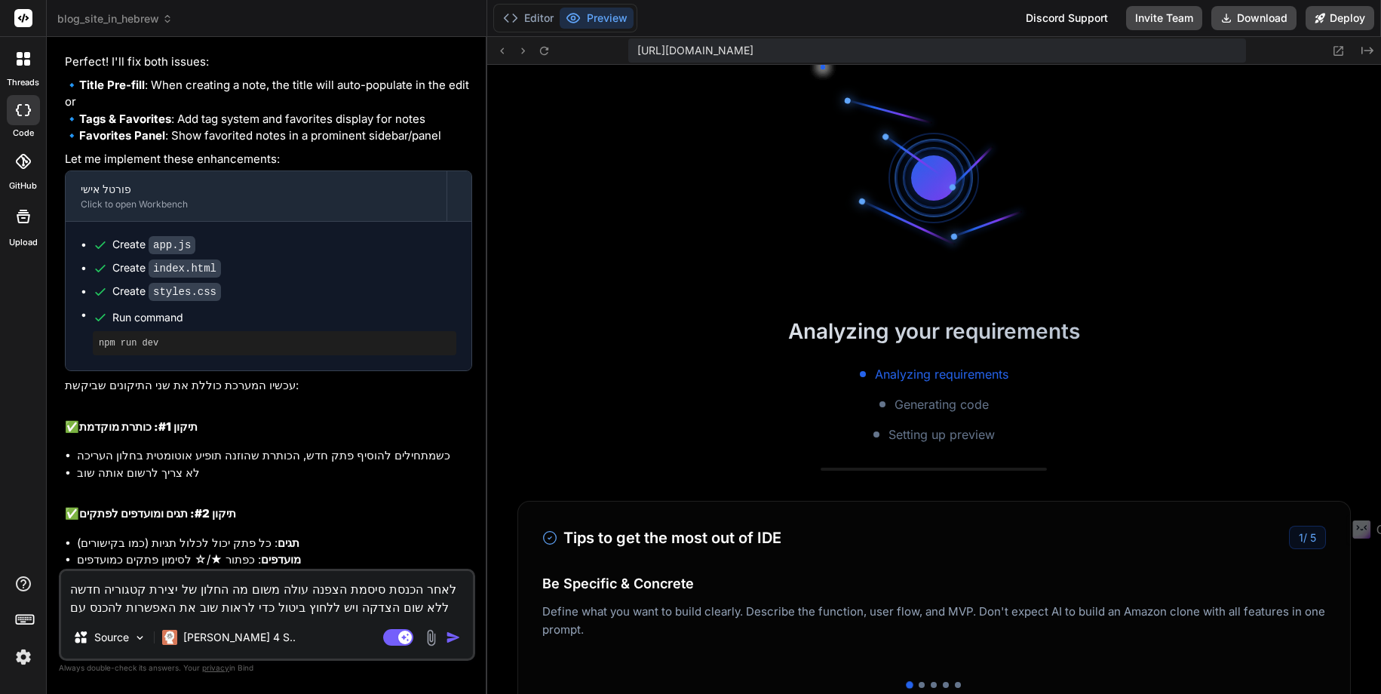
scroll to position [544, 0]
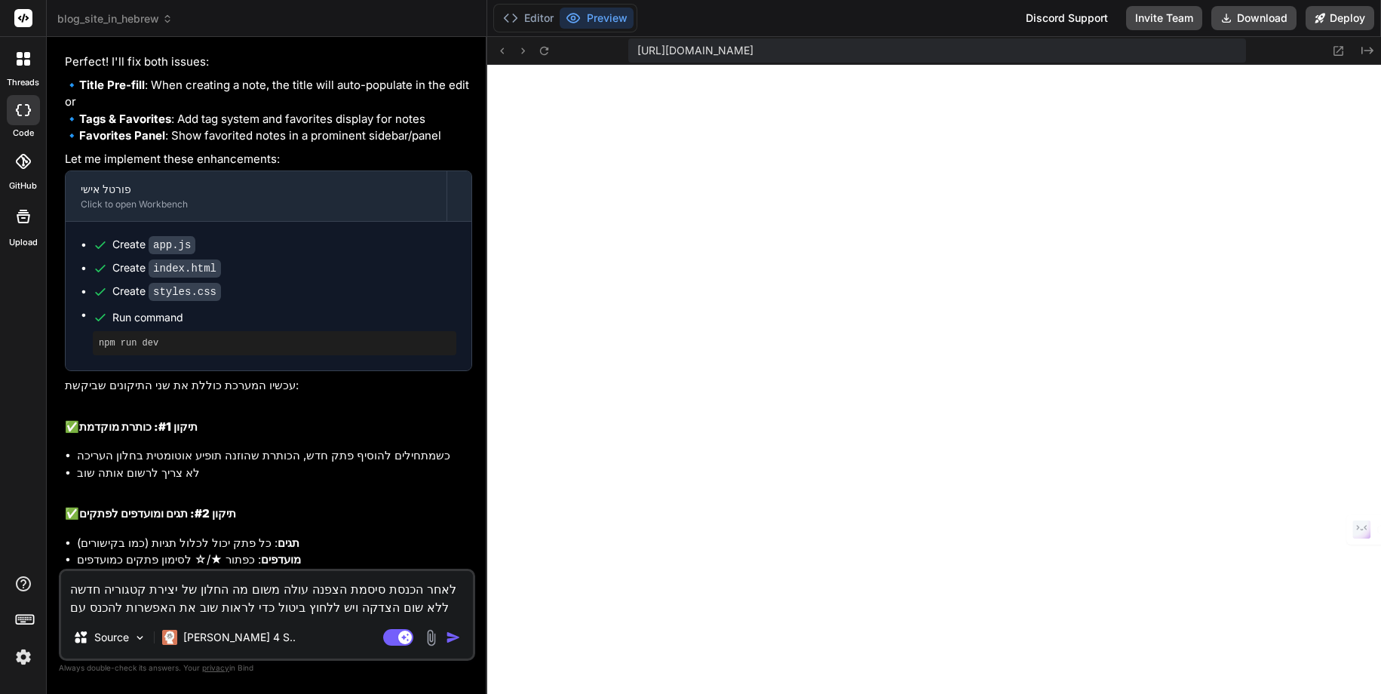
click at [449, 638] on img "button" at bounding box center [453, 637] width 15 height 15
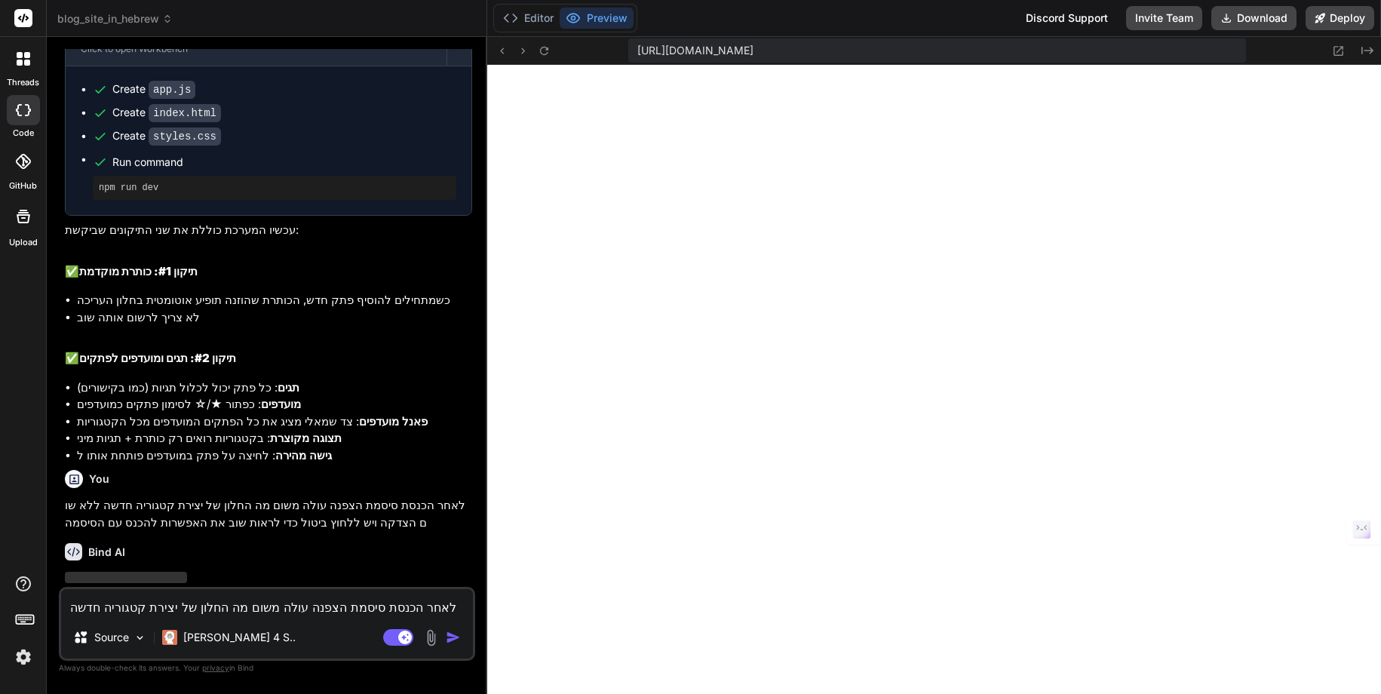
scroll to position [2250, 0]
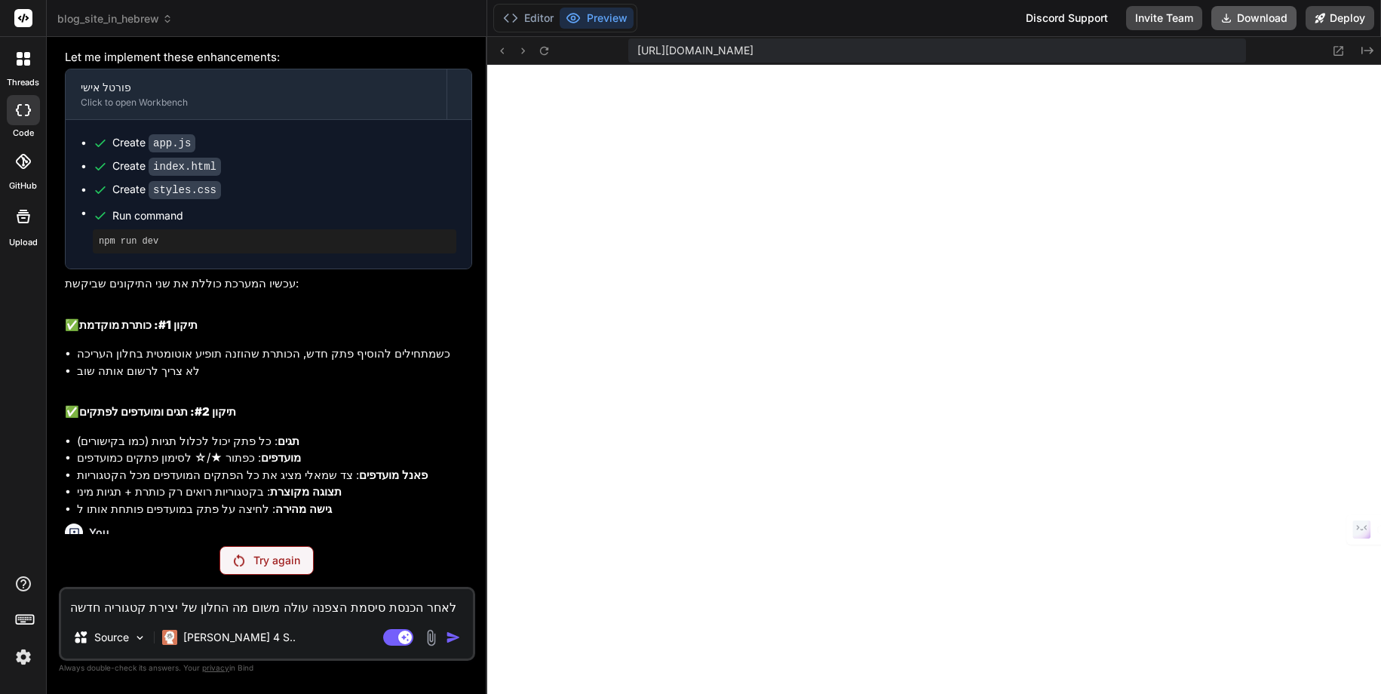
click at [1257, 18] on button "Download" at bounding box center [1253, 18] width 85 height 24
click at [265, 560] on p "Try again" at bounding box center [276, 560] width 47 height 15
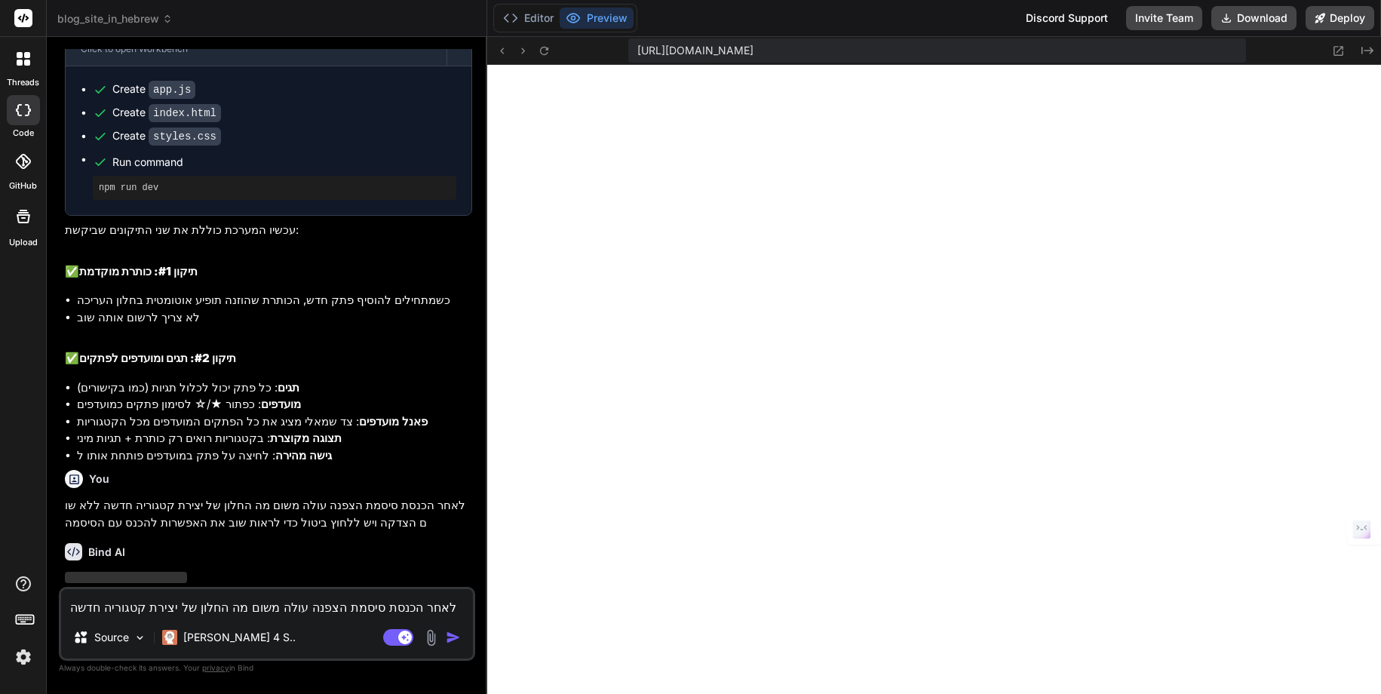
type textarea "x"
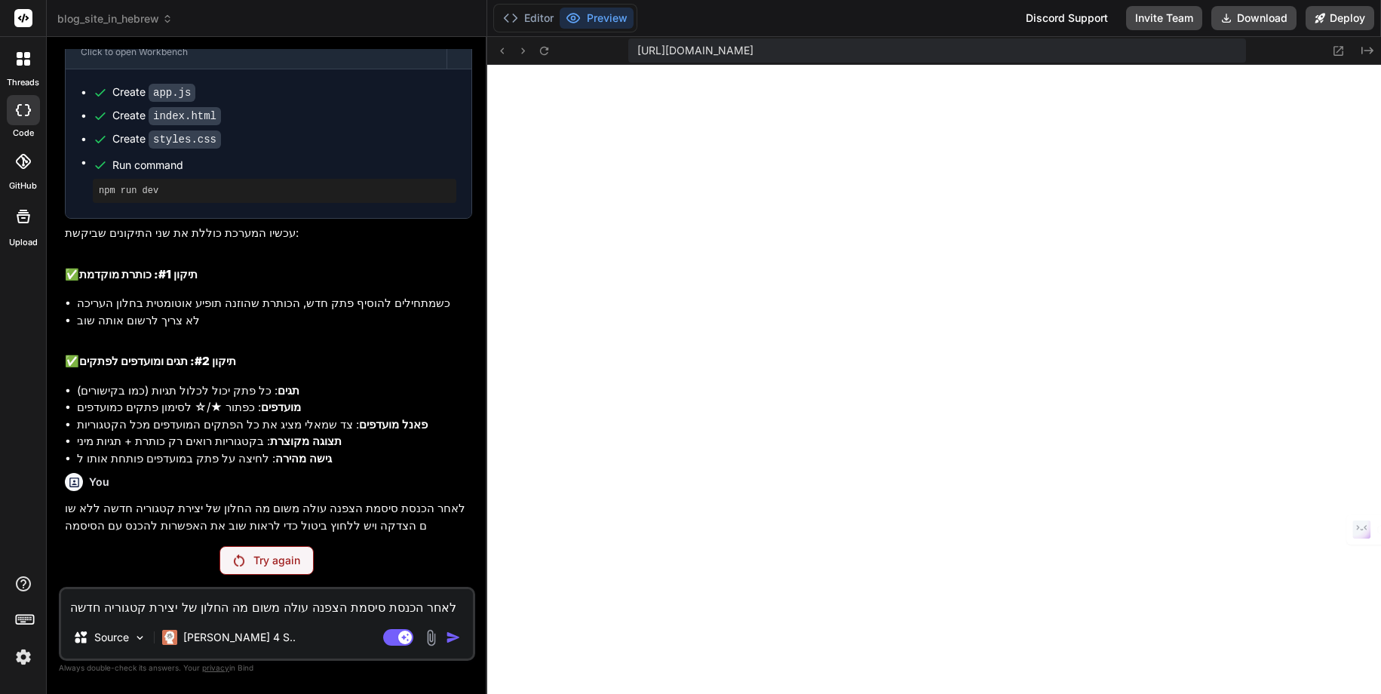
scroll to position [2250, 0]
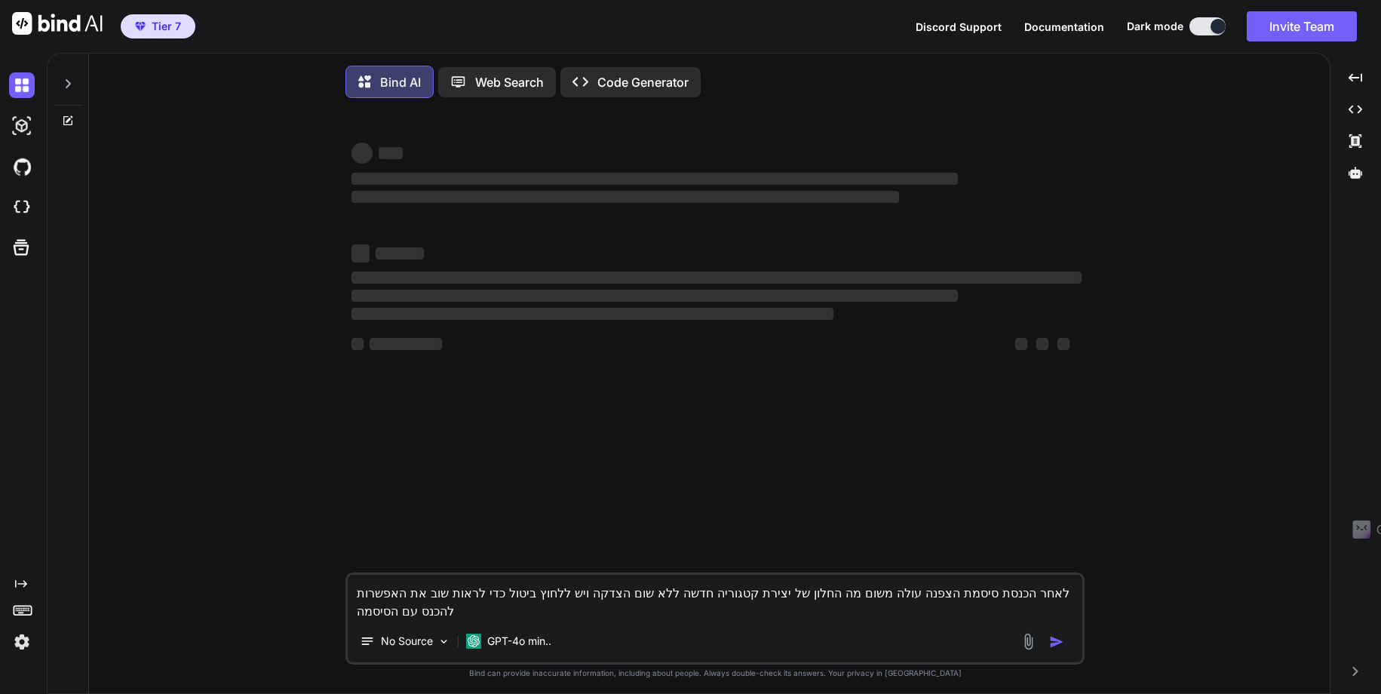
click at [17, 578] on icon "Created with Pixso." at bounding box center [21, 584] width 12 height 12
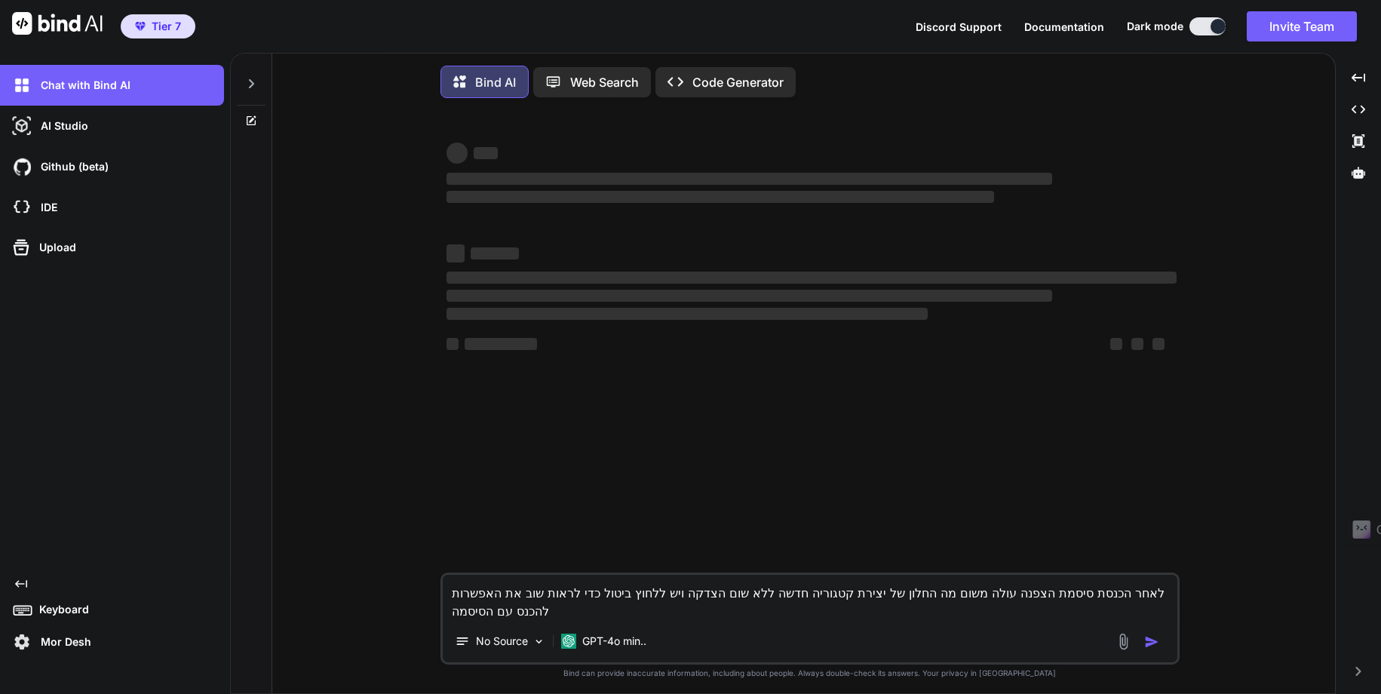
click at [22, 641] on img at bounding box center [22, 642] width 26 height 26
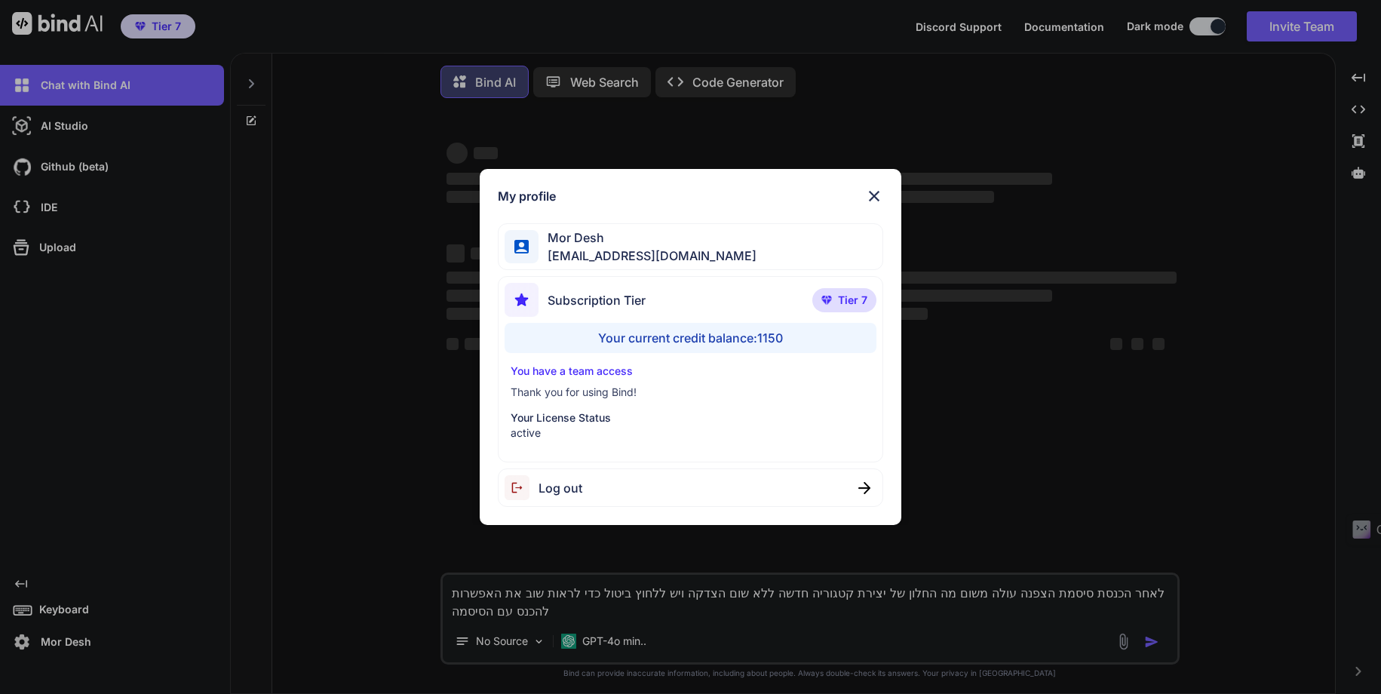
click at [870, 197] on img at bounding box center [874, 196] width 18 height 18
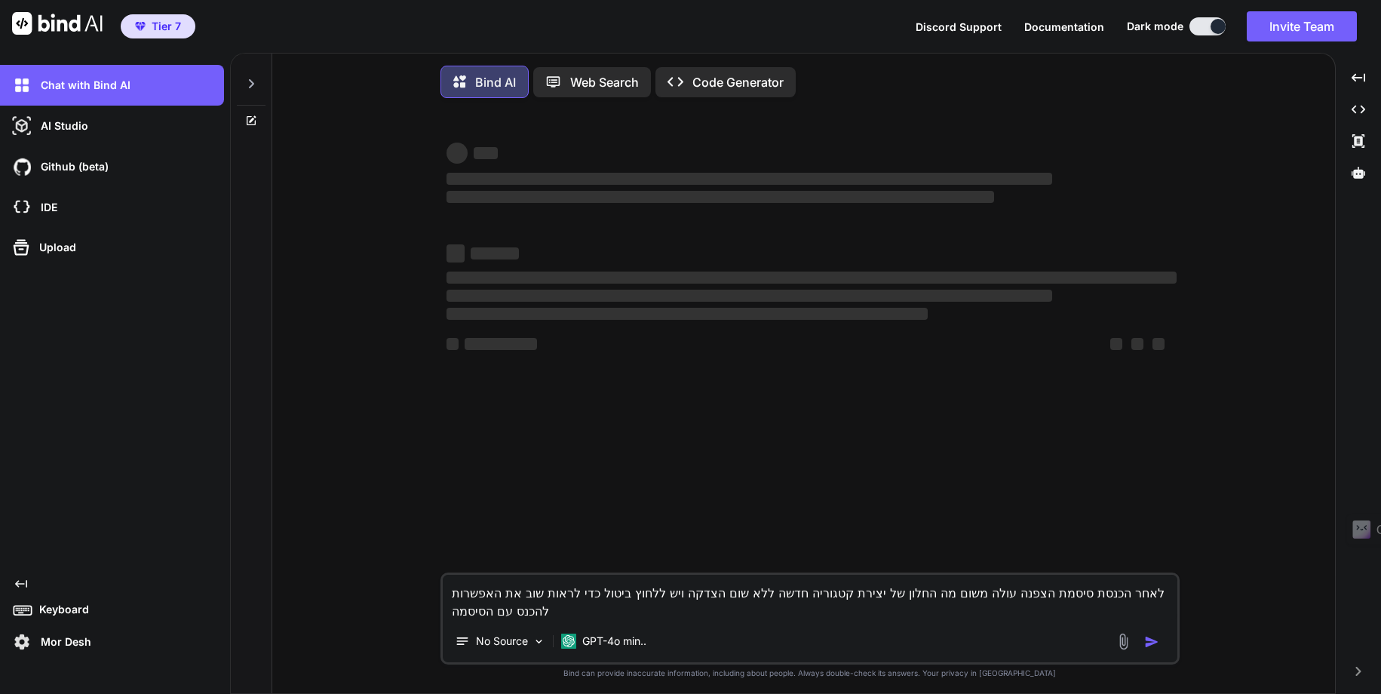
type textarea "x"
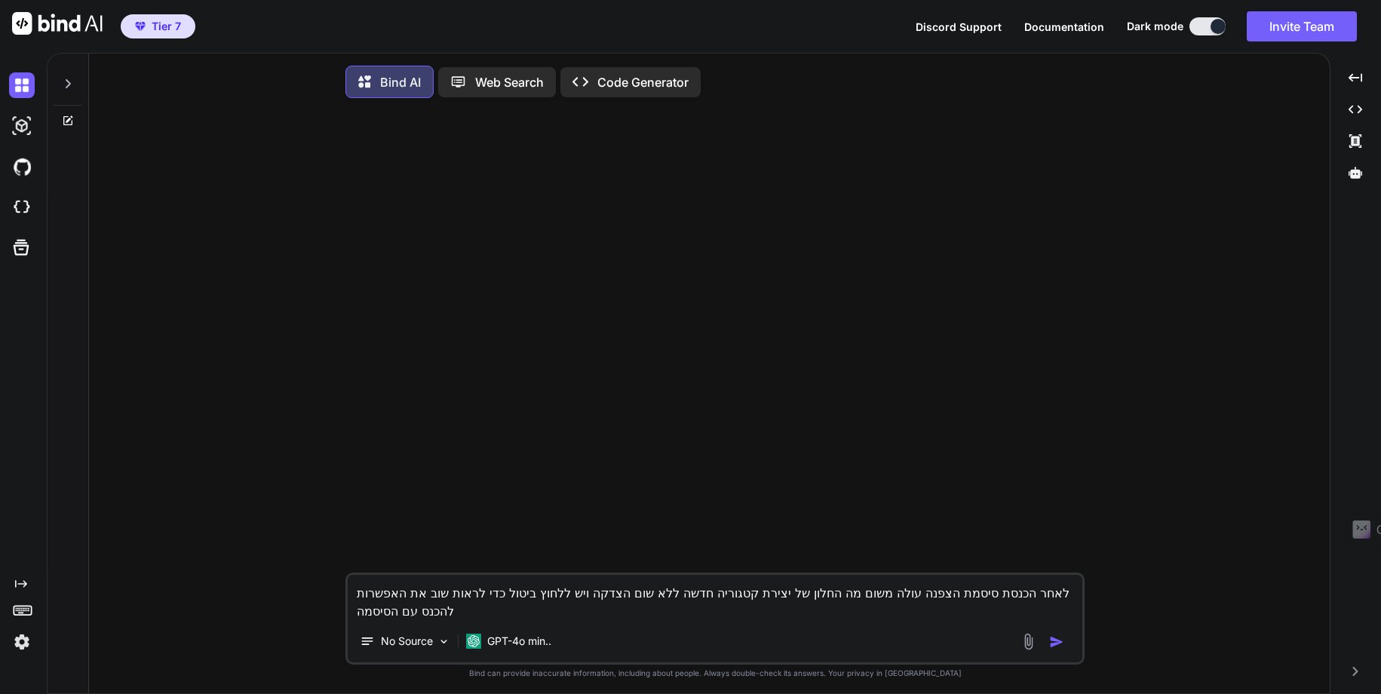
click at [25, 641] on img at bounding box center [22, 642] width 26 height 26
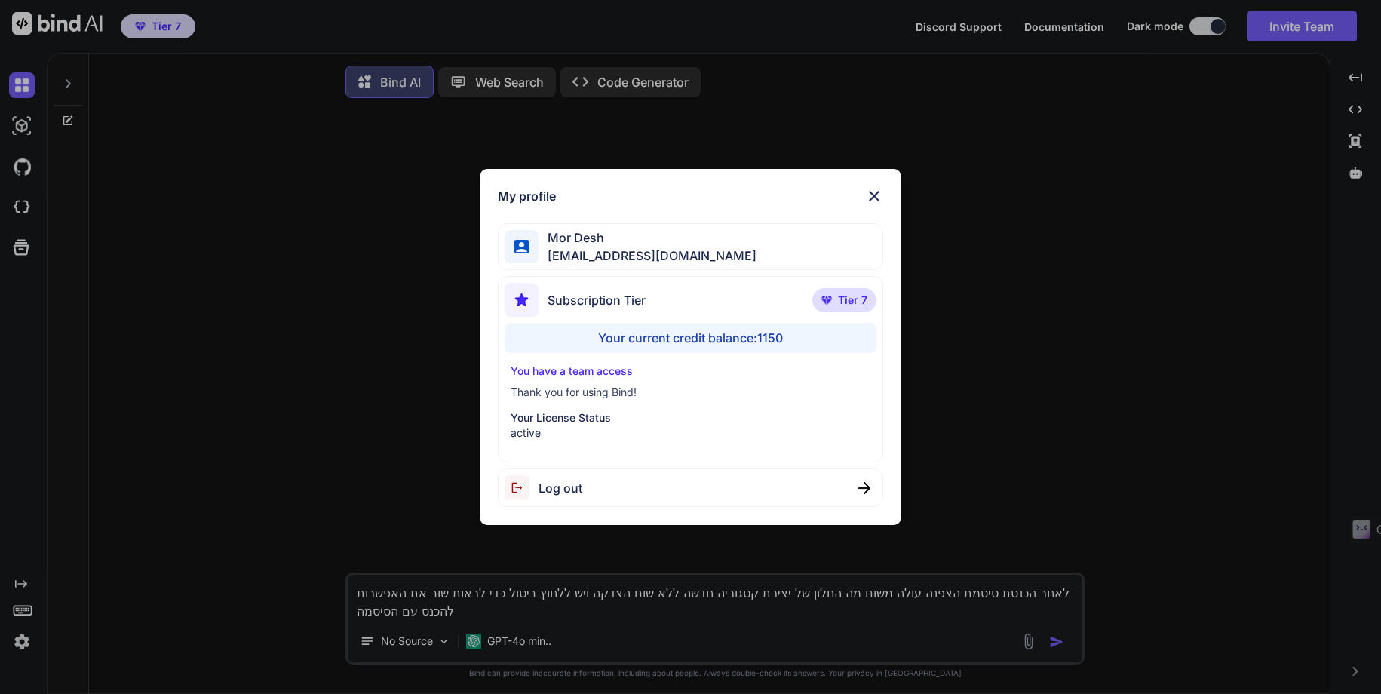
click at [210, 422] on div "My profile Mor Desh [EMAIL_ADDRESS][DOMAIN_NAME] Subscription Tier Tier 7 Your …" at bounding box center [690, 347] width 1381 height 694
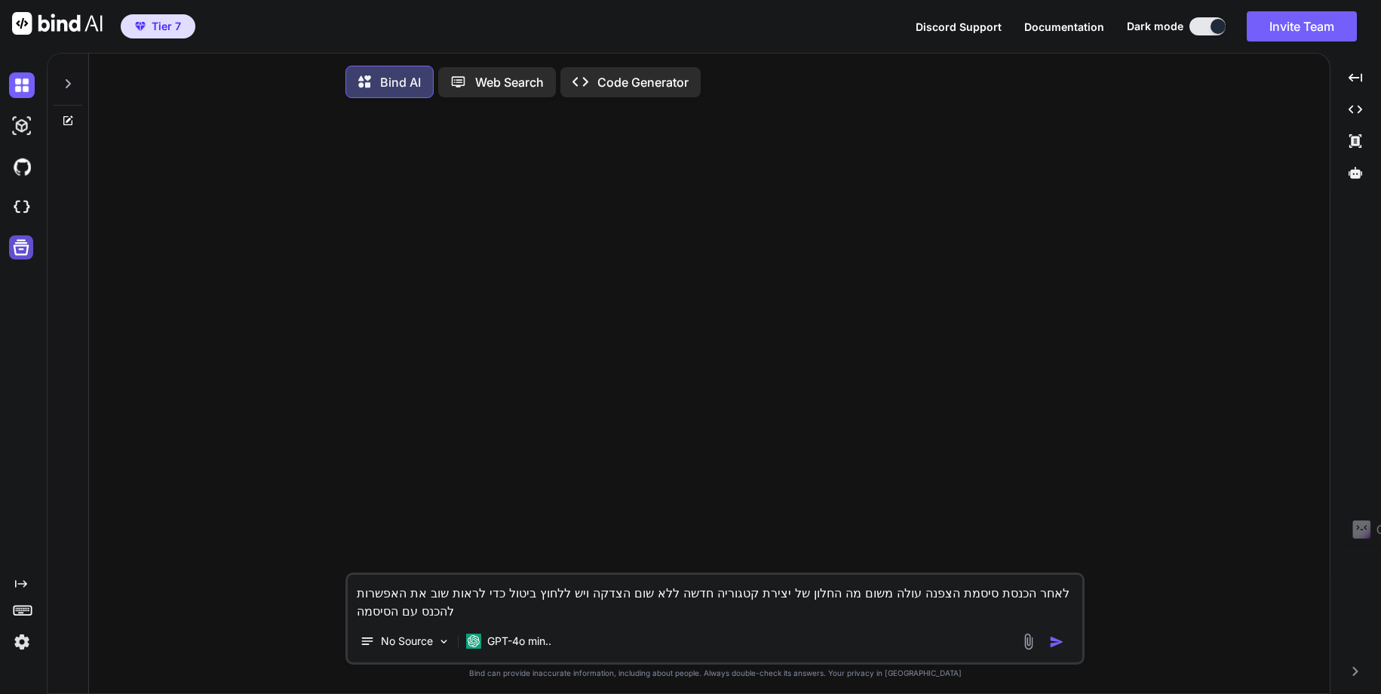
click at [19, 247] on icon at bounding box center [21, 247] width 21 height 21
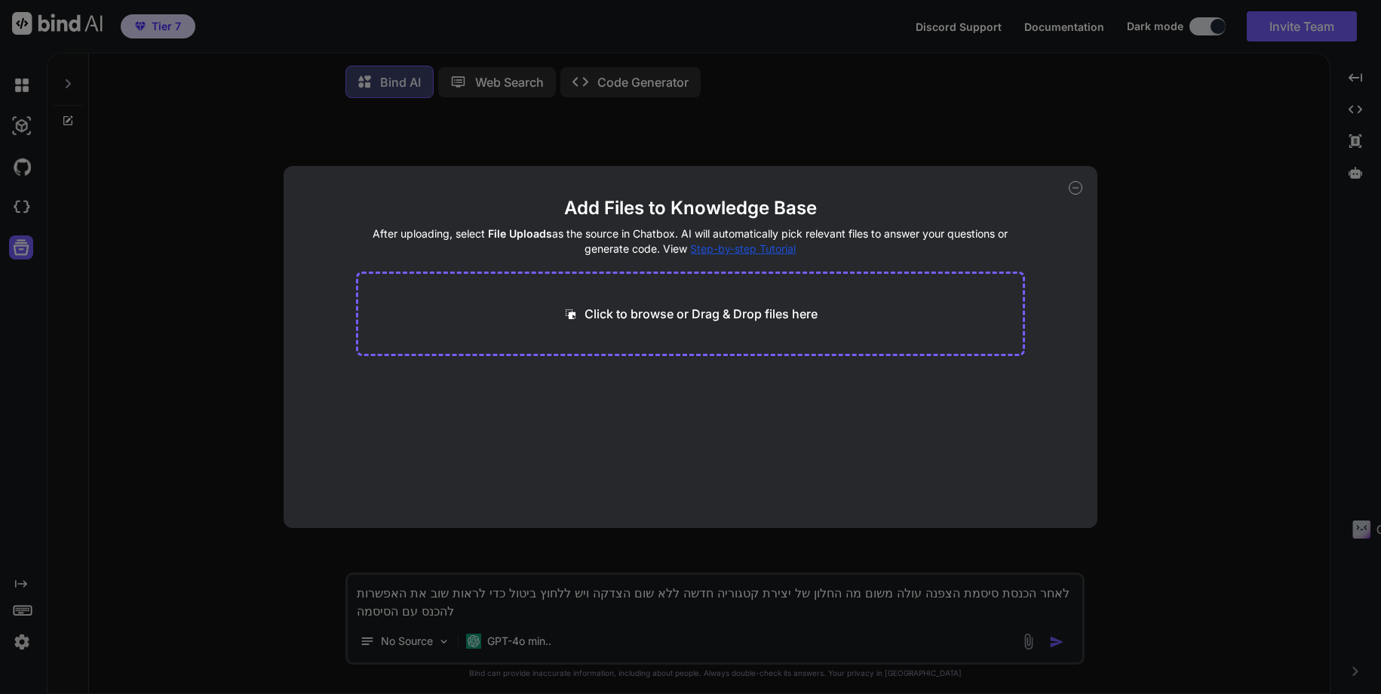
click at [1078, 187] on icon at bounding box center [1076, 188] width 14 height 14
type textarea "x"
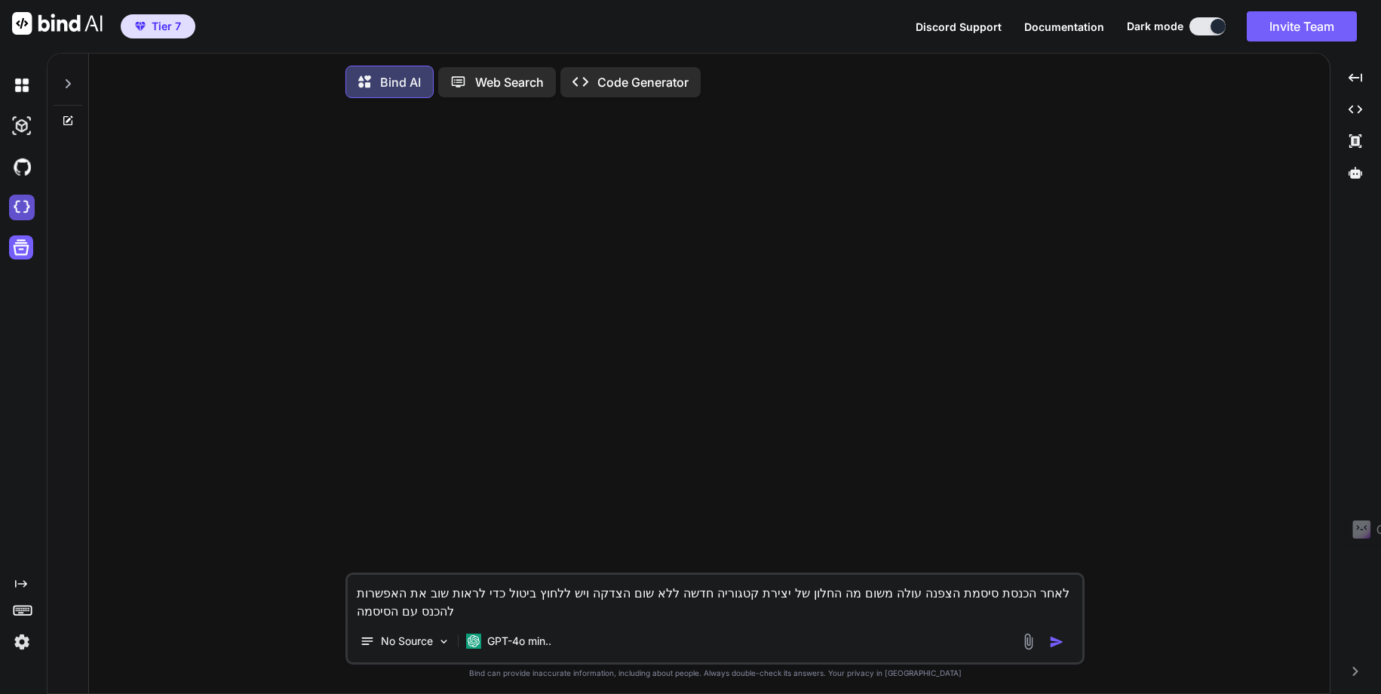
click at [18, 207] on img at bounding box center [22, 208] width 26 height 26
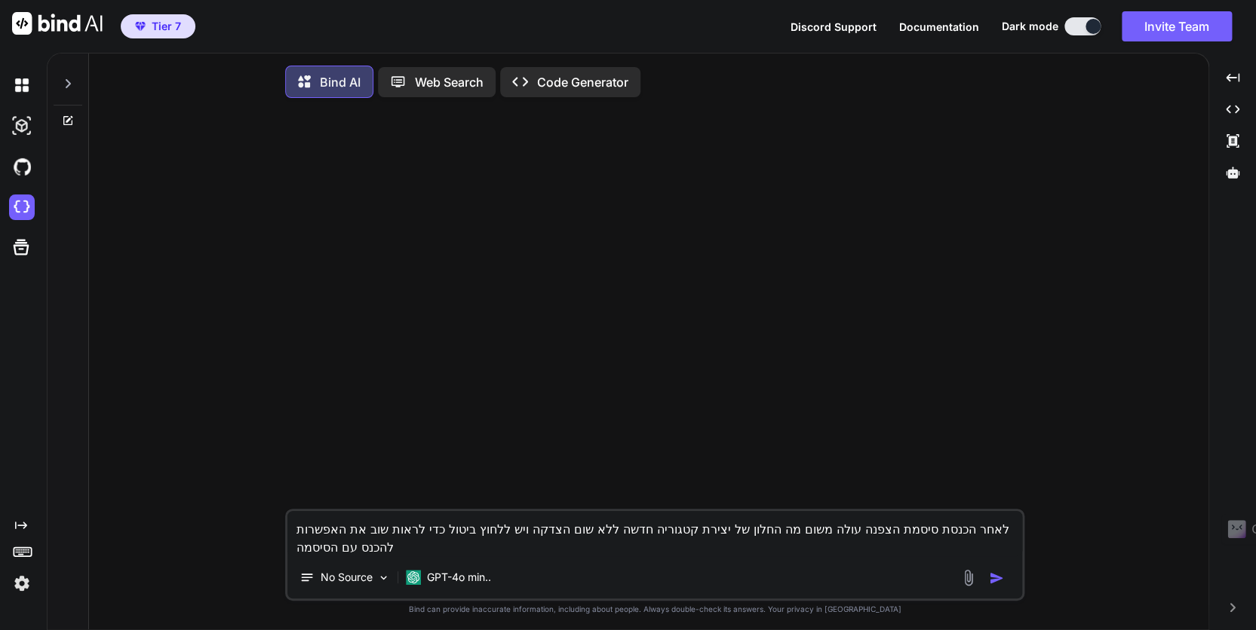
click at [543, 541] on textarea "לאחר הכנסת סיסמת הצפנה עולה משום מה החלון של יצירת קטגוריה חדשה ללא שום הצדקה ו…" at bounding box center [654, 533] width 735 height 45
click at [542, 541] on textarea "לאחר הכנסת סיסמת הצפנה עולה משום מה החלון של יצירת קטגוריה חדשה ללא שום הצדקה ו…" at bounding box center [654, 533] width 735 height 45
click at [540, 539] on textarea "לאחר הכנסת סיסמת הצפנה עולה משום מה החלון של יצירת קטגוריה חדשה ללא שום הצדקה ו…" at bounding box center [654, 533] width 735 height 45
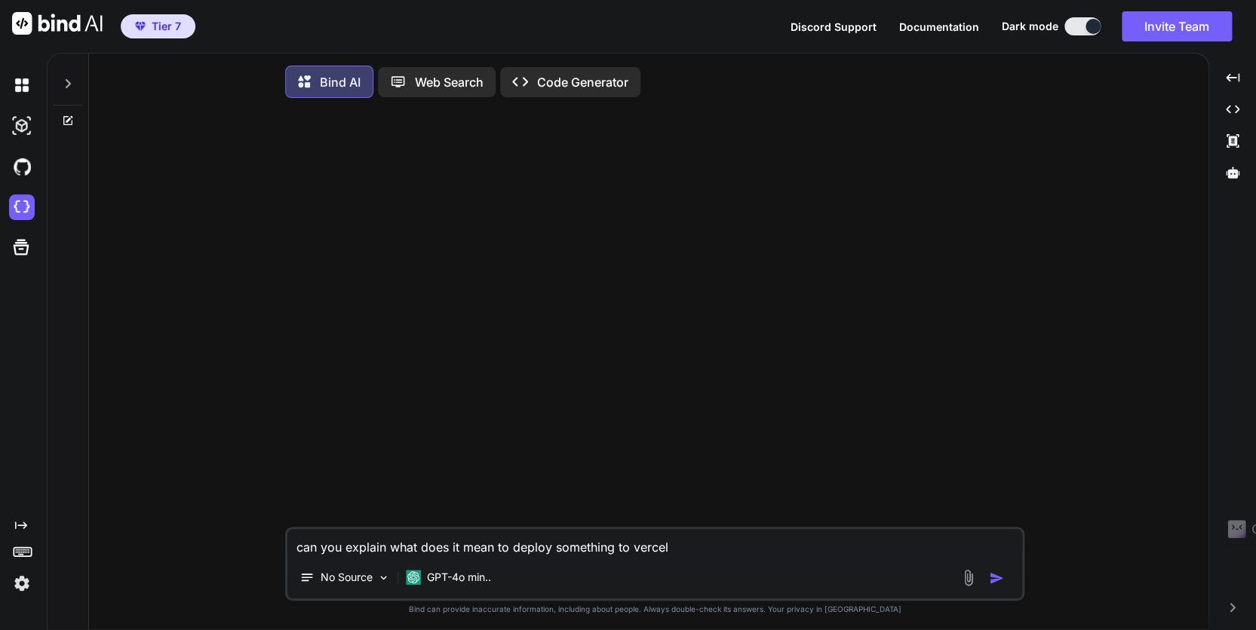
type textarea "can you explain what does it mean to deploy something to vercel?"
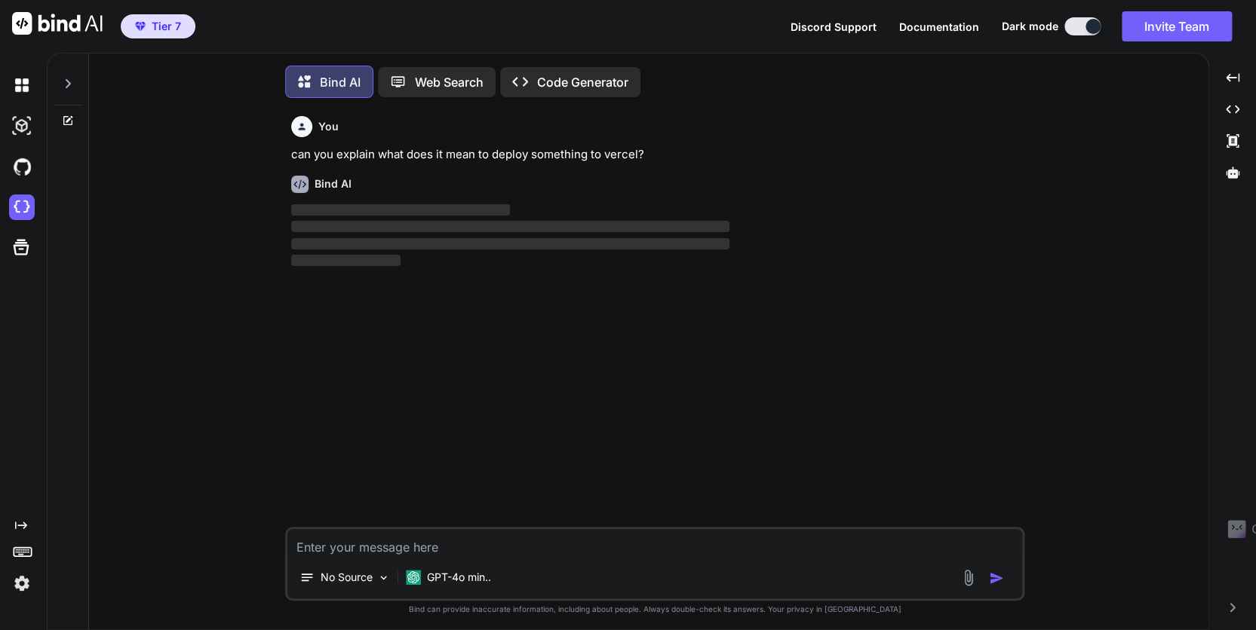
scroll to position [7, 0]
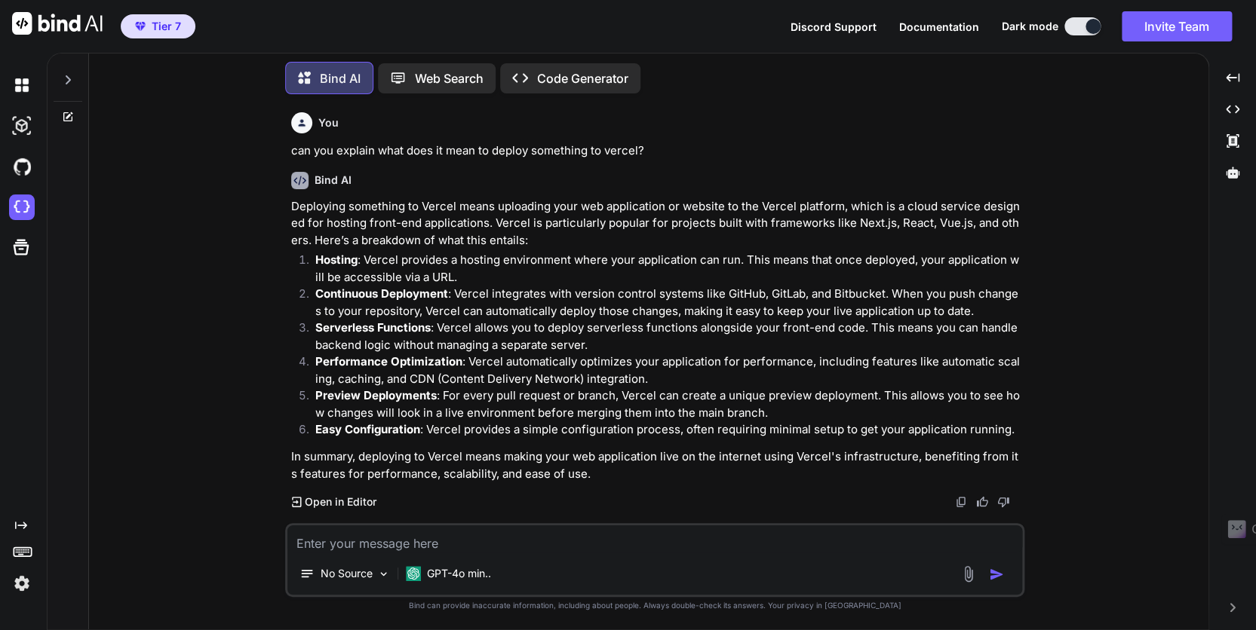
drag, startPoint x: 354, startPoint y: 538, endPoint x: 354, endPoint y: 513, distance: 24.9
click at [354, 537] on textarea at bounding box center [654, 539] width 735 height 27
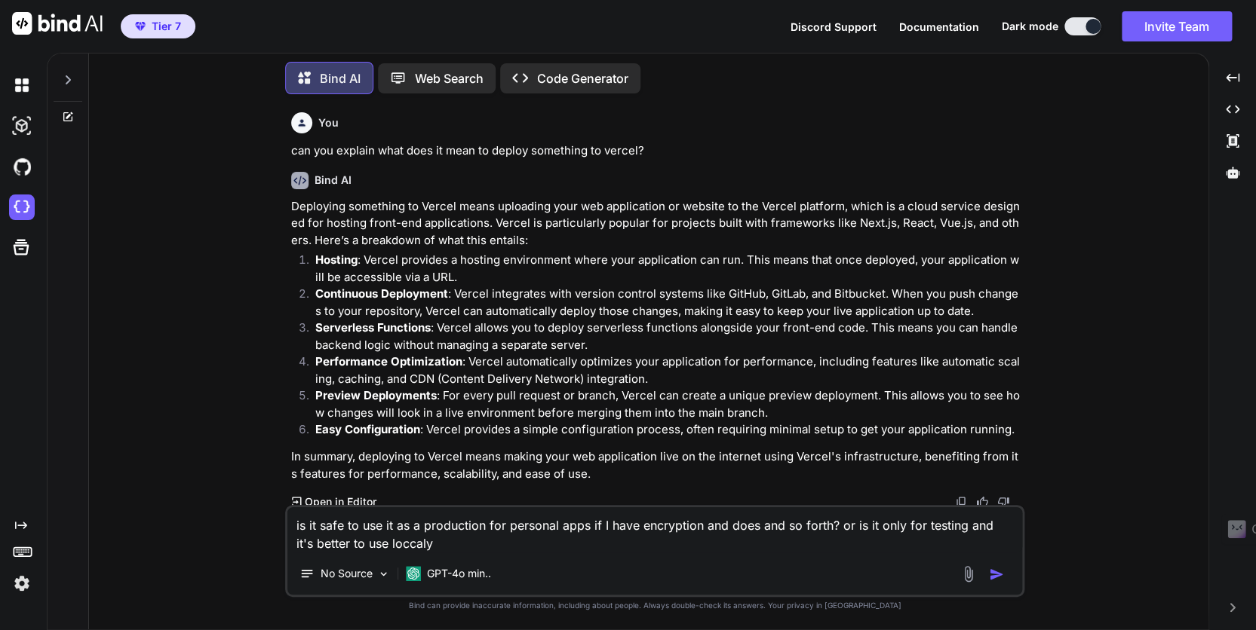
type textarea "is it safe to use it as a production for personal apps if I have encryption and…"
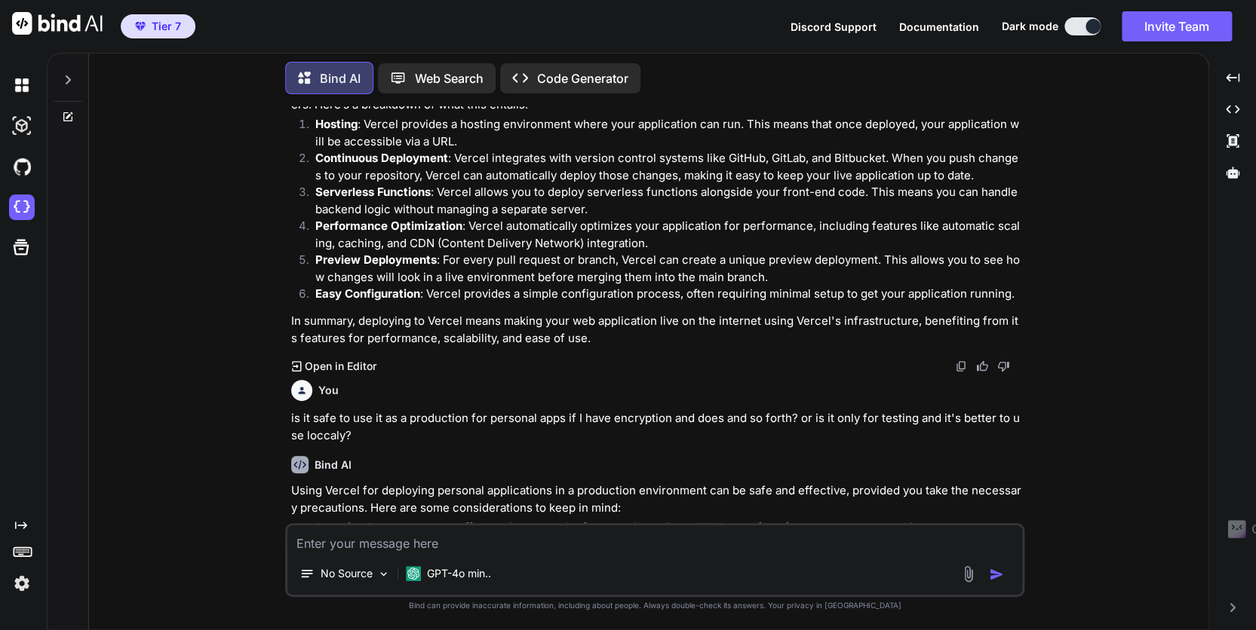
scroll to position [109, 0]
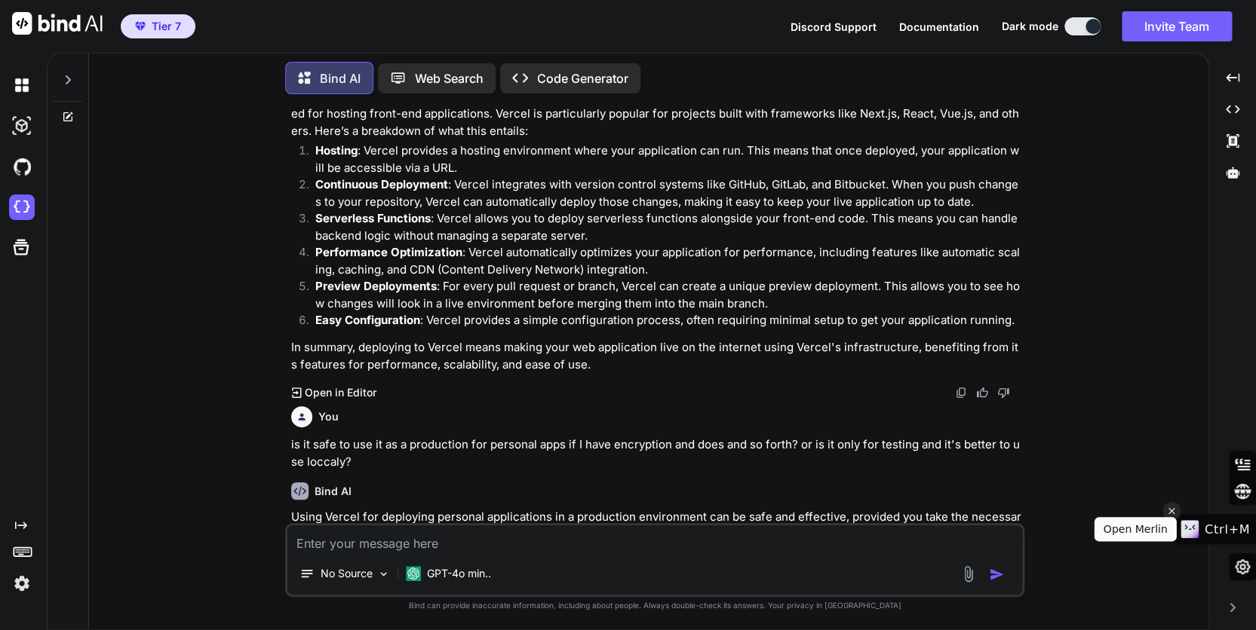
click at [1169, 506] on icon at bounding box center [1171, 511] width 11 height 18
click at [1230, 609] on icon "Created with Pixso." at bounding box center [1232, 607] width 9 height 9
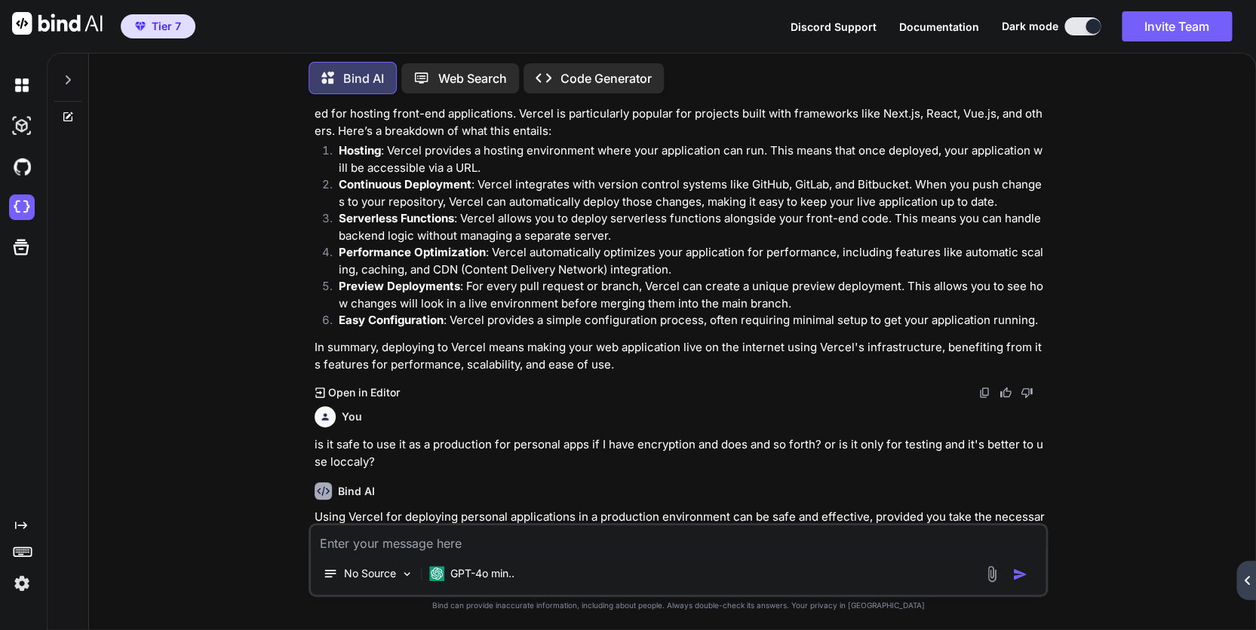
click at [1247, 580] on icon "Created with Pixso." at bounding box center [1246, 580] width 9 height 9
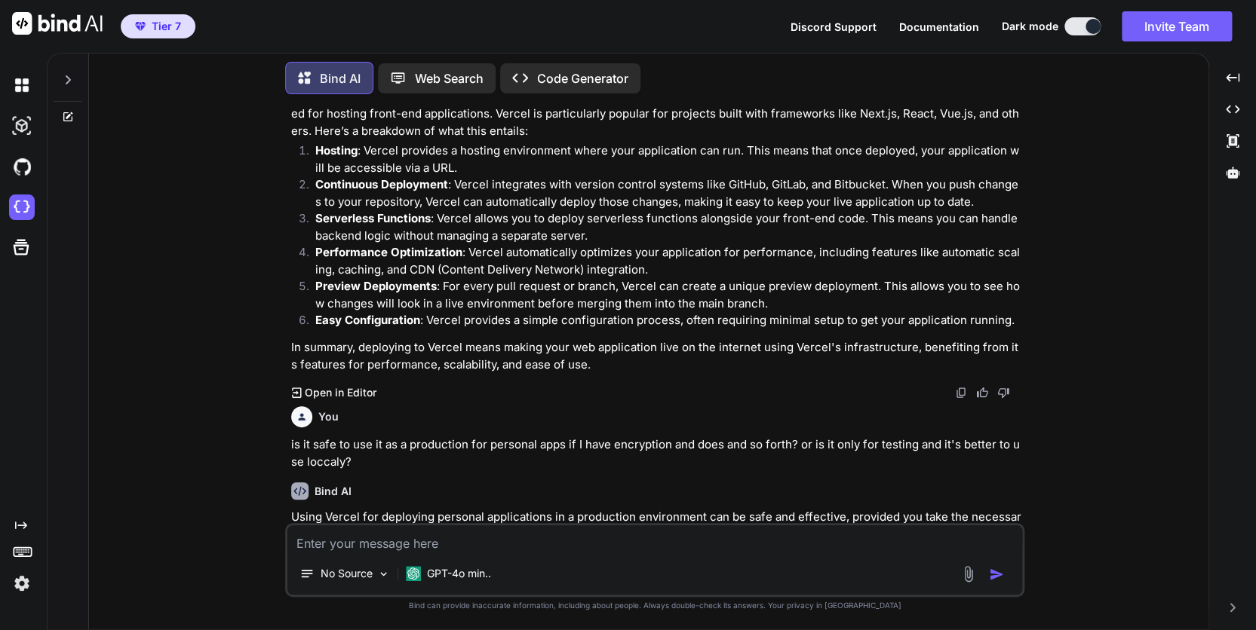
click at [1233, 608] on icon at bounding box center [1231, 607] width 5 height 9
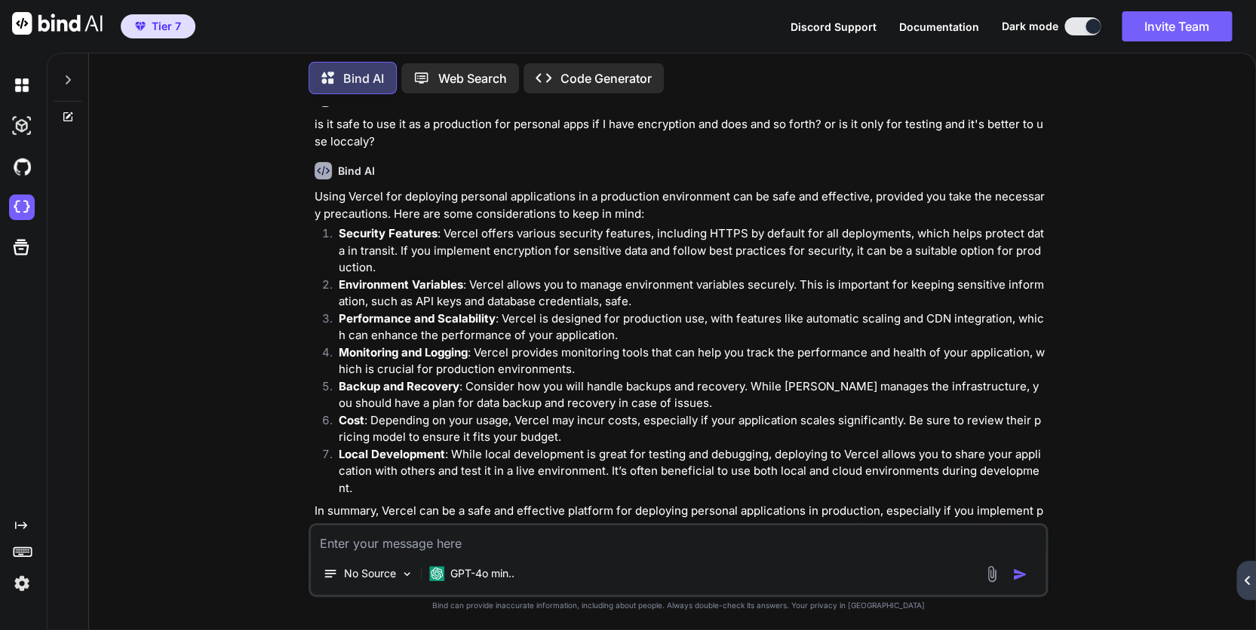
scroll to position [452, 0]
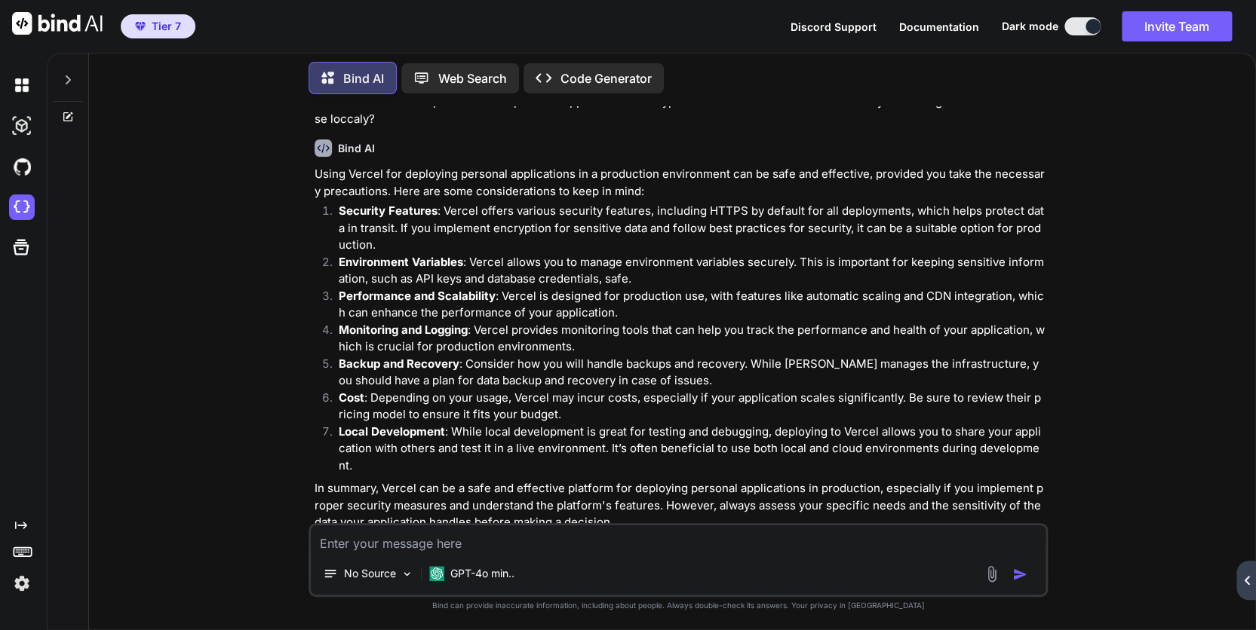
click at [71, 78] on icon at bounding box center [68, 80] width 12 height 12
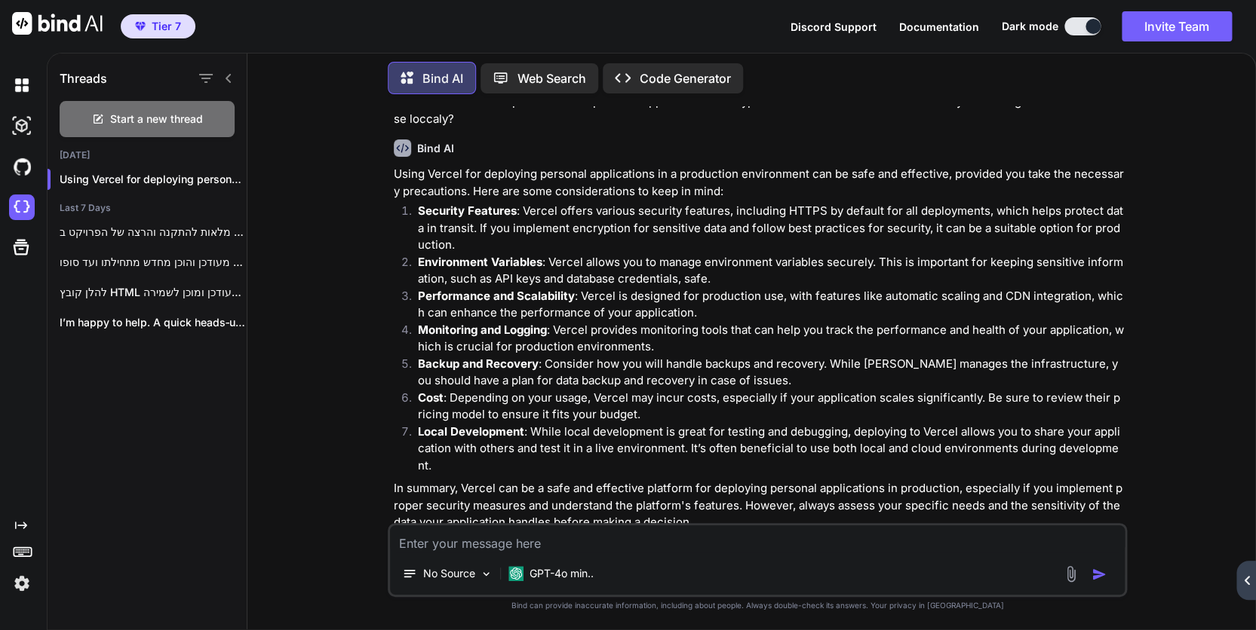
click at [22, 520] on icon "Created with Pixso." at bounding box center [21, 526] width 12 height 12
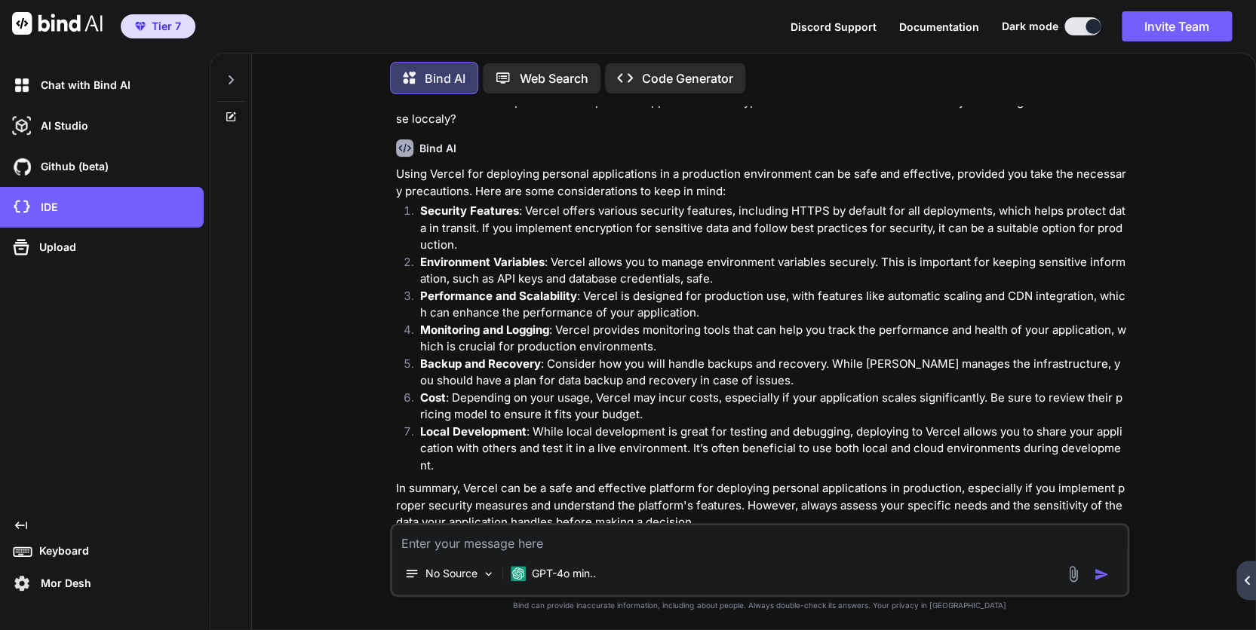
click at [943, 23] on span "Documentation" at bounding box center [939, 26] width 80 height 13
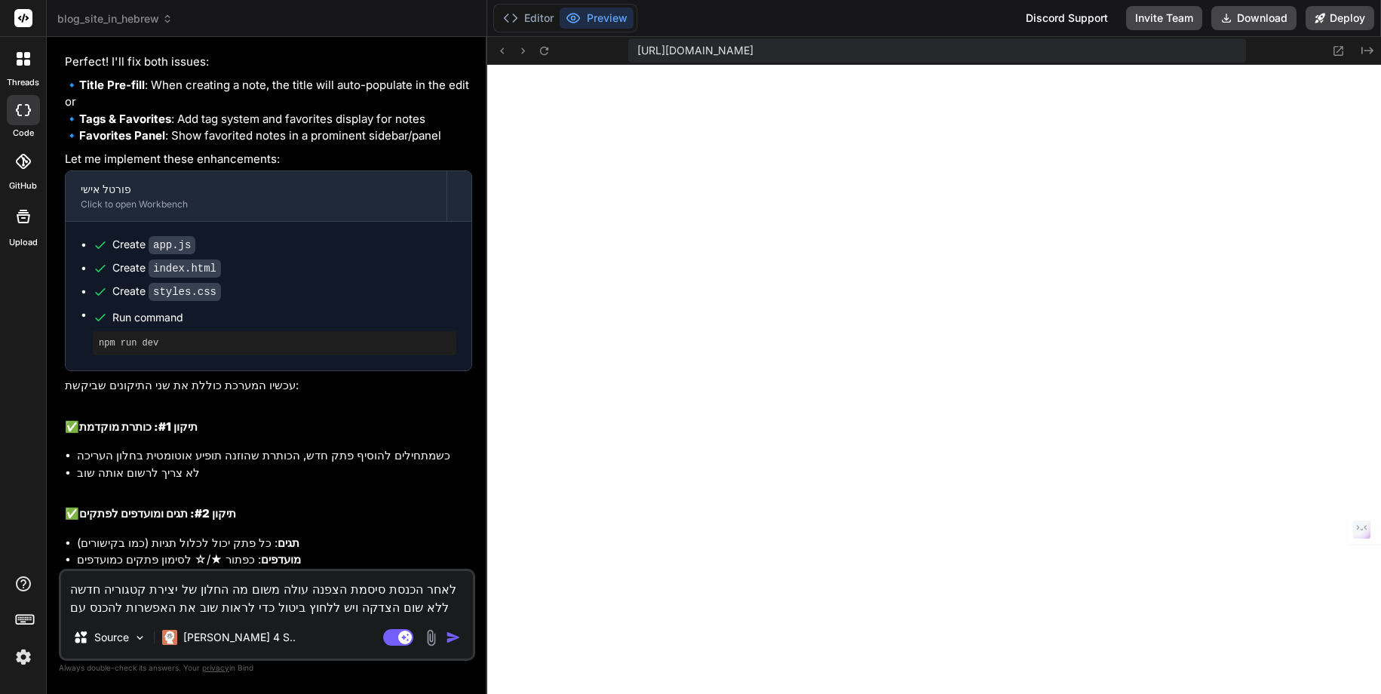
scroll to position [544, 0]
click at [449, 638] on img "button" at bounding box center [453, 637] width 15 height 15
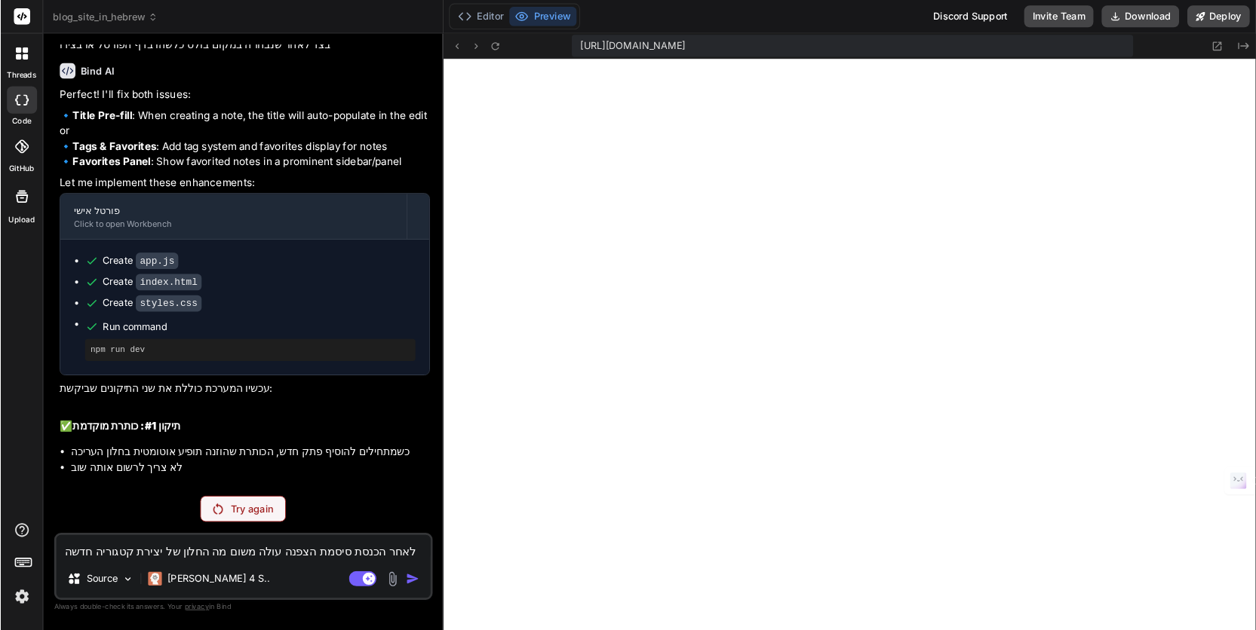
scroll to position [546, 0]
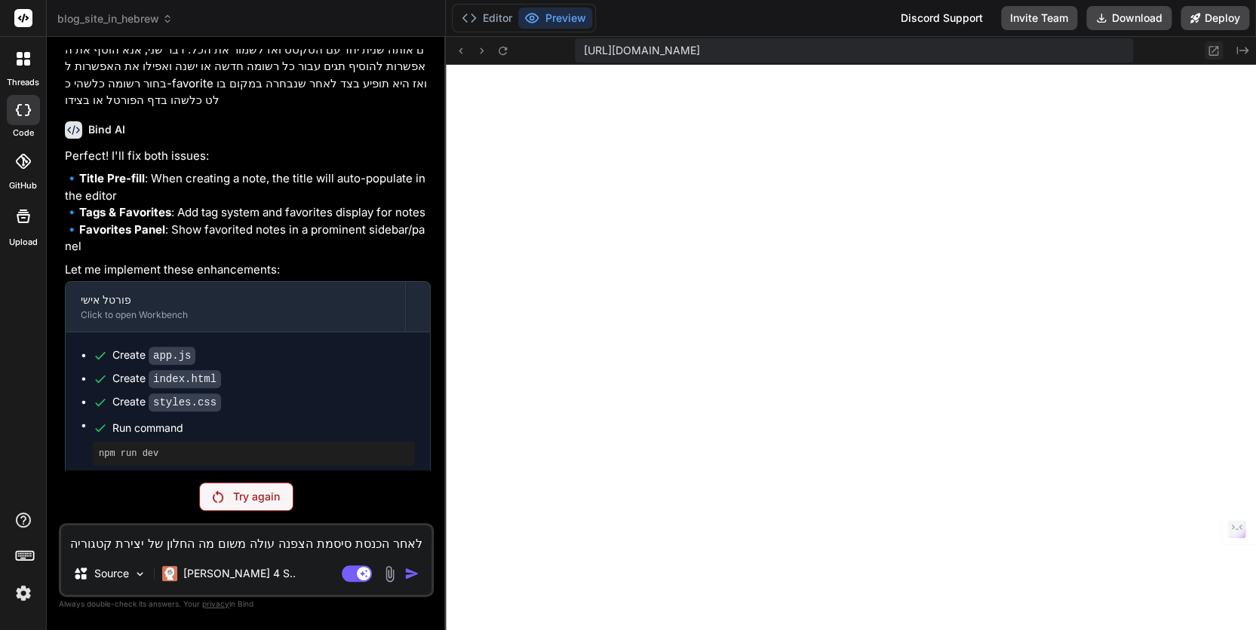
click at [1213, 52] on icon at bounding box center [1213, 50] width 13 height 13
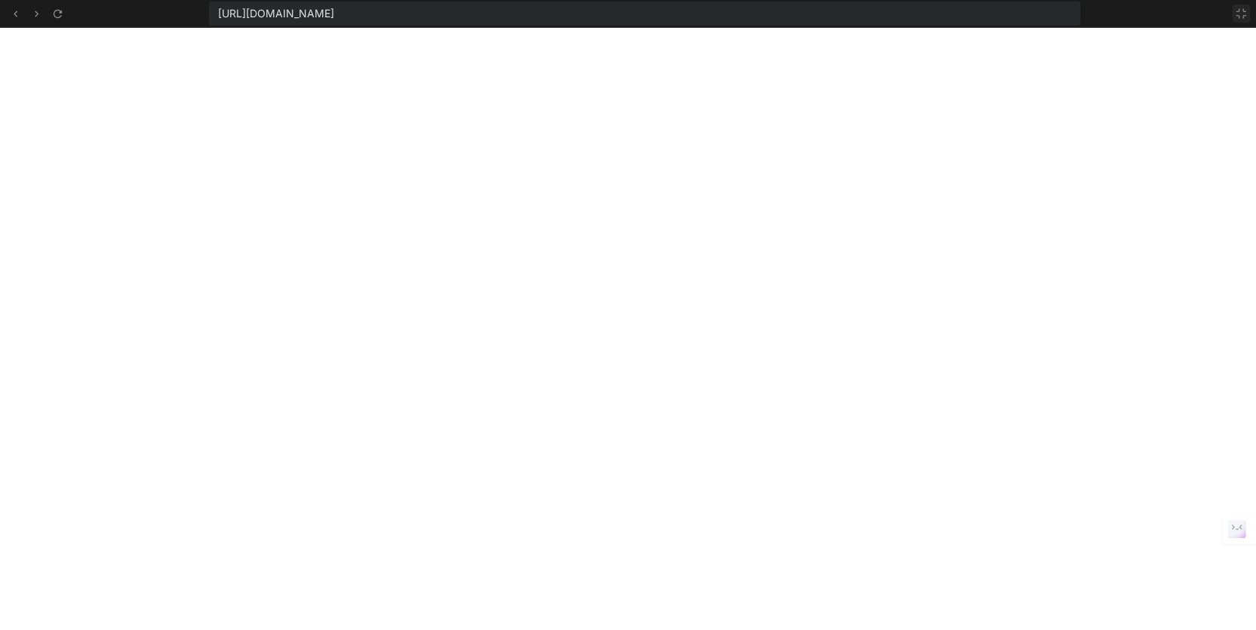
click at [1236, 13] on icon at bounding box center [1241, 14] width 12 height 12
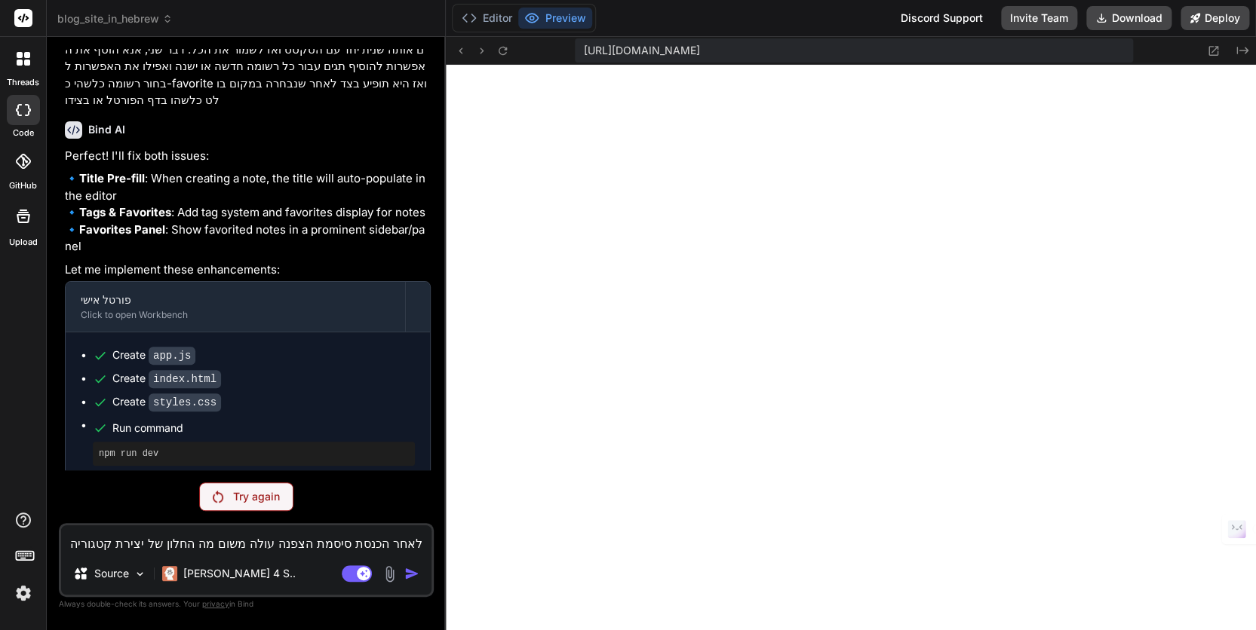
scroll to position [805, 0]
click at [144, 534] on textarea "לאחר הכנסת סיסמת הצפנה עולה משום מה החלון של יצירת קטגוריה חדשה ללא שום הצדקה ו…" at bounding box center [246, 539] width 370 height 27
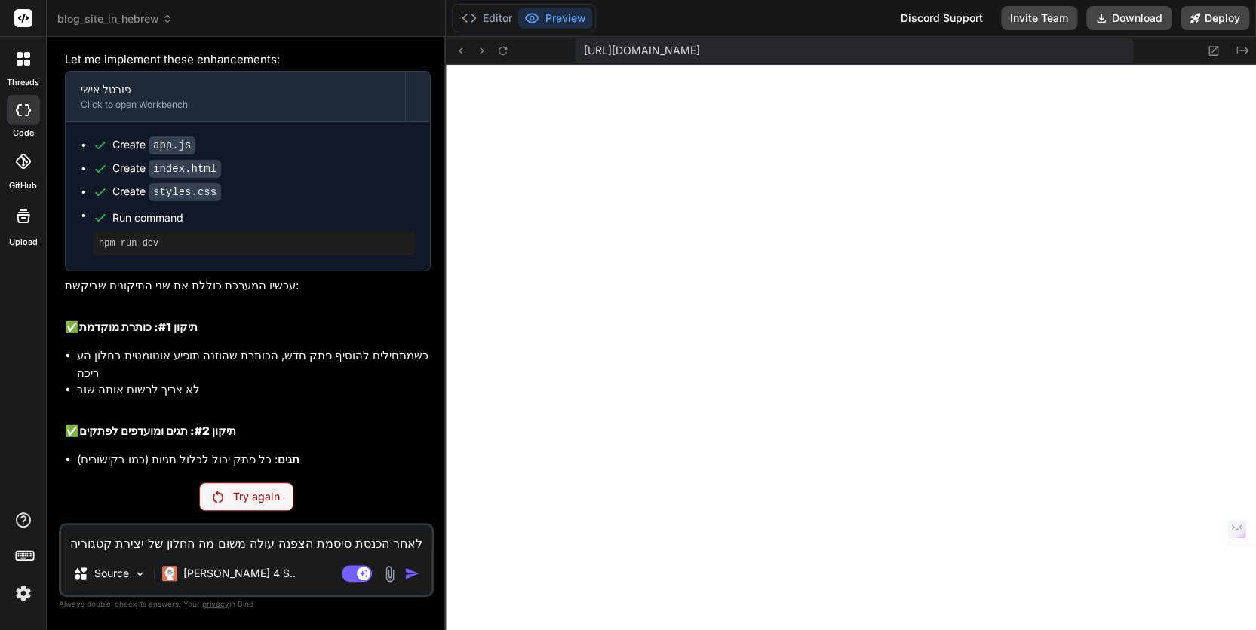
scroll to position [2354, 0]
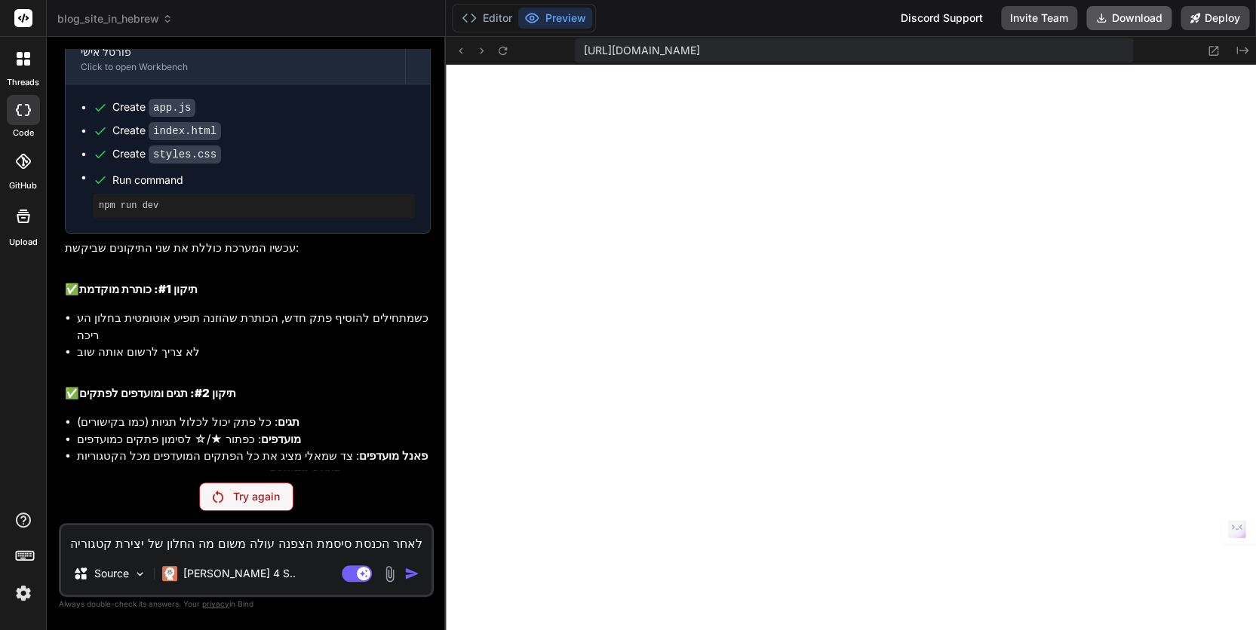
click at [1139, 19] on button "Download" at bounding box center [1128, 18] width 85 height 24
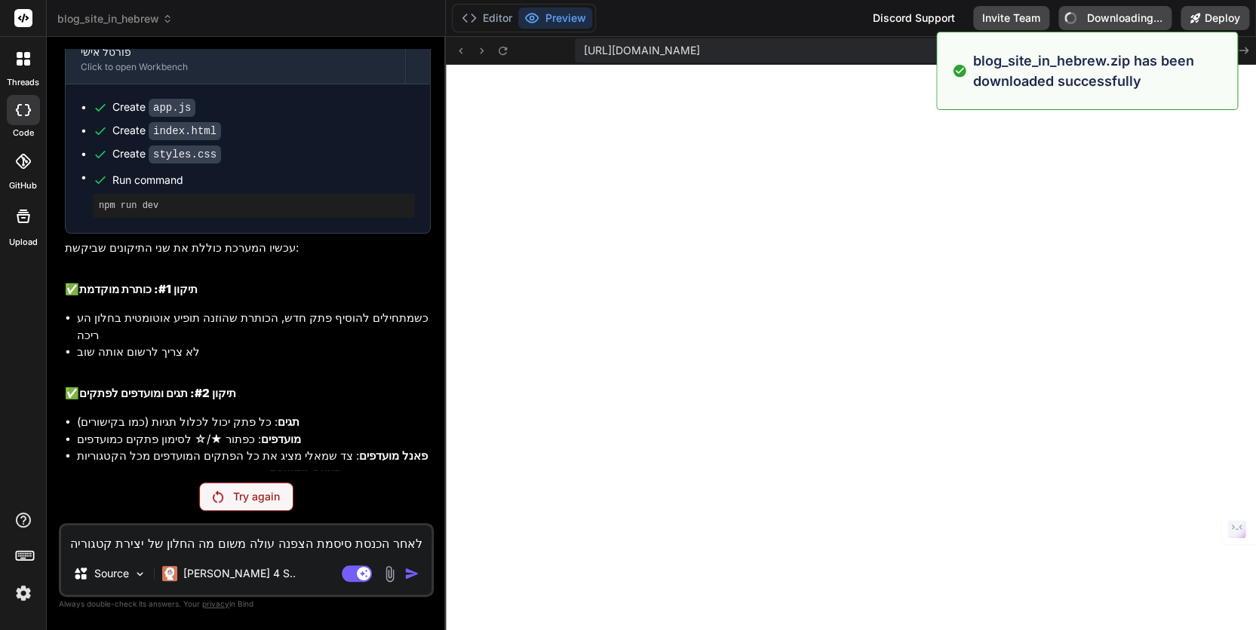
type textarea "x"
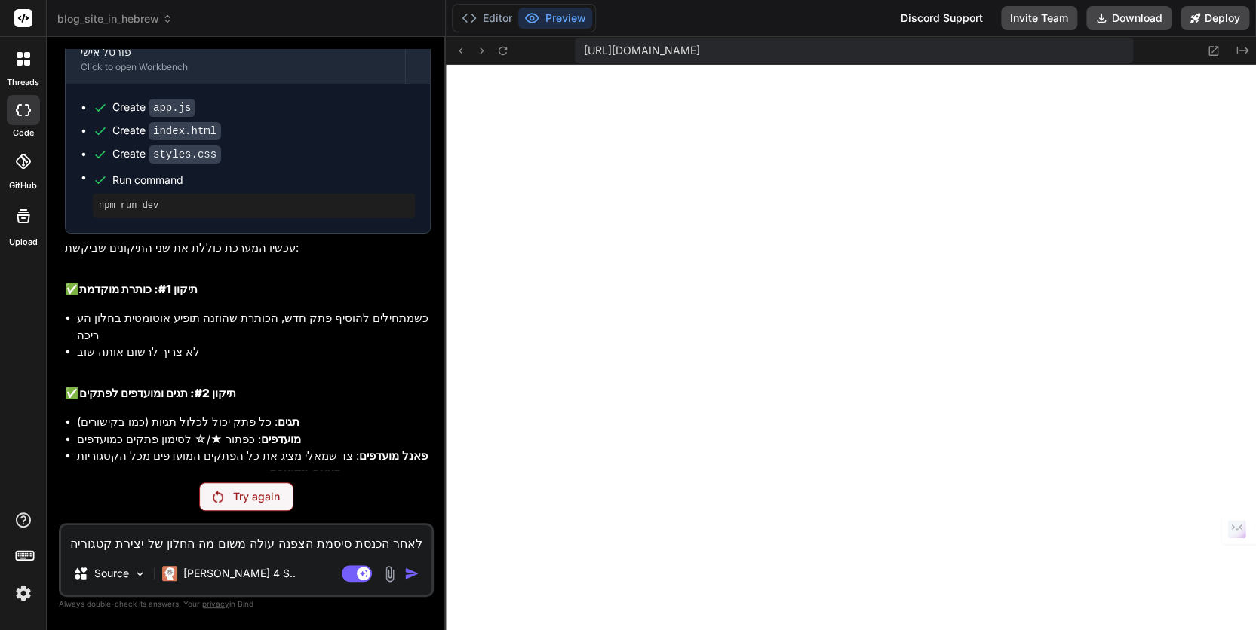
click at [144, 543] on textarea "לאחר הכנסת סיסמת הצפנה עולה משום מה החלון של יצירת קטגוריה חדשה ללא שום הצדקה ו…" at bounding box center [246, 539] width 370 height 27
type textarea "x"
type textarea "ה"
type textarea "x"
type textarea "הו"
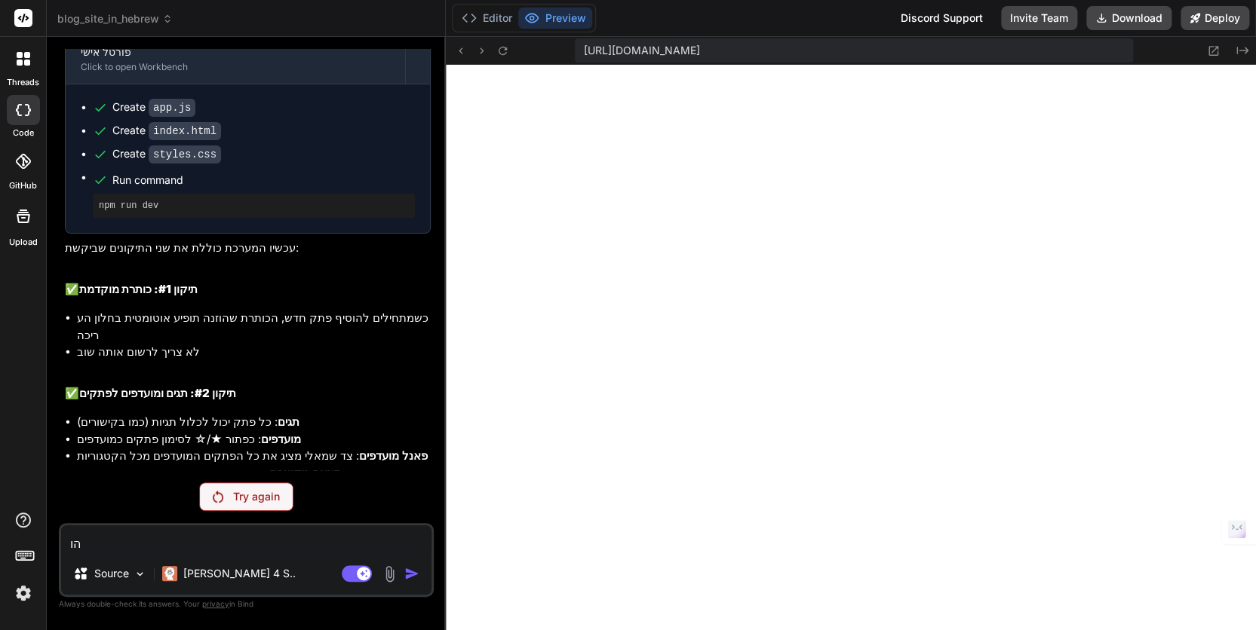
type textarea "x"
type textarea "הוק"
type textarea "x"
type textarea "הו"
type textarea "x"
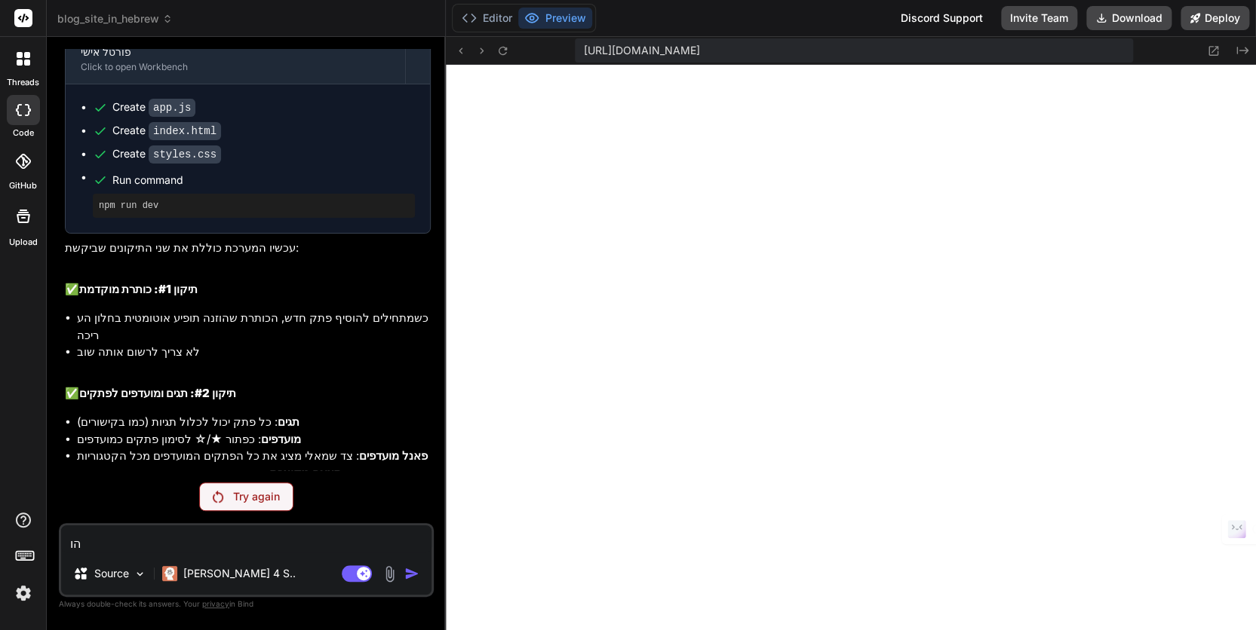
type textarea "ה"
type textarea "x"
type textarea "ה"
type textarea "x"
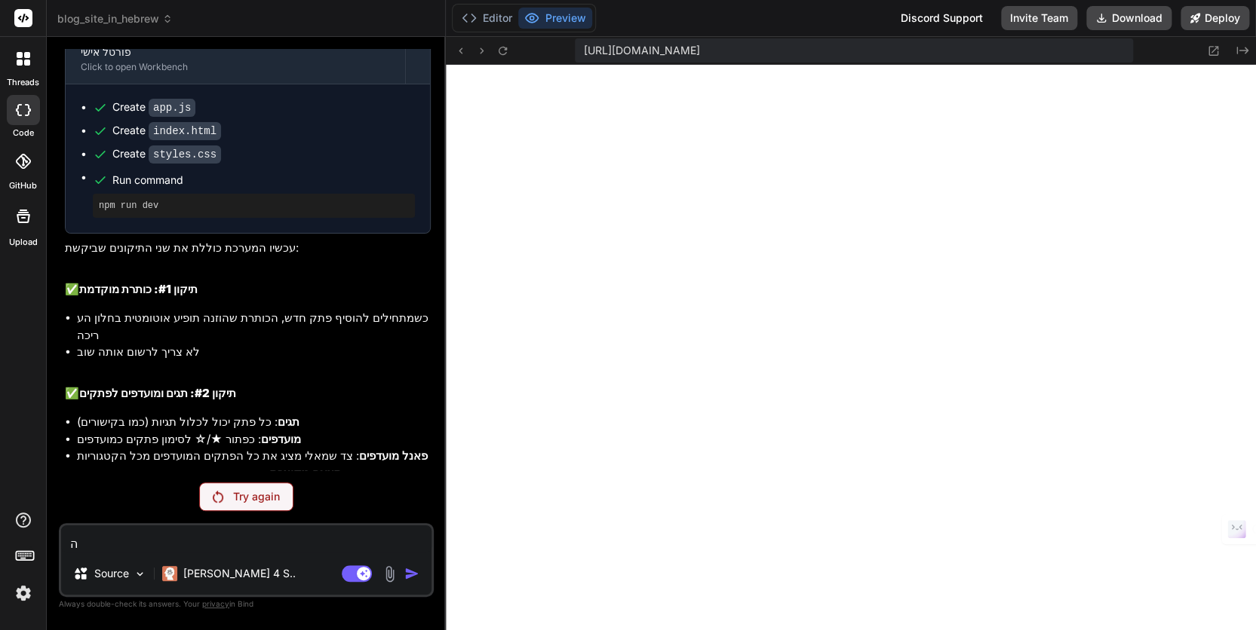
type textarea "הק"
type textarea "x"
type textarea "הקו"
type textarea "x"
type textarea "הקוב"
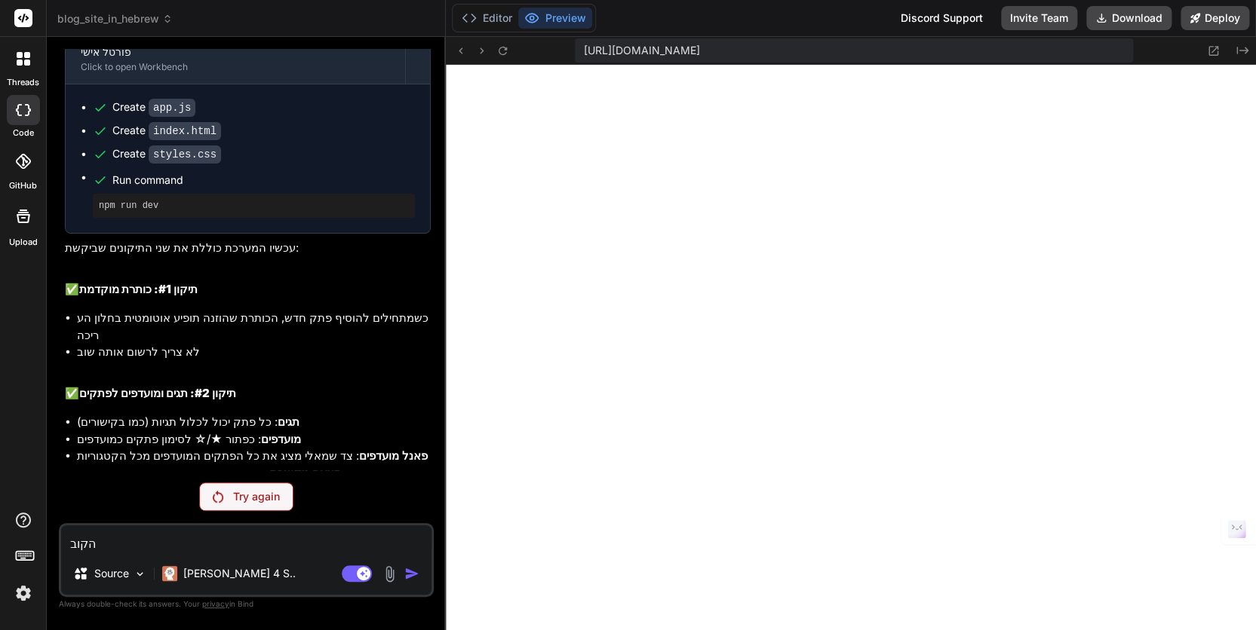
type textarea "x"
type textarea "הקובץ"
type textarea "x"
type textarea "הקובץ"
type textarea "x"
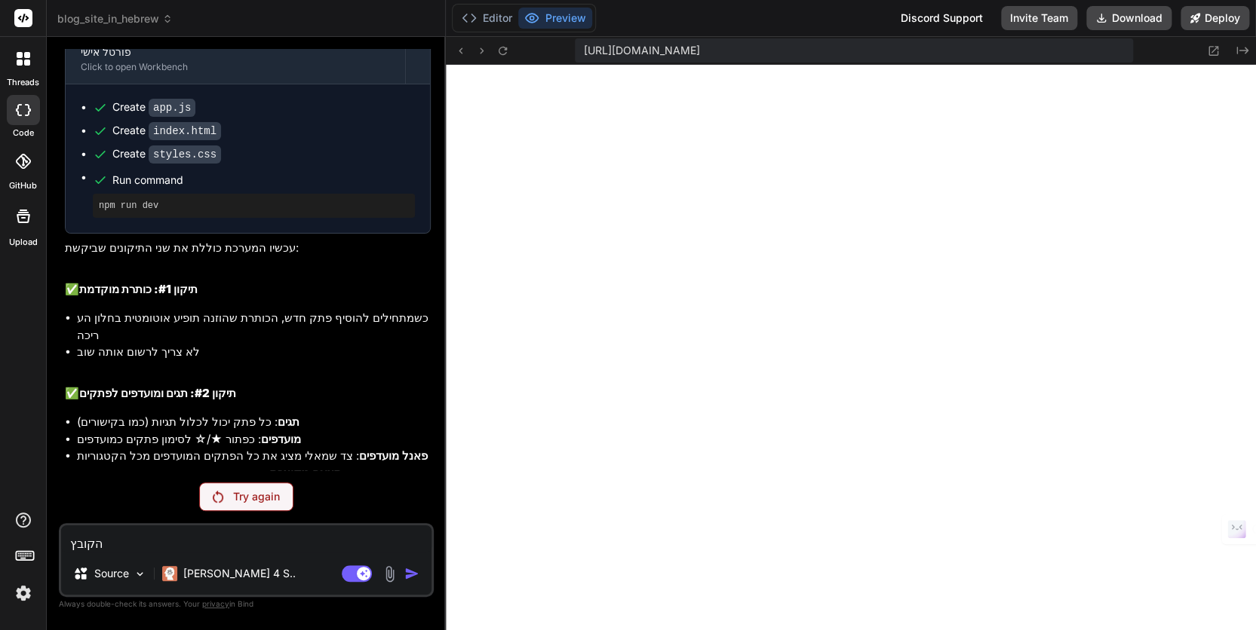
type textarea "הקובץ ש"
type textarea "x"
type textarea "הקובץ של"
type textarea "x"
type textarea "הקובץ של"
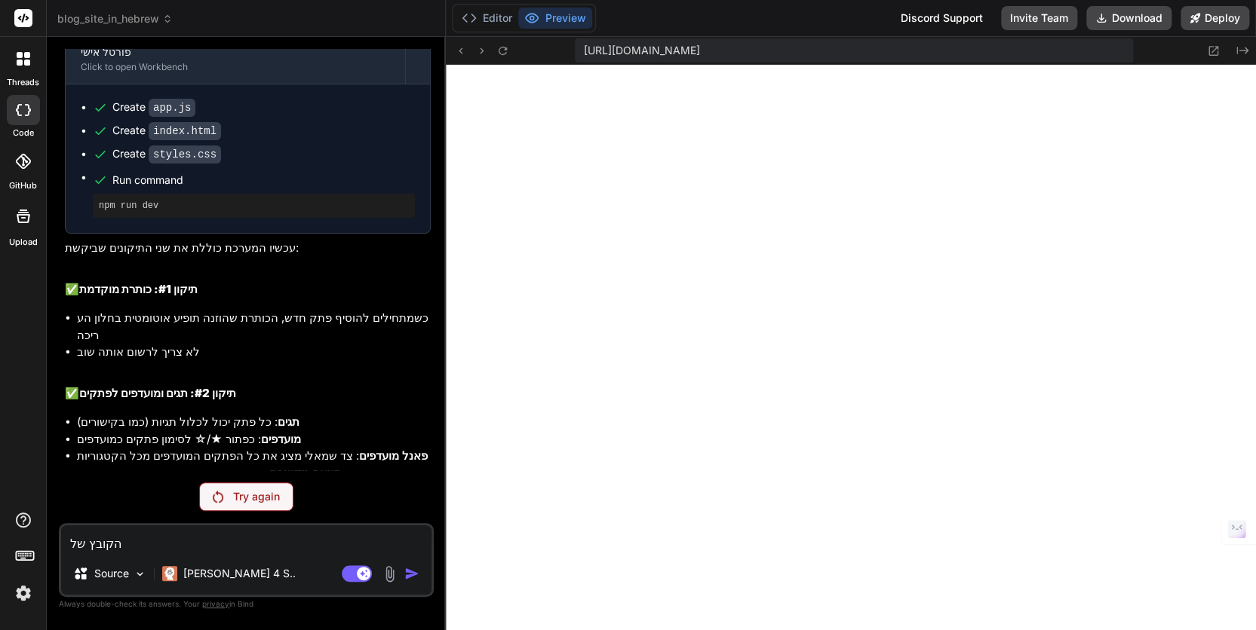
type textarea "x"
type textarea "הקובץ של ה"
type textarea "x"
type textarea "הקובץ של הת"
type textarea "x"
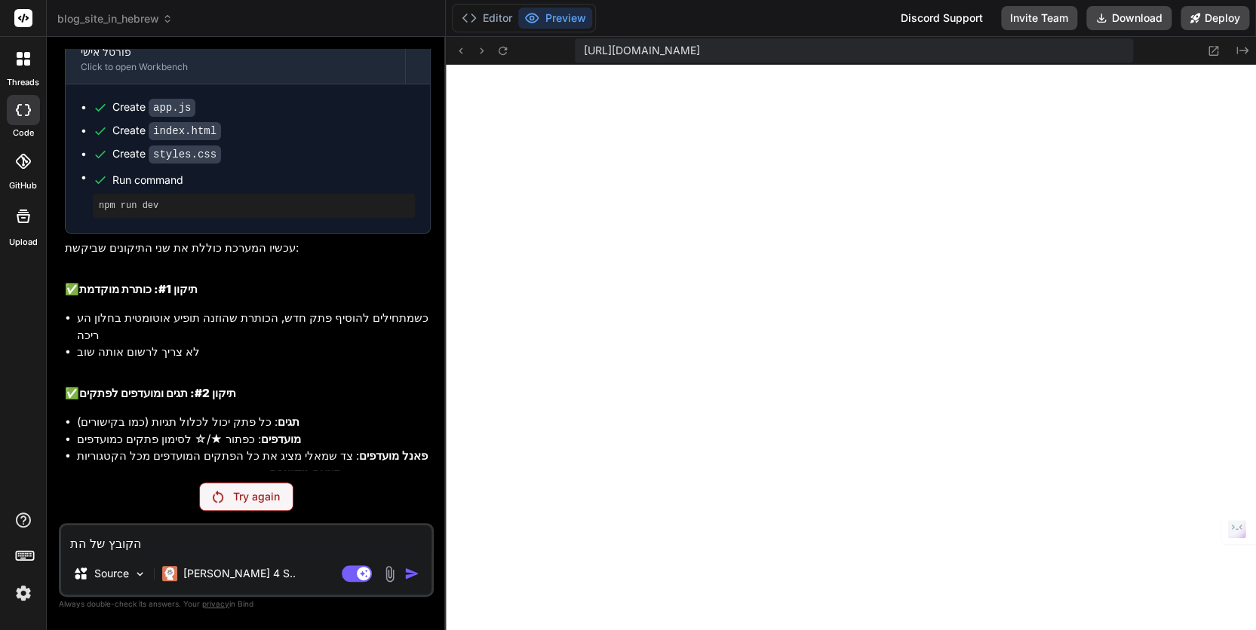
type textarea "הקובץ של התו"
type textarea "x"
type textarea "הקובץ של התוכ"
type textarea "x"
type textarea "הקובץ של התוכנ"
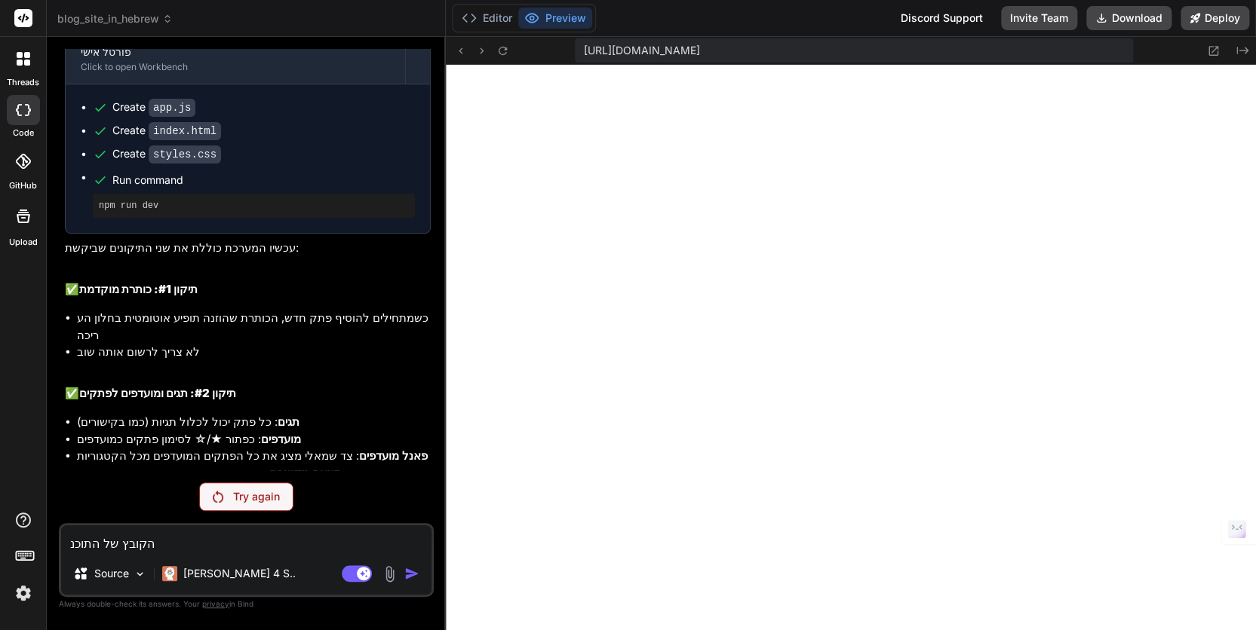
type textarea "x"
type textarea "הקובץ של התוכנה"
type textarea "x"
type textarea "הקובץ של התוכנה"
type textarea "x"
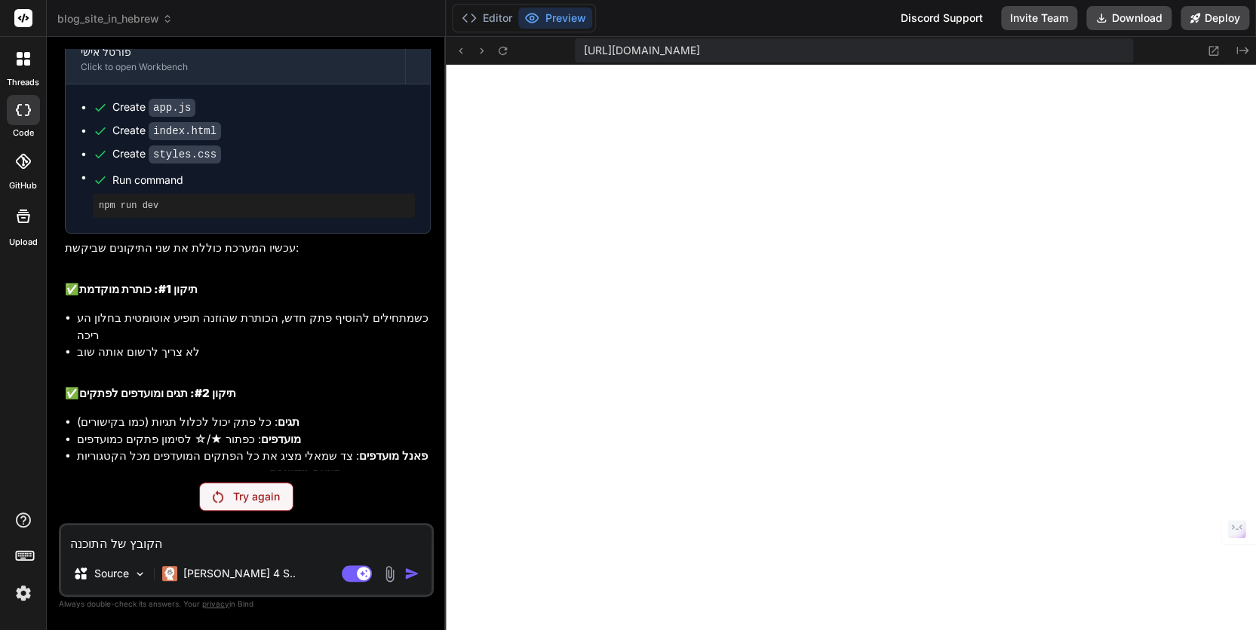
type textarea "הקובץ של התוכנה ש"
type textarea "x"
type textarea "הקובץ של התוכנה שי"
type textarea "x"
type textarea "הקובץ של התוכנה שיצ"
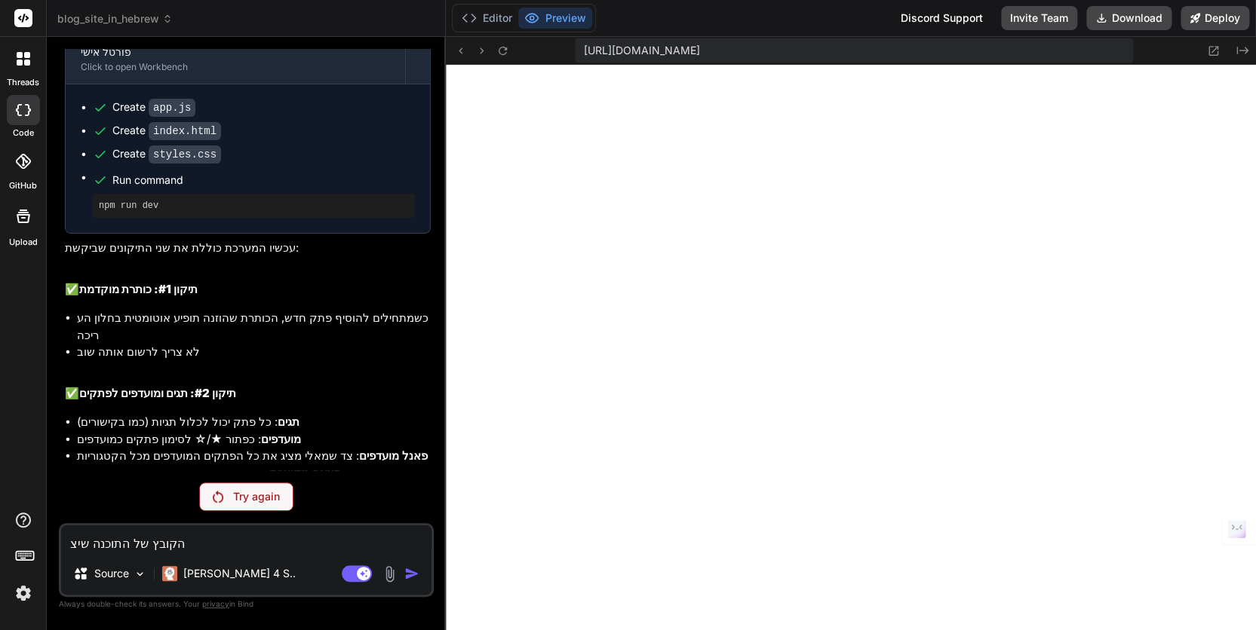
type textarea "x"
type textarea "הקובץ של התוכנה שיצר"
type textarea "x"
type textarea "הקובץ של התוכנה שיצרת"
type textarea "x"
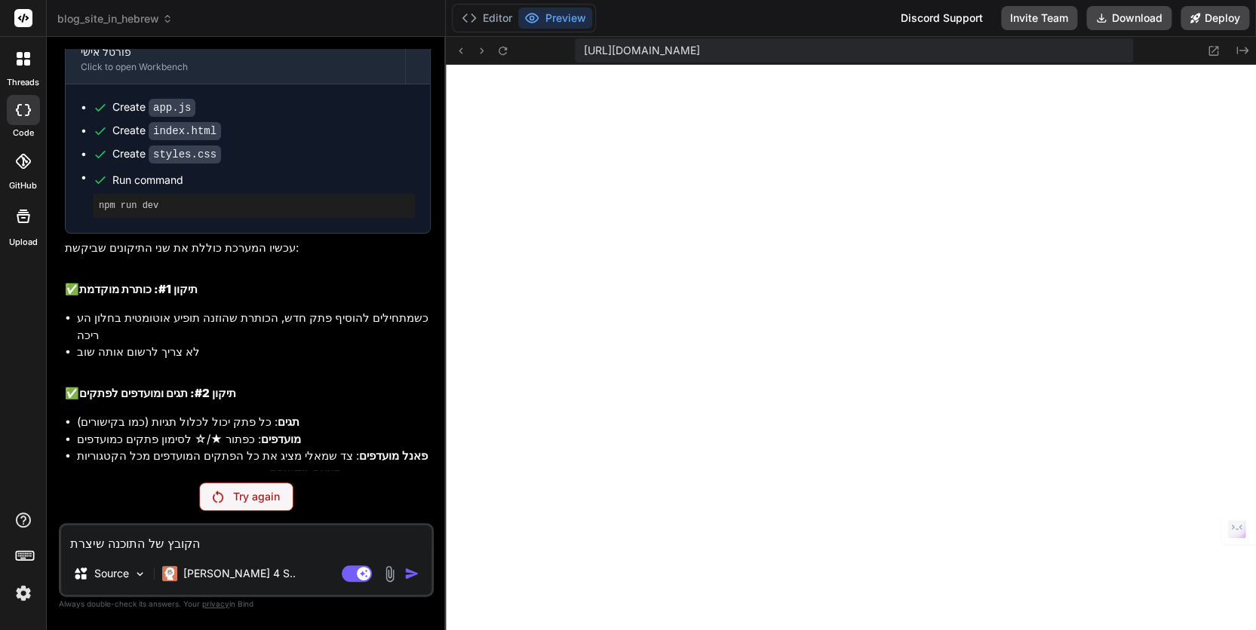
type textarea "הקובץ של התוכנה שיצרת"
type textarea "x"
type textarea "הקובץ של התוכנה שיצרת ש"
type textarea "x"
type textarea "הקובץ של התוכנה שיצרת שא"
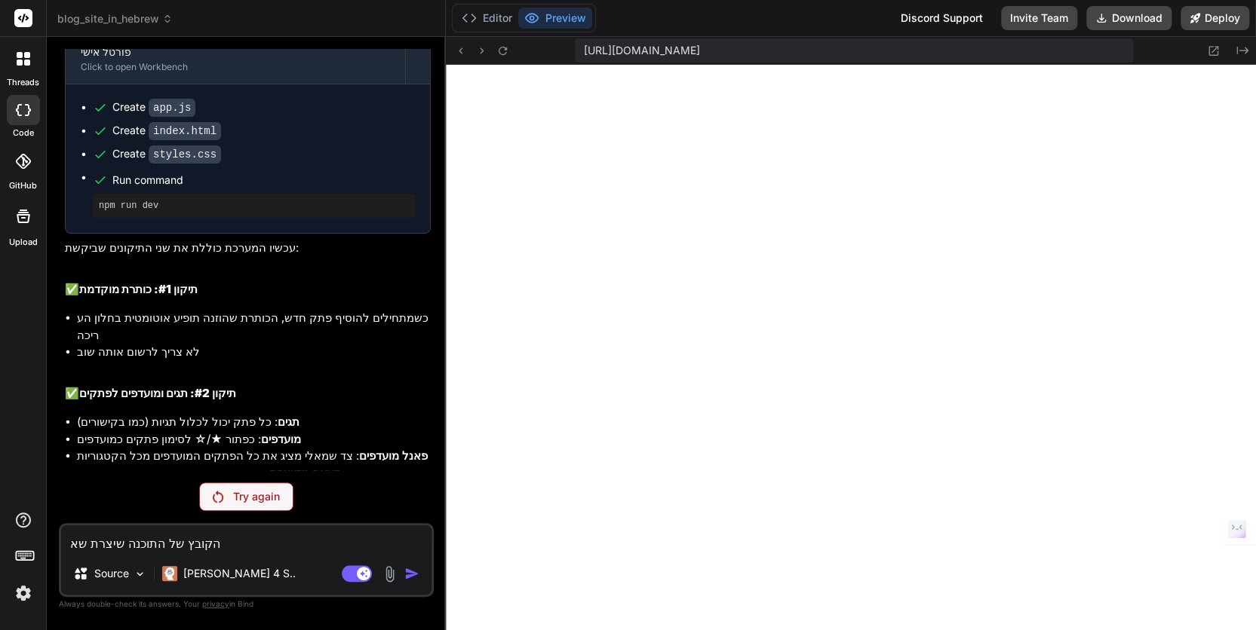
type textarea "x"
type textarea "הקובץ של התוכנה שיצרת שאנ"
type textarea "x"
type textarea "הקובץ של התוכנה שיצרת שאני"
type textarea "x"
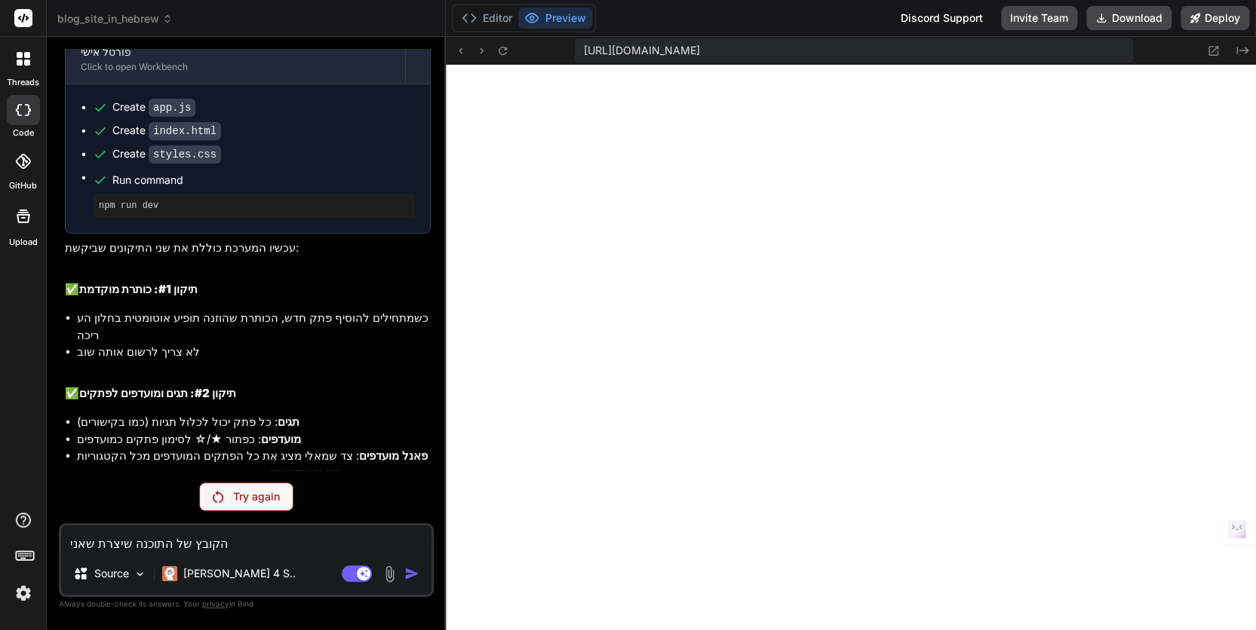
type textarea "הקובץ של התוכנה שיצרת שאני"
type textarea "x"
type textarea "הקובץ של התוכנה שיצרת שאני מ"
type textarea "x"
type textarea "הקובץ של התוכנה שיצרת שאני מו"
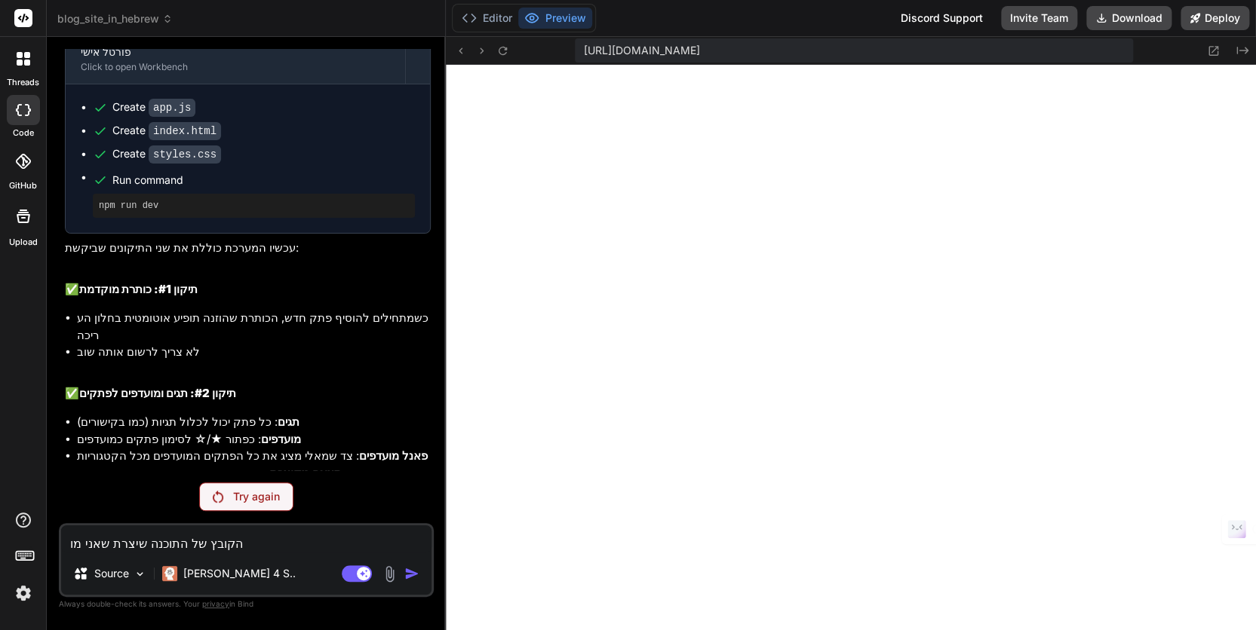
type textarea "x"
type textarea "הקובץ של התוכנה שיצרת שאני מור"
type textarea "x"
type textarea "הקובץ של התוכנה שיצרת שאני מורי"
type textarea "x"
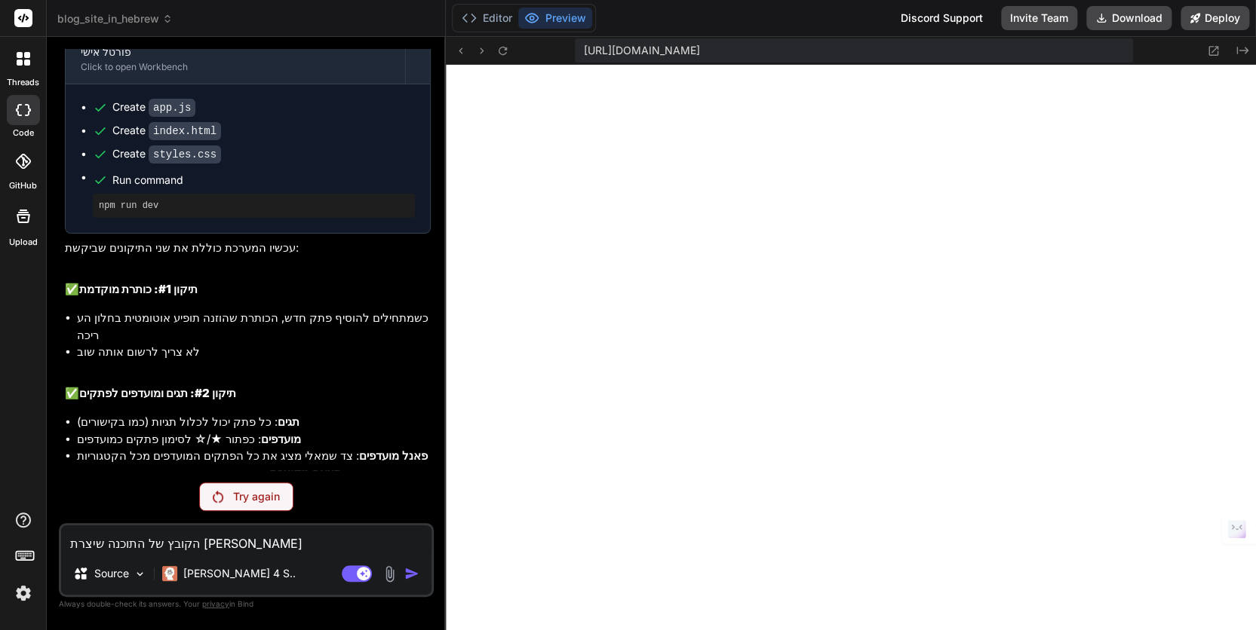
type textarea "הקובץ של התוכנה שיצרת שאני מוריד"
type textarea "x"
type textarea "הקובץ של התוכנה שיצרת שאני מוריד"
type textarea "x"
type textarea "הקובץ של התוכנה שיצרת שאני מוריד מ"
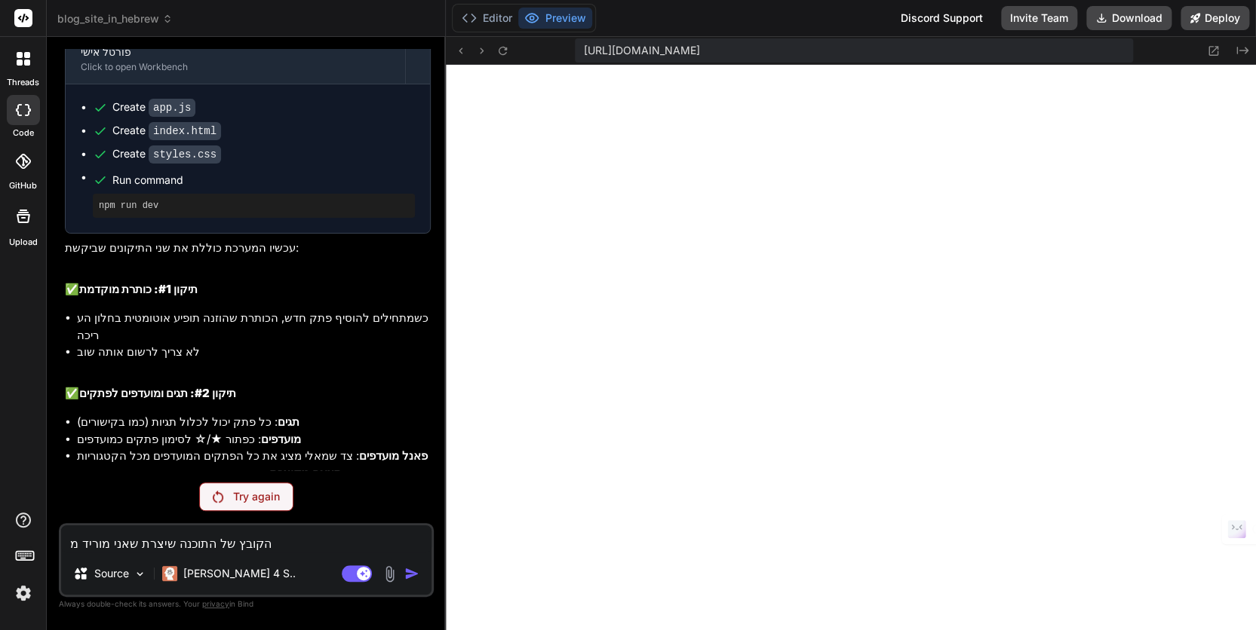
type textarea "x"
type textarea "הקובץ של התוכנה שיצרת שאני מוריד מה"
type textarea "x"
type textarea "הקובץ של התוכנה שיצרת שאני מוריד מהא"
type textarea "x"
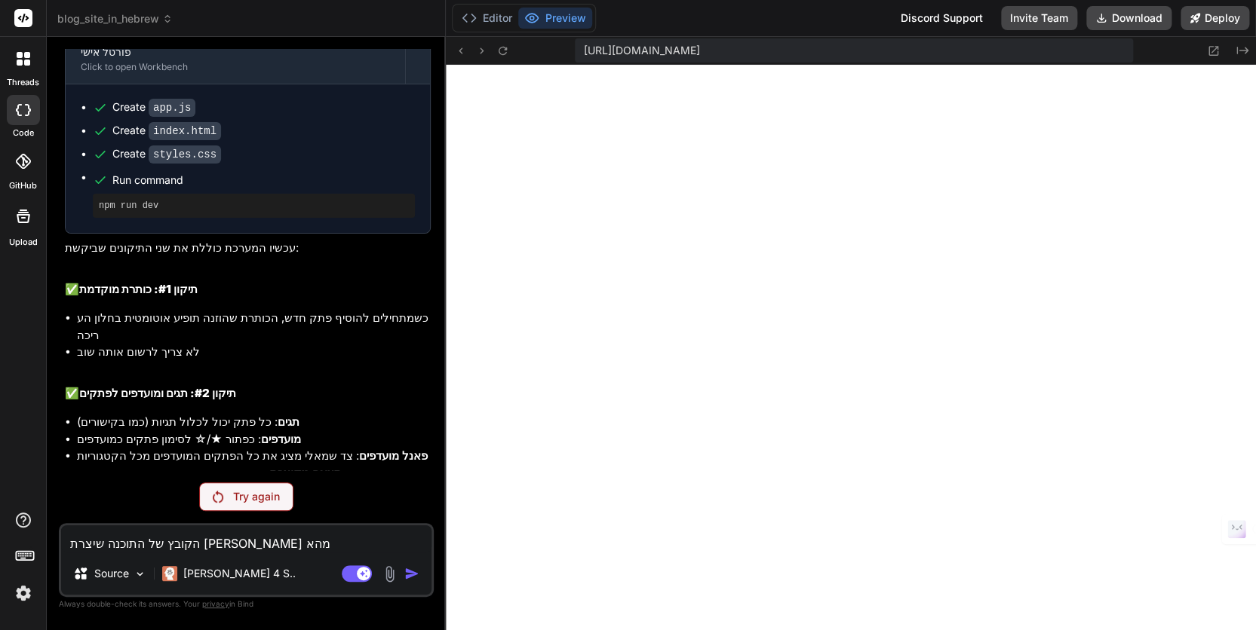
type textarea "הקובץ של התוכנה שיצרת שאני מוריד מהאת"
type textarea "x"
type textarea "הקובץ של התוכנה שיצרת שאני מוריד מהאתר"
type textarea "x"
type textarea "הקובץ של התוכנה שיצרת שאני מוריד מהאתר"
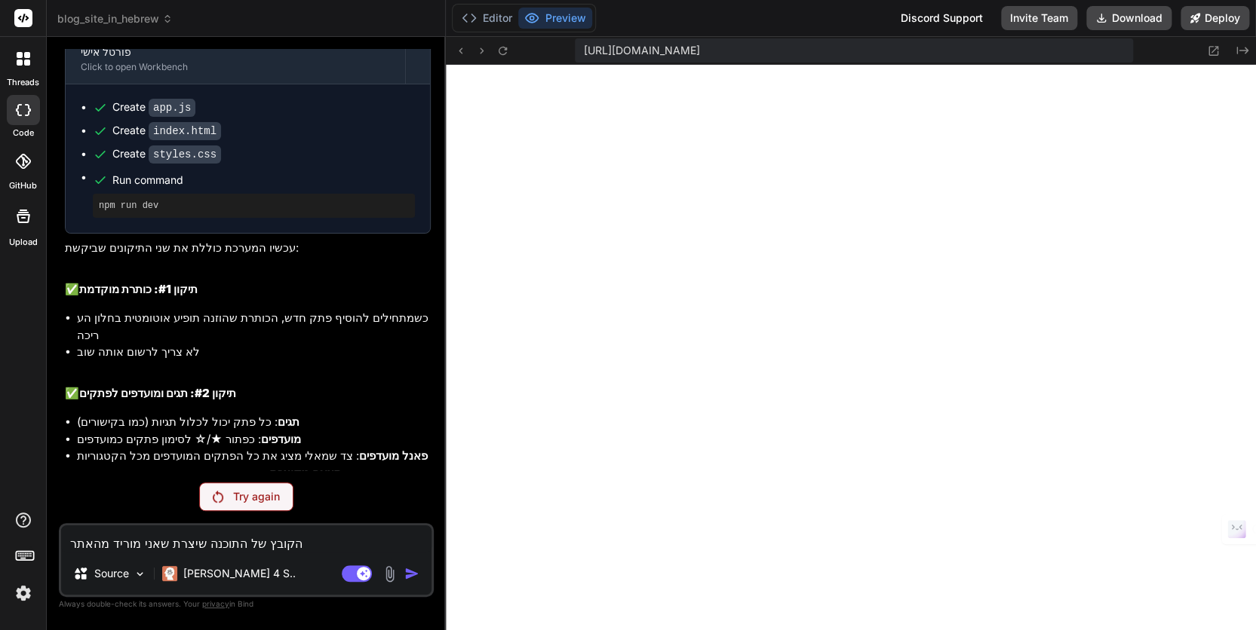
type textarea "x"
type textarea "הקובץ של התוכנה שיצרת שאני מוריד מהאתר מ"
type textarea "x"
type textarea "הקובץ של התוכנה שיצרת שאני מוריד מהאתר מש"
type textarea "x"
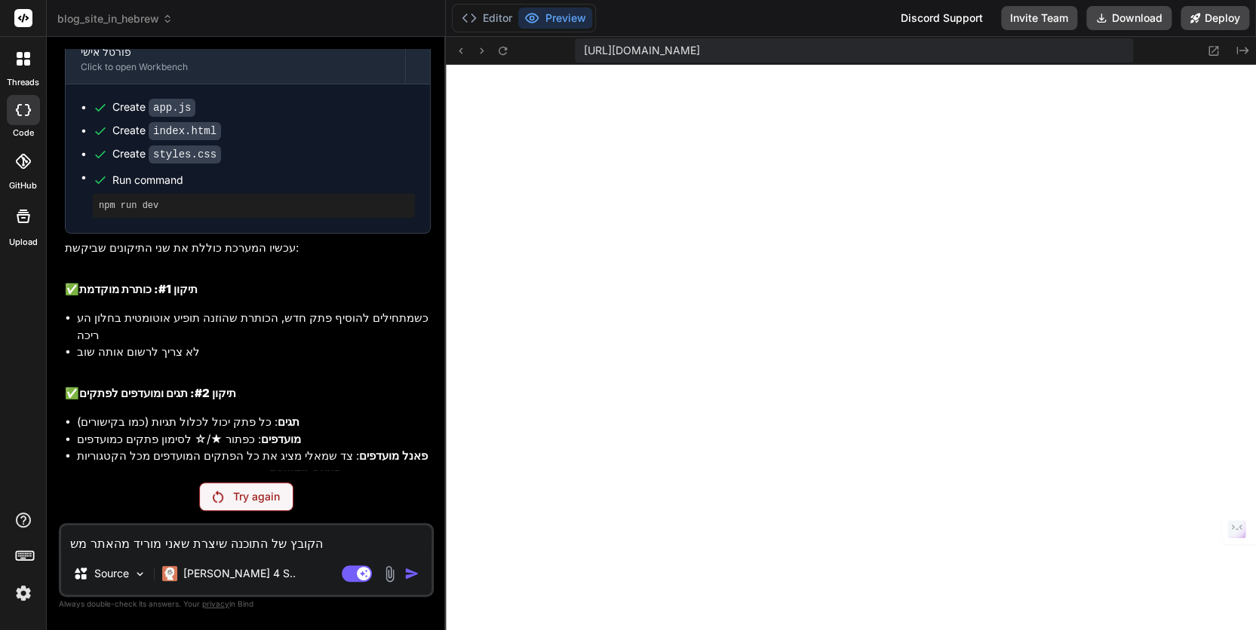
type textarea "הקובץ של התוכנה שיצרת שאני מוריד מהאתר משו"
type textarea "x"
type textarea "הקובץ של התוכנה שיצרת שאני מוריד מהאתר משום"
type textarea "x"
type textarea "הקובץ של התוכנה שיצרת שאני מוריד מהאתר משום"
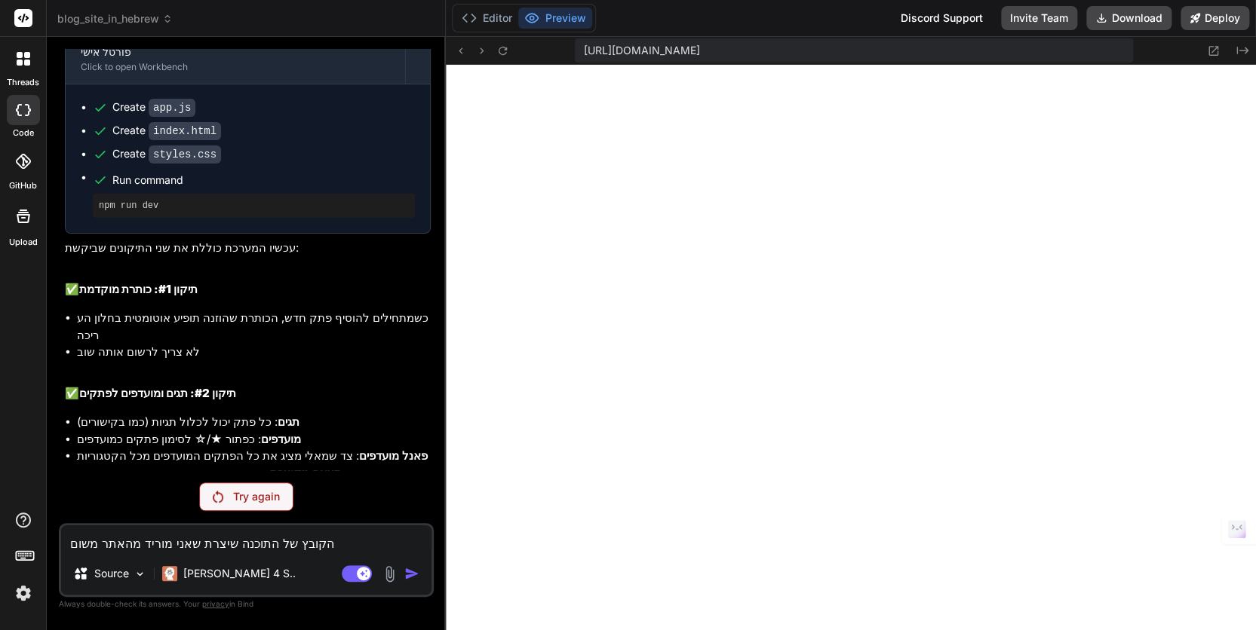
type textarea "x"
type textarea "הקובץ של התוכנה שיצרת שאני מוריד מהאתר משום מ"
type textarea "x"
type textarea "הקובץ של התוכנה שיצרת שאני מוריד מהאתר משום מה"
type textarea "x"
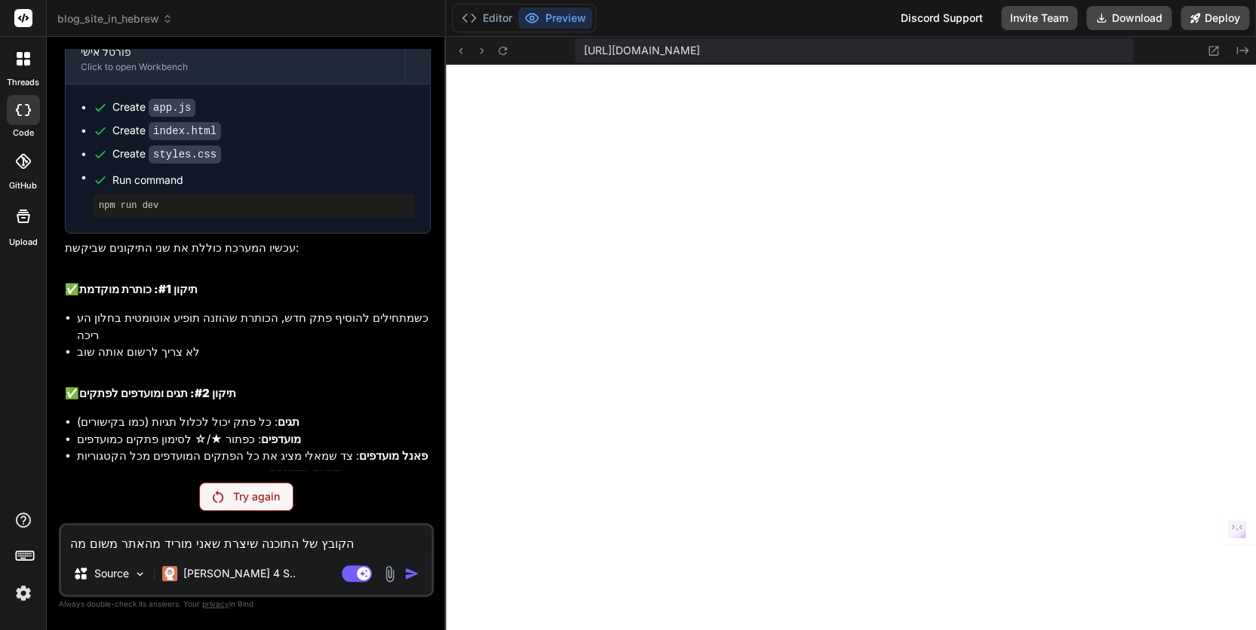
type textarea "הקובץ של התוכנה שיצרת שאני מוריד מהאתר משום מה"
type textarea "x"
type textarea "הקובץ של התוכנה שיצרת שאני מוריד מהאתר משום מה ל"
type textarea "x"
type textarea "הקובץ של התוכנה שיצרת שאני מוריד מהאתר משום מה לא"
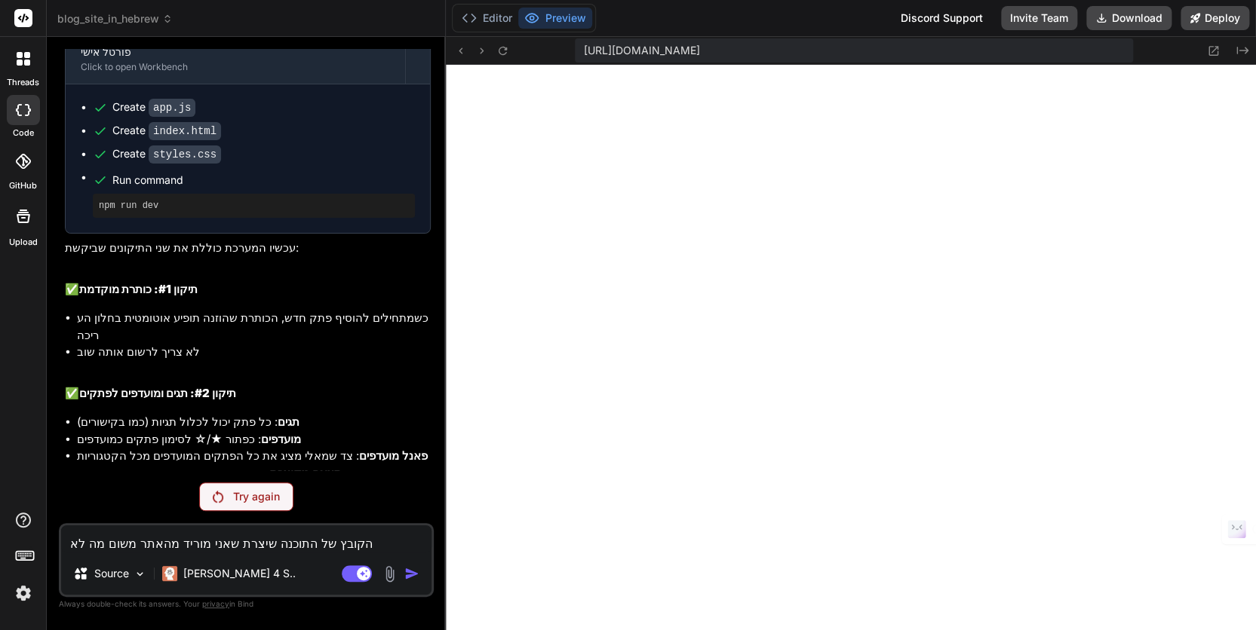
type textarea "x"
type textarea "הקובץ של התוכנה שיצרת שאני מוריד מהאתר משום מה לא"
type textarea "x"
type textarea "הקובץ של התוכנה שיצרת שאני מוריד מהאתר משום מה לא פ"
type textarea "x"
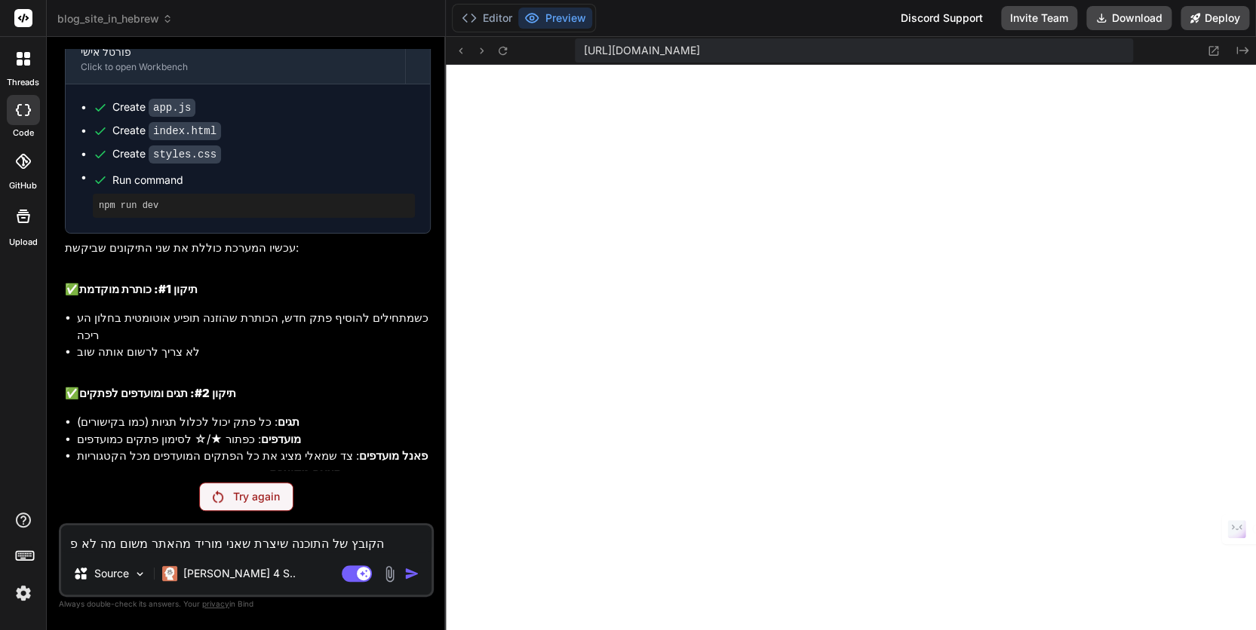
type textarea "הקובץ של התוכנה שיצרת שאני מוריד מהאתר משום מה לא פו"
type textarea "x"
type textarea "הקובץ של התוכנה שיצרת שאני מוריד מהאתר משום מה לא פועל"
type textarea "x"
type textarea "הקובץ של התוכנה שיצרת שאני מוריד מהאתר משום מה לא פועלך"
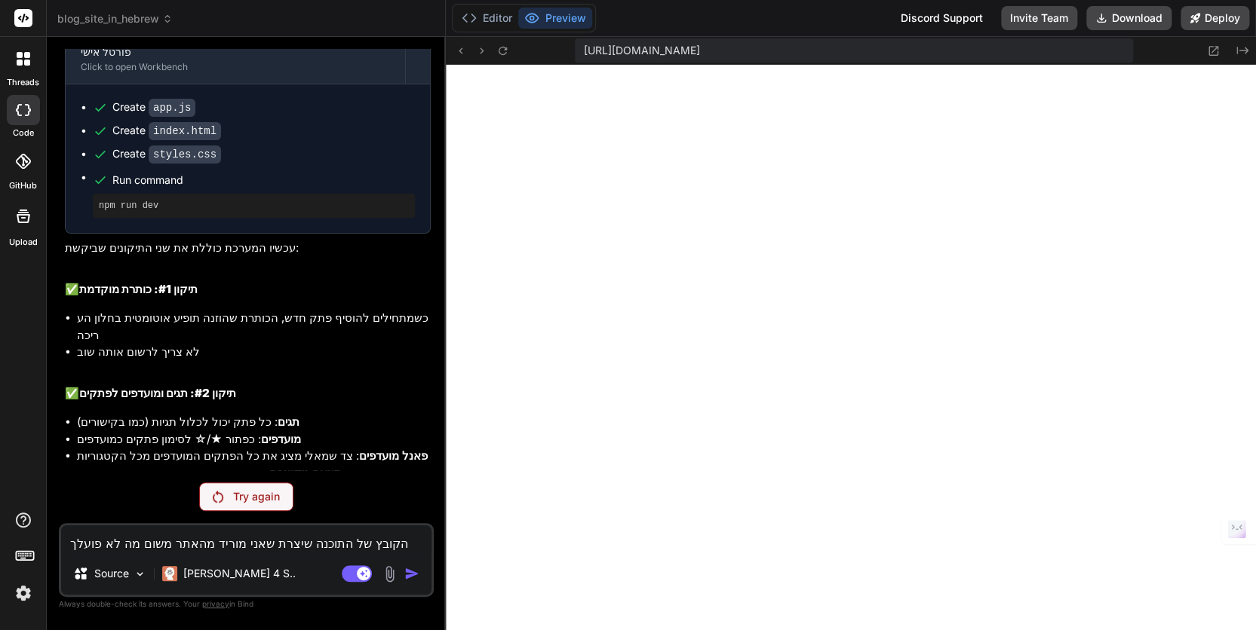
type textarea "x"
type textarea "הקובץ של התוכנה שיצרת שאני מוריד מהאתר משום מה לא פועל"
type textarea "x"
type textarea "הקובץ של התוכנה שיצרת שאני מוריד מהאתר משום מה לא פועל"
type textarea "x"
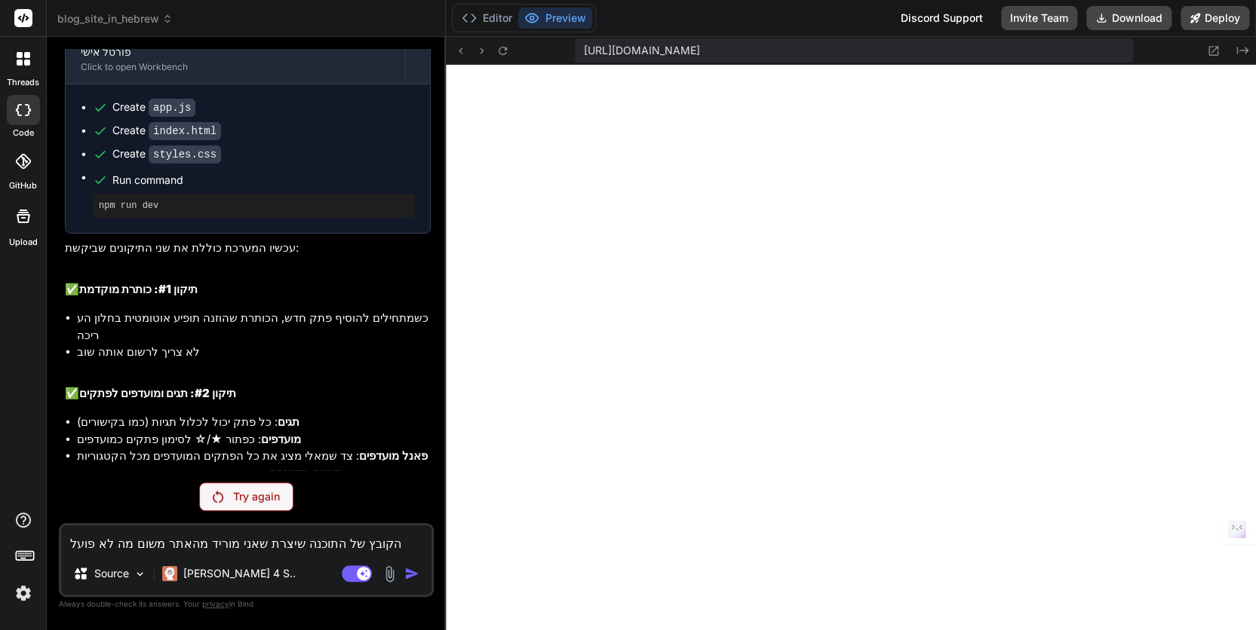
type textarea "הקובץ של התוכנה שיצרת שאני מוריד מהאתר משום מה לא פועל ל"
type textarea "x"
type textarea "הקובץ של התוכנה שיצרת שאני מוריד מהאתר משום מה לא פועל לא"
type textarea "x"
type textarea "הקובץ של התוכנה שיצרת שאני מוריד מהאתר משום מה לא פועל לאח"
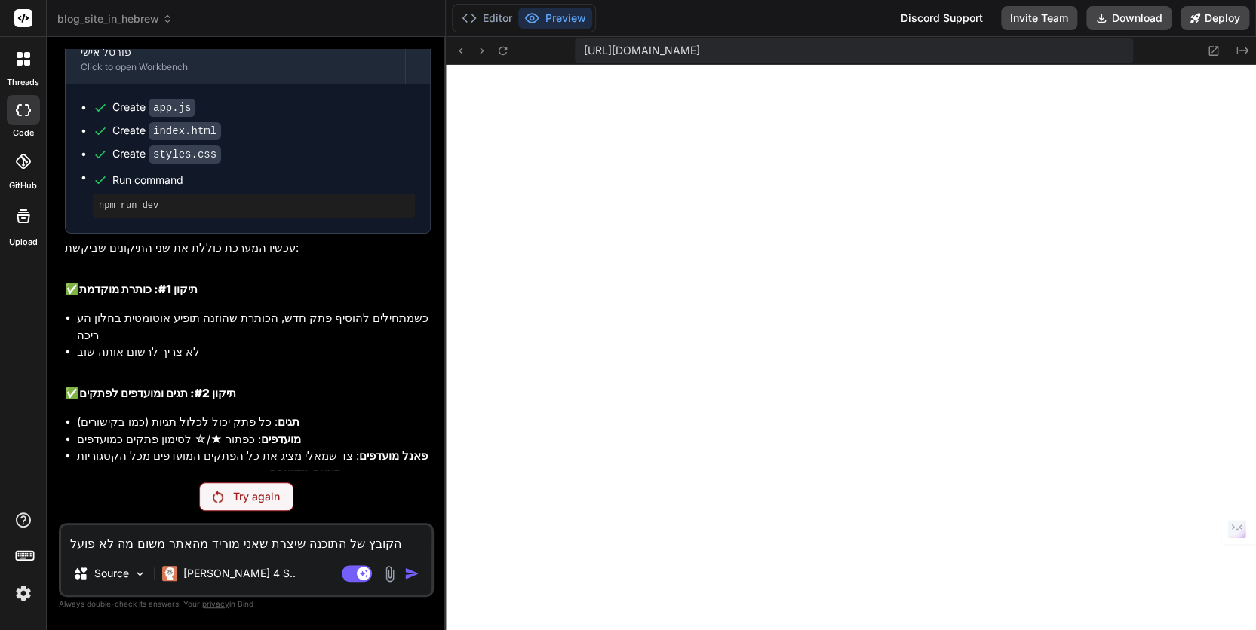
type textarea "x"
type textarea "הקובץ של התוכנה שיצרת שאני מוריד מהאתר משום מה לא פועל לאחר"
type textarea "x"
type textarea "הקובץ של התוכנה שיצרת שאני מוריד מהאתר משום מה לא פועל לאחר"
type textarea "x"
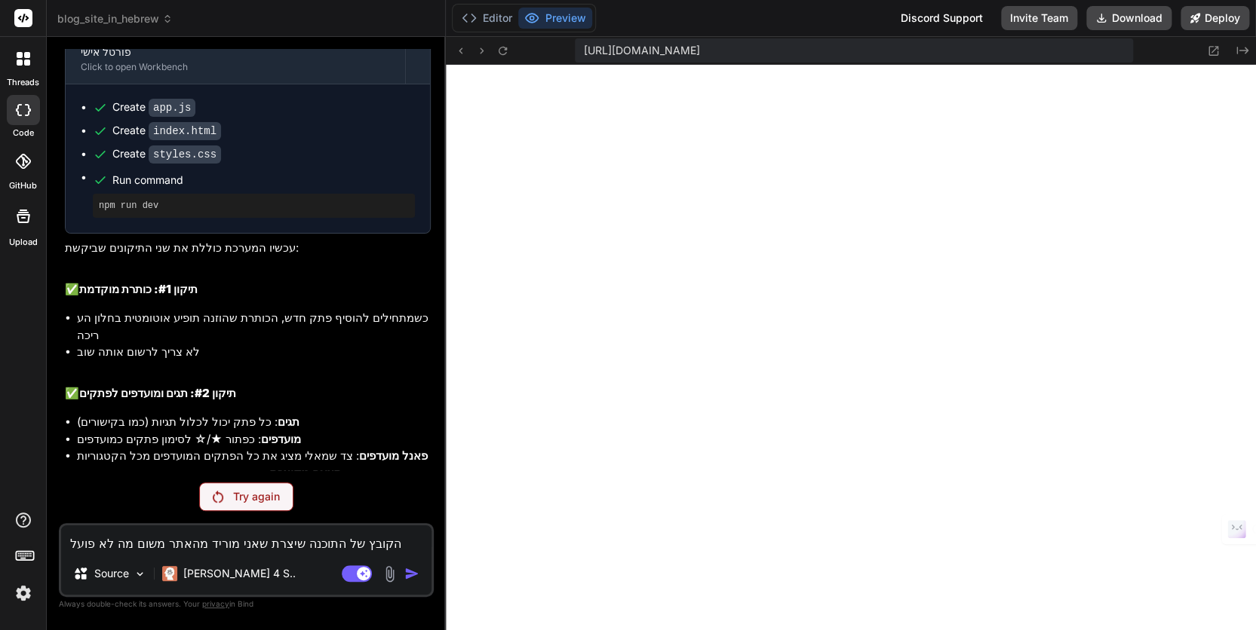
type textarea "הקובץ של התוכנה שיצרת שאני מוריד מהאתר משום מה לא פועל לאחר מ"
type textarea "x"
type textarea "הקובץ של התוכנה שיצרת שאני מוריד מהאתר משום מה לא פועל לאחר מכ"
type textarea "x"
type textarea "הקובץ של התוכנה שיצרת שאני מוריד מהאתר משום מה לא פועל לאחר מכן"
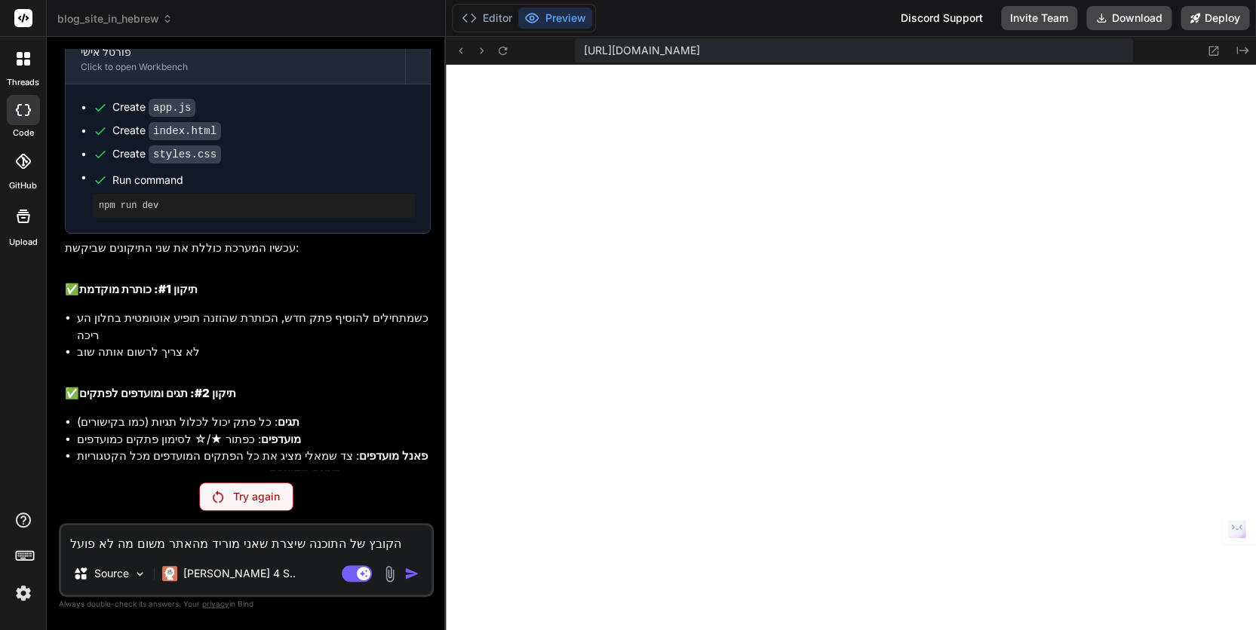
type textarea "x"
type textarea "הקובץ של התוכנה שיצרת שאני מוריד מהאתר משום מה לא פועל לאחר מכן"
type textarea "x"
type textarea "הקובץ של התוכנה שיצרת שאני מוריד מהאתר משום מה לא פועל לאחר מכן כ"
type textarea "x"
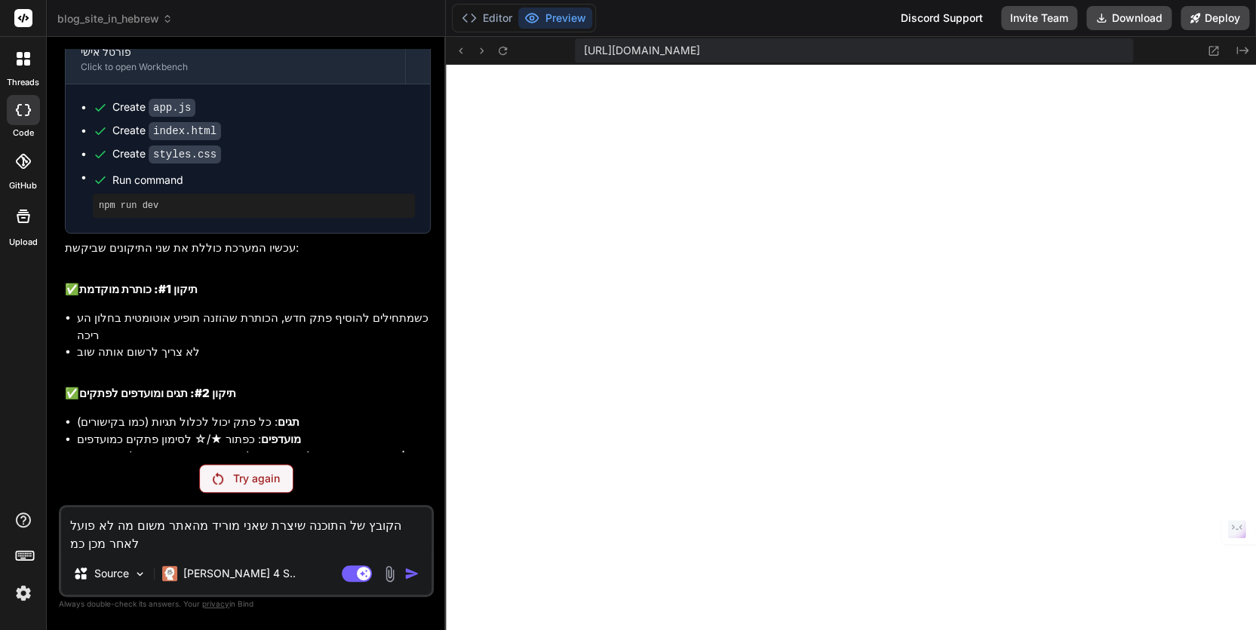
type textarea "הקובץ של התוכנה שיצרת שאני מוריד מהאתר משום מה לא פועל לאחר מכן כמו"
type textarea "x"
type textarea "הקובץ של התוכנה שיצרת שאני מוריד מהאתר משום מה לא פועל לאחר מכן כמו"
type textarea "x"
type textarea "הקובץ של התוכנה שיצרת שאני מוריד מהאתר משום מה לא פועל לאחר מכן כמו ש"
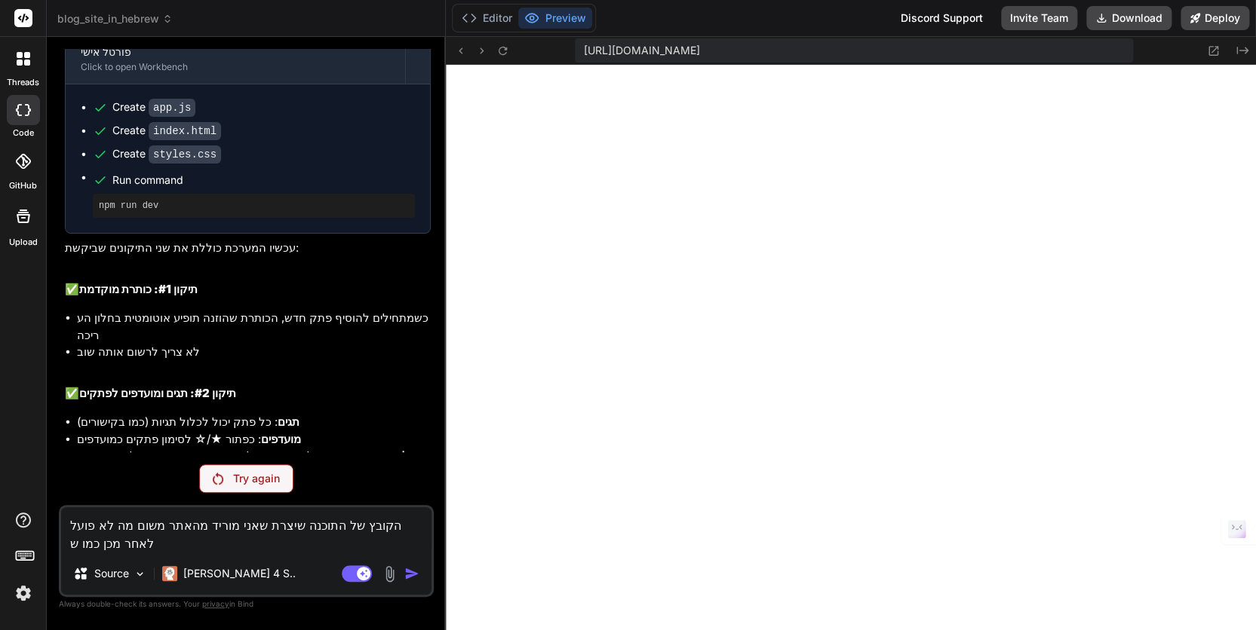
type textarea "x"
type textarea "הקובץ של התוכנה שיצרת שאני מוריד מהאתר משום מה לא פועל לאחר מכן כמו שצ"
type textarea "x"
type textarea "הקובץ של התוכנה שיצרת שאני מוריד מהאתר משום מה לא פועל לאחר מכן כמו שצר"
type textarea "x"
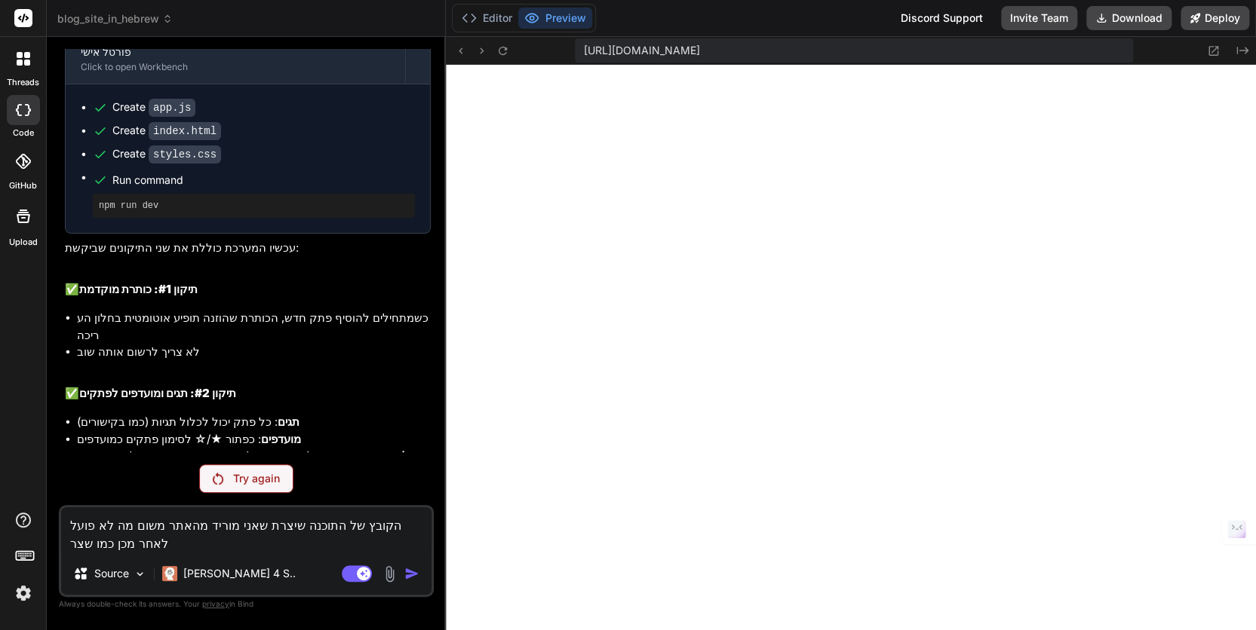
type textarea "הקובץ של התוכנה שיצרת שאני מוריד מהאתר משום מה לא פועל לאחר מכן כמו שצרי"
type textarea "x"
type textarea "הקובץ של התוכנה שיצרת שאני מוריד מהאתר משום מה לא פועל לאחר מכן כמו שצריך"
type textarea "x"
type textarea "הקובץ של התוכנה שיצרת שאני מוריד מהאתר משום מה לא פועל לאחר מכן כמו שצריך"
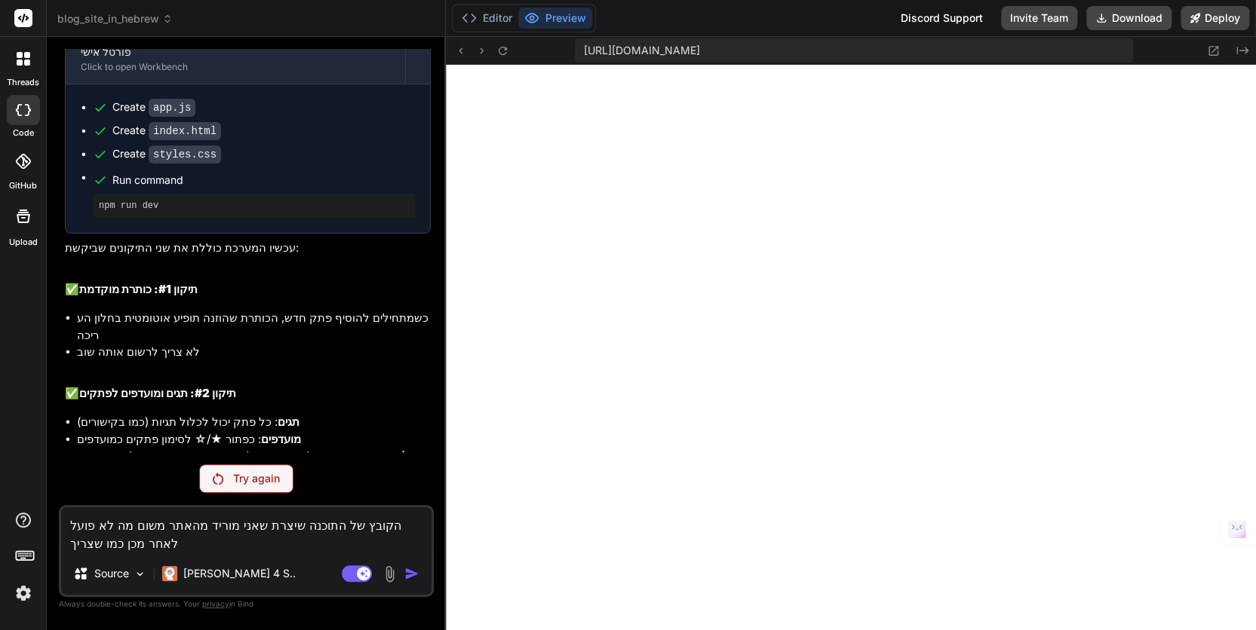
type textarea "x"
type textarea "הקובץ של התוכנה שיצרת שאני מוריד מהאתר משום מה לא פועל לאחר מכן כמו שצריך כ"
type textarea "x"
type textarea "הקובץ של התוכנה שיצרת שאני מוריד מהאתר משום מה לא פועל לאחר מכן כמו שצריך כש"
type textarea "x"
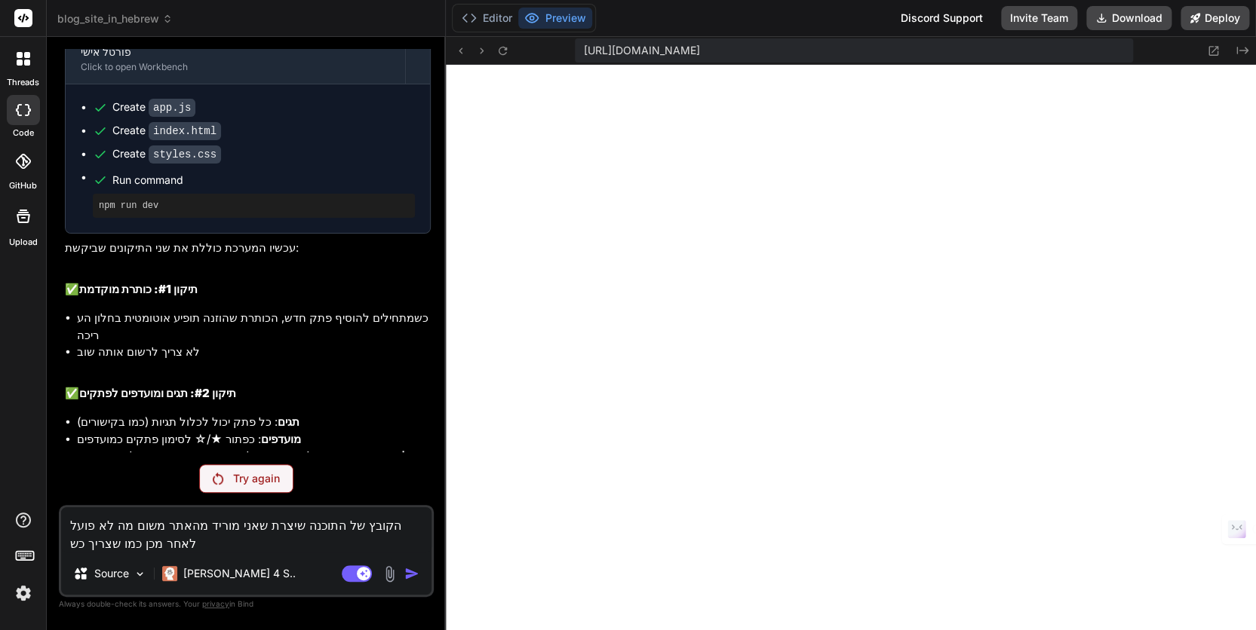
type textarea "הקובץ של התוכנה שיצרת שאני מוריד מהאתר משום מה לא פועל לאחר מכן כמו שצריך כשמ"
type textarea "x"
type textarea "הקובץ של התוכנה שיצרת שאני מוריד מהאתר משום מה לא פועל לאחר מכן כמו שצריך כשמפ"
type textarea "x"
type textarea "הקובץ של התוכנה שיצרת שאני מוריד מהאתר משום מה לא פועל לאחר מכן כמו שצריך כשמפע"
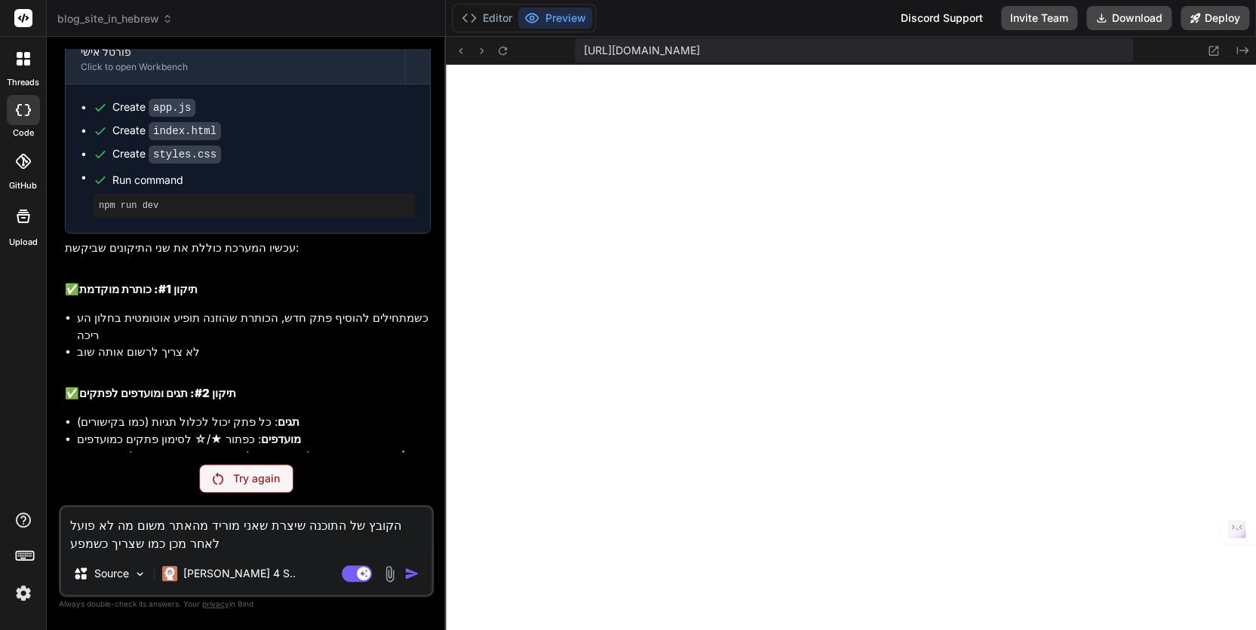
type textarea "x"
type textarea "הקובץ של התוכנה שיצרת שאני מוריד מהאתר משום מה לא פועל לאחר מכן כמו שצריך כשמפעי"
type textarea "x"
type textarea "הקובץ של התוכנה שיצרת שאני מוריד מהאתר משום מה לא פועל לאחר מכן כמו שצריך כשמפע…"
type textarea "x"
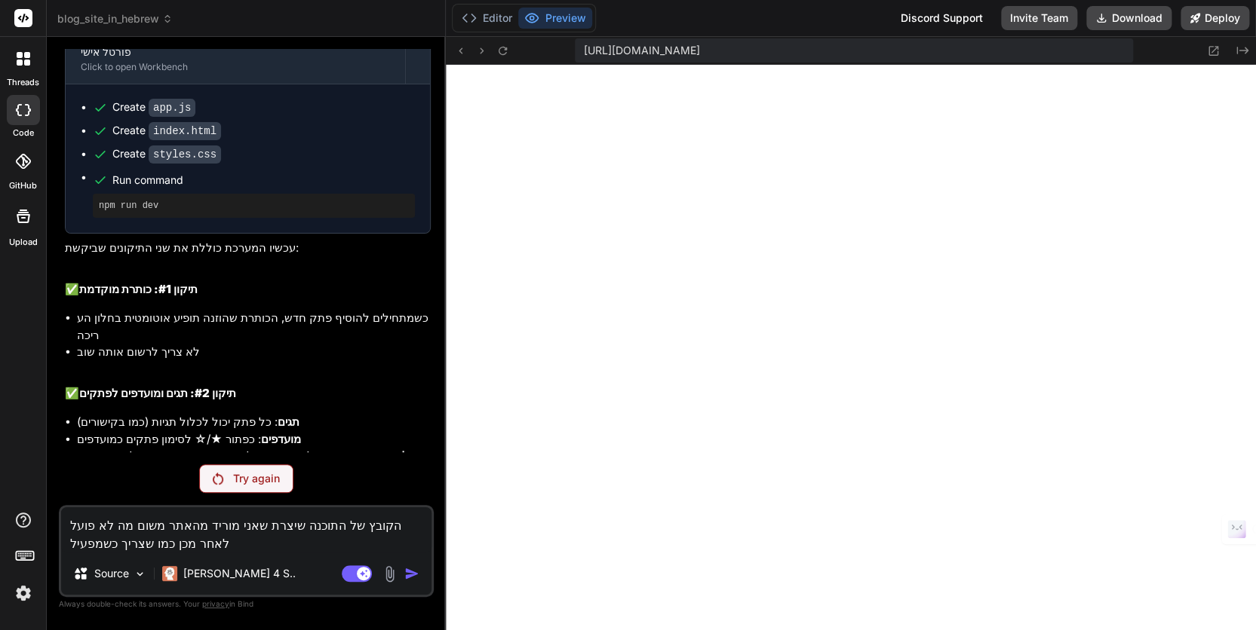
type textarea "הקובץ של התוכנה שיצרת שאני מוריד מהאתר משום מה לא פועל לאחר מכן כמו שצריך כשמפע…"
type textarea "x"
type textarea "הקובץ של התוכנה שיצרת שאני מוריד מהאתר משום מה לא פועל לאחר מכן כמו שצריך כשמפע…"
type textarea "x"
type textarea "הקובץ של התוכנה שיצרת שאני מוריד מהאתר משום מה לא פועל לאחר מכן כמו שצריך כשמפע…"
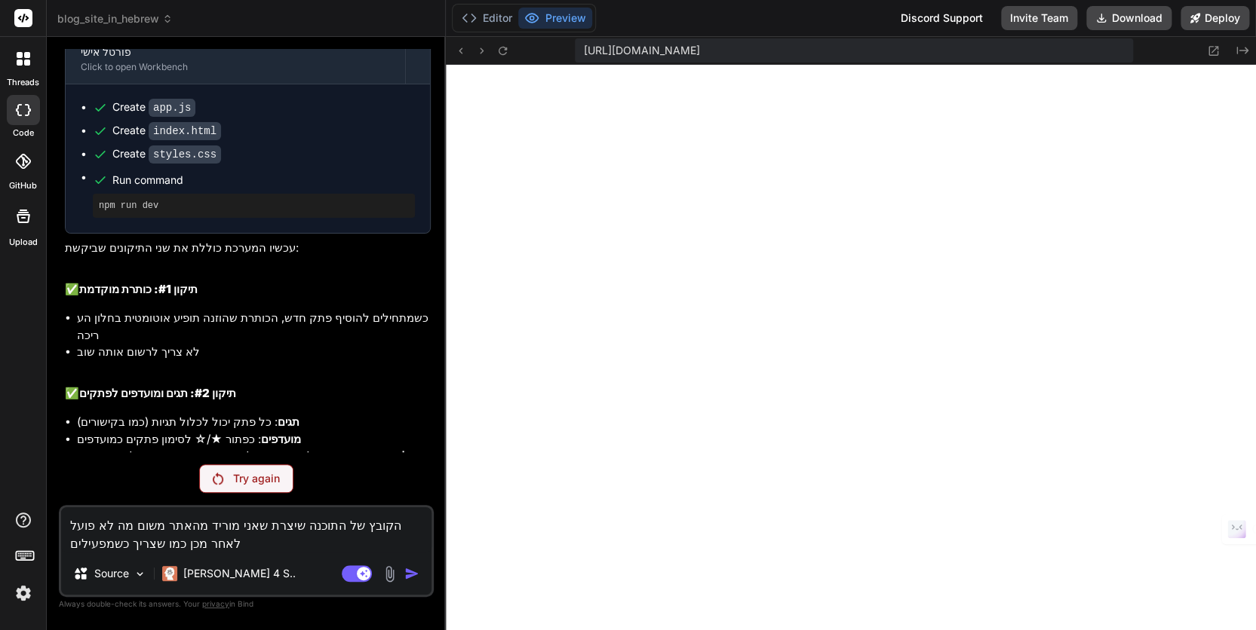
type textarea "x"
type textarea "הקובץ של התוכנה שיצרת שאני מוריד מהאתר משום מה לא פועל לאחר מכן כמו שצריך כשמפע…"
type textarea "x"
type textarea "הקובץ של התוכנה שיצרת שאני מוריד מהאתר משום מה לא פועל לאחר מכן כמו שצריך כשמפע…"
type textarea "x"
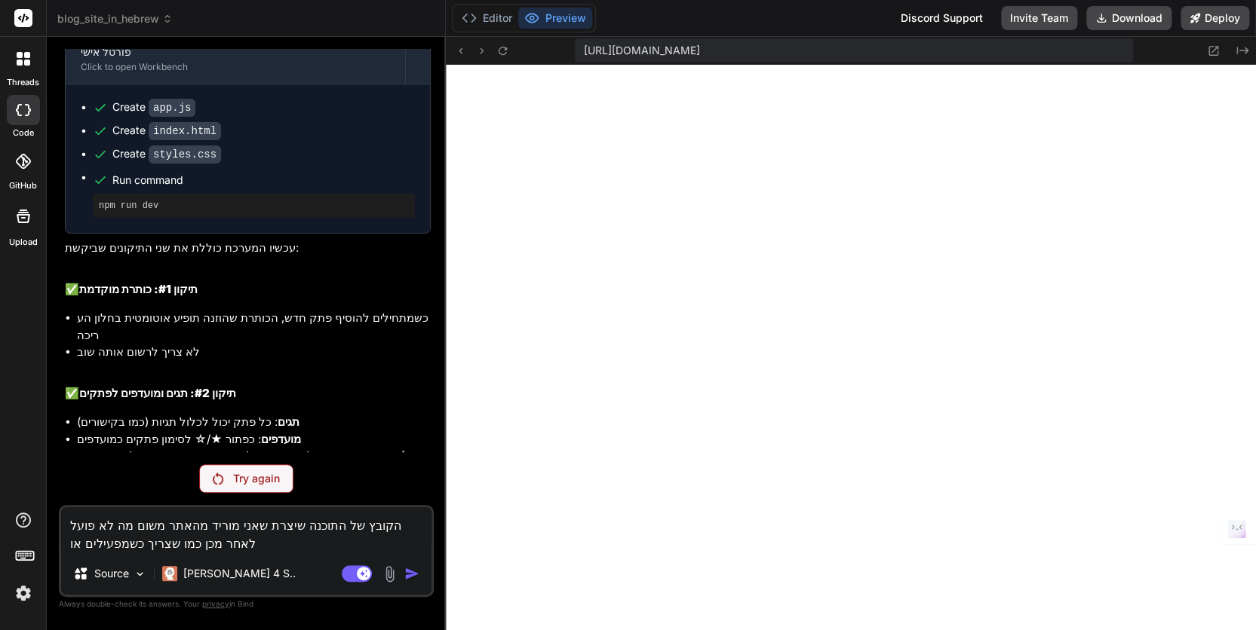
type textarea "הקובץ של התוכנה שיצרת שאני מוריד מהאתר משום מה לא פועל לאחר מכן כמו שצריך כשמפע…"
type textarea "x"
type textarea "הקובץ של התוכנה שיצרת שאני מוריד מהאתר משום מה לא פועל לאחר מכן כמו שצריך כשמפע…"
type textarea "x"
type textarea "הקובץ של התוכנה שיצרת שאני מוריד מהאתר משום מה לא פועל לאחר מכן כמו שצריך כשמפע…"
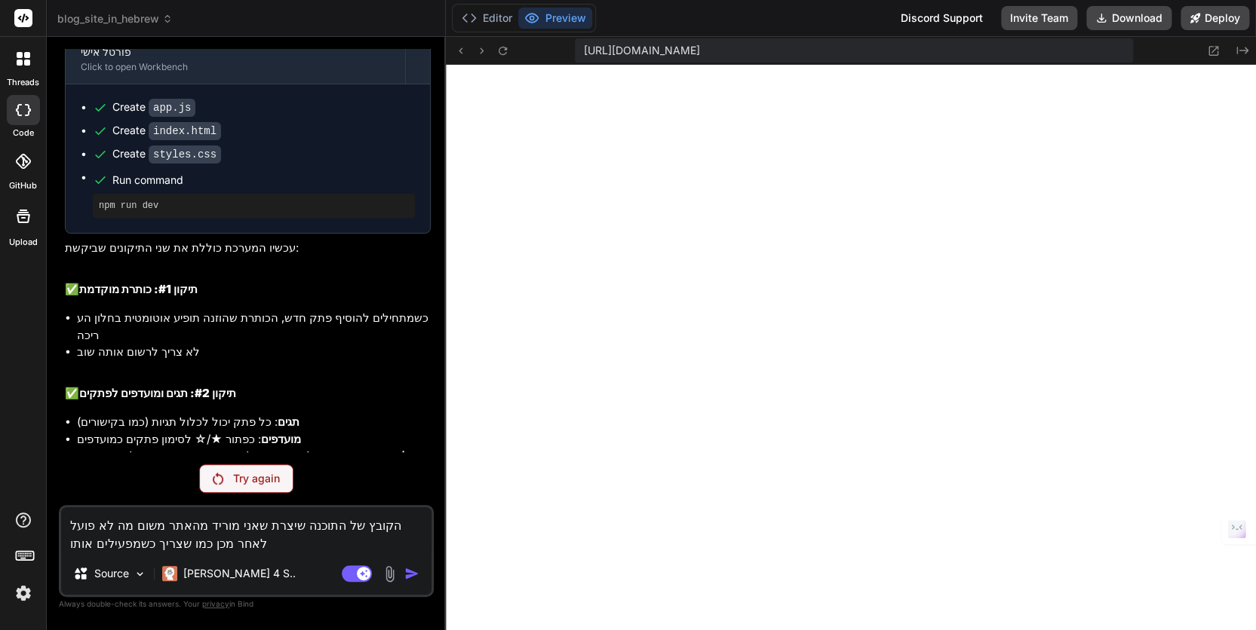
type textarea "x"
type textarea "הקובץ של התוכנה שיצרת שאני מוריד מהאתר משום מה לא פועל לאחר מכן כמו שצריך כשמפע…"
type textarea "x"
type textarea "הקובץ של התוכנה שיצרת שאני מוריד מהאתר משום מה לא פועל לאחר מכן כמו שצריך כשמפע…"
type textarea "x"
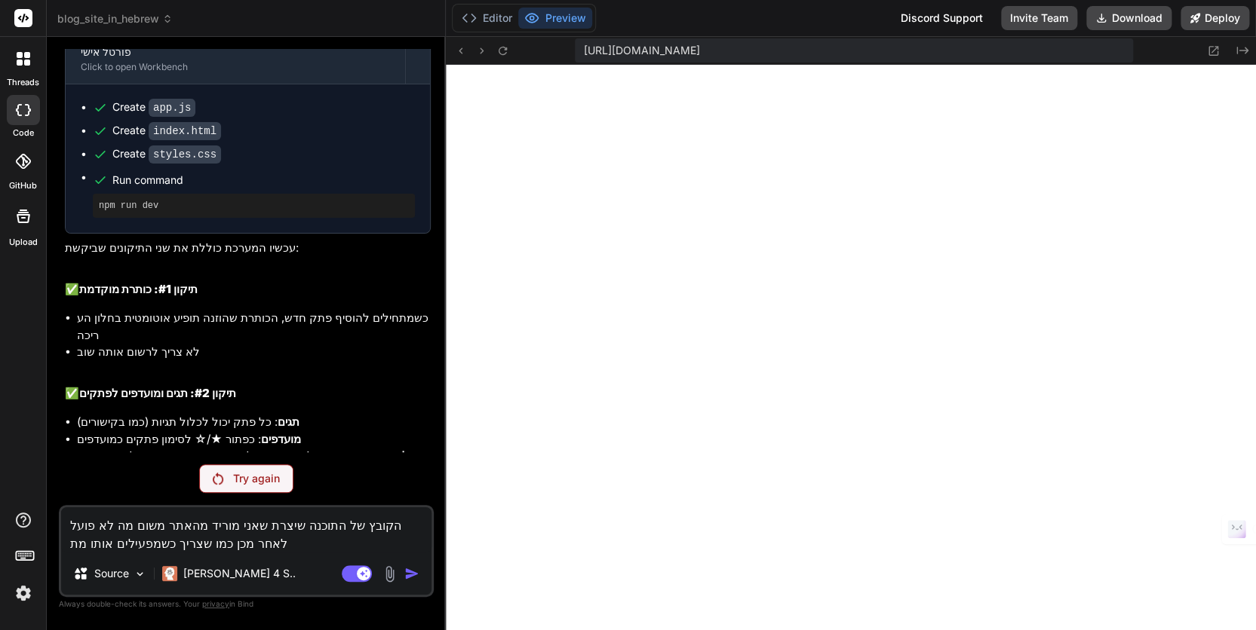
type textarea "הקובץ של התוכנה שיצרת שאני מוריד מהאתר משום מה לא פועל לאחר מכן כמו שצריך כשמפע…"
type textarea "x"
type textarea "הקובץ של התוכנה שיצרת שאני מוריד מהאתר משום מה לא פועל לאחר מכן כמו שצריך כשמפע…"
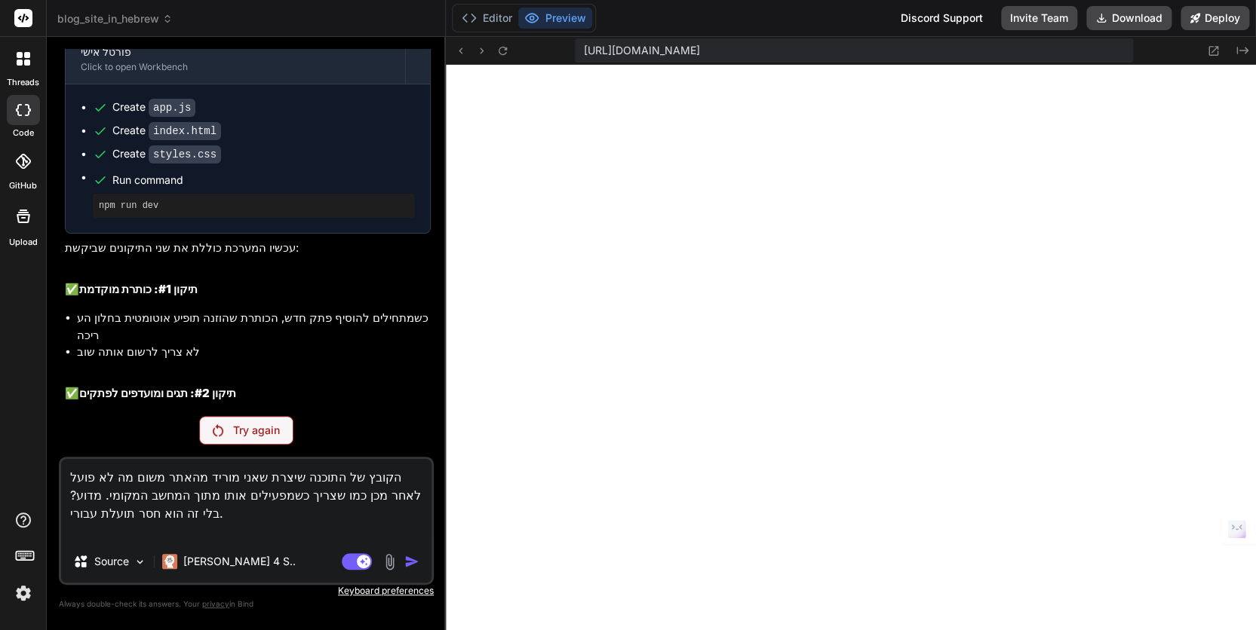
click at [142, 520] on textarea "הקובץ של התוכנה שיצרת שאני מוריד מהאתר משום מה לא פועל לאחר מכן כמו שצריך כשמפע…" at bounding box center [246, 499] width 370 height 81
click at [486, 14] on button "Editor" at bounding box center [487, 18] width 63 height 21
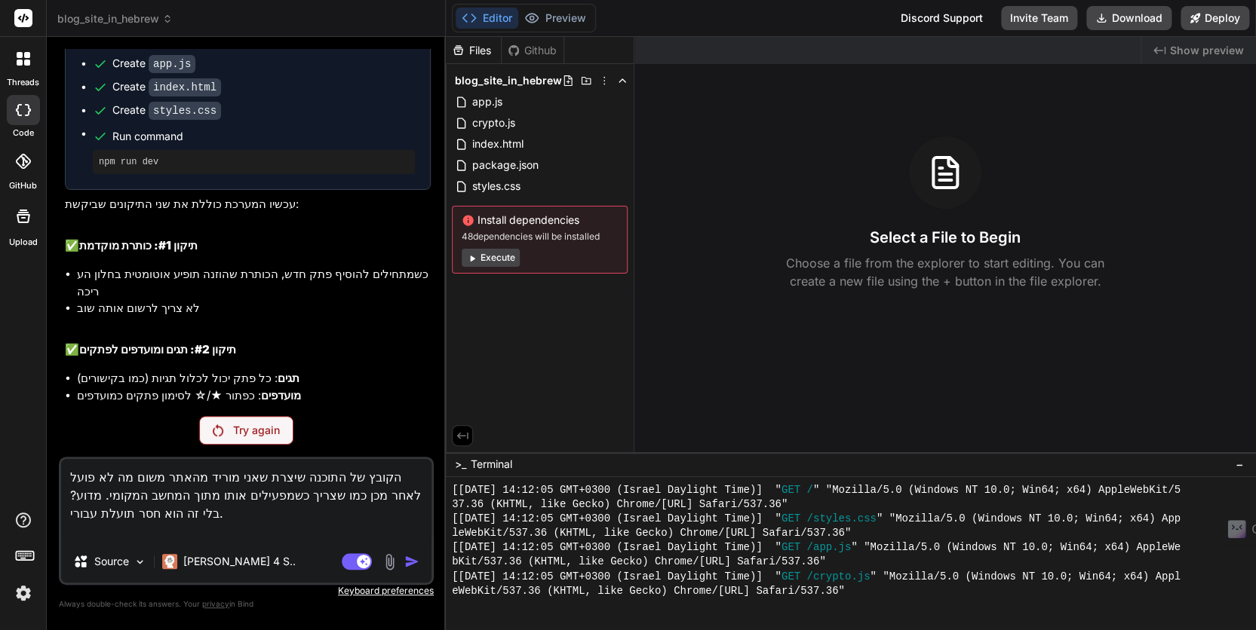
scroll to position [2421, 0]
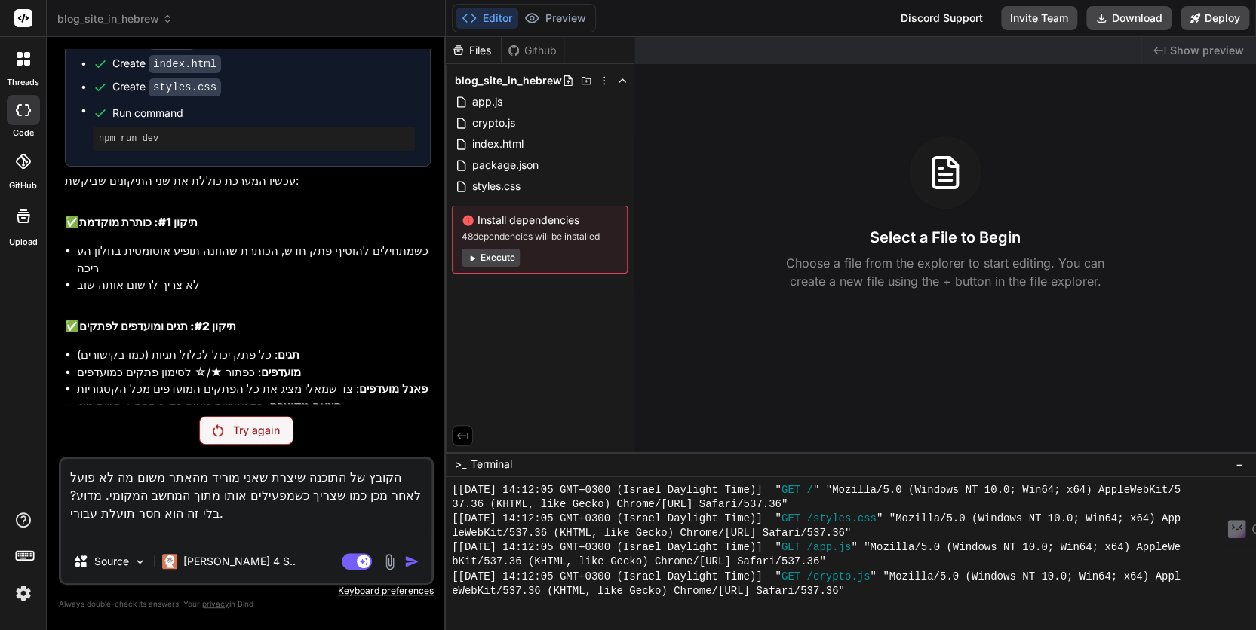
click at [487, 250] on button "Execute" at bounding box center [491, 258] width 58 height 18
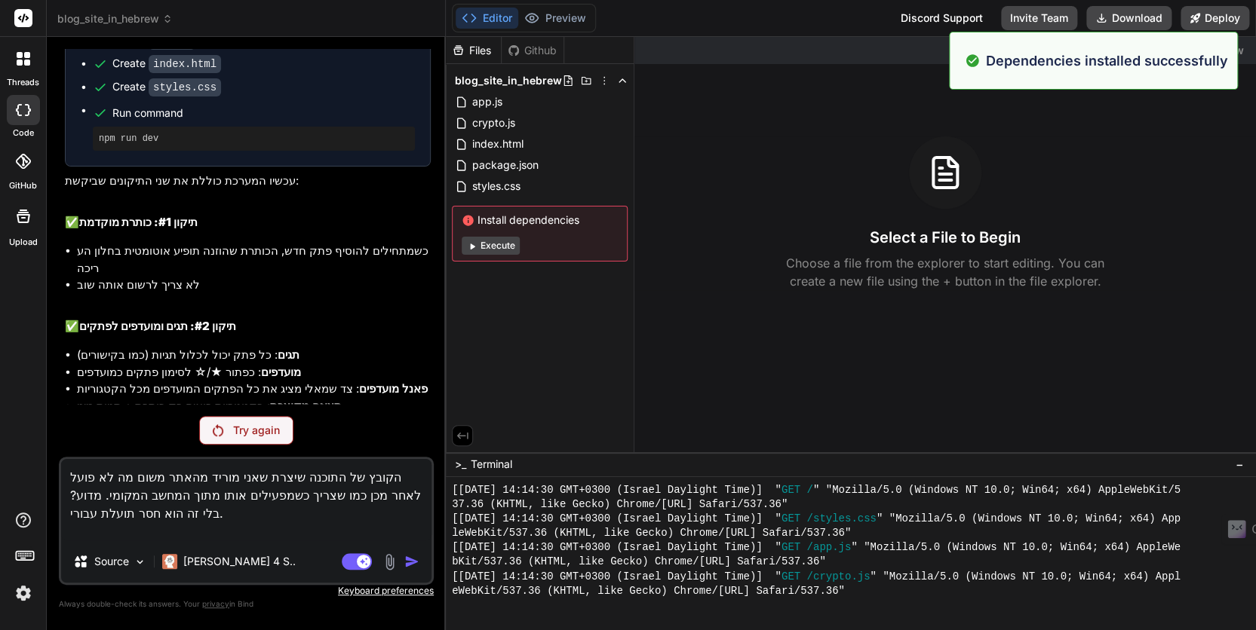
scroll to position [1626, 0]
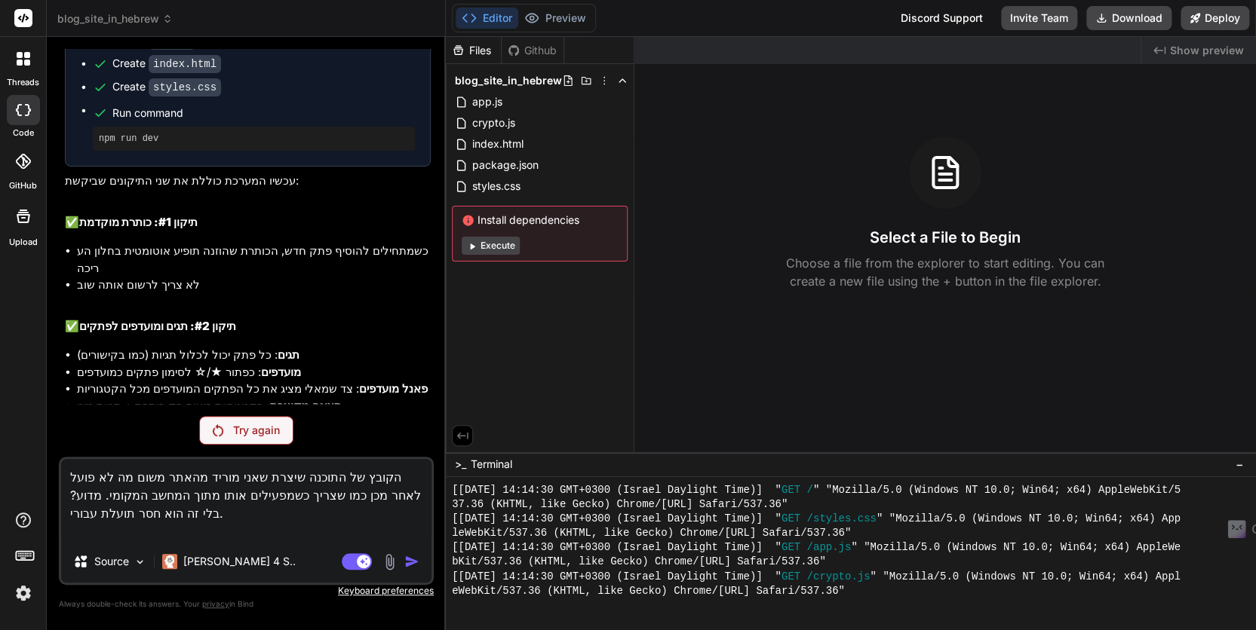
click at [364, 465] on p "לאחר הכנסת סיסמת הצפנה עולה משום מה החלון של יצירת קטגוריה חדשה ללא שום הצדקה ו…" at bounding box center [248, 490] width 366 height 51
click at [207, 493] on textarea "הקובץ של התוכנה שיצרת שאני מוריד מהאתר משום מה לא פועל לאחר מכן כמו שצריך כשמפע…" at bounding box center [246, 499] width 370 height 81
click at [206, 493] on textarea "הקובץ של התוכנה שיצרת שאני מוריד מהאתר משום מה לא פועל לאחר מכן כמו שצריך כשמפע…" at bounding box center [246, 499] width 370 height 81
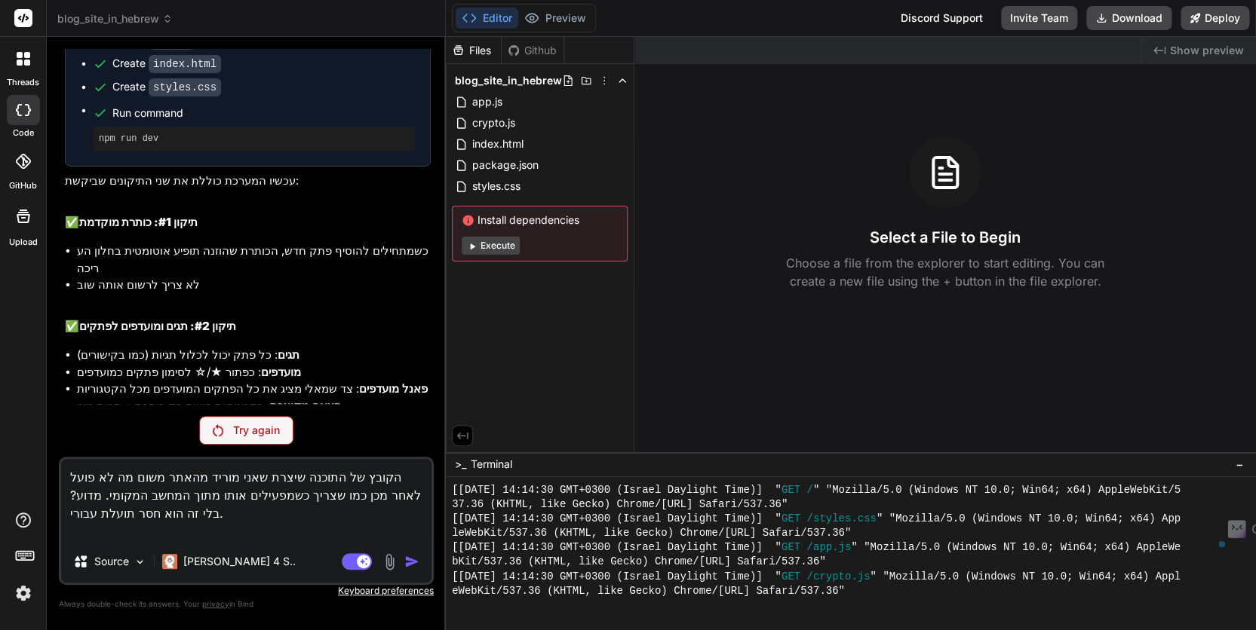
click at [249, 431] on p "Try again" at bounding box center [255, 430] width 47 height 15
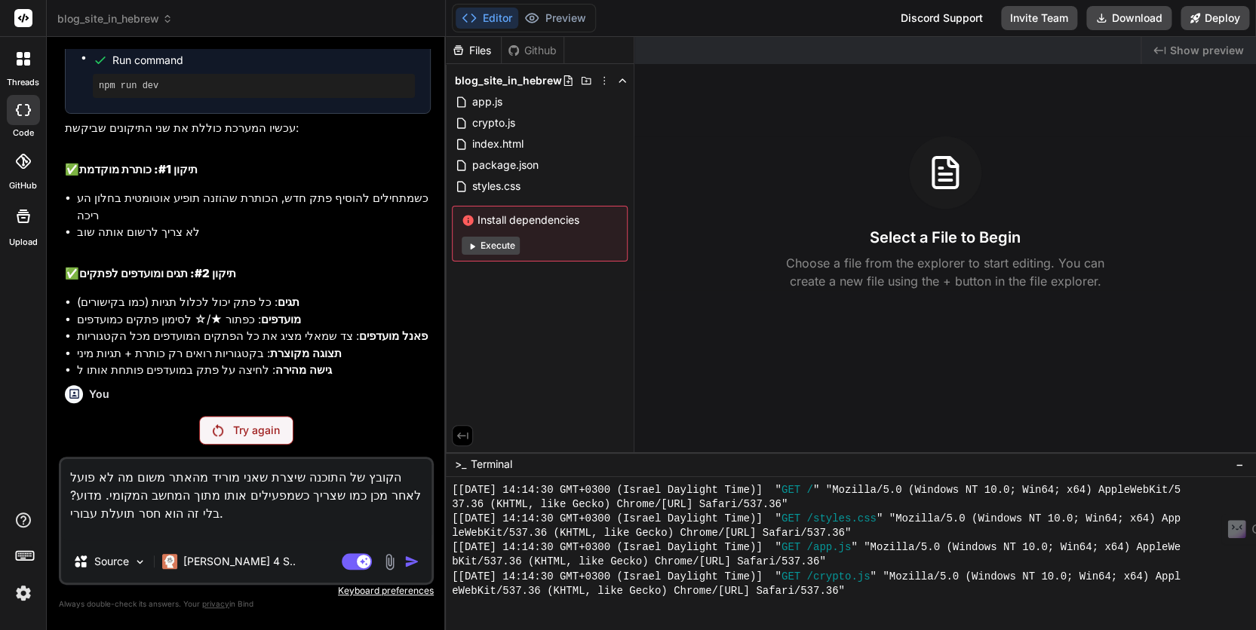
scroll to position [2421, 0]
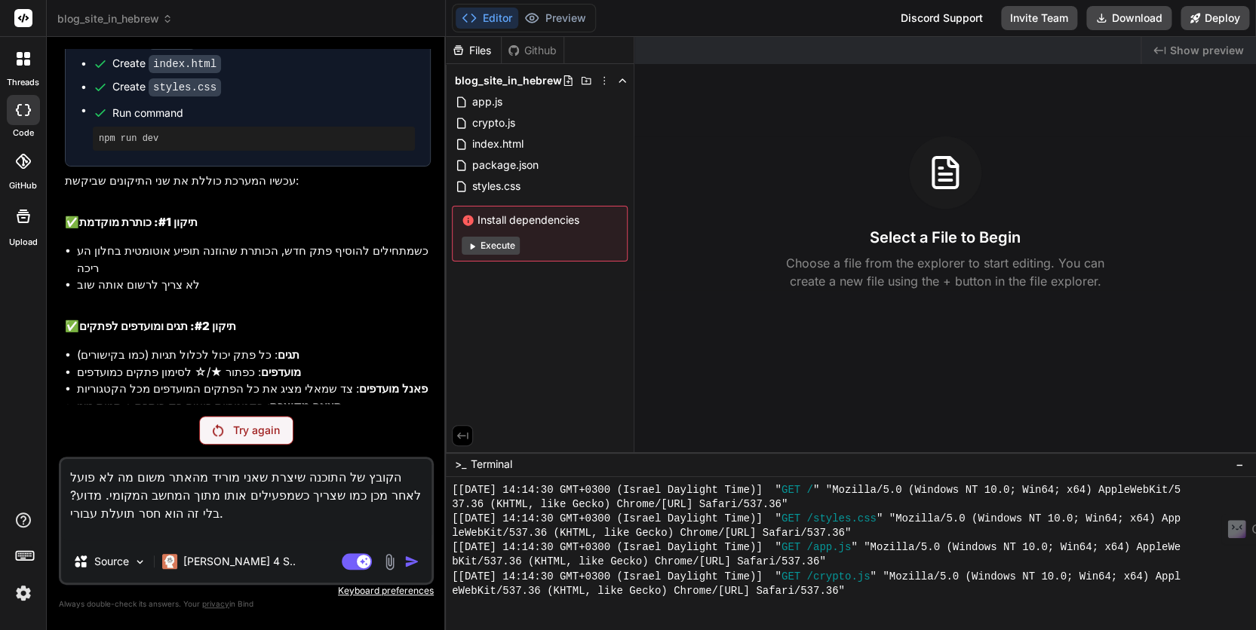
click at [498, 245] on button "Execute" at bounding box center [491, 246] width 58 height 18
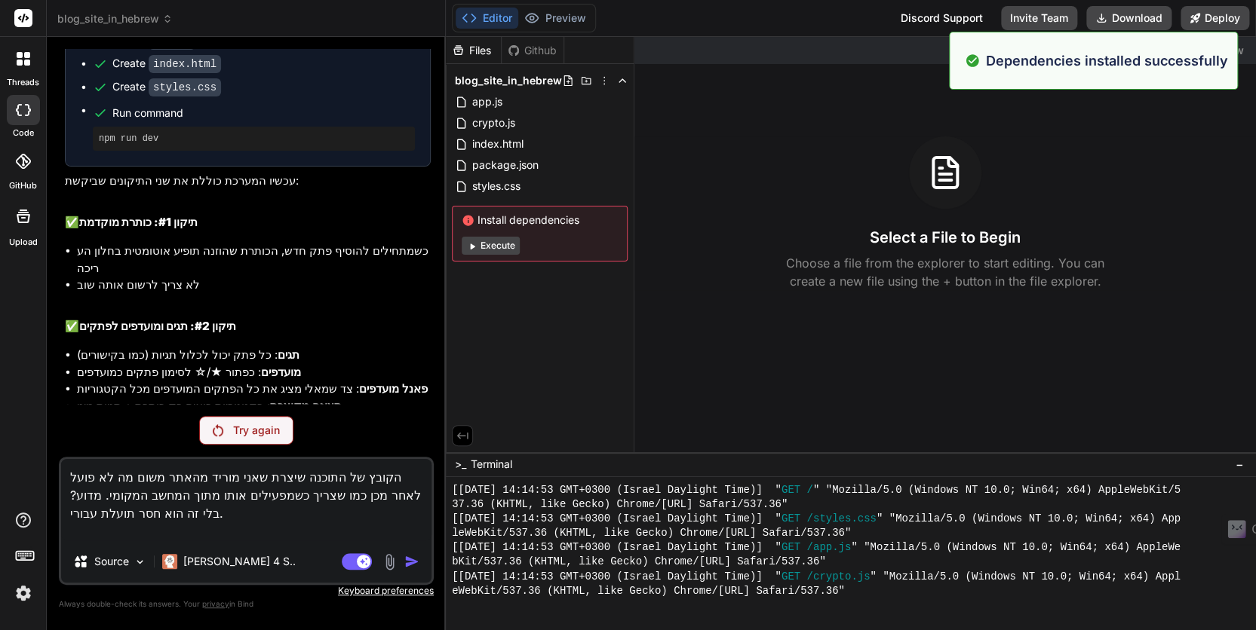
scroll to position [2446, 0]
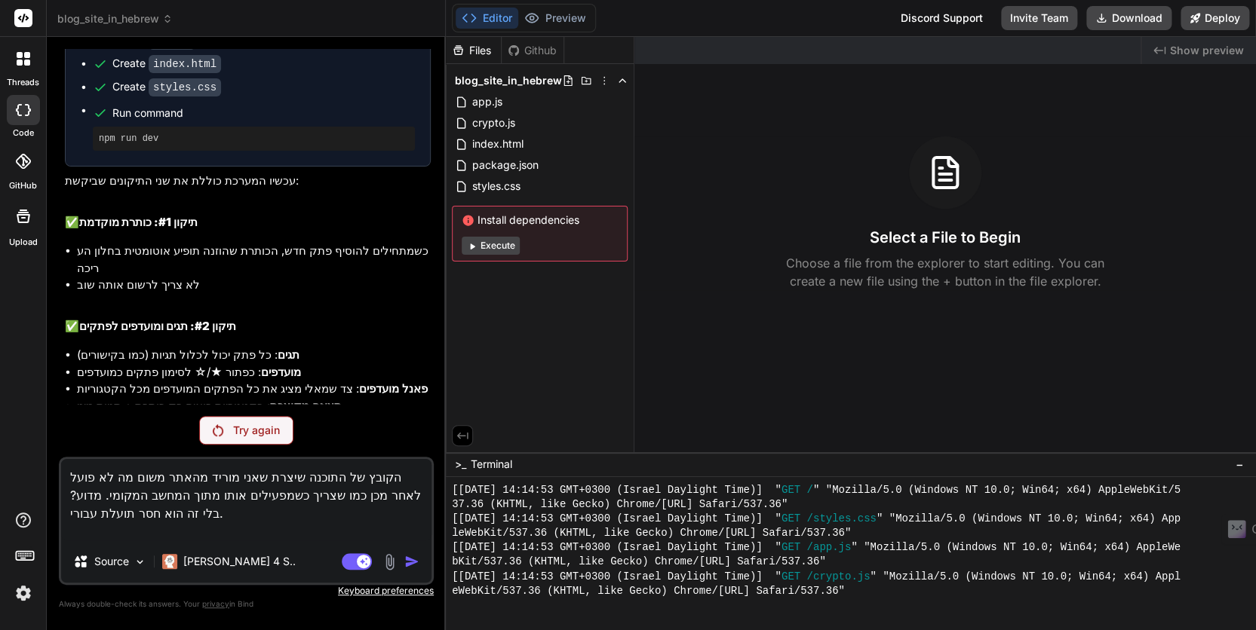
click at [707, 333] on div "Created with Pixso. Show preview Select a File to Begin Choose a file from the …" at bounding box center [944, 245] width 621 height 416
click at [24, 595] on img at bounding box center [24, 594] width 26 height 26
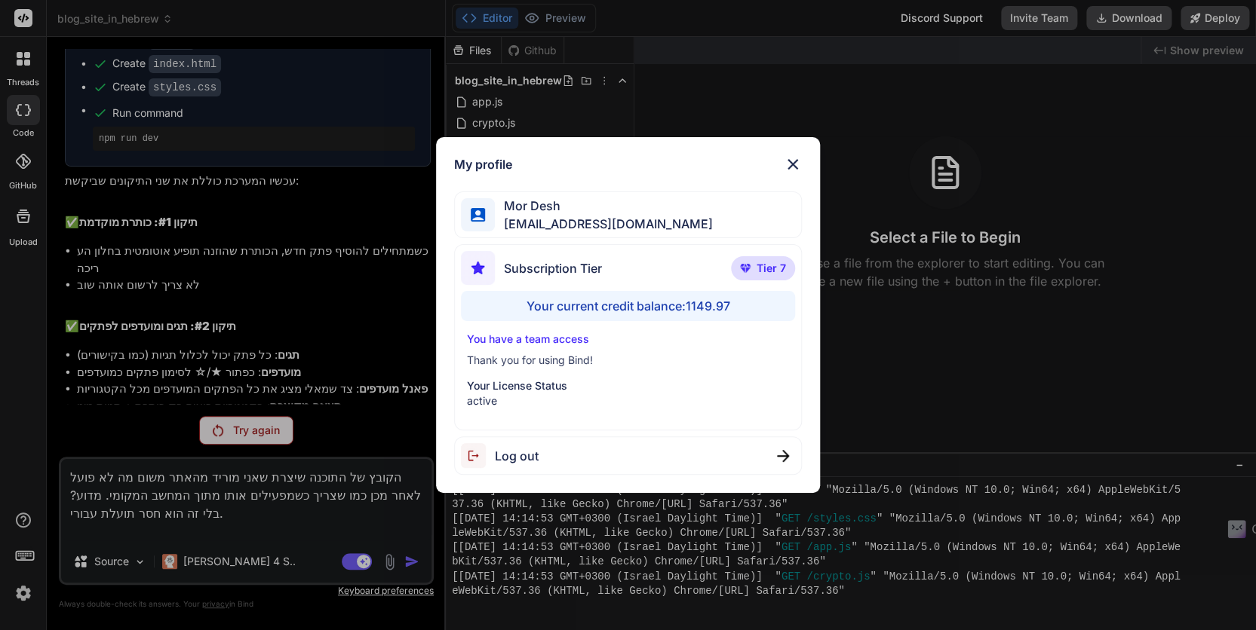
click at [936, 354] on div "My profile Mor Desh moshtov@proton.me Subscription Tier Tier 7 Your current cre…" at bounding box center [628, 315] width 1256 height 630
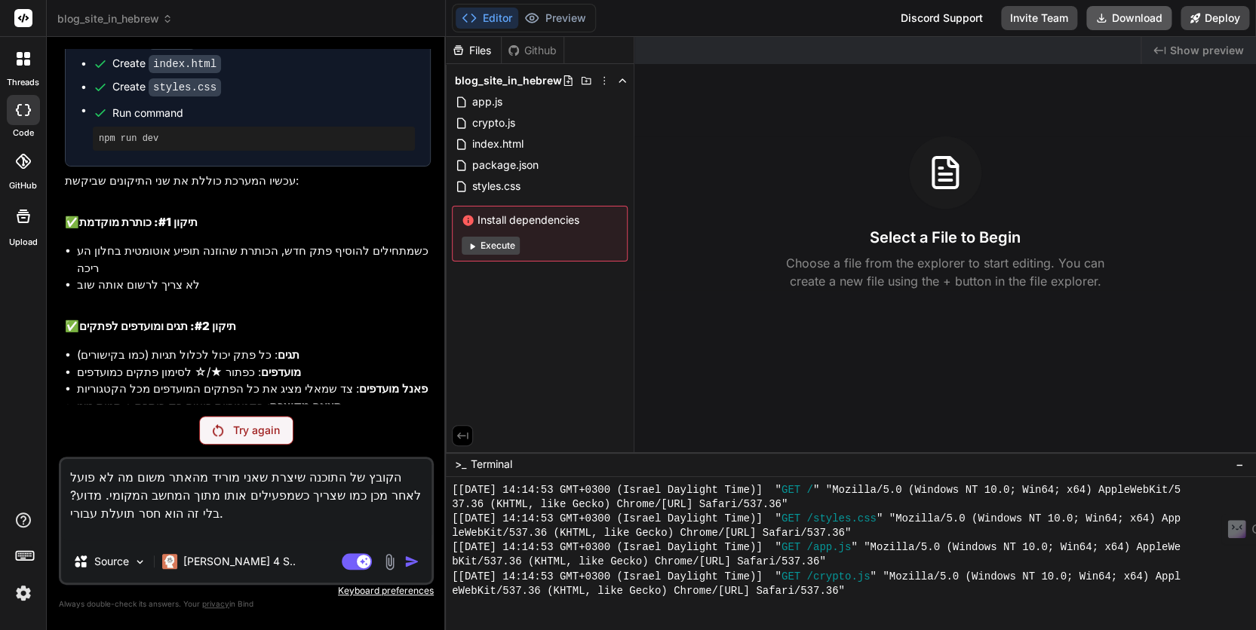
click at [1137, 11] on button "Download" at bounding box center [1128, 18] width 85 height 24
click at [562, 20] on button "Preview" at bounding box center [555, 18] width 74 height 21
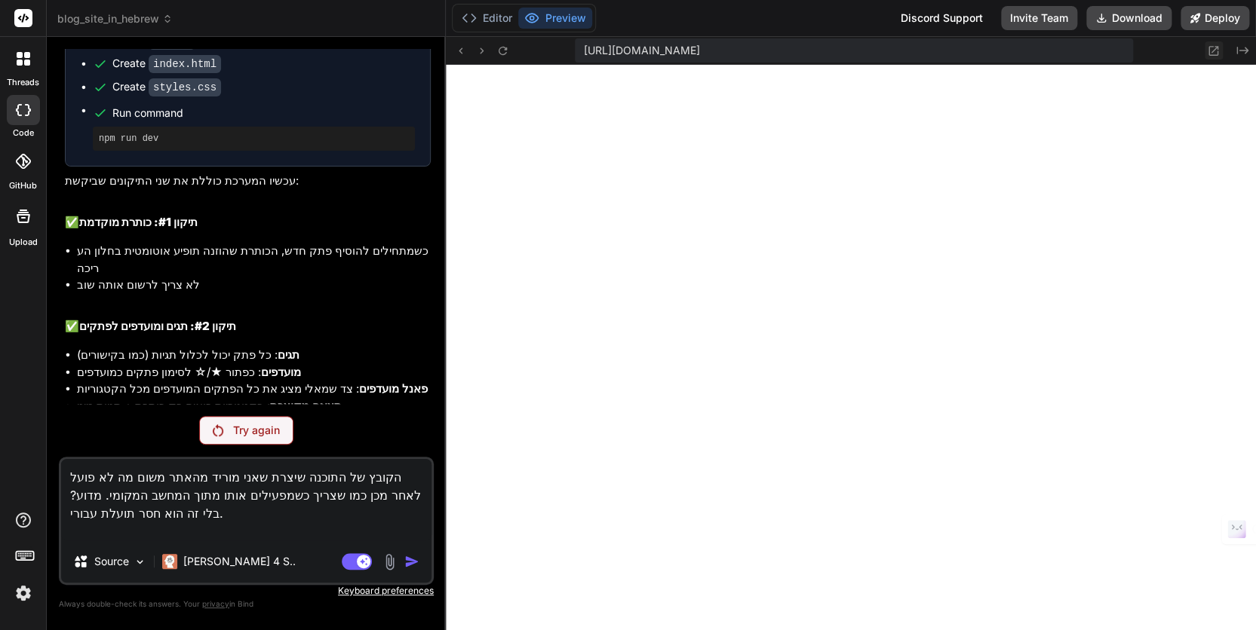
click at [1212, 51] on icon at bounding box center [1214, 51] width 10 height 10
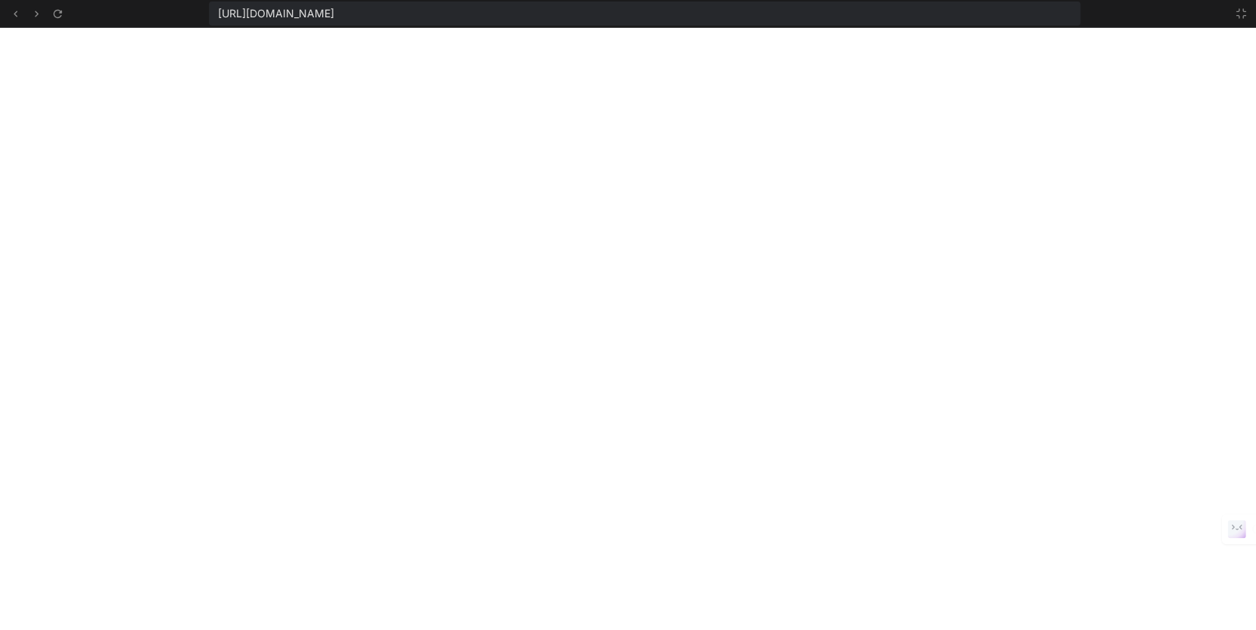
scroll to position [2562, 0]
click at [1237, 14] on icon at bounding box center [1241, 14] width 12 height 12
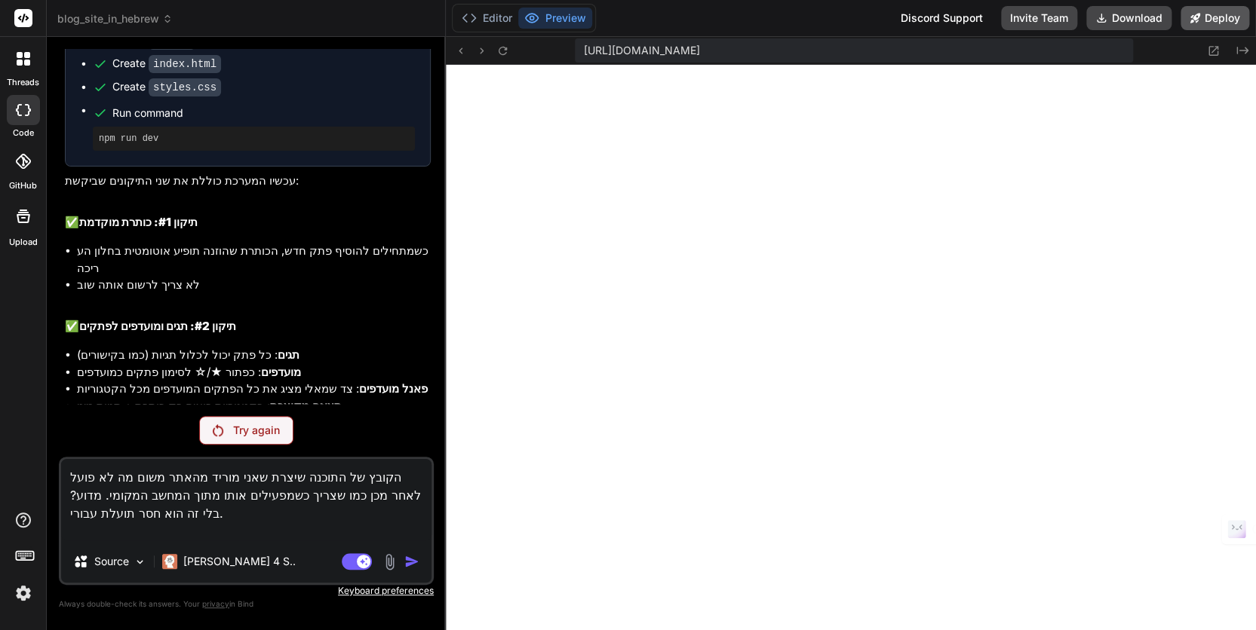
scroll to position [2677, 0]
click at [1207, 17] on button "Deploy" at bounding box center [1214, 18] width 69 height 24
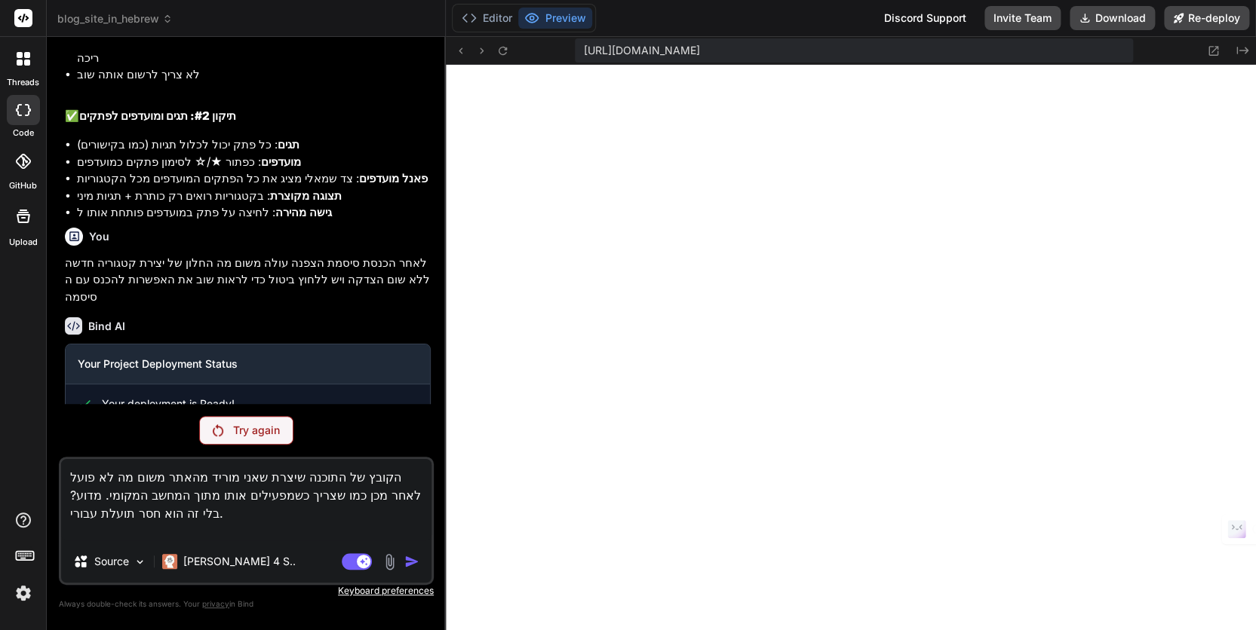
scroll to position [2642, 0]
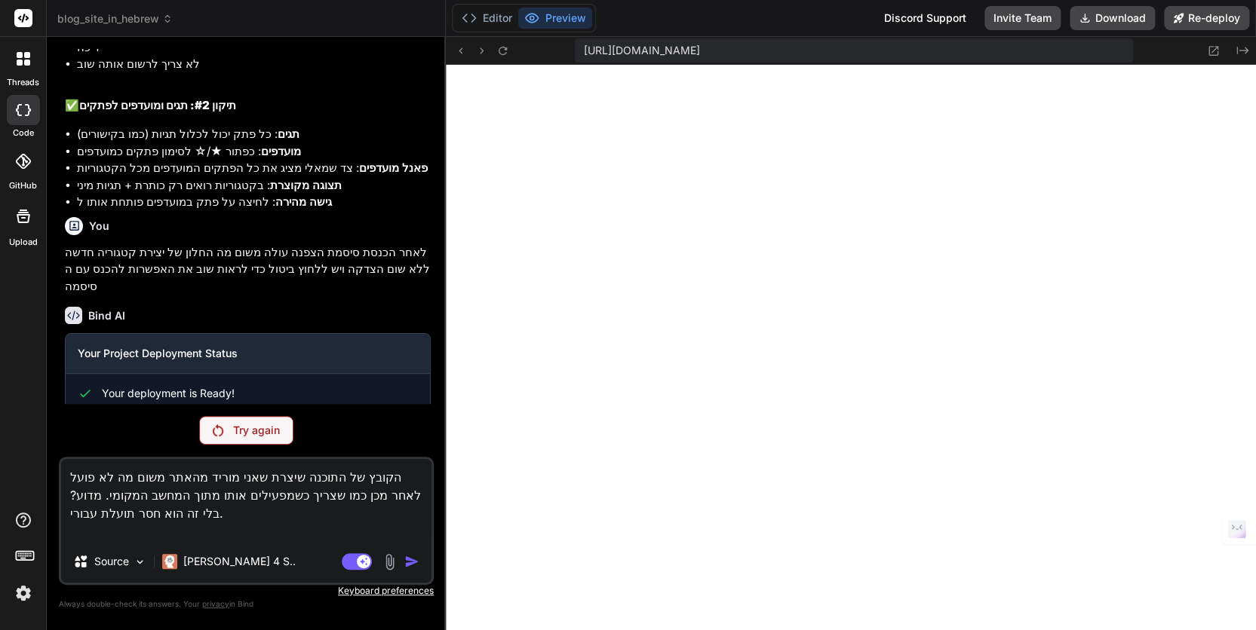
click at [150, 465] on link "Open your application" at bounding box center [154, 478] width 152 height 27
click at [492, 17] on button "Editor" at bounding box center [487, 18] width 63 height 21
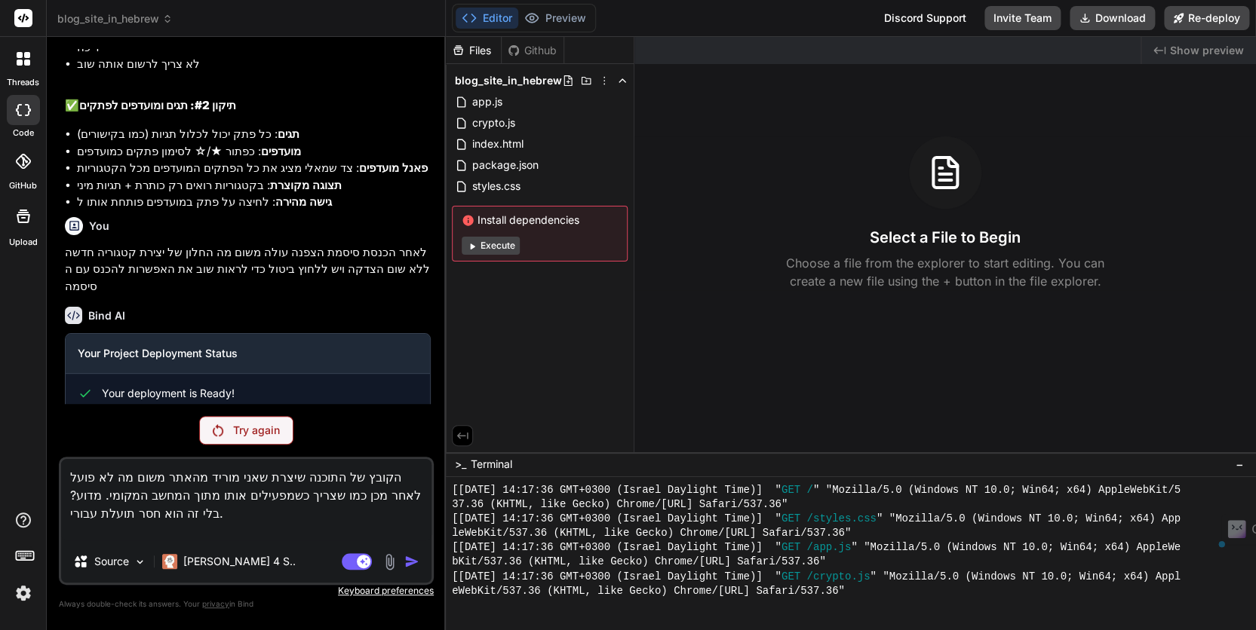
drag, startPoint x: 117, startPoint y: 514, endPoint x: 77, endPoint y: 457, distance: 69.3
click at [75, 456] on div "You כן, עשה זאת. Bind AI פורטל אישי Click to open Workbench Create index.html C…" at bounding box center [246, 339] width 375 height 581
click at [96, 482] on textarea "הקובץ של התוכנה שיצרת שאני מוריד מהאתר משום מה לא פועל לאחר מכן כמו שצריך כשמפע…" at bounding box center [246, 499] width 370 height 81
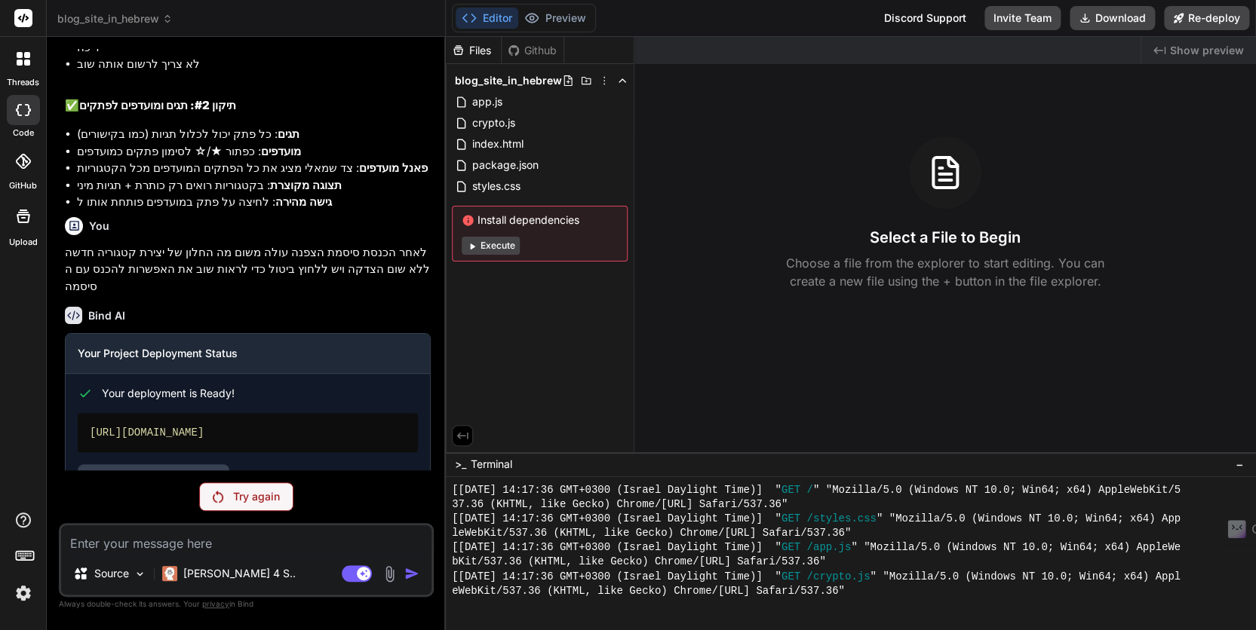
scroll to position [2576, 0]
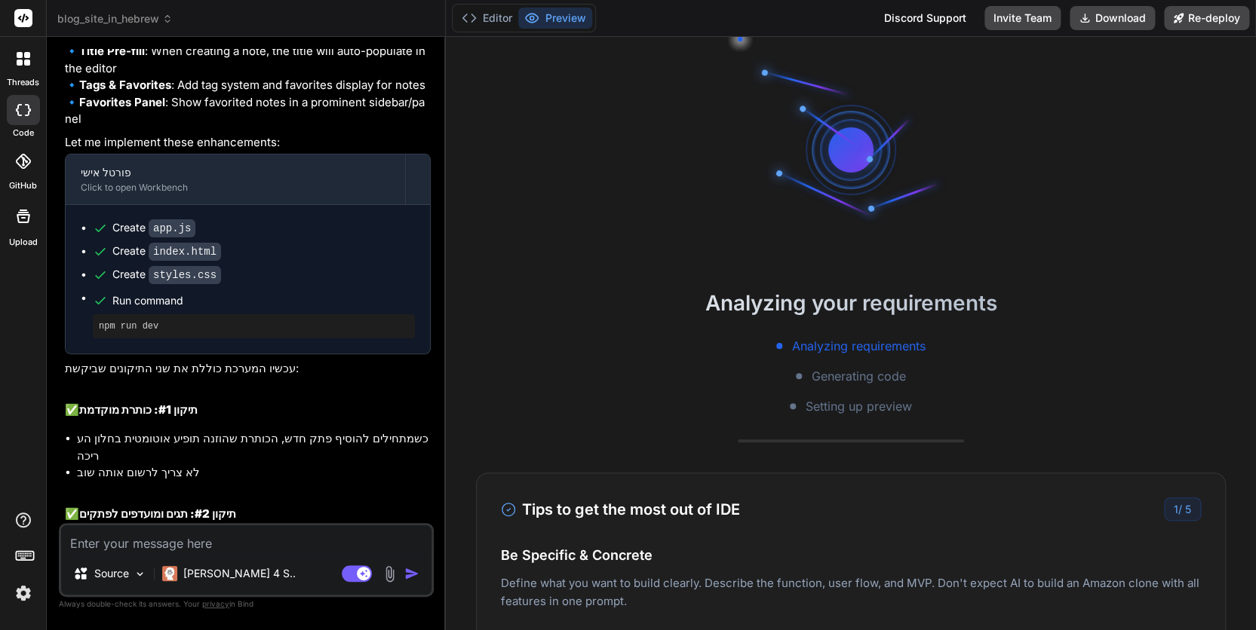
scroll to position [2235, 0]
click at [115, 544] on textarea at bounding box center [246, 539] width 370 height 27
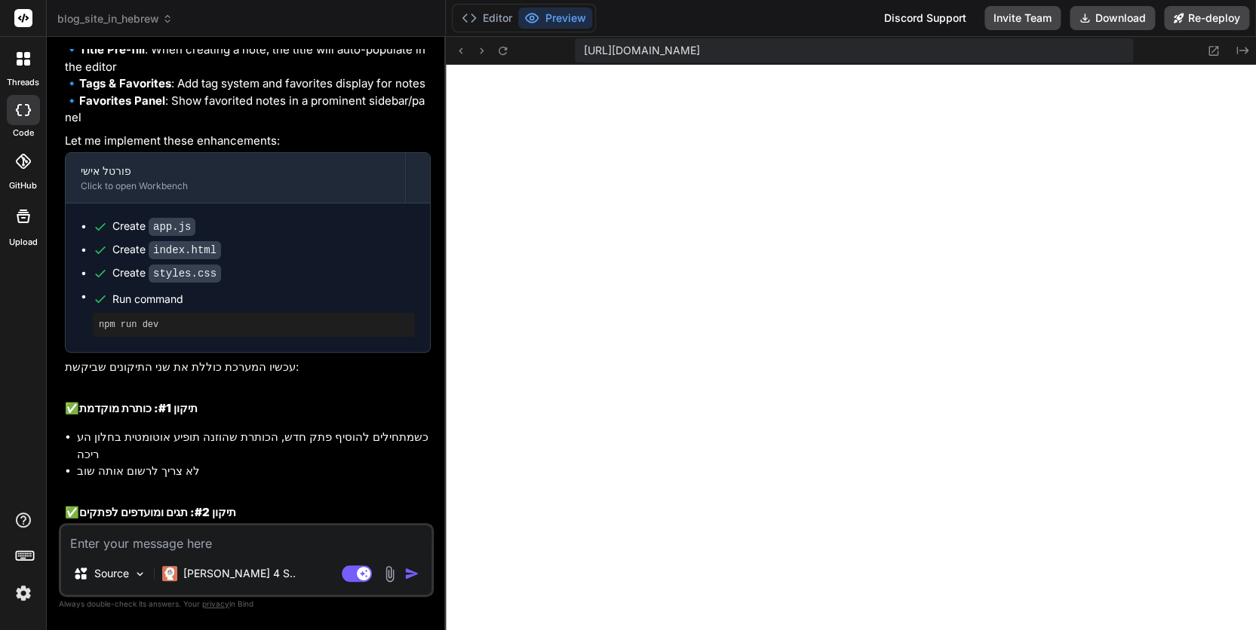
scroll to position [575, 0]
click at [108, 544] on textarea at bounding box center [246, 539] width 370 height 27
click at [155, 541] on textarea at bounding box center [246, 539] width 370 height 27
click at [216, 576] on p "[PERSON_NAME] 4 S.." at bounding box center [239, 573] width 112 height 15
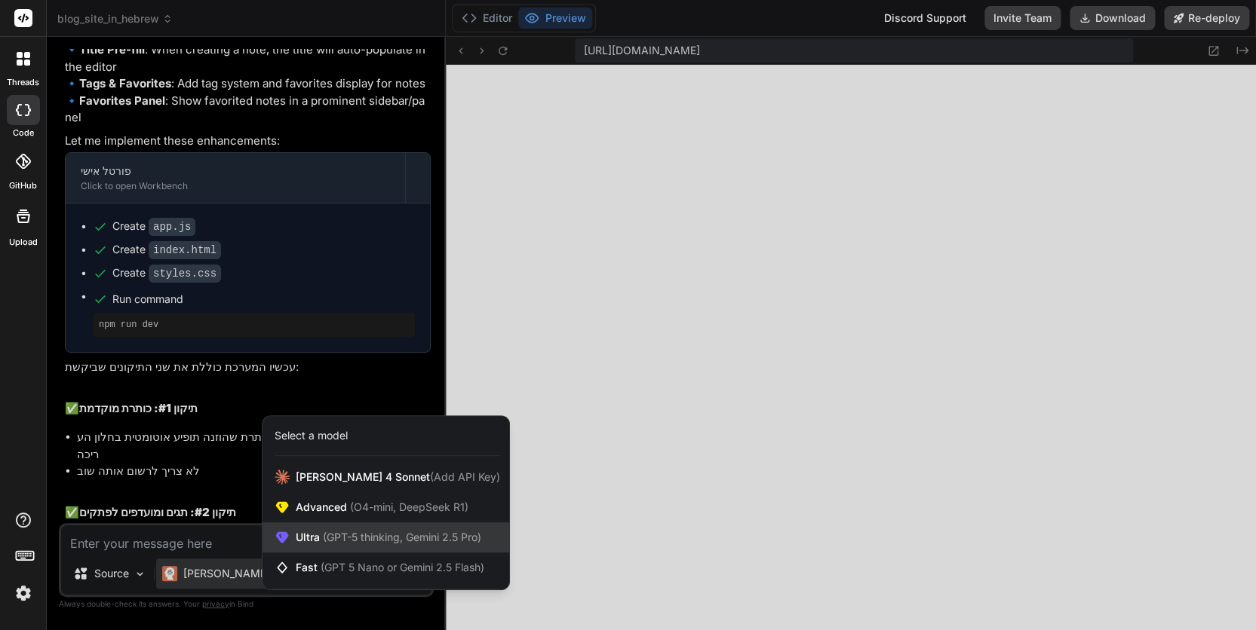
click at [347, 537] on span "(GPT-5 thinking, Gemini 2.5 Pro)" at bounding box center [400, 537] width 161 height 13
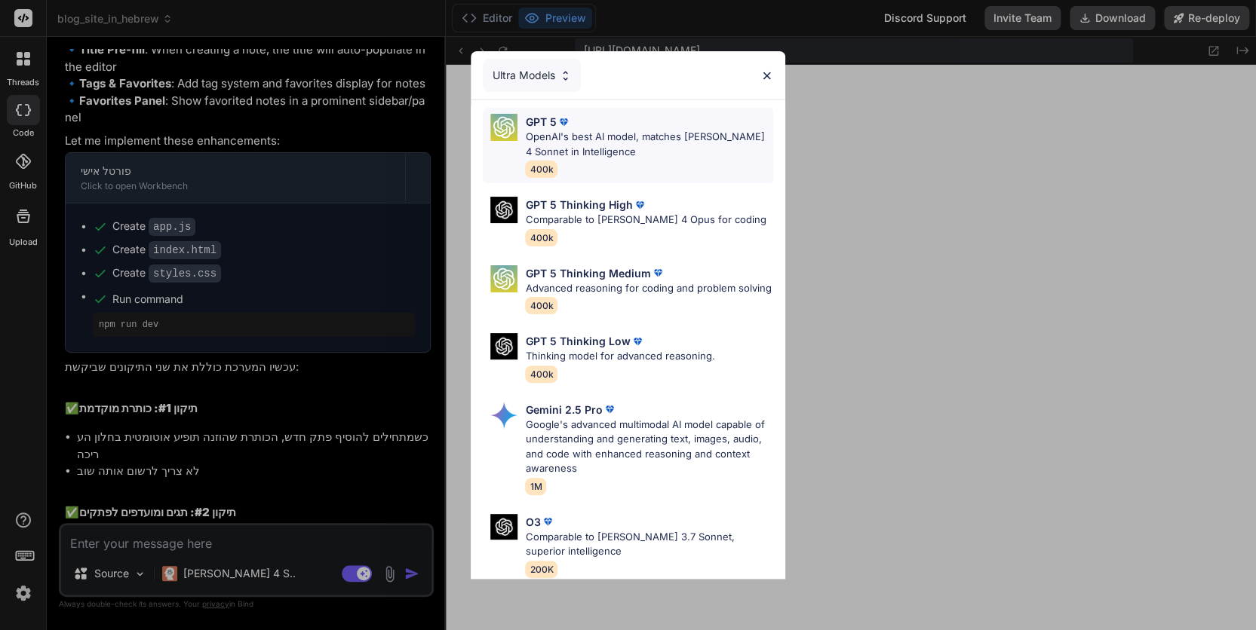
click at [551, 136] on p "OpenAI's best AI model, matches [PERSON_NAME] 4 Sonnet in Intelligence" at bounding box center [648, 144] width 247 height 29
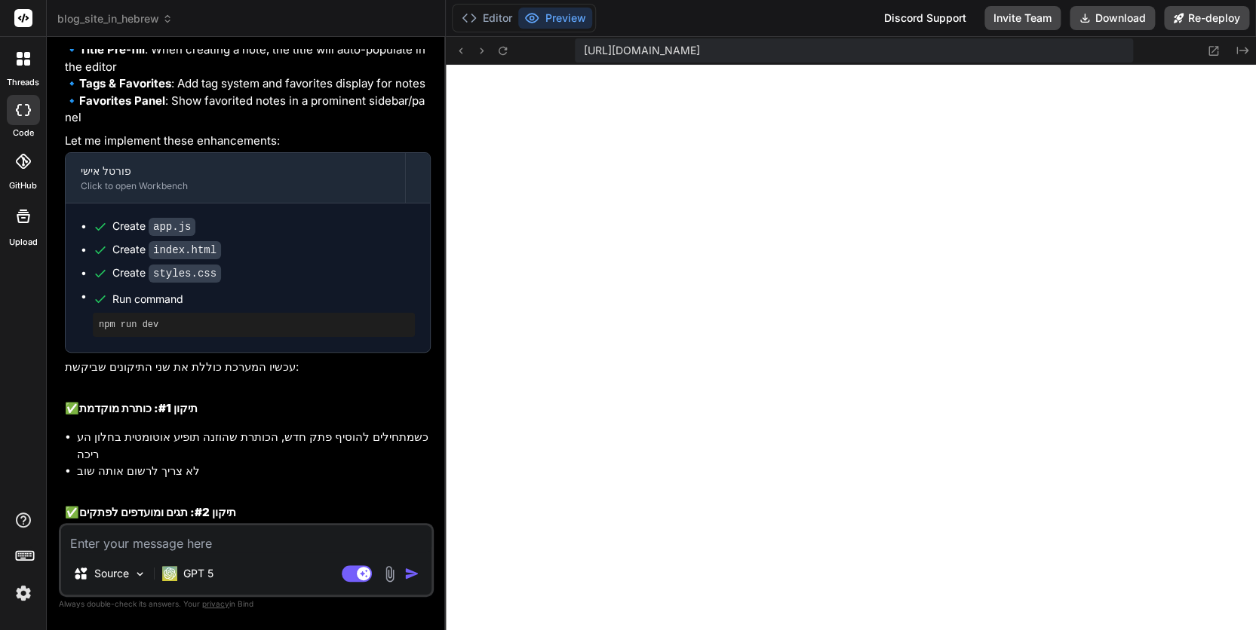
click at [123, 537] on textarea at bounding box center [246, 539] width 370 height 27
type textarea "x"
type textarea "נ"
type textarea "x"
type textarea "נא"
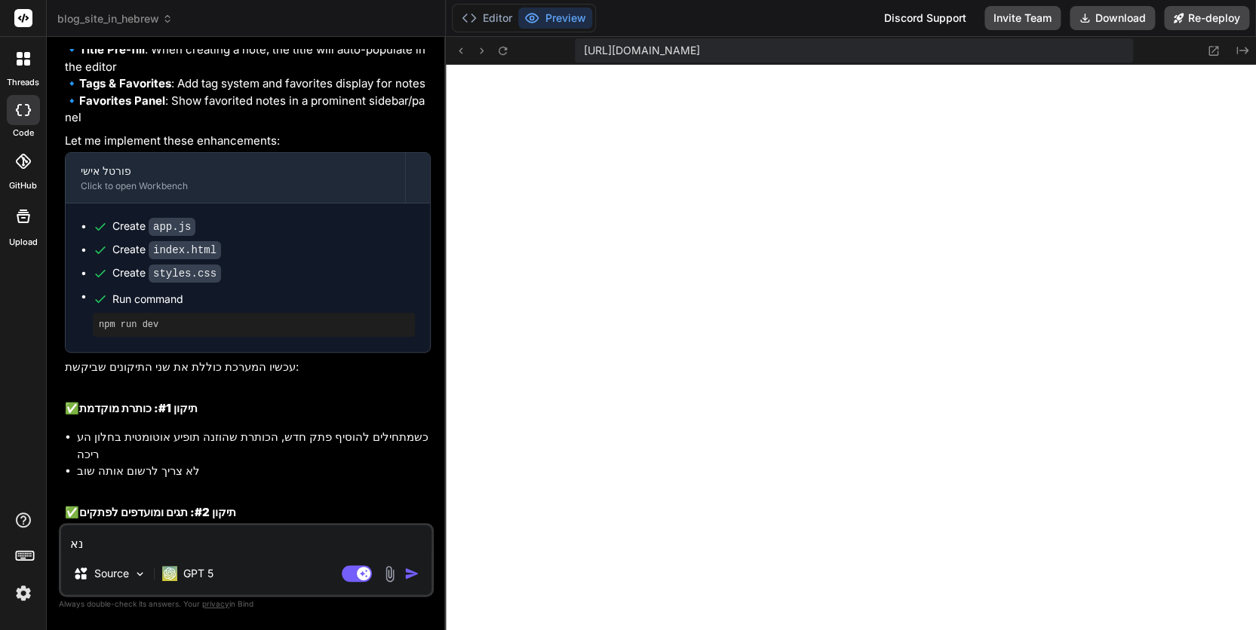
type textarea "x"
type textarea "נ"
type textarea "x"
type textarea "א"
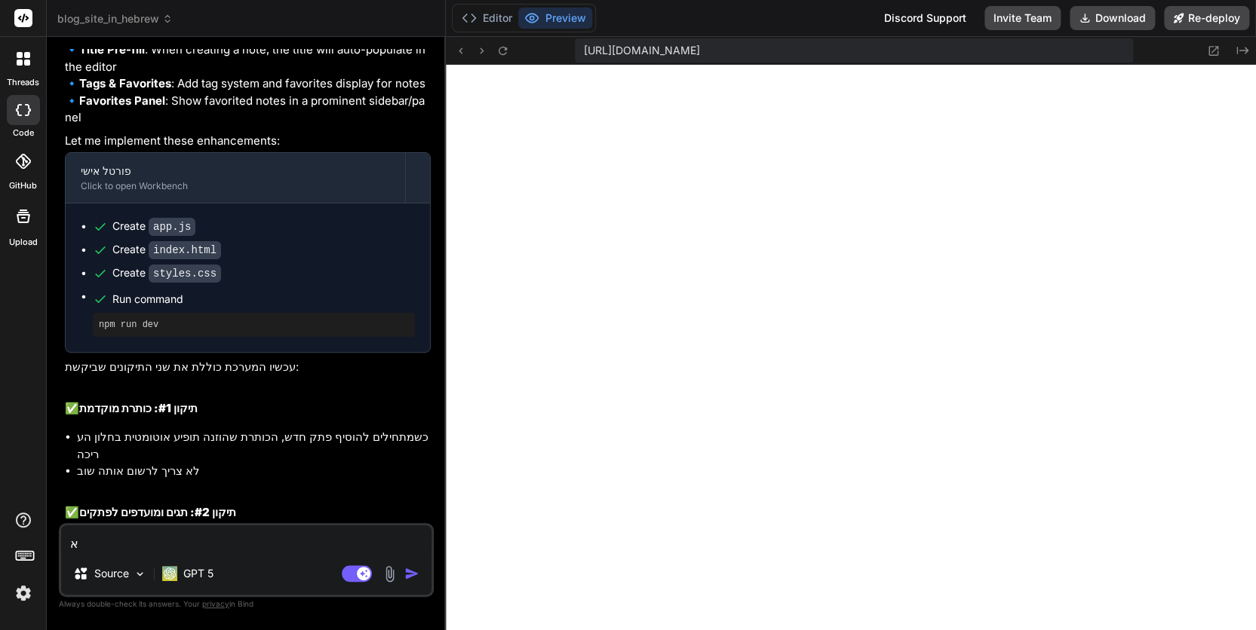
type textarea "x"
type textarea "אנ"
type textarea "x"
type textarea "אנא"
type textarea "x"
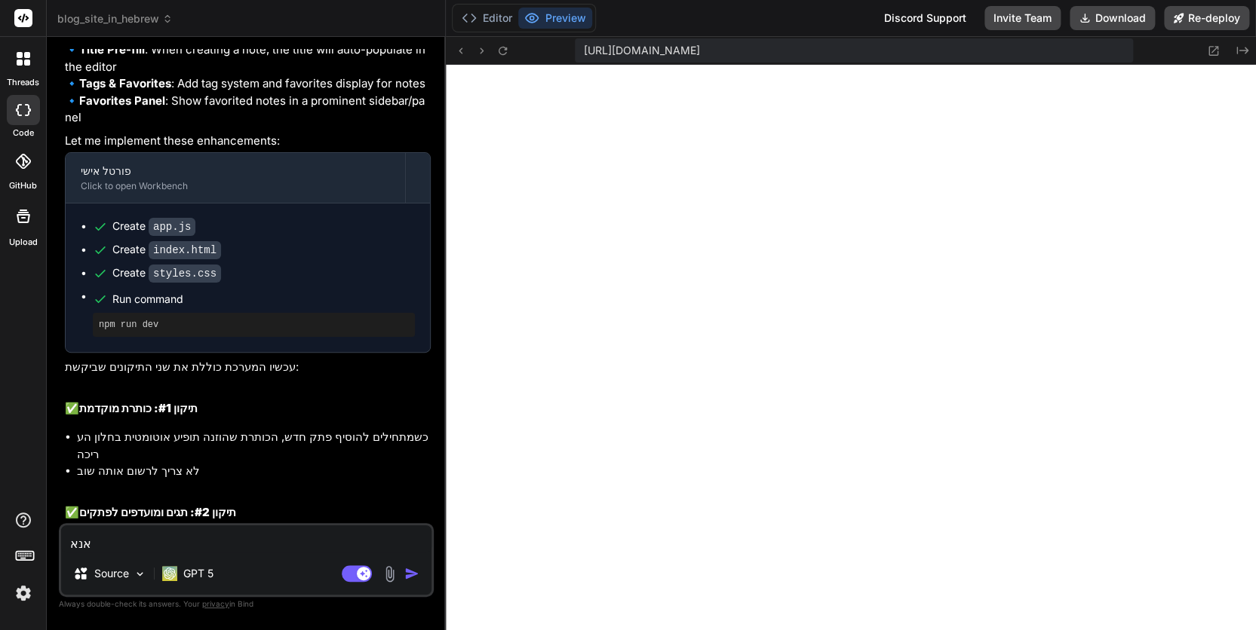
type textarea "אנא"
type textarea "x"
type textarea "אנא ה"
type textarea "x"
type textarea "אנא הו"
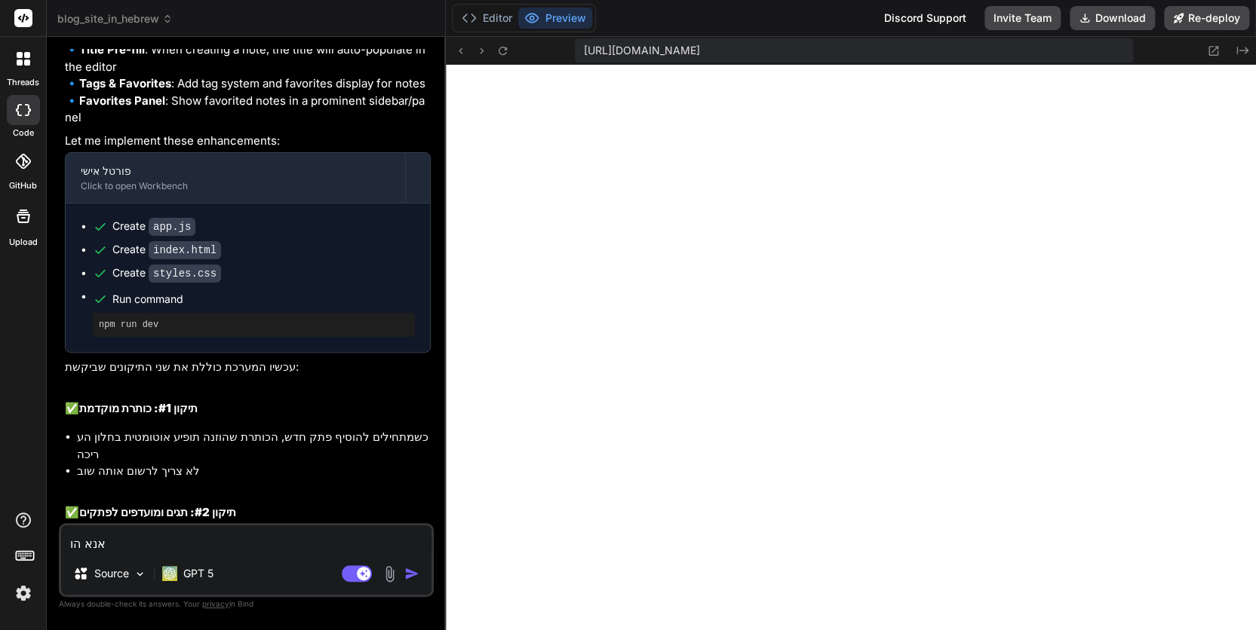
type textarea "x"
type textarea "אנא [PERSON_NAME]"
type textarea "x"
type textarea "אנא הוסף"
type textarea "x"
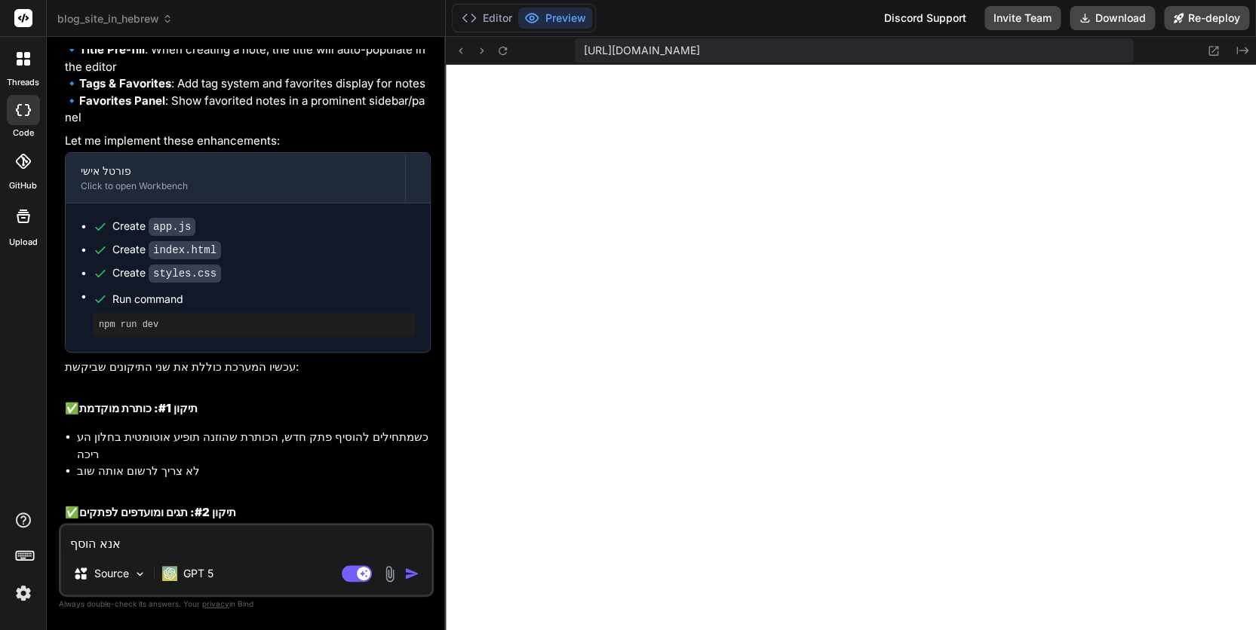
type textarea "אנא הוסף"
type textarea "x"
type textarea "אנא הוסף א"
type textarea "x"
type textarea "אנא הוסף אפ"
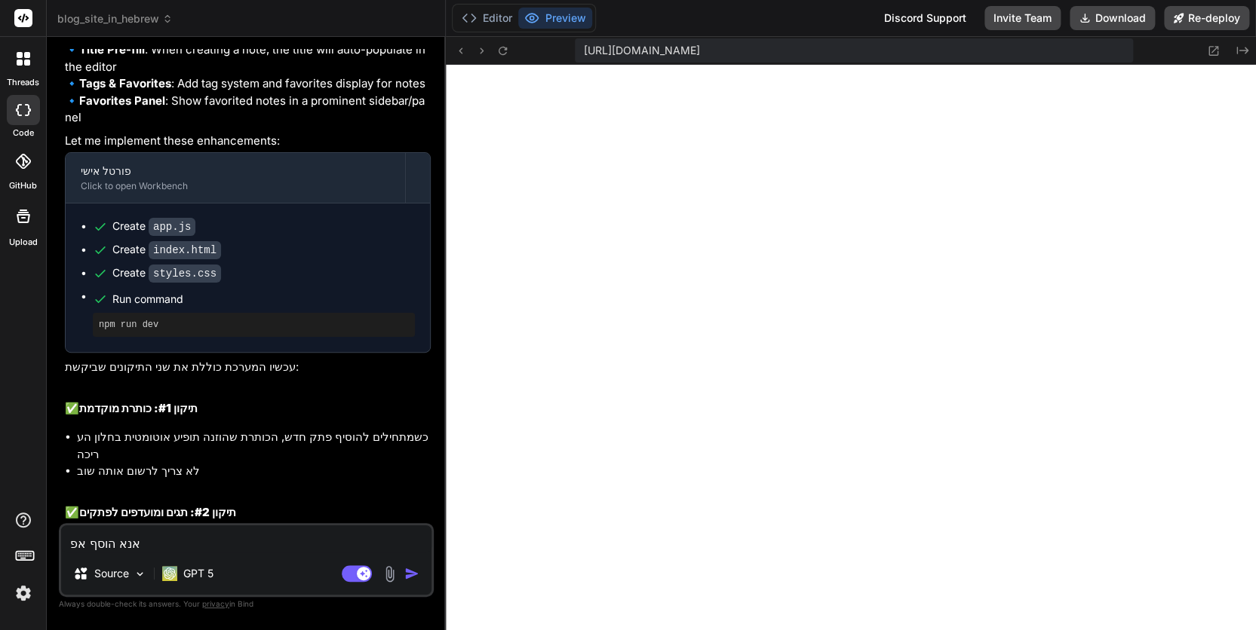
type textarea "x"
type textarea "אנא הוסף אפש"
type textarea "x"
type textarea "אנא הוסף אפשר"
type textarea "x"
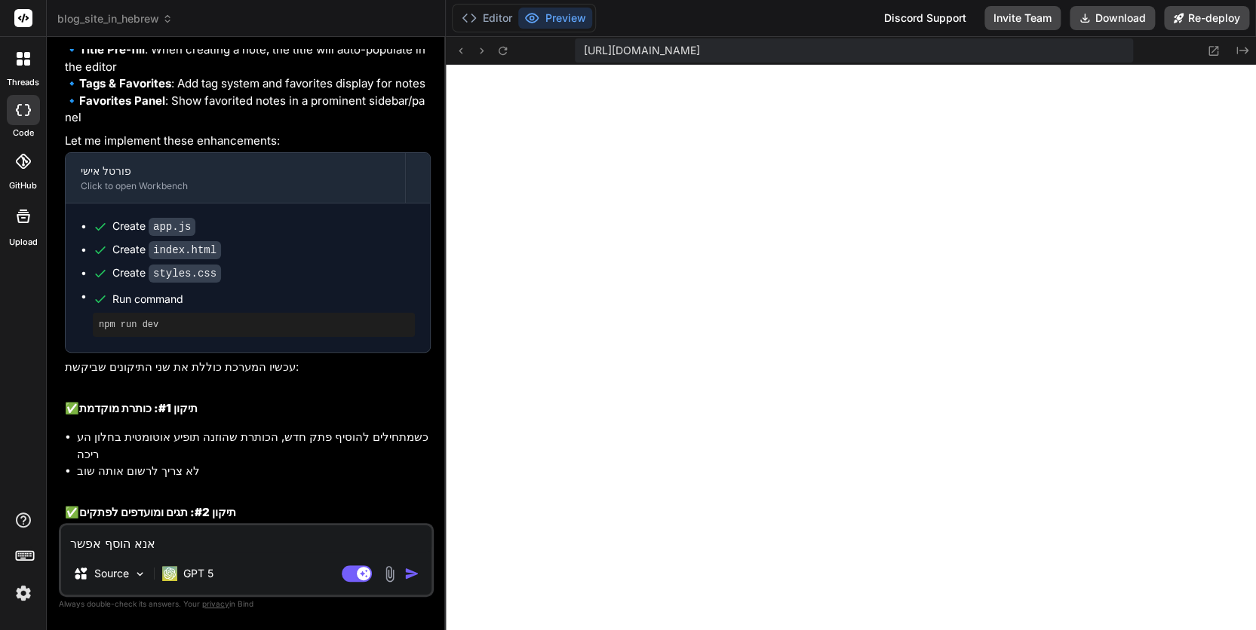
type textarea "אנא הוסף אפשרו"
type textarea "x"
type textarea "אנא הוסף אפשרות"
type textarea "x"
type textarea "אנא הוסף אפשרות"
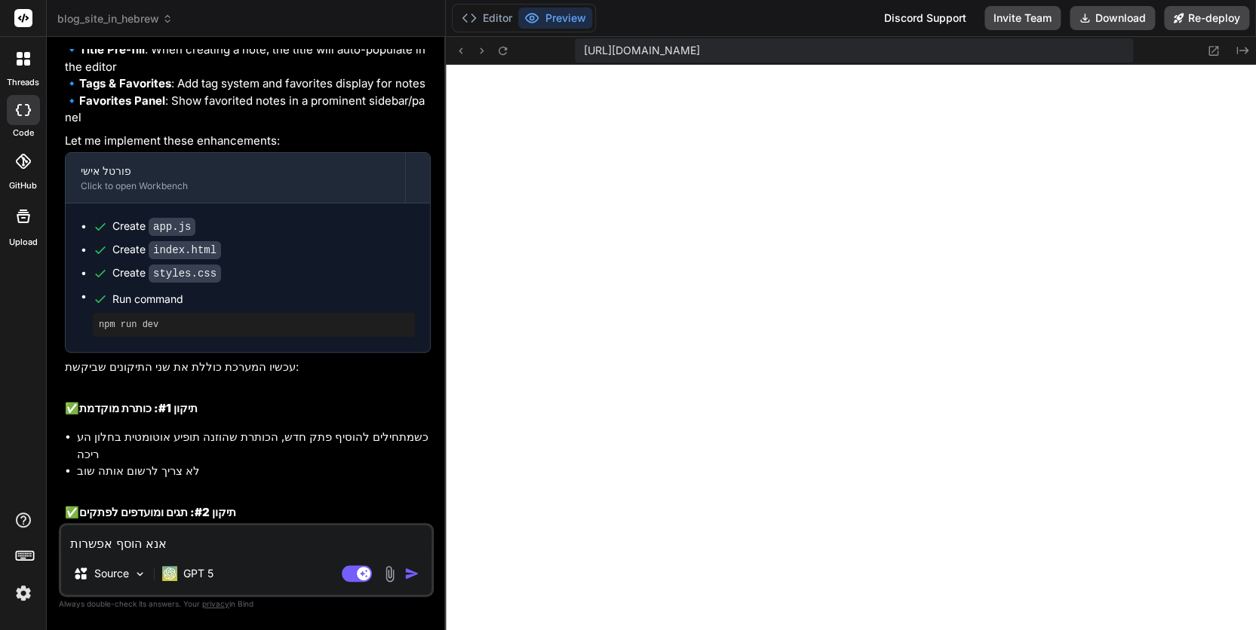
type textarea "x"
type textarea "אנא הוסף אפשרות ל"
type textarea "x"
type textarea "אנא הוסף אפשרות למ"
type textarea "x"
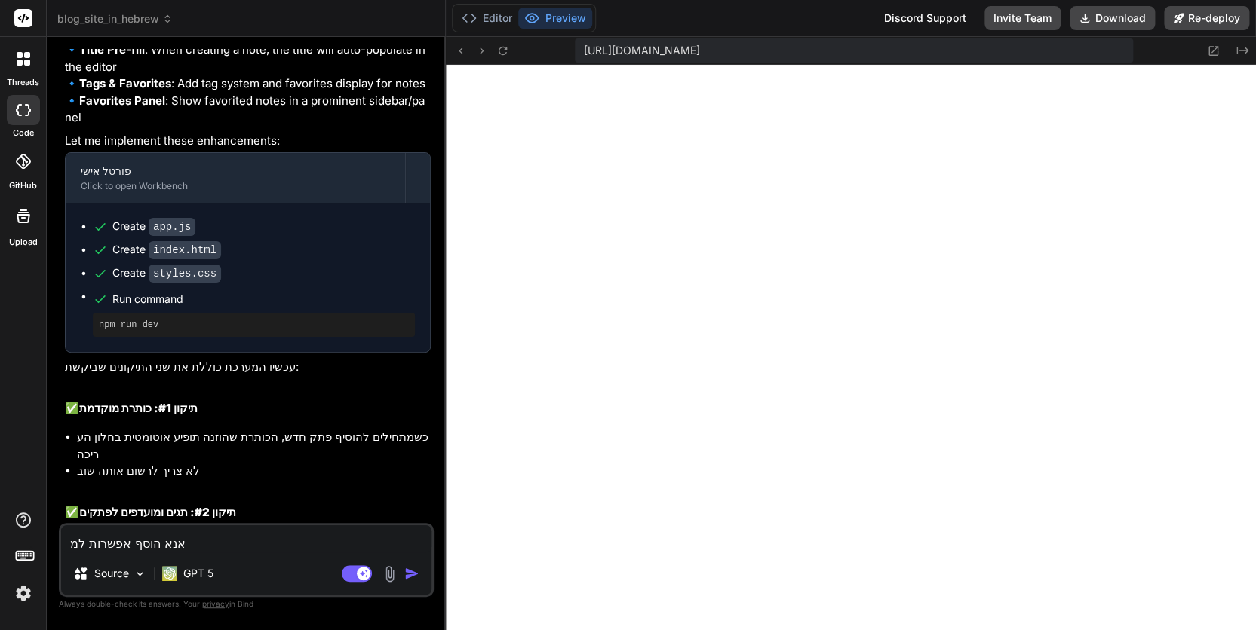
type textarea "אנא הוסף אפשרות למח"
type textarea "x"
type textarea "אנא הוסף אפשרות למחו"
type textarea "x"
type textarea "אנא הוסף אפשרות למחוק"
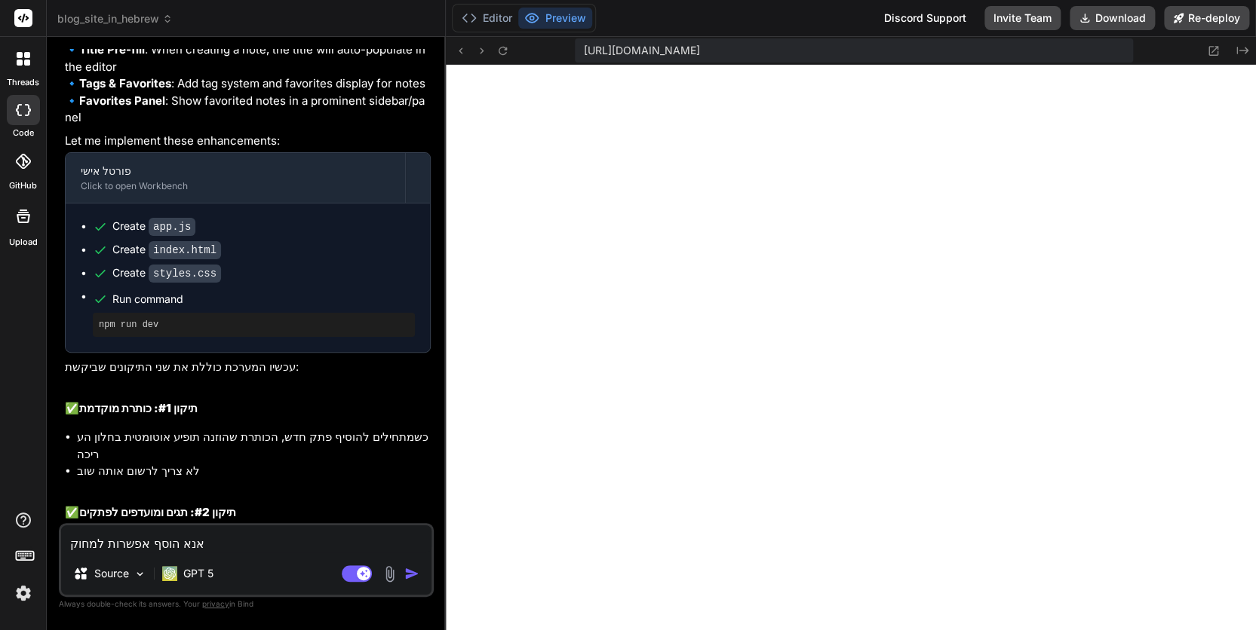
type textarea "x"
type textarea "אנא הוסף אפשרות למחוק"
type textarea "x"
type textarea "אנא הוסף אפשרות למחוק ת"
type textarea "x"
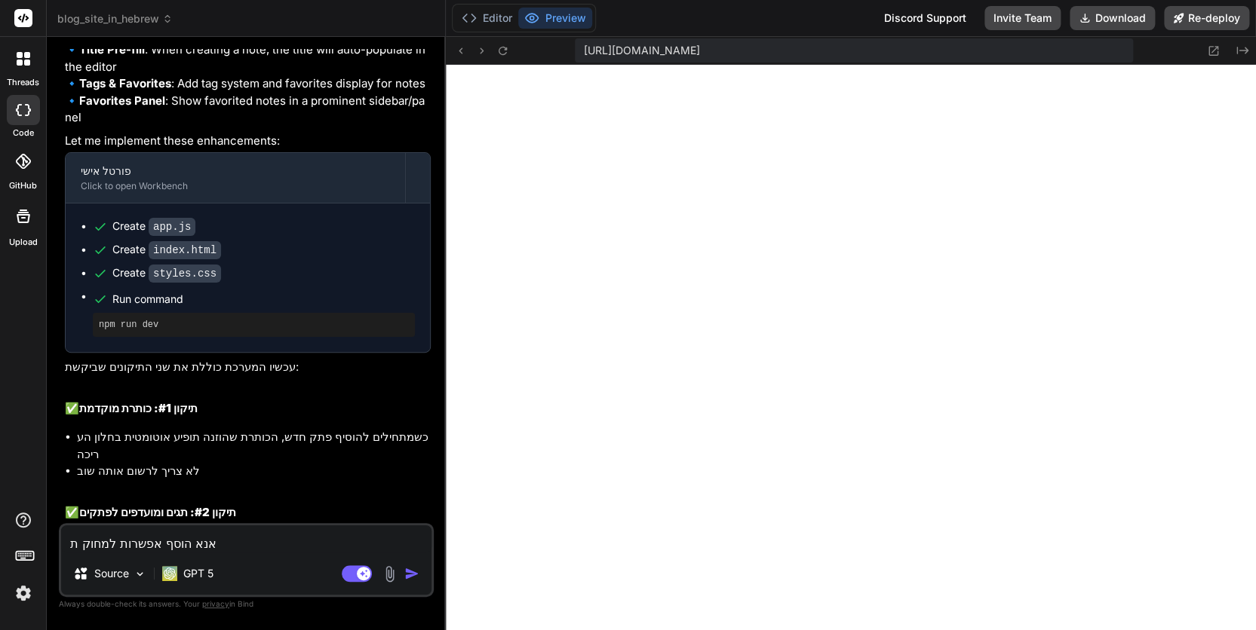
type textarea "אנא הוסף אפשרות למחוק תג"
type textarea "x"
type textarea "אנא הוסף אפשרות למחוק תגי"
type textarea "x"
type textarea "אנא הוסף אפשרות למחוק תגים"
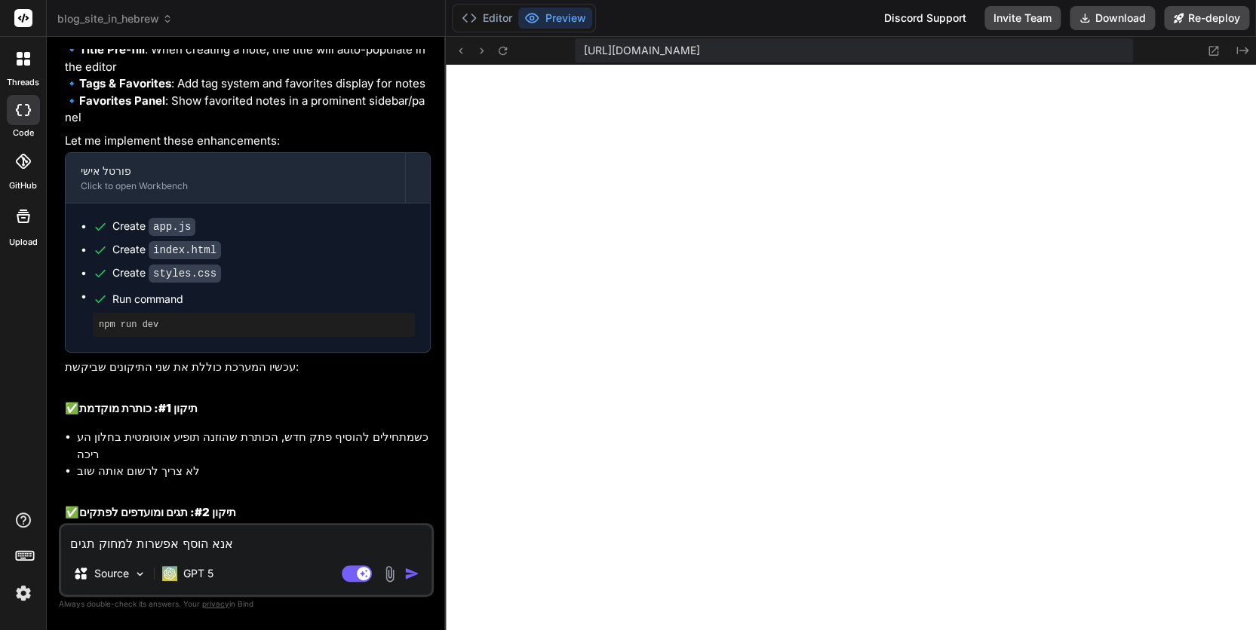
type textarea "x"
type textarea "אנא הוסף אפשרות למחוק תגים"
type textarea "x"
type textarea "אנא הוסף אפשרות למחוק תגים ש"
type textarea "x"
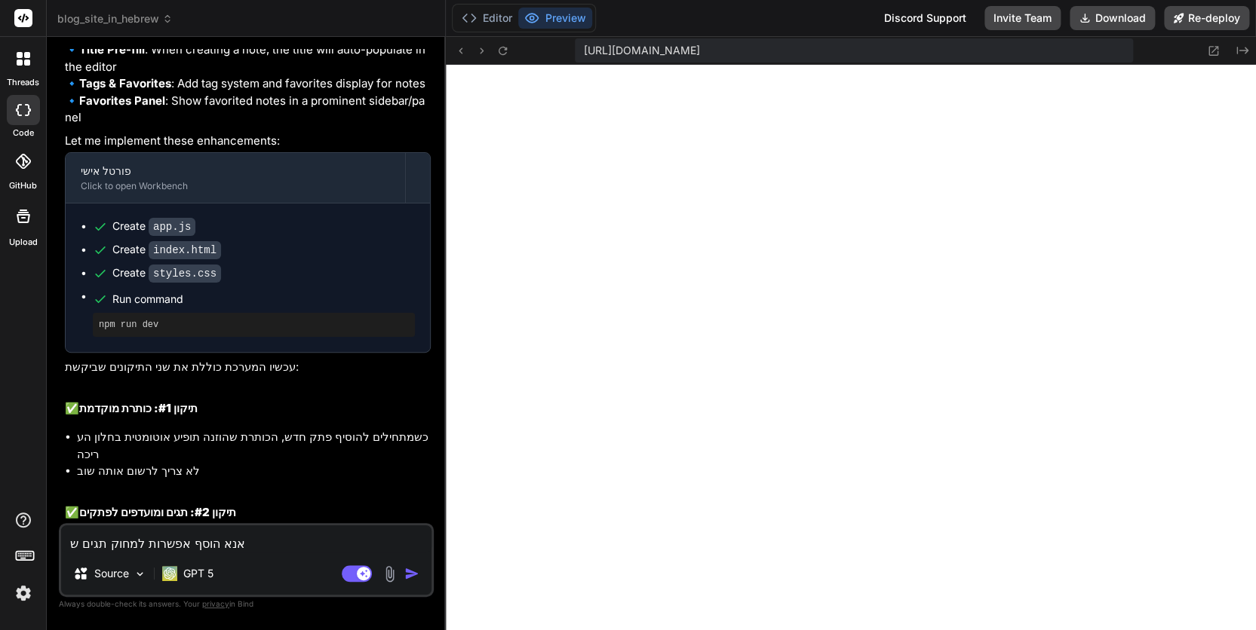
type textarea "אנא הוסף אפשרות למחוק תגים שא"
type textarea "x"
type textarea "אנא הוסף אפשרות למחוק תגים שאי"
type textarea "x"
type textarea "אנא הוסף אפשרות למחוק תגים שאינ"
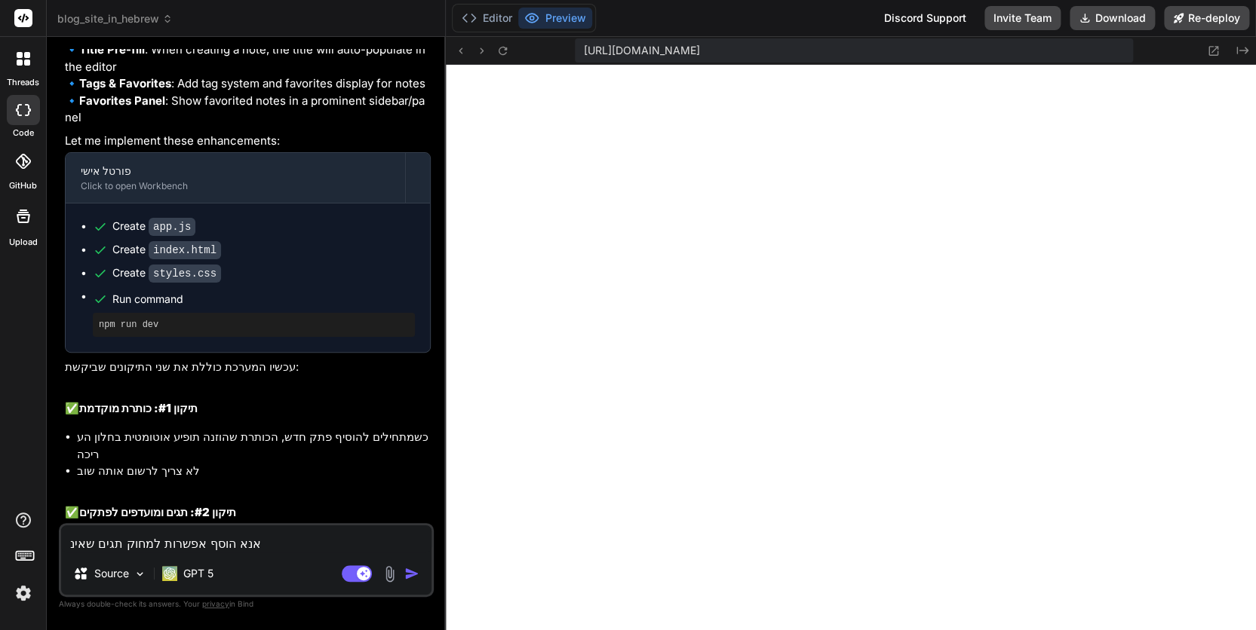
type textarea "x"
type textarea "אנא הוסף אפשרות למחוק תגים שאינם"
type textarea "x"
type textarea "אנא הוסף אפשרות למחוק תגים שאינם"
type textarea "x"
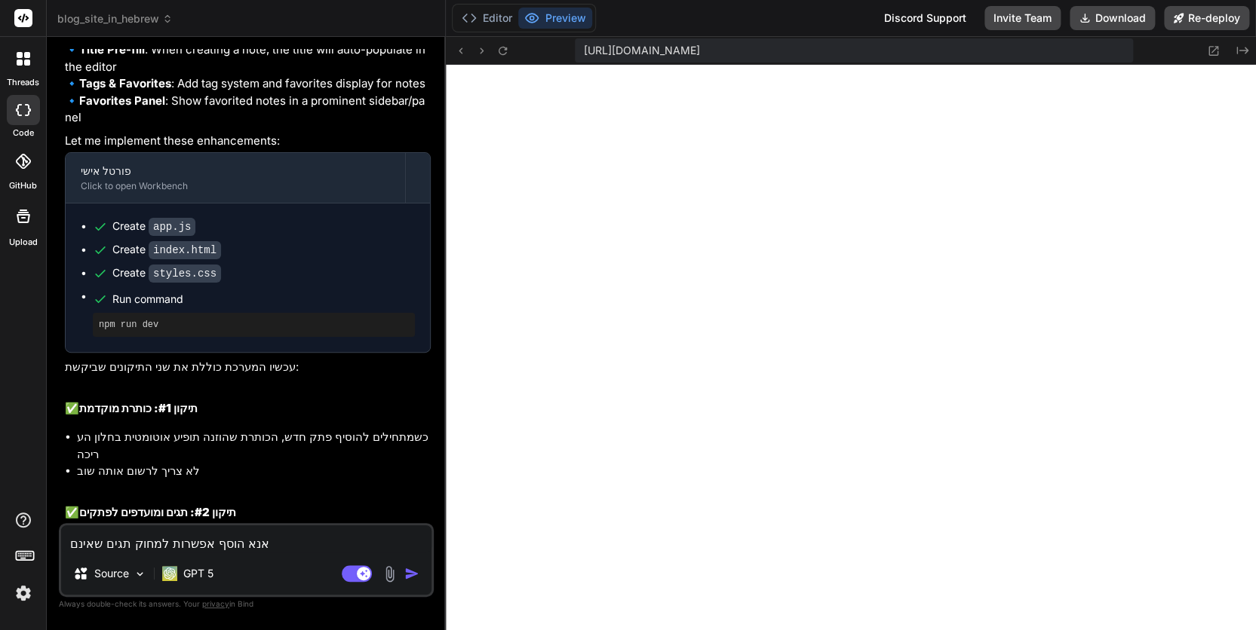
type textarea "אנא הוסף אפשרות למחוק תגים שאינם ב"
type textarea "x"
type textarea "אנא הוסף אפשרות למחוק תגים שאינם בש"
type textarea "x"
type textarea "אנא הוסף אפשרות למחוק תגים שאינם בשי"
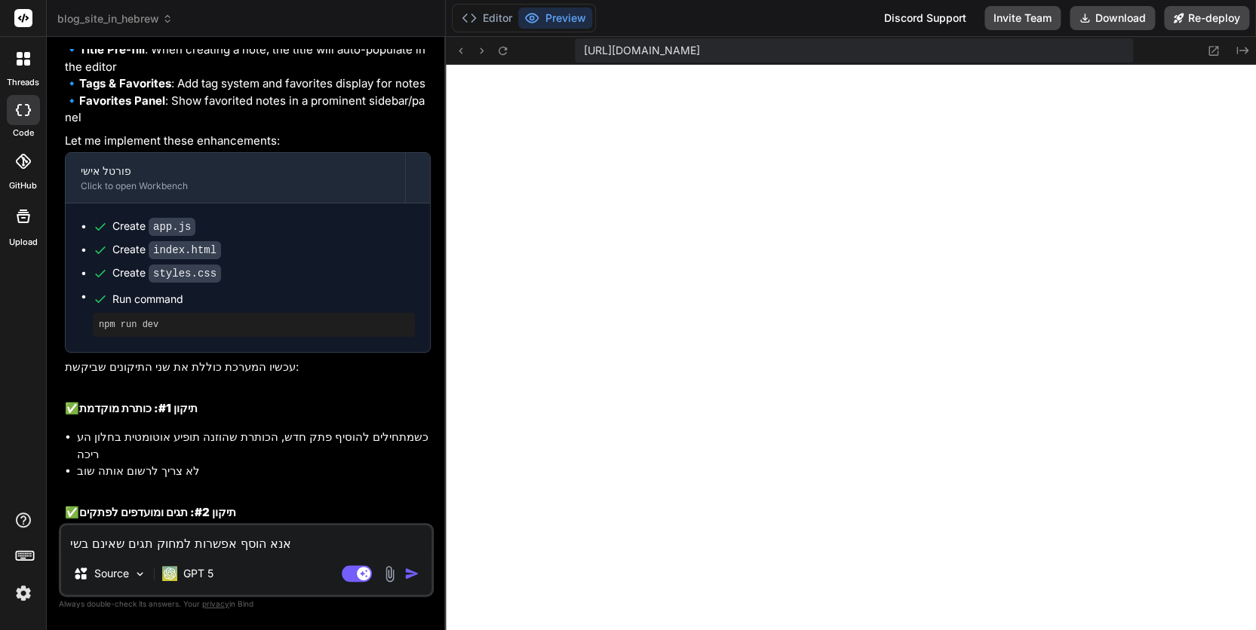
type textarea "x"
type textarea "אנא הוסף אפשרות למחוק תגים שאינם בשימ"
type textarea "x"
type textarea "אנא הוסף אפשרות למחוק תגים שאינם בשימו"
type textarea "x"
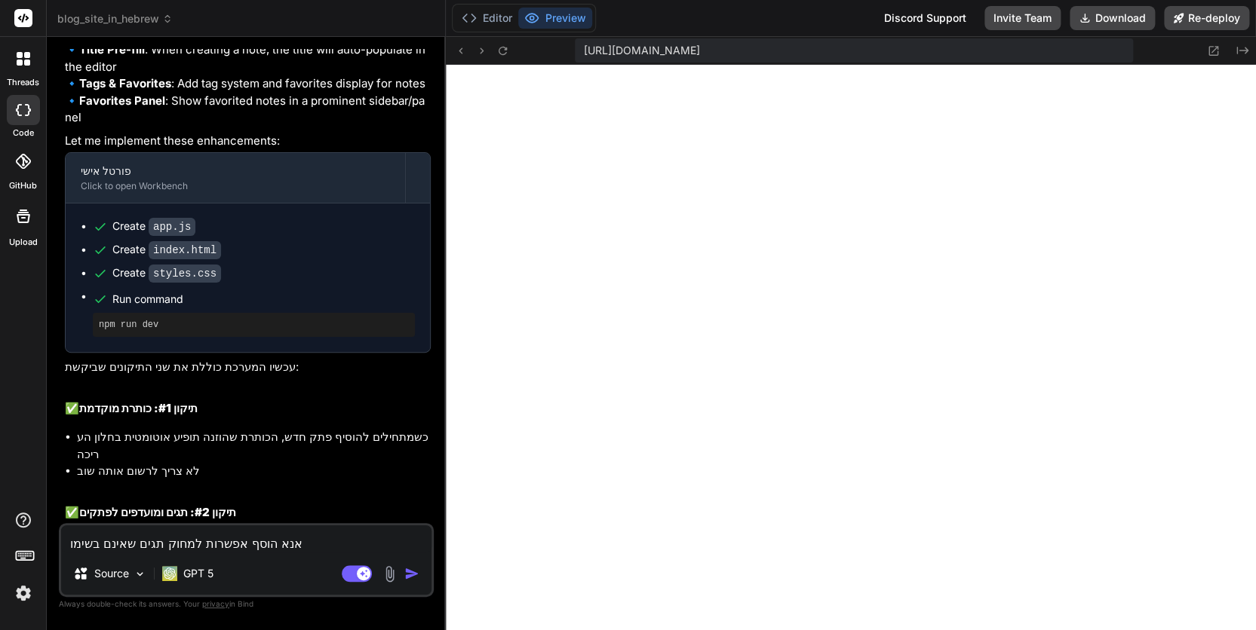
type textarea "אנא הוסף אפשרות למחוק תגים שאינם בשימוש"
type textarea "x"
type textarea "אנא הוסף אפשרות למחוק תגים שאינם בשימוש"
type textarea "x"
type textarea "אנא הוסף אפשרות למחוק תגים שאינם בשימוש כ"
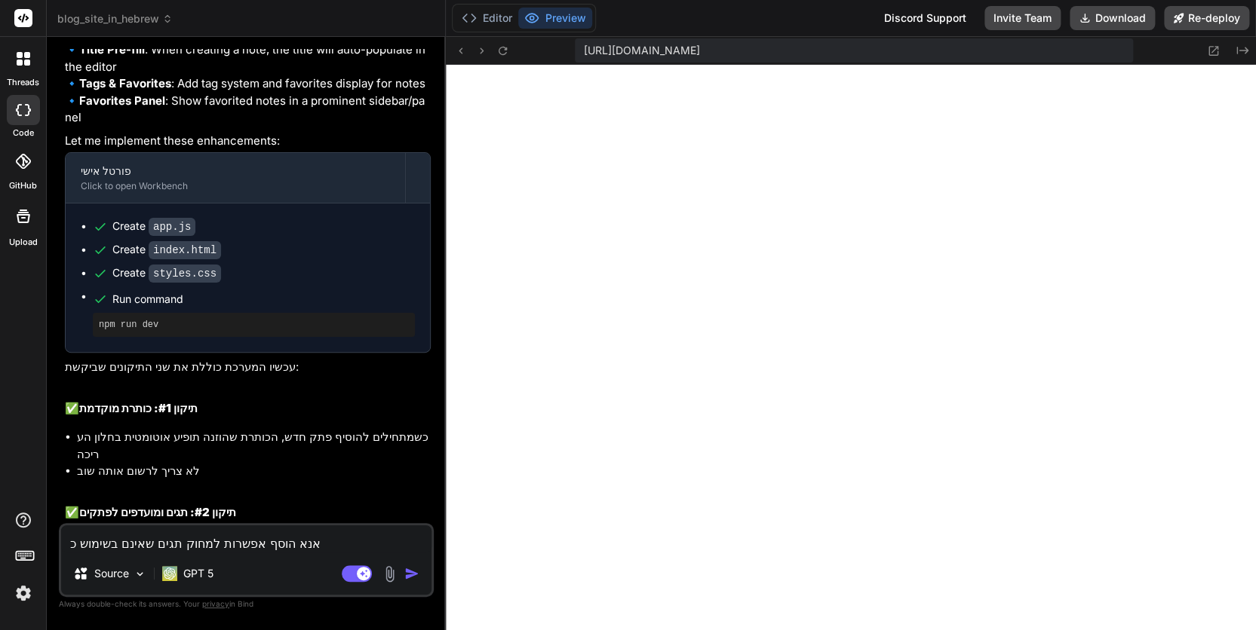
type textarea "x"
type textarea "אנא הוסף אפשרות למחוק תגים שאינם בשימוש כב"
type textarea "x"
type textarea "אנא הוסף אפשרות למחוק תגים שאינם בשימוש כבר"
type textarea "x"
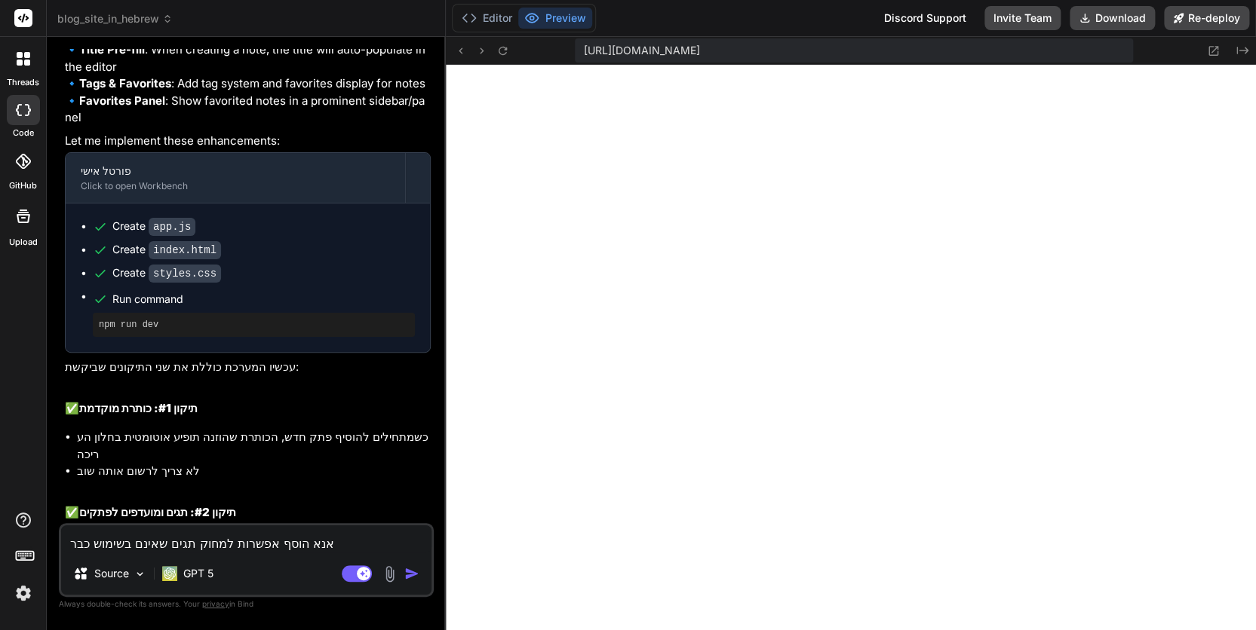
type textarea "אנא הוסף אפשרות למחוק תגים שאינם בשימוש כבר"
type textarea "x"
type textarea "אנא הוסף אפשרות למחוק תגים שאינם בשימוש כבר ל"
type textarea "x"
type textarea "אנא הוסף אפשרות למחוק תגים שאינם בשימוש כבר למ"
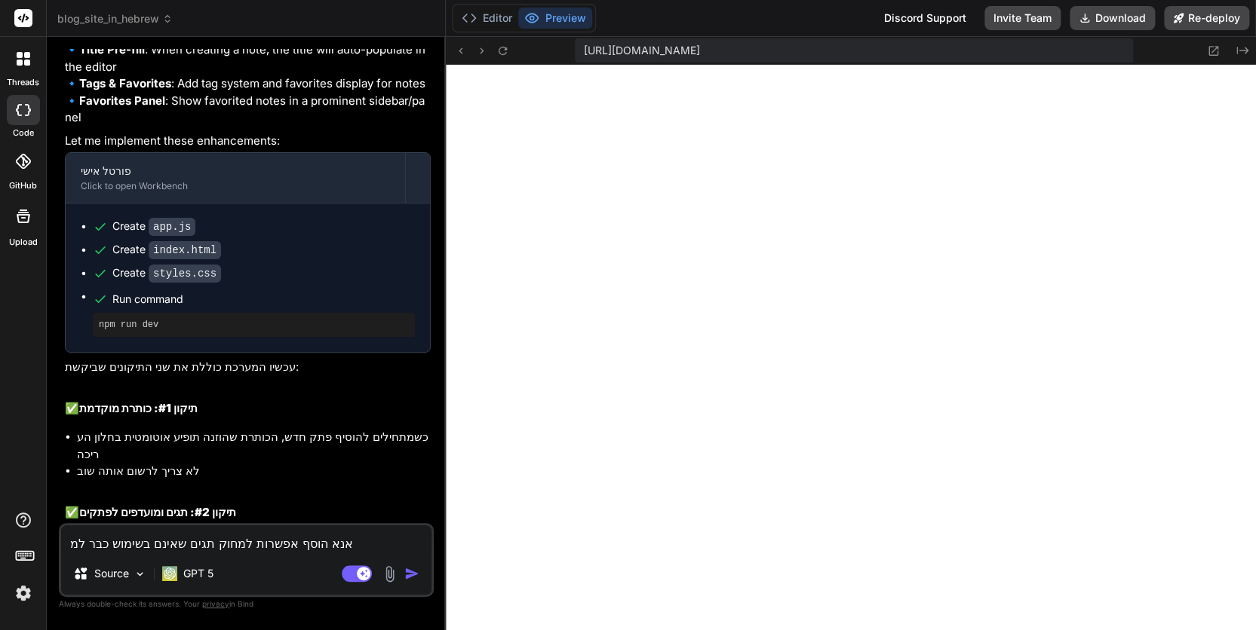
type textarea "x"
type textarea "אנא הוסף אפשרות למחוק תגים שאינם בשימוש כבר למש"
type textarea "x"
type textarea "אנא הוסף אפשרות למחוק תגים שאינם בשימוש כבר למשל"
type textarea "x"
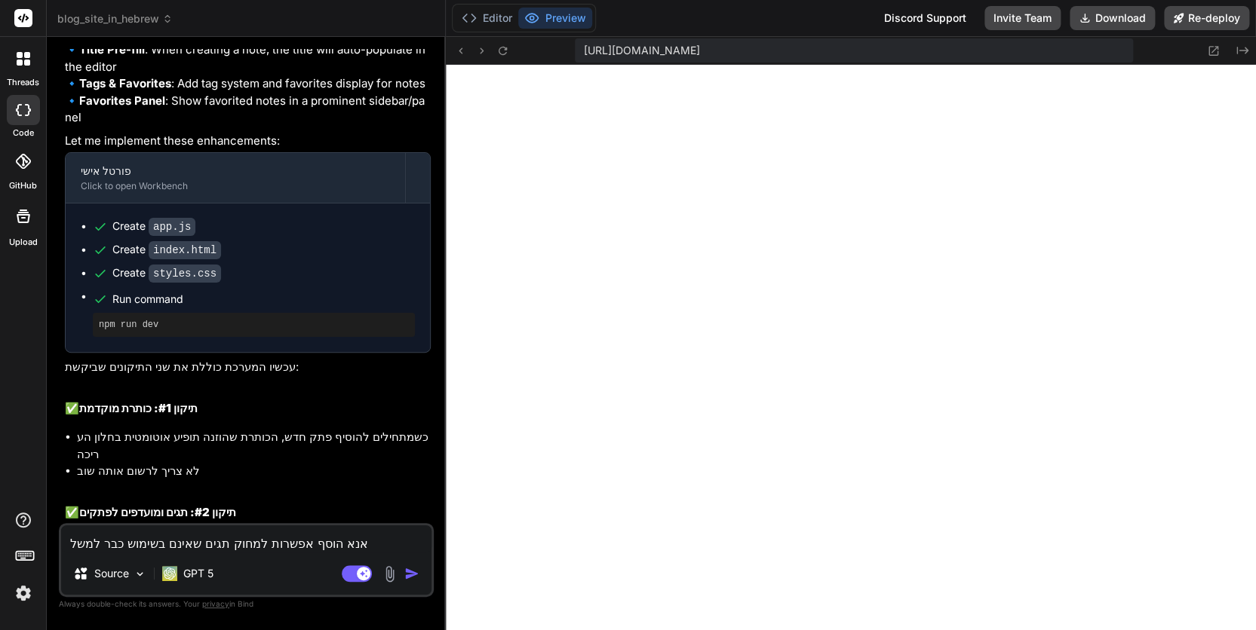
type textarea "אנא הוסף אפשרות למחוק תגים שאינם בשימוש כבר למשל."
type textarea "x"
type textarea "אנא הוסף אפשרות למחוק תגים שאינם בשימוש כבר למשל."
type textarea "x"
type textarea "אנא הוסף אפשרות למחוק תגים שאינם בשימוש כבר למשל. כ"
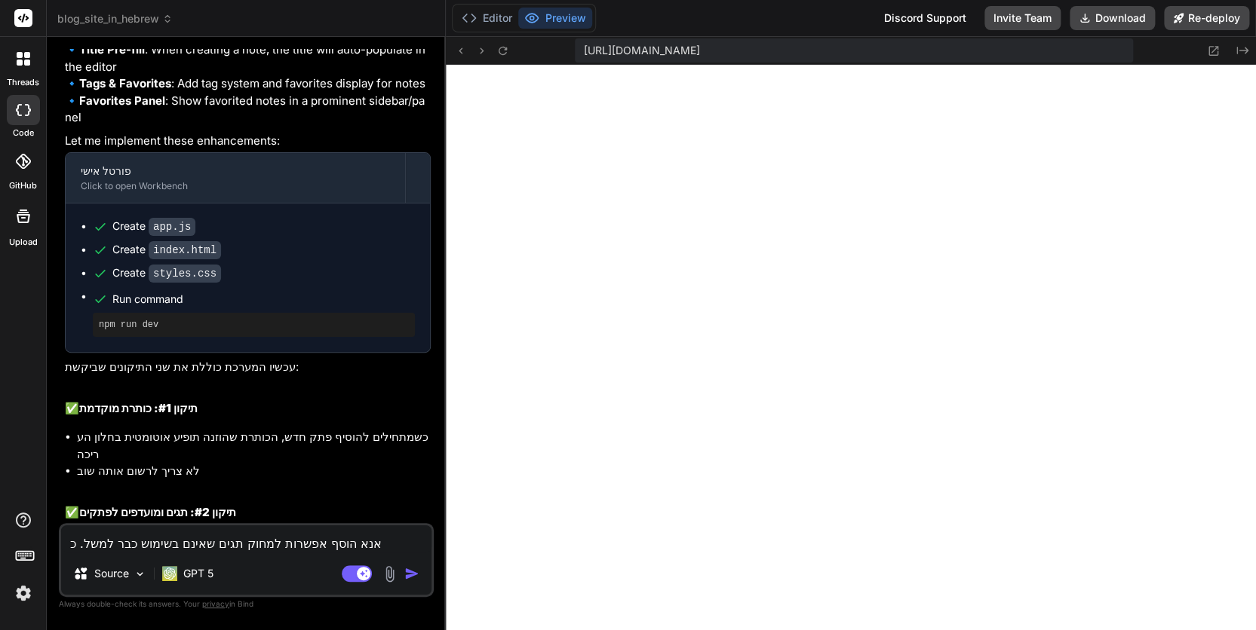
type textarea "x"
type textarea "אנא הוסף אפשרות למחוק תגים שאינם בשימוש כבר למשל. כמו"
type textarea "x"
type textarea "אנא הוסף אפשרות למחוק תגים שאינם בשימוש כבר למשל. כמו"
type textarea "x"
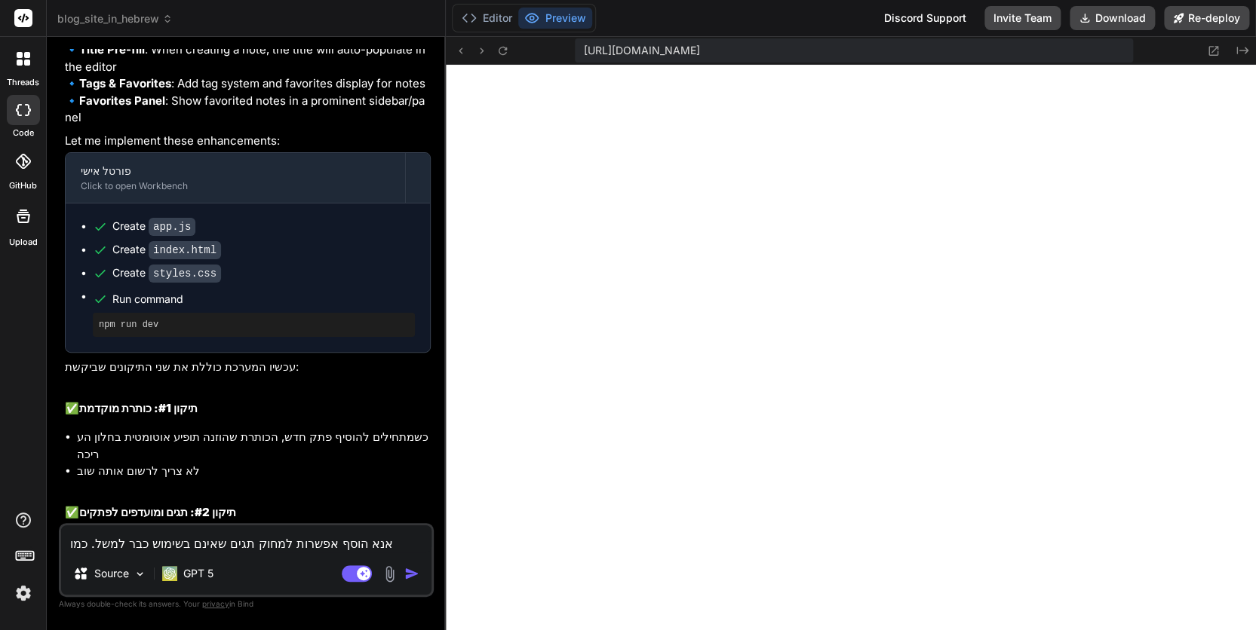
type textarea "אנא הוסף אפשרות למחוק תגים שאינם בשימוש כבר למשל. כמו כ"
type textarea "x"
type textarea "אנא הוסף אפשרות למחוק תגים שאינם בשימוש כבר למשל. כמו כן"
type textarea "x"
type textarea "אנא הוסף אפשרות למחוק תגים שאינם בשימוש כבר למשל. כמו כן,"
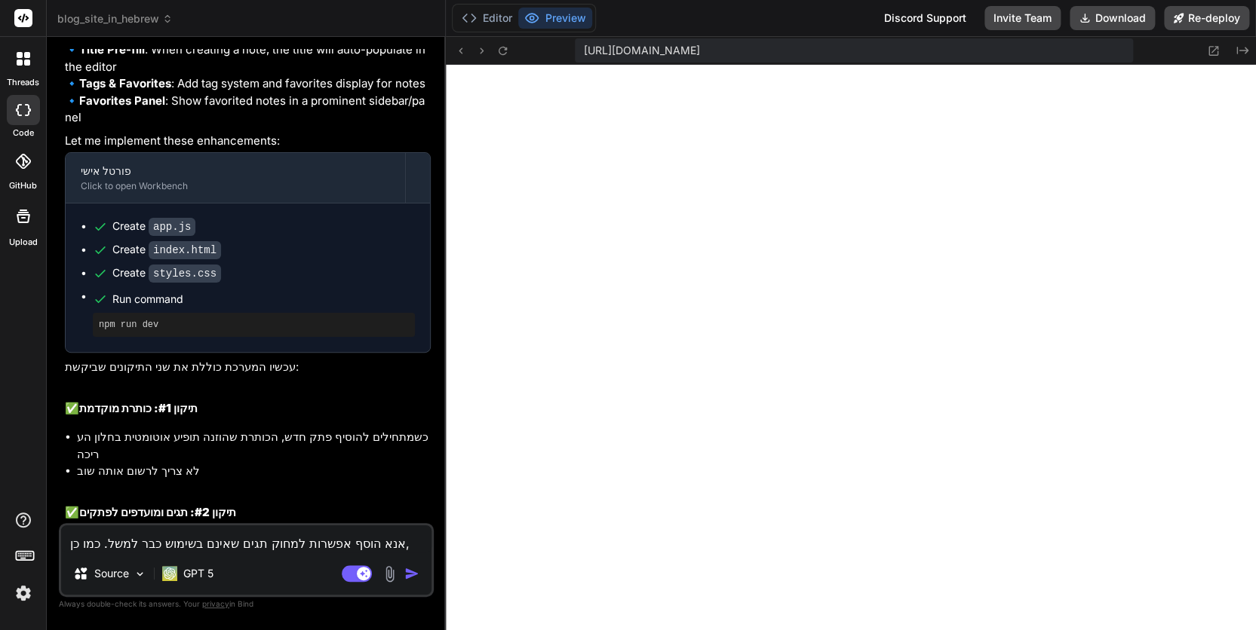
type textarea "x"
type textarea "אנא הוסף אפשרות למחוק תגים שאינם בשימוש כבר למשל. כמו כן,"
type textarea "x"
type textarea "אנא הוסף אפשרות למחוק תגים שאינם בשימוש כבר למשל. כמו כן, א"
type textarea "x"
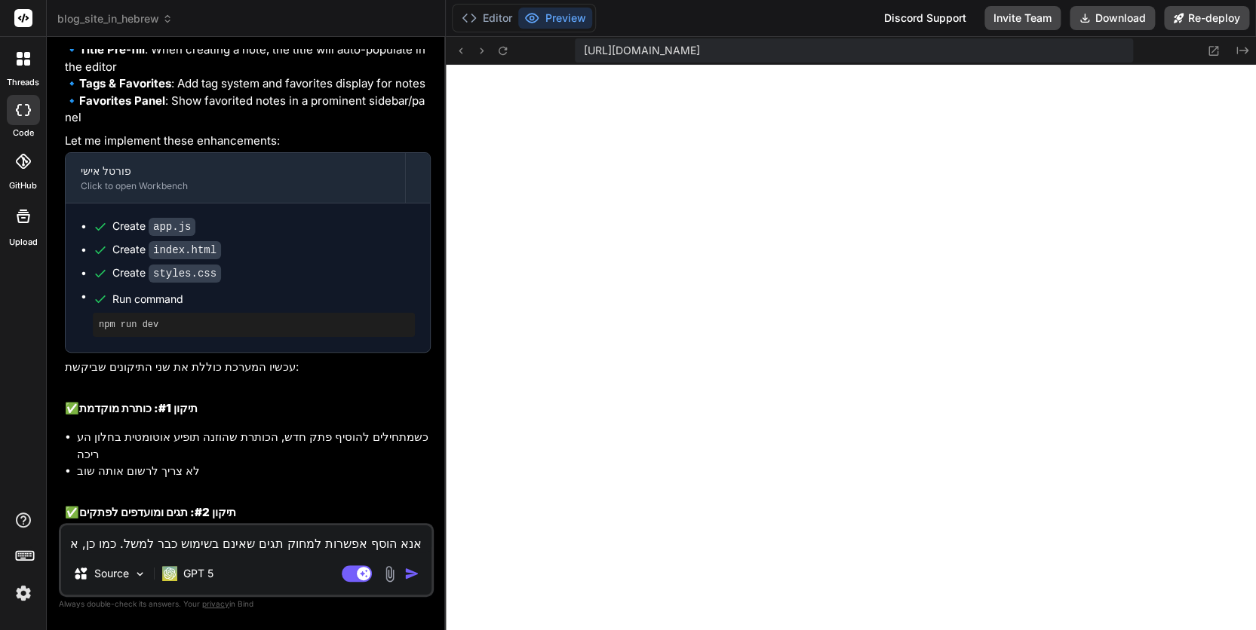
type textarea "אנא הוסף אפשרות למחוק תגים שאינם בשימוש כבר למשל. כמו כן, אנ"
type textarea "x"
type textarea "אנא הוסף אפשרות למחוק תגים שאינם בשימוש כבר למשל. כמו כן, אנא"
type textarea "x"
type textarea "אנא הוסף אפשרות למחוק תגים שאינם בשימוש כבר למשל. כמו כן, אנא ב"
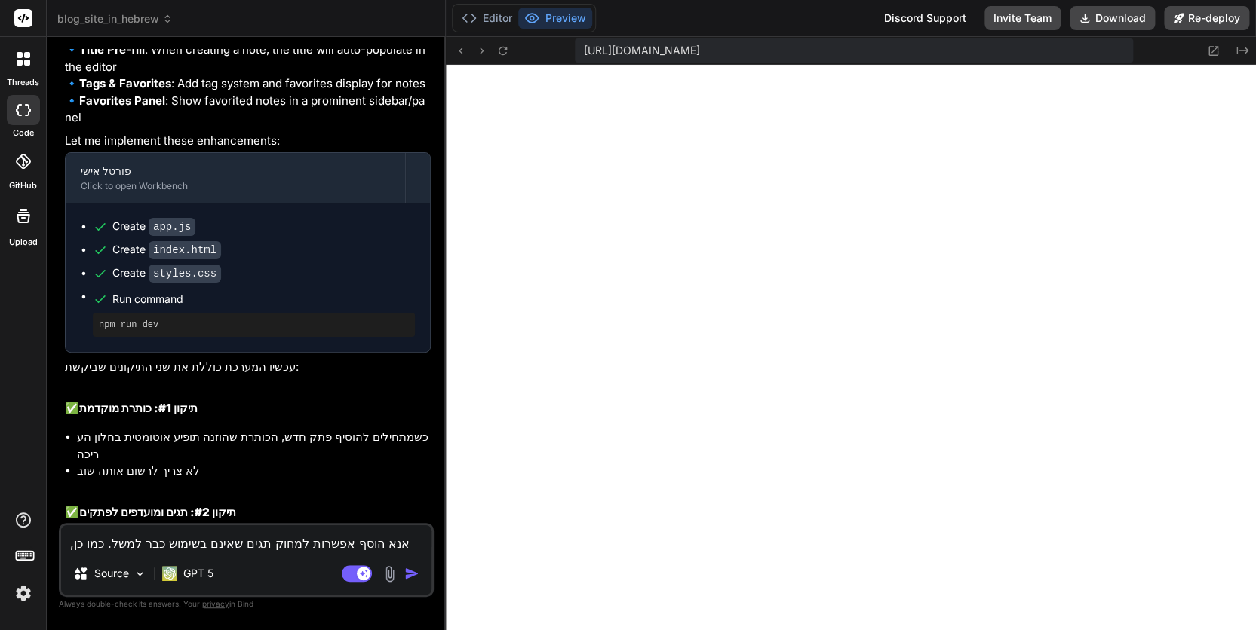
type textarea "x"
type textarea "אנא הוסף אפשרות למחוק תגים שאינם בשימוש כבר למשל. כמו כן, אנא בד"
type textarea "x"
type textarea "אנא הוסף אפשרות למחוק תגים שאינם בשימוש כבר למשל. כמו כן, אנא בדו"
type textarea "x"
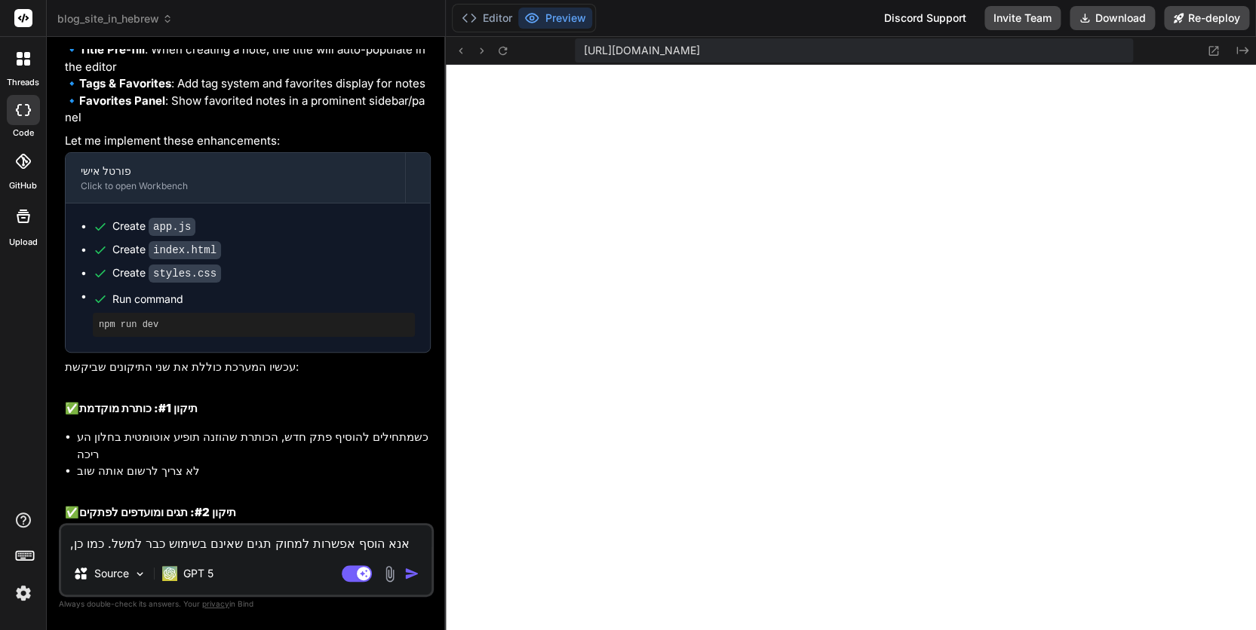
type textarea "אנא הוסף אפשרות למחוק תגים שאינם בשימוש כבר למשל. כמו כן, אנא בדוק"
type textarea "x"
type textarea "אנא הוסף אפשרות למחוק תגים שאינם בשימוש כבר למשל. כמו כן, אנא בדוק"
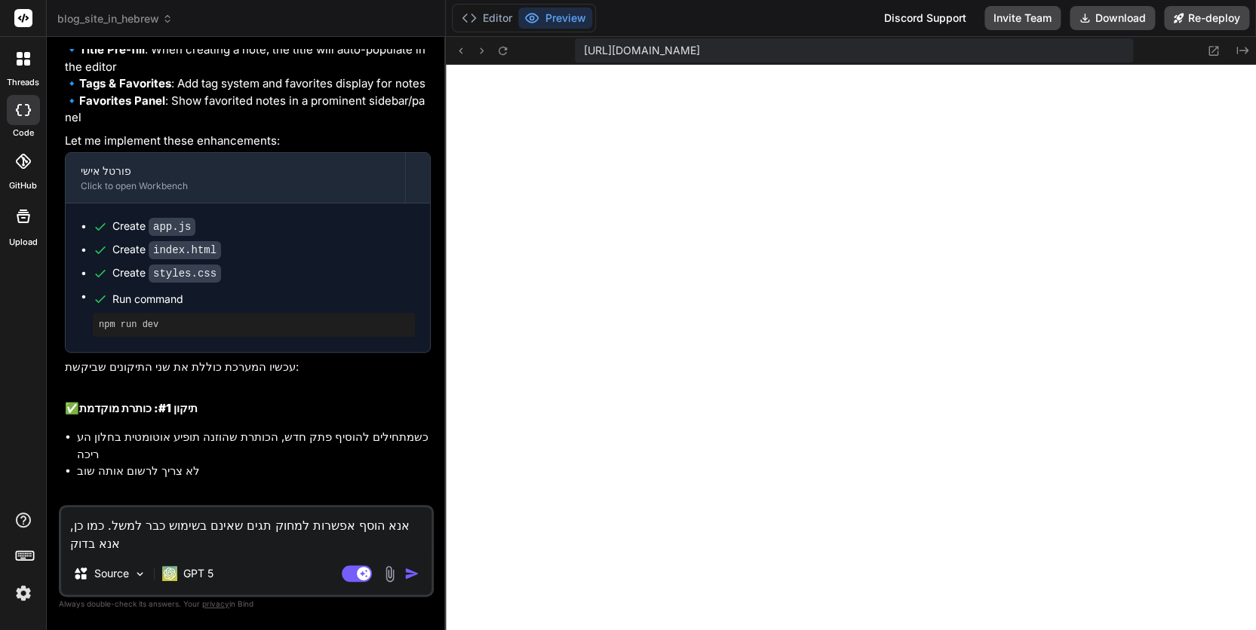
type textarea "x"
type textarea "אנא הוסף אפשרות למחוק תגים שאינם בשימוש כבר למשל. כמו כן, אנא בדוק מ"
type textarea "x"
type textarea "אנא הוסף אפשרות למחוק תגים שאינם בשימוש כבר למשל. כמו כן, אנא בדוק מדו"
type textarea "x"
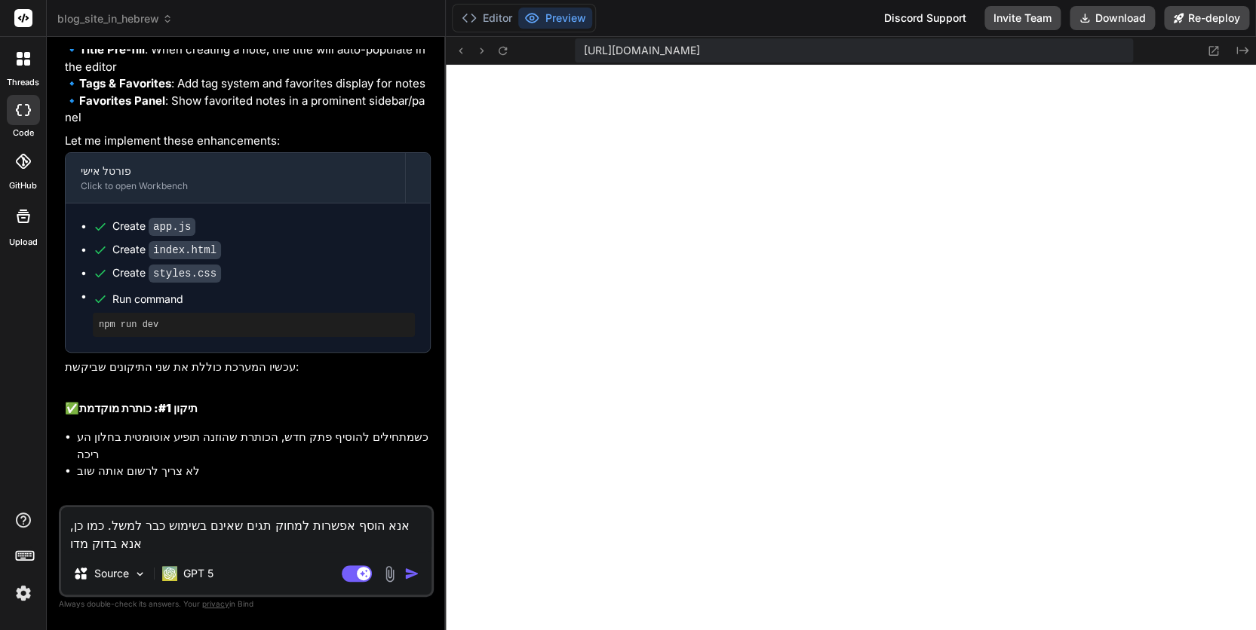
type textarea "אנא הוסף אפשרות למחוק תגים שאינם בשימוש כבר למשל. כמו כן, אנא בדוק מדוע"
type textarea "x"
type textarea "אנא הוסף אפשרות למחוק תגים שאינם בשימוש כבר למשל. כמו כן, אנא בדוק מדוע"
type textarea "x"
type textarea "אנא הוסף אפשרות למחוק תגים שאינם בשימוש כבר למשל. כמו כן, אנא בדוק מדוע ע"
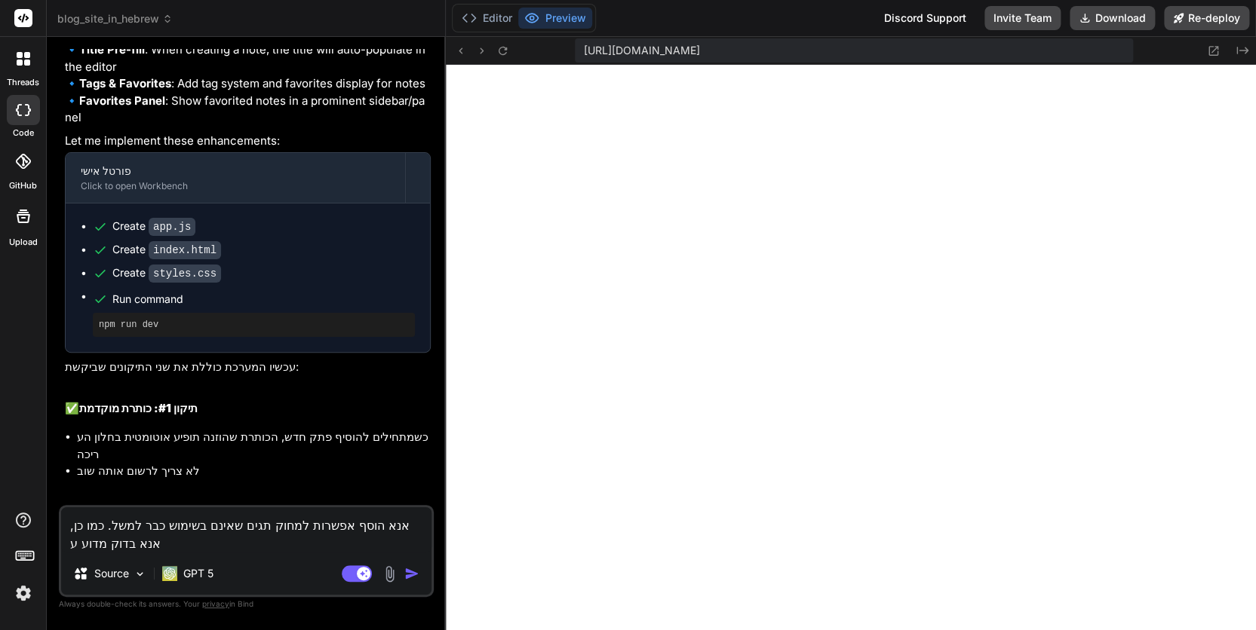
type textarea "x"
type textarea "אנא הוסף אפשרות למחוק תגים שאינם בשימוש כבר למשל. כמו כן, אנא בדוק מדוע עו"
type textarea "x"
type textarea "אנא הוסף אפשרות למחוק תגים שאינם בשימוש כבר למשל. כמו כן, אנא בדוק מדוע עול"
type textarea "x"
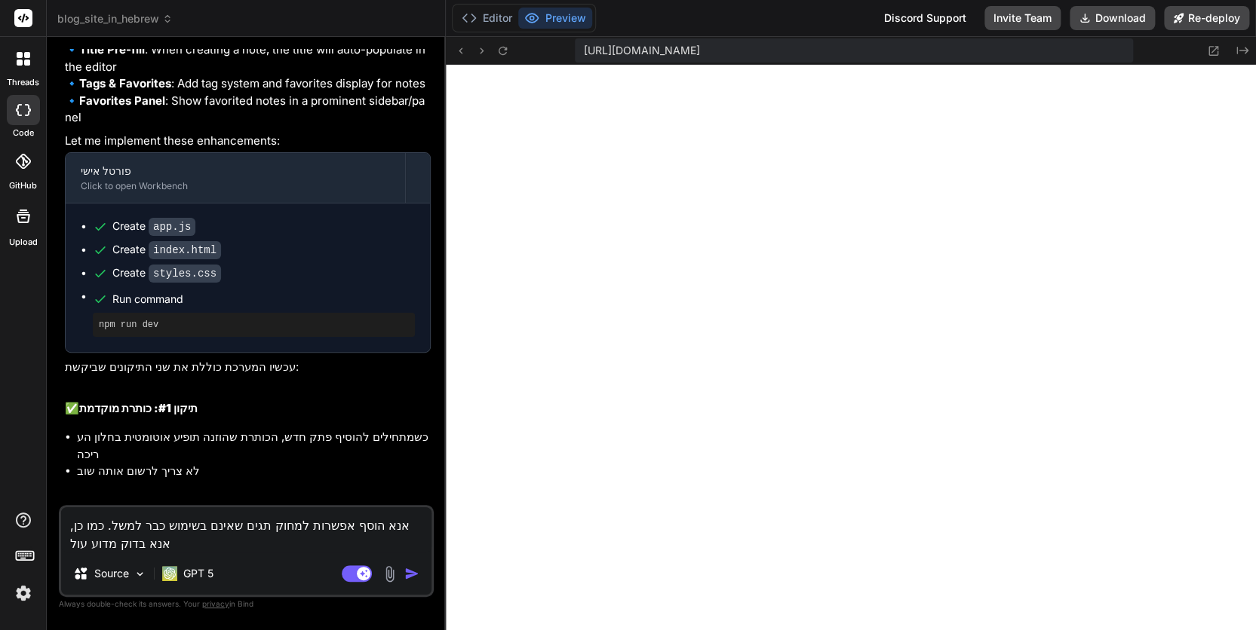
type textarea "אנא הוסף אפשרות למחוק תגים שאינם בשימוש כבר למשל. כמו כן, אנא בדוק מדוע עולה"
type textarea "x"
type textarea "אנא הוסף אפשרות למחוק תגים שאינם בשימוש כבר למשל. כמו כן, אנא בדוק מדוע עולה"
type textarea "x"
type textarea "אנא הוסף אפשרות למחוק תגים שאינם בשימוש כבר למשל. כמו כן, אנא בדוק מדוע עולה ה"
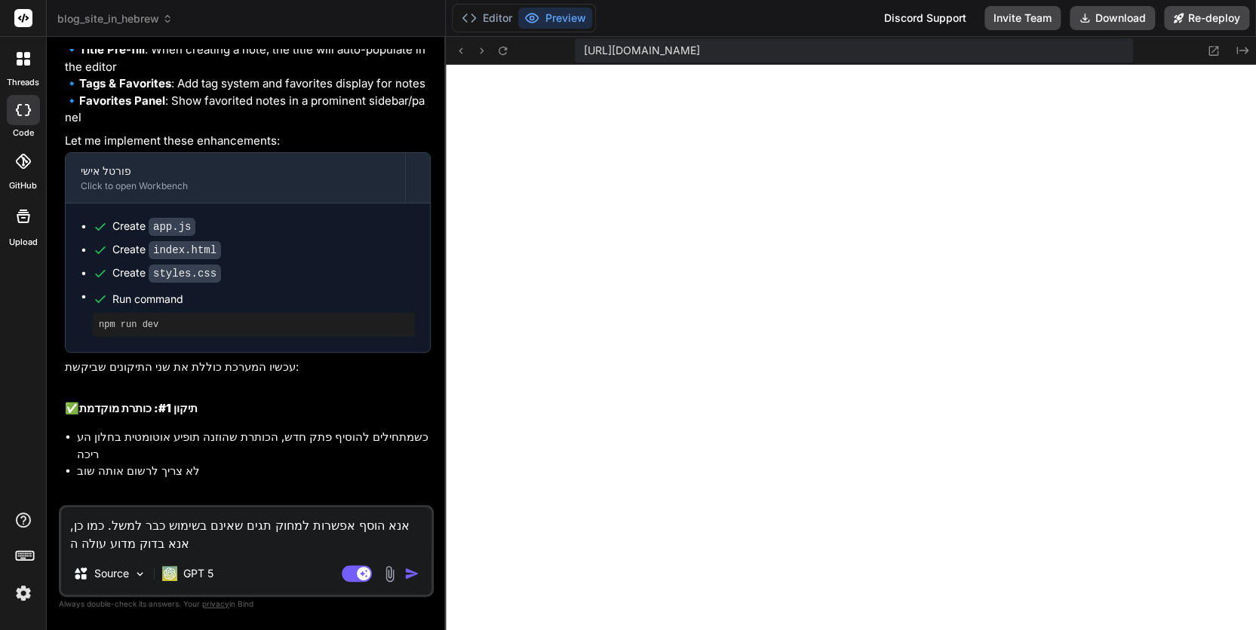
type textarea "x"
type textarea "אנא הוסף אפשרות למחוק תגים שאינם בשימוש כבר למשל. כמו כן, אנא בדוק מדוע עולה הח"
type textarea "x"
type textarea "אנא הוסף אפשרות למחוק תגים שאינם בשימוש כבר למשל. כמו כן, אנא בדוק מדוע עולה החל"
type textarea "x"
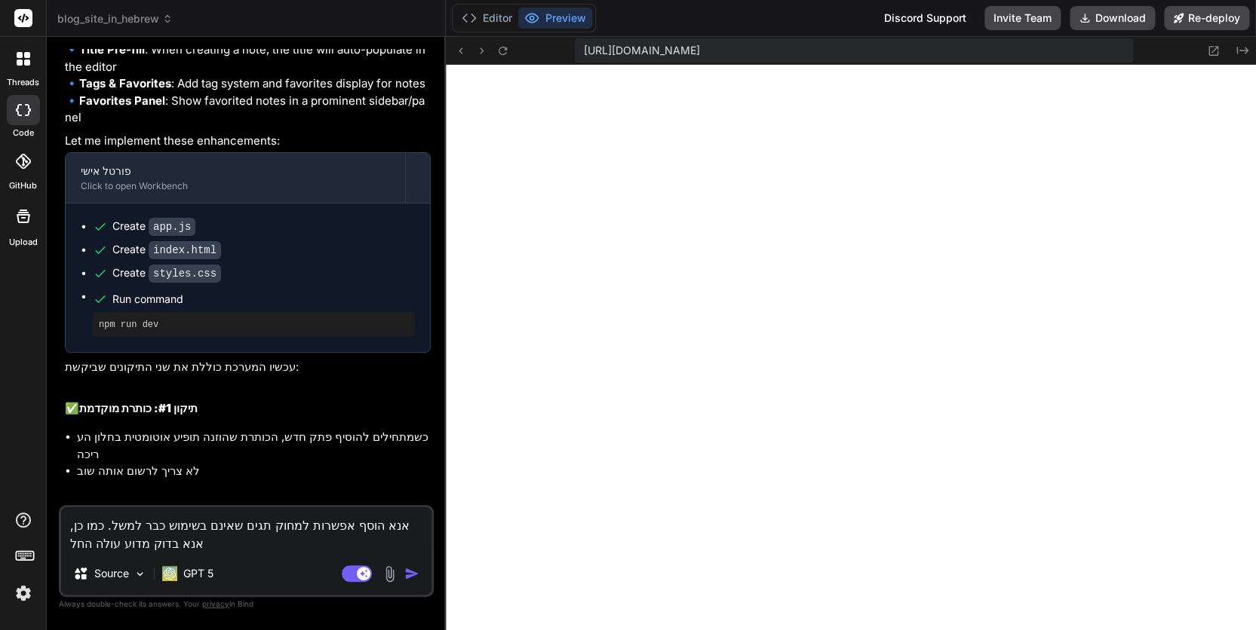
type textarea "אנא הוסף אפשרות למחוק תגים שאינם בשימוש כבר למשל. כמו כן, אנא בדוק מדוע עולה הח…"
type textarea "x"
type textarea "אנא הוסף אפשרות למחוק תגים שאינם בשימוש כבר למשל. כמו כן, אנא בדוק מדוע עולה הח…"
type textarea "x"
type textarea "אנא הוסף אפשרות למחוק תגים שאינם בשימוש כבר למשל. כמו כן, אנא בדוק מדוע עולה הח…"
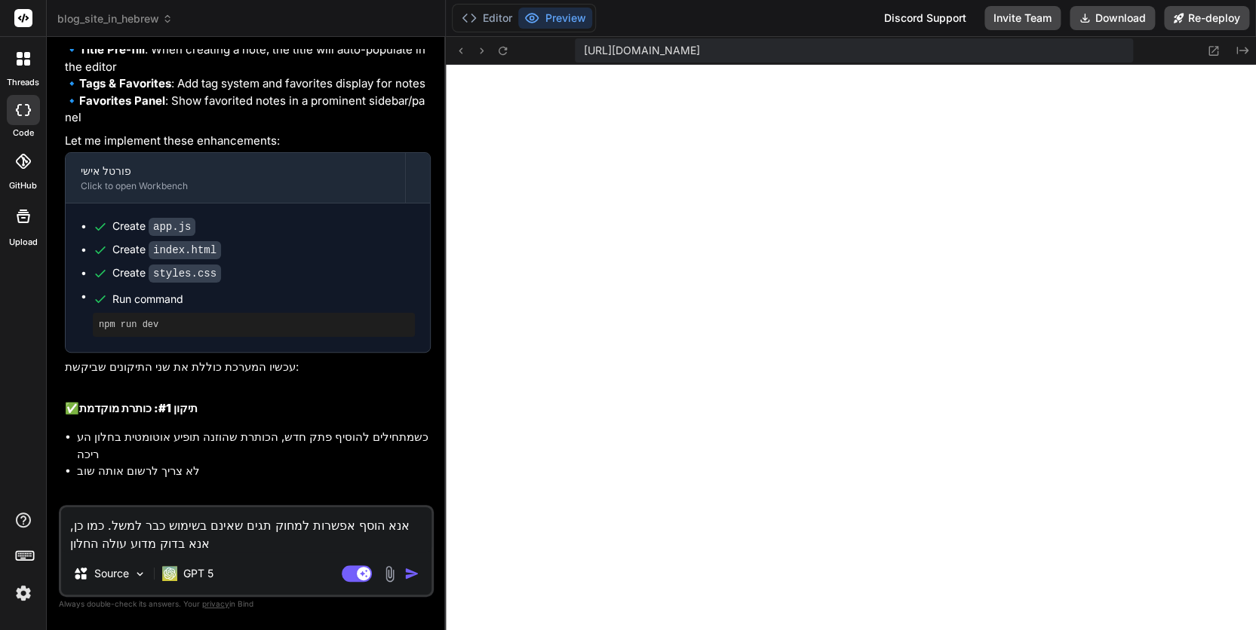
type textarea "x"
type textarea "אנא הוסף אפשרות למחוק תגים שאינם בשימוש כבר למשל. כמו כן, אנא בדוק מדוע עולה הח…"
type textarea "x"
type textarea "אנא הוסף אפשרות למחוק תגים שאינם בשימוש כבר למשל. כמו כן, אנא בדוק מדוע עולה הח…"
type textarea "x"
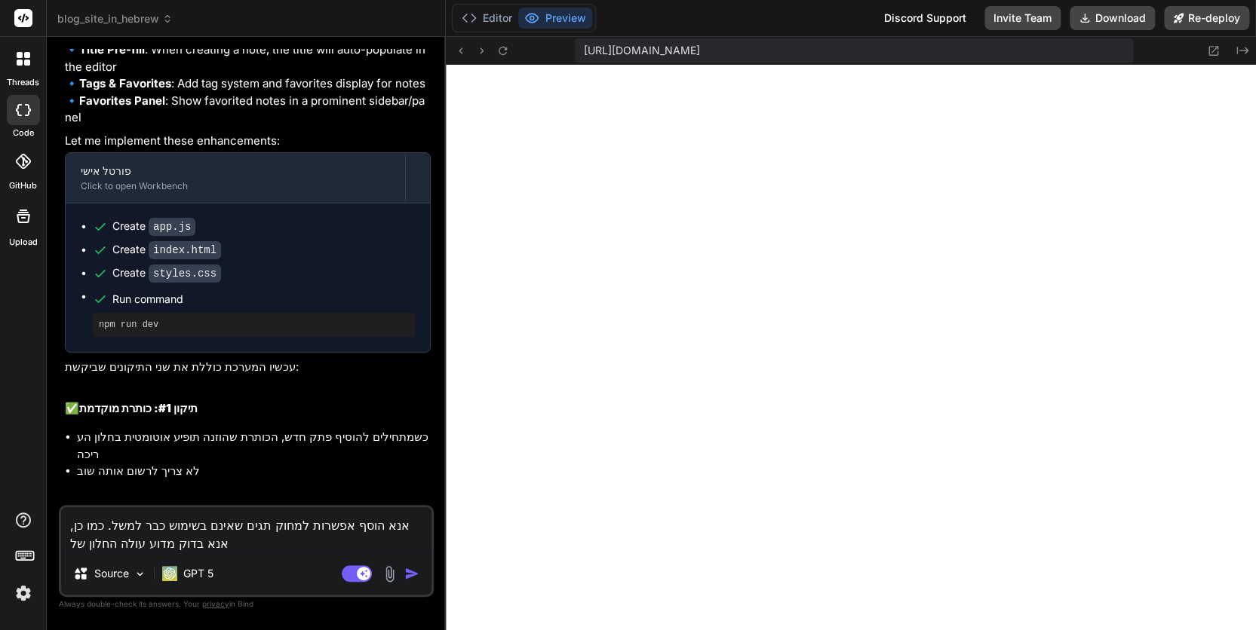
type textarea "אנא הוסף אפשרות למחוק תגים שאינם בשימוש כבר למשל. כמו כן, אנא בדוק מדוע עולה הח…"
type textarea "x"
type textarea "אנא הוסף אפשרות למחוק תגים שאינם בשימוש כבר למשל. כמו כן, [PERSON_NAME] בדוק מד…"
type textarea "x"
type textarea "אנא הוסף אפשרות למחוק תגים שאינם בשימוש כבר למשל. כמו כן, [PERSON_NAME] בדוק מד…"
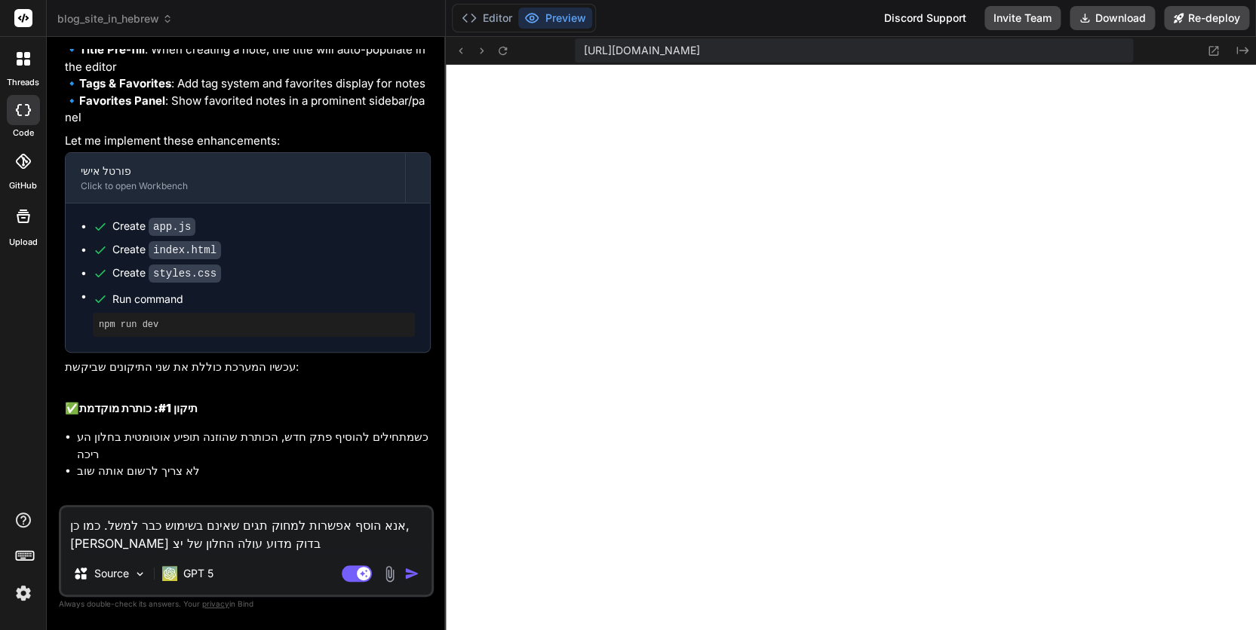
type textarea "x"
type textarea "אנא הוסף אפשרות למחוק תגים שאינם בשימוש כבר למשל. כמו כן, [PERSON_NAME] בדוק מד…"
type textarea "x"
type textarea "אנא הוסף אפשרות למחוק תגים שאינם בשימוש כבר למשל. כמו כן, [PERSON_NAME] בדוק מד…"
type textarea "x"
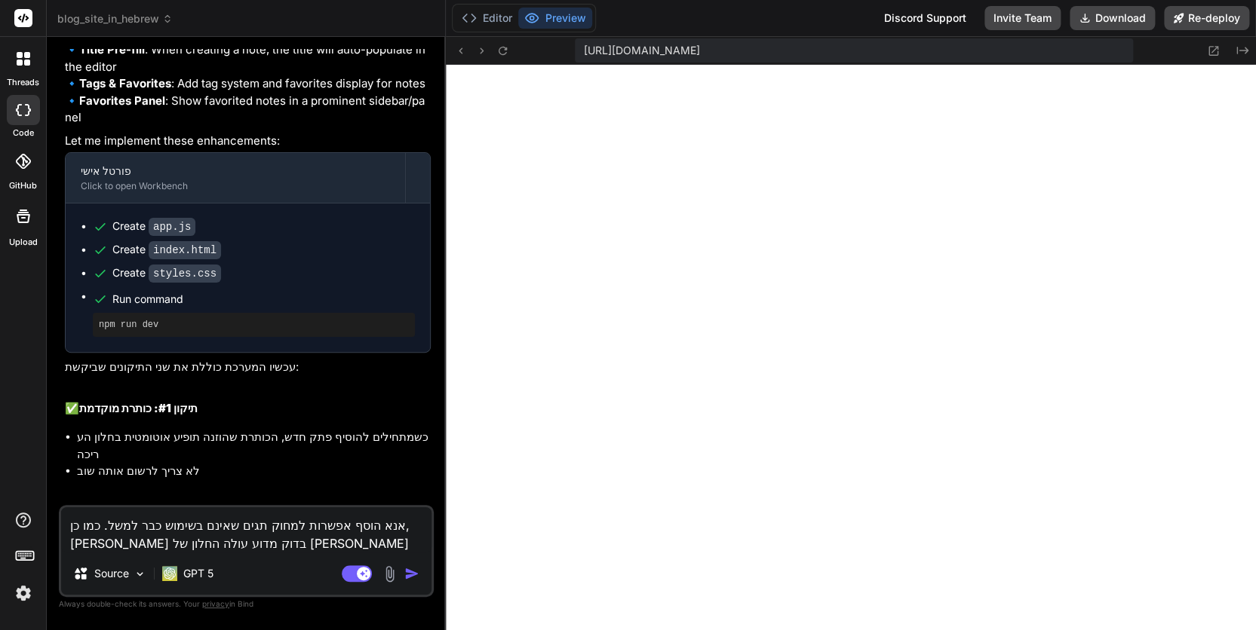
type textarea "אנא הוסף אפשרות למחוק תגים שאינם בשימוש כבר למשל. כמו כן, אנא בדוק מדוע עולה הח…"
type textarea "x"
type textarea "אנא הוסף אפשרות למחוק תגים שאינם בשימוש כבר למשל. כמו כן, אנא בדוק מדוע עולה הח…"
type textarea "x"
type textarea "אנא הוסף אפשרות למחוק תגים שאינם בשימוש כבר למשל. כמו כן, [PERSON_NAME] בדוק מד…"
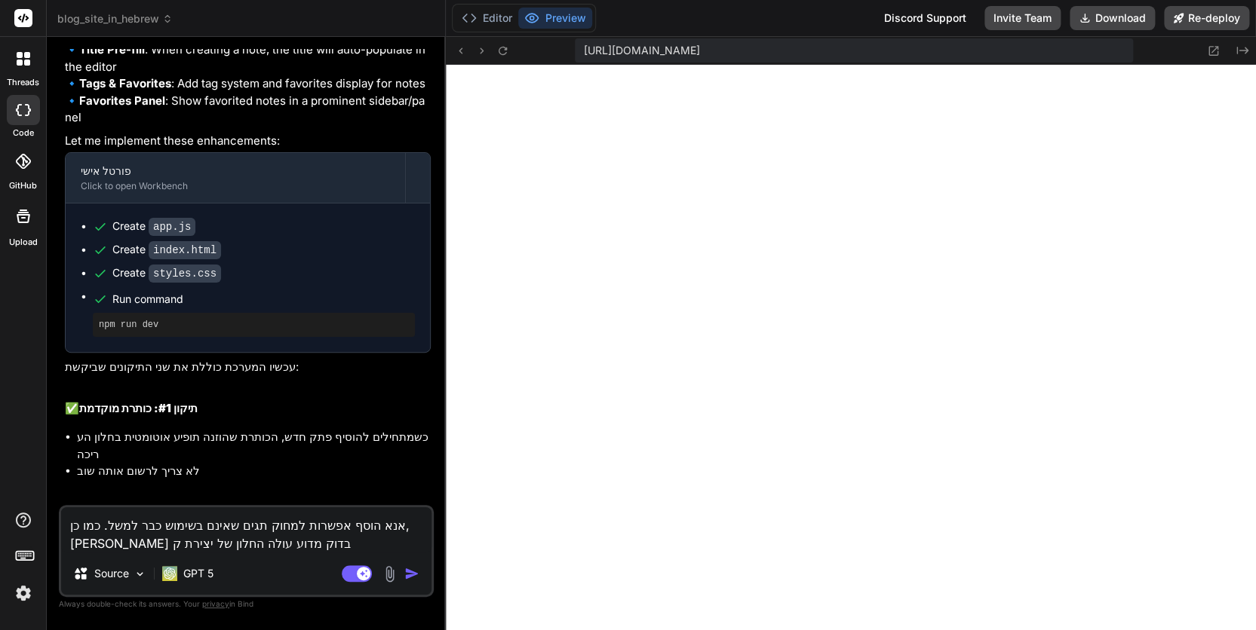
type textarea "x"
type textarea "אנא הוסף אפשרות למחוק תגים שאינם בשימוש כבר למשל. כמו כן, אנא בדוק מדוע עולה הח…"
type textarea "x"
type textarea "אנא הוסף אפשרות למחוק תגים שאינם בשימוש כבר למשל. כמו כן, אנא בדוק מדוע עולה הח…"
type textarea "x"
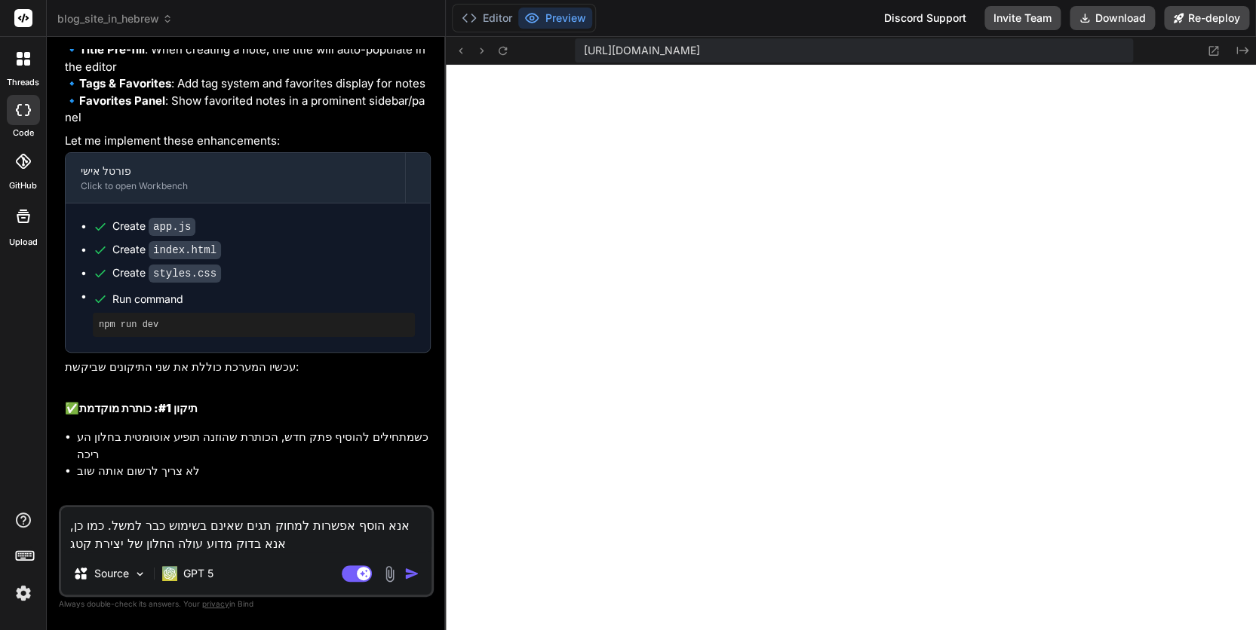
type textarea "אנא הוסף אפשרות למחוק תגים שאינם בשימוש כבר למשל. כמו כן, אנא בדוק מדוע עולה הח…"
type textarea "x"
type textarea "אנא הוסף אפשרות למחוק תגים שאינם בשימוש כבר למשל. כמו כן, [PERSON_NAME] בדוק מד…"
type textarea "x"
type textarea "אנא הוסף אפשרות למחוק תגים שאינם בשימוש כבר למשל. כמו כן, [PERSON_NAME] בדוק מד…"
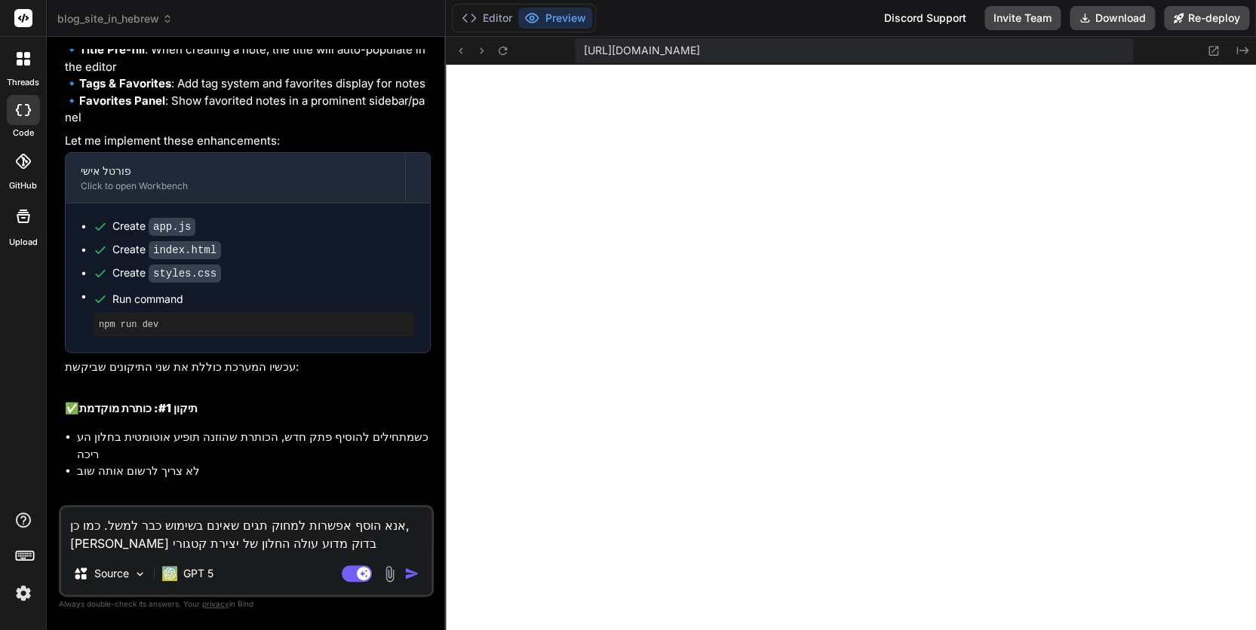
type textarea "x"
type textarea "אנא הוסף אפשרות למחוק תגים שאינם בשימוש כבר למשל. כמו כן, [PERSON_NAME] בדוק מד…"
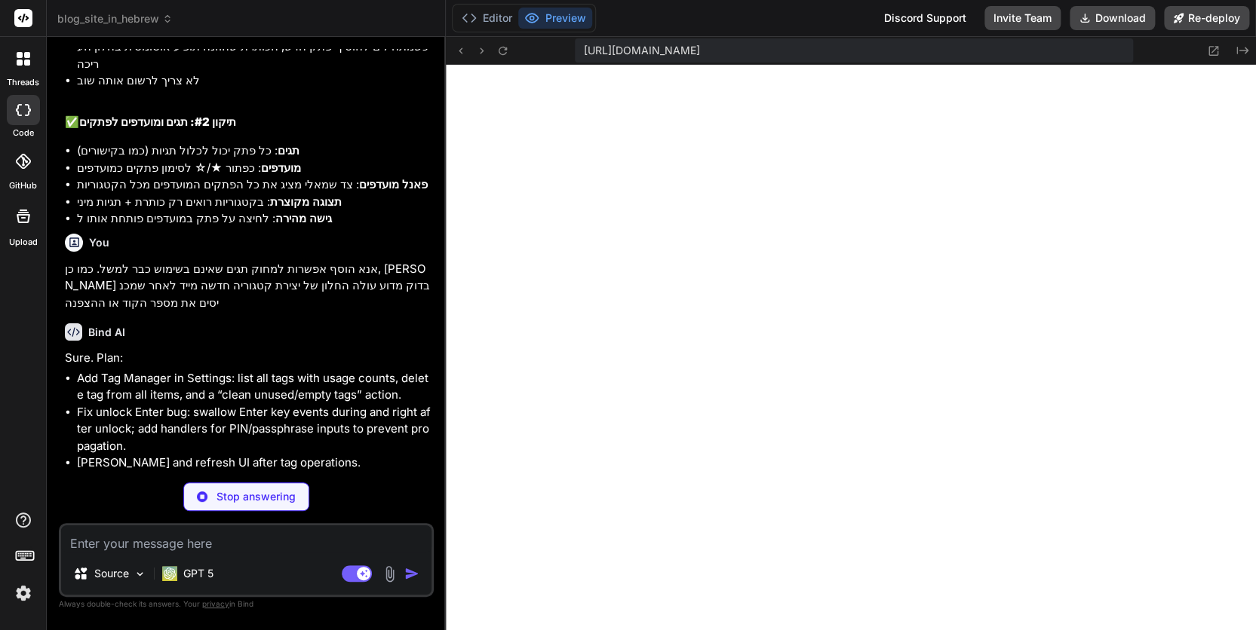
scroll to position [2637, 0]
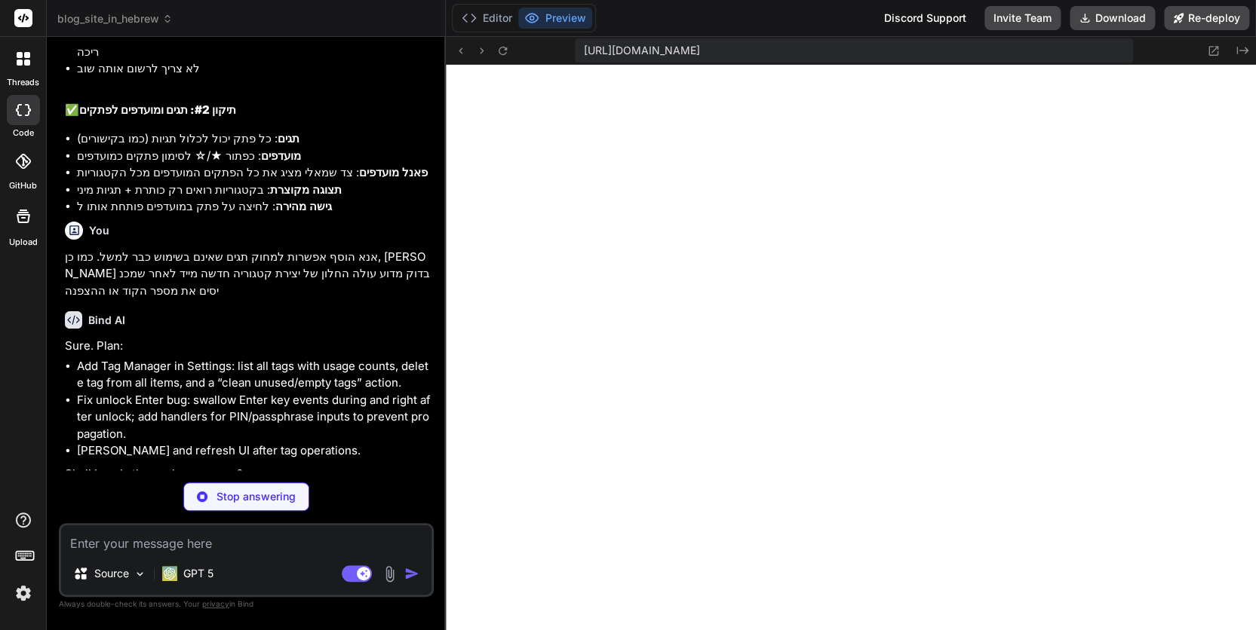
click at [23, 592] on img at bounding box center [24, 594] width 26 height 26
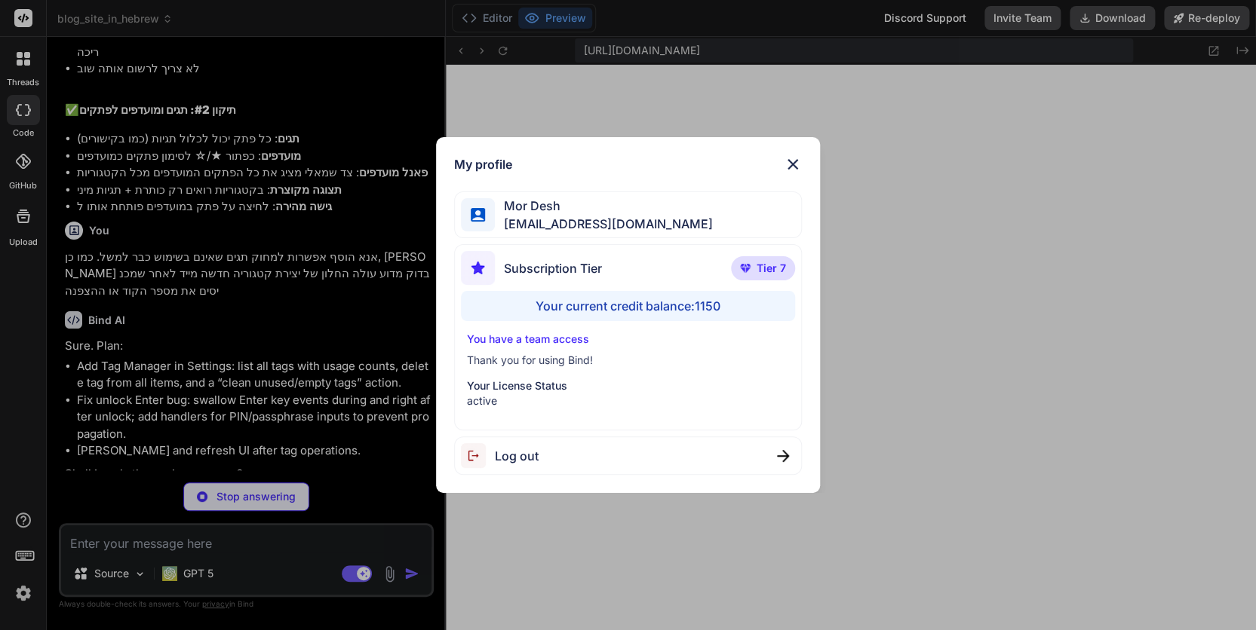
click at [23, 592] on div "My profile Mor Desh [EMAIL_ADDRESS][DOMAIN_NAME] Subscription Tier Tier 7 Your …" at bounding box center [628, 315] width 1256 height 630
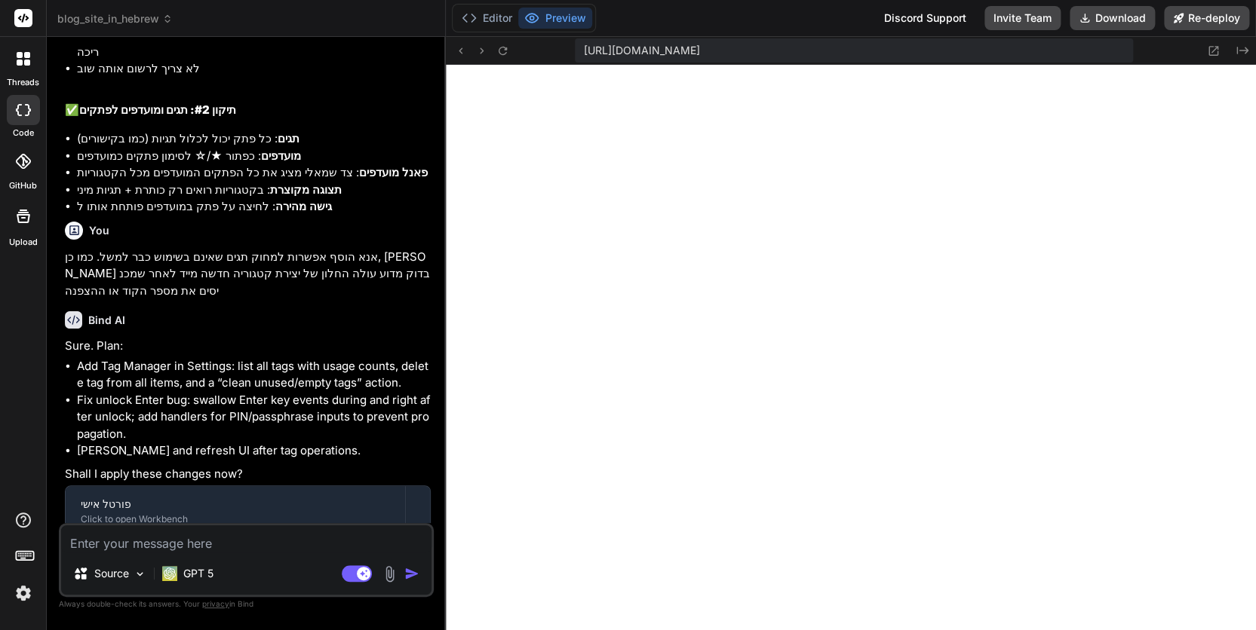
scroll to position [2640, 0]
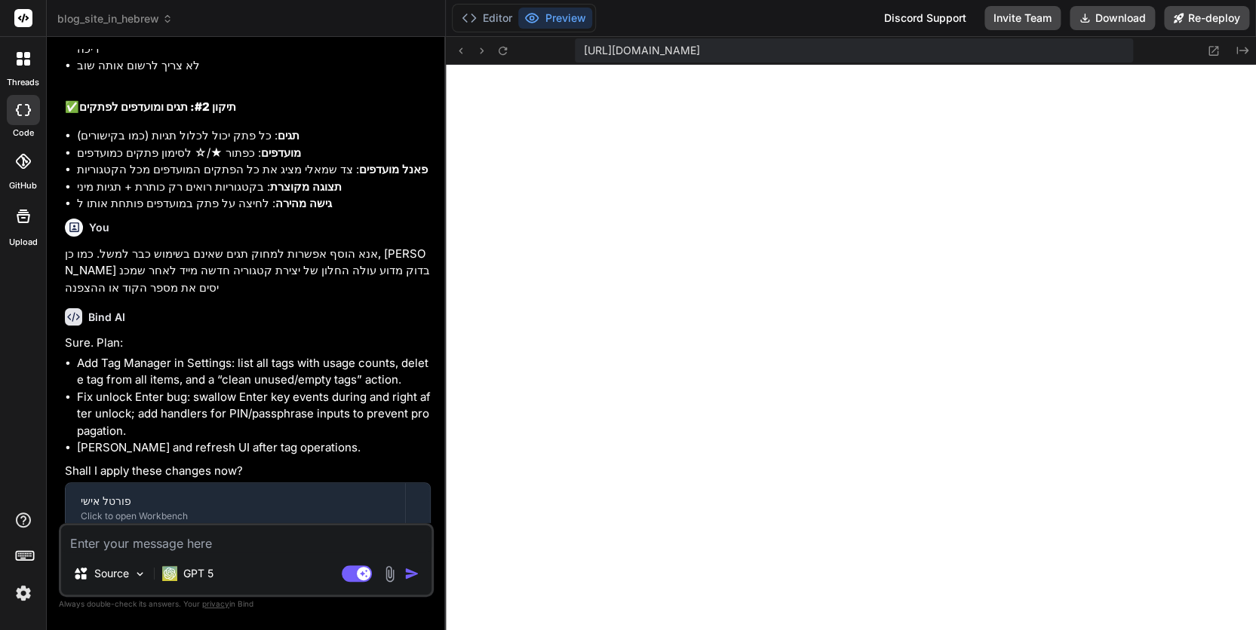
click at [131, 540] on textarea at bounding box center [246, 539] width 370 height 27
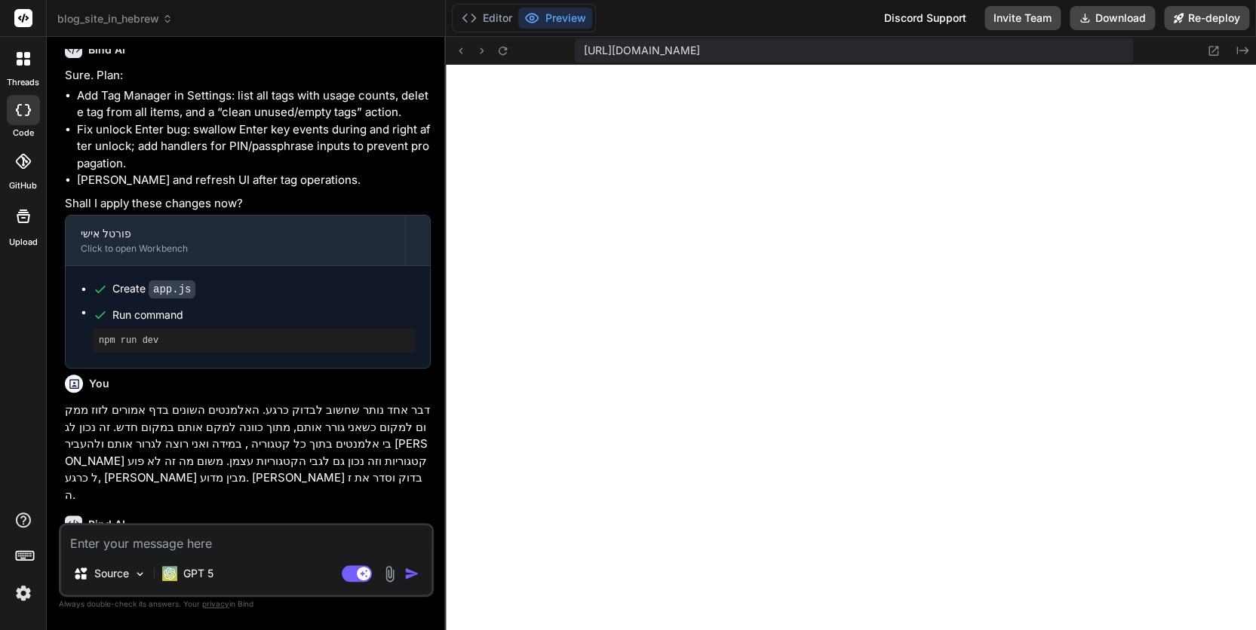
scroll to position [2979, 0]
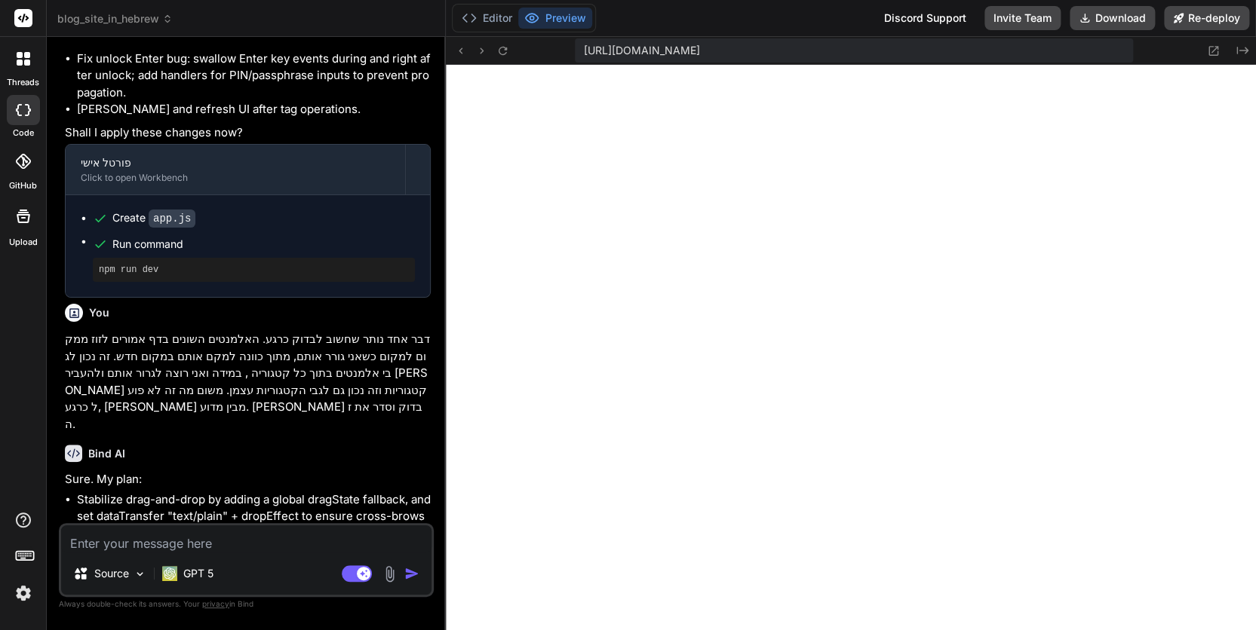
click at [125, 541] on textarea at bounding box center [246, 539] width 370 height 27
click at [98, 543] on textarea at bounding box center [246, 539] width 370 height 27
click at [413, 572] on img "button" at bounding box center [411, 573] width 15 height 15
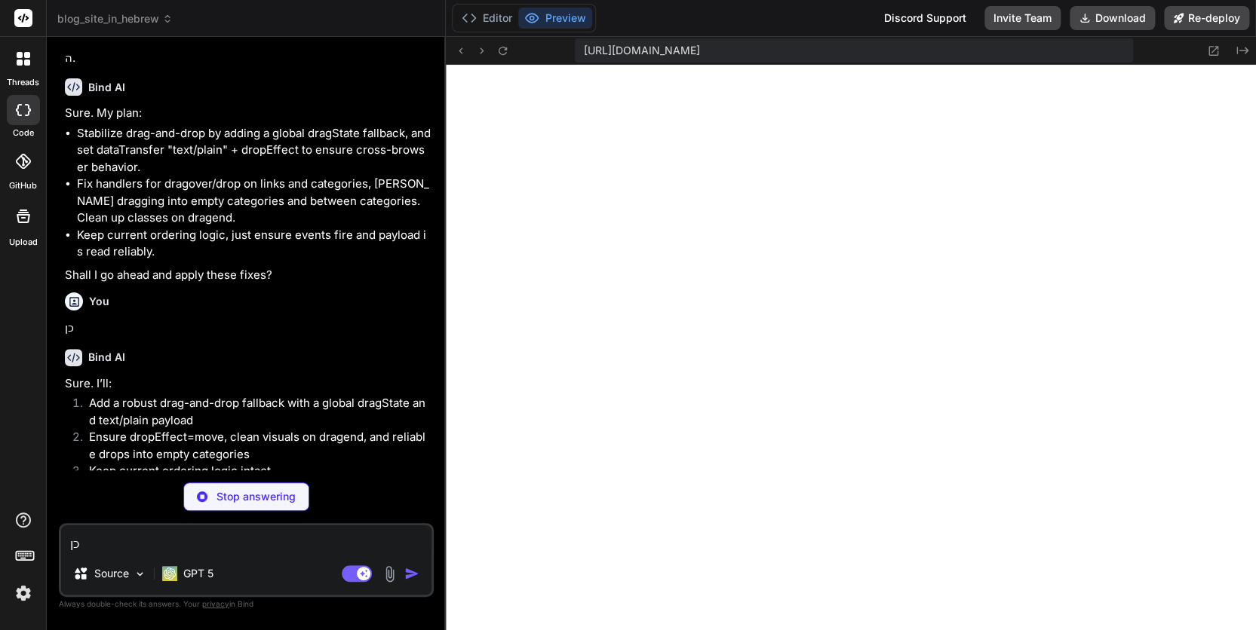
scroll to position [3352, 0]
